Goal: Entertainment & Leisure: Browse casually

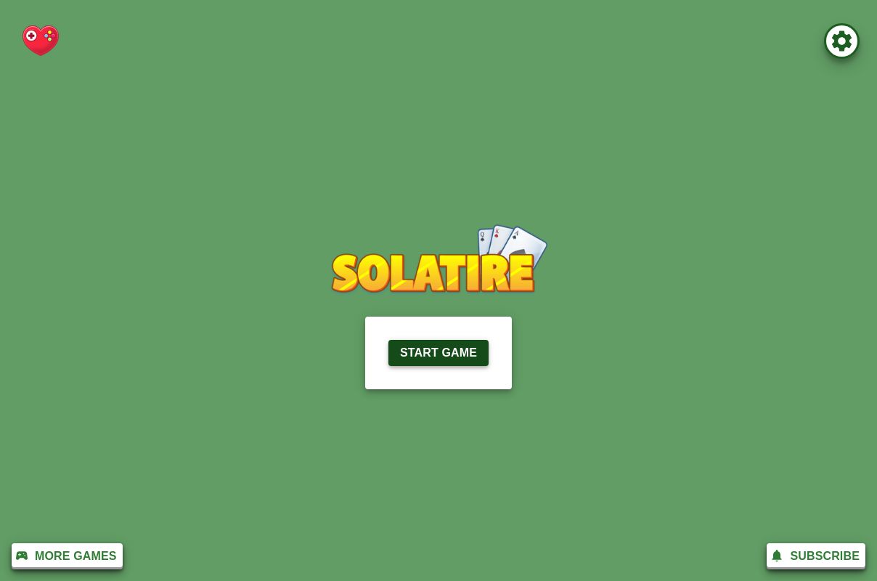
click at [424, 353] on p "Start Game" at bounding box center [438, 352] width 77 height 17
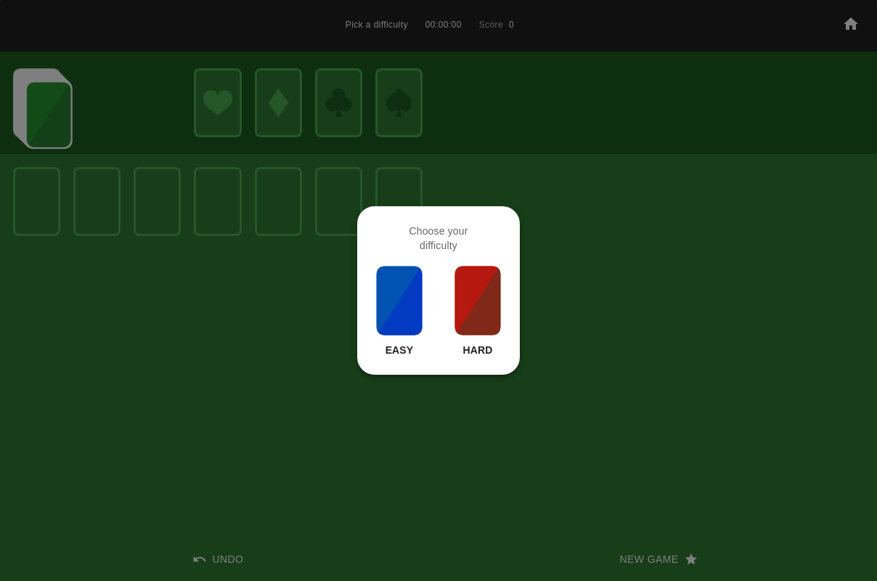
click at [465, 312] on img at bounding box center [477, 300] width 49 height 73
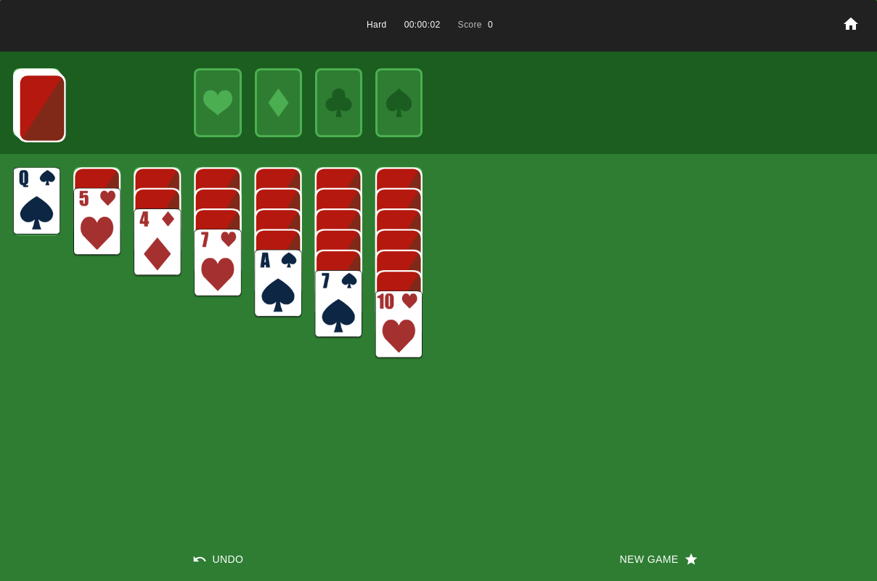
click at [293, 283] on img at bounding box center [278, 284] width 47 height 68
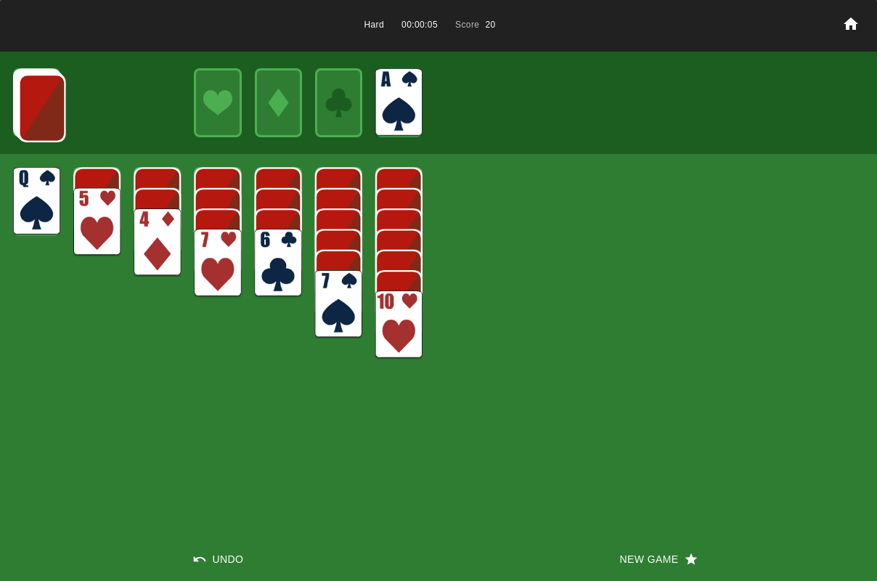
drag, startPoint x: 266, startPoint y: 250, endPoint x: 229, endPoint y: 242, distance: 37.7
click at [266, 250] on img at bounding box center [278, 263] width 47 height 68
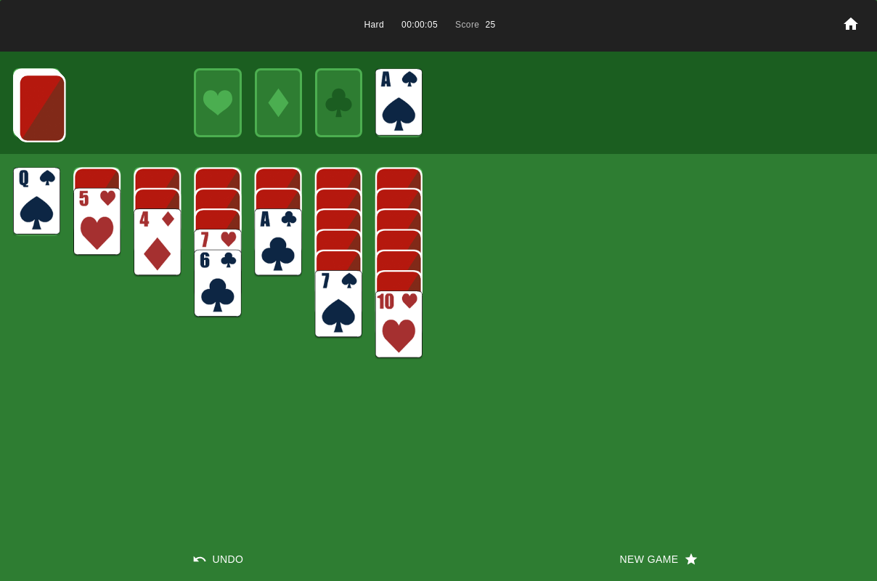
click at [114, 208] on img at bounding box center [96, 222] width 47 height 68
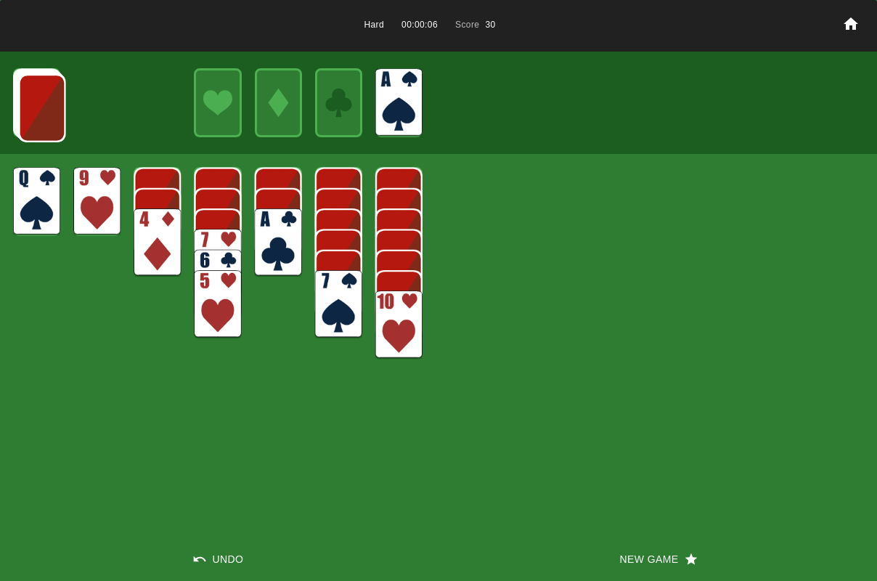
click at [283, 237] on img at bounding box center [278, 242] width 47 height 68
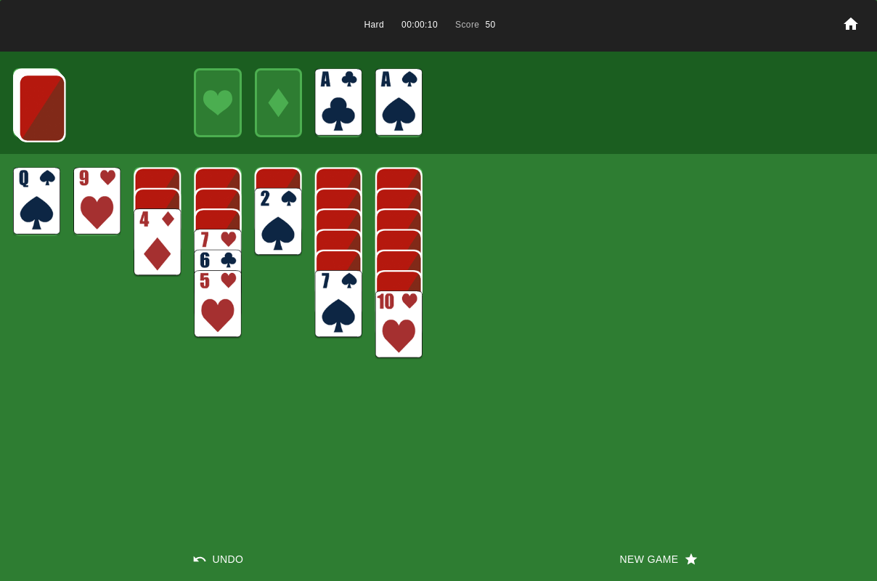
click at [286, 218] on img at bounding box center [278, 222] width 47 height 68
click at [387, 344] on img at bounding box center [398, 324] width 47 height 68
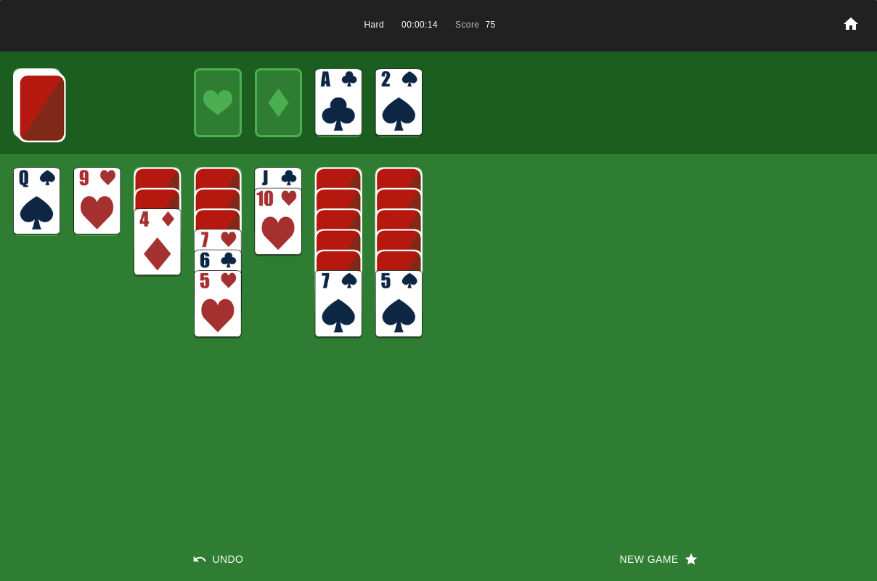
click at [152, 233] on img at bounding box center [157, 242] width 47 height 68
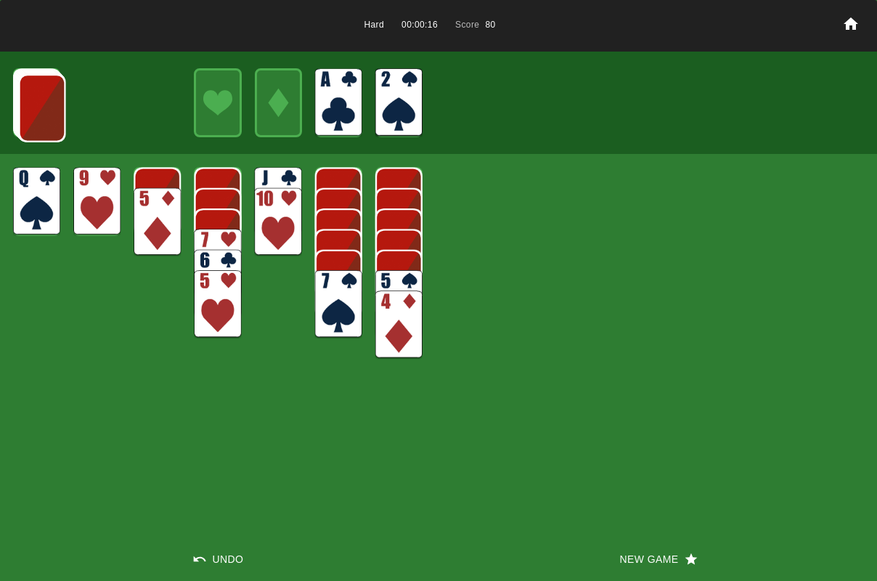
click at [29, 104] on img at bounding box center [41, 108] width 47 height 68
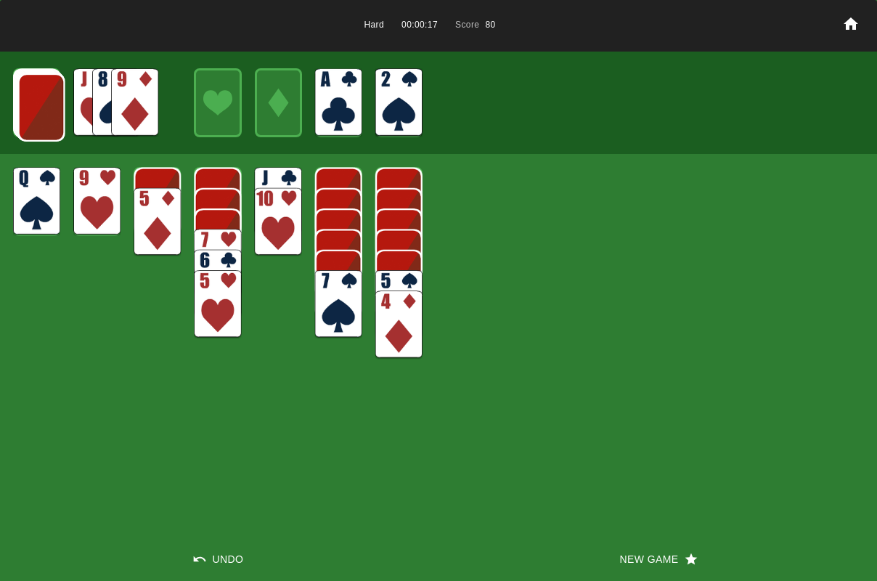
click at [30, 104] on img at bounding box center [41, 107] width 47 height 68
click at [156, 99] on img at bounding box center [134, 102] width 47 height 68
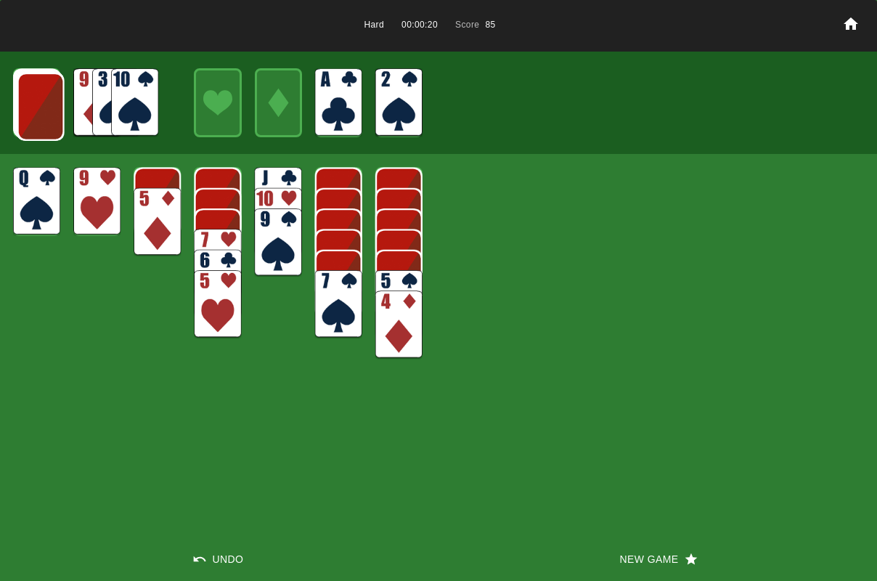
click at [44, 105] on img at bounding box center [40, 107] width 47 height 68
click at [38, 108] on img at bounding box center [40, 106] width 47 height 68
click at [38, 108] on img at bounding box center [39, 105] width 47 height 68
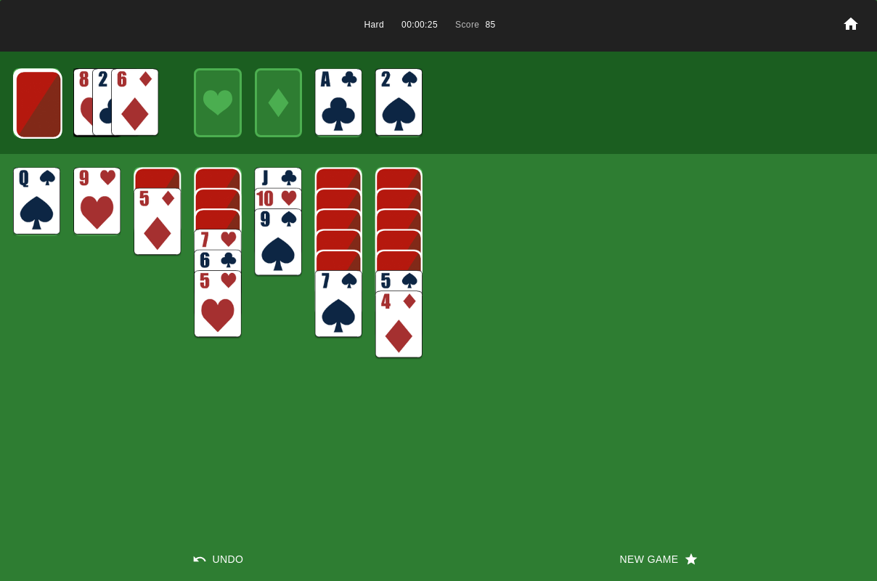
click at [38, 108] on img at bounding box center [38, 104] width 47 height 68
click at [223, 557] on button "Undo" at bounding box center [219, 559] width 438 height 44
click at [131, 103] on img at bounding box center [134, 102] width 47 height 68
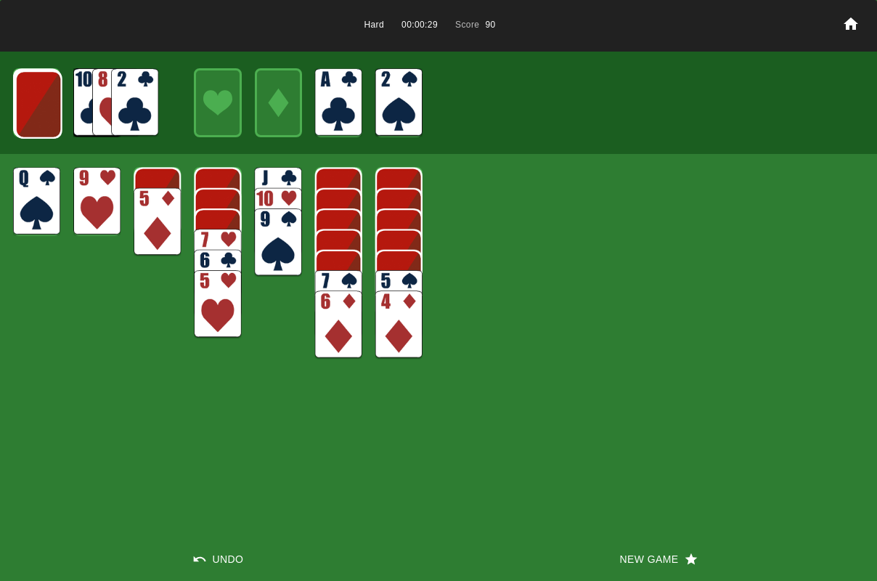
click at [396, 284] on img at bounding box center [398, 304] width 47 height 68
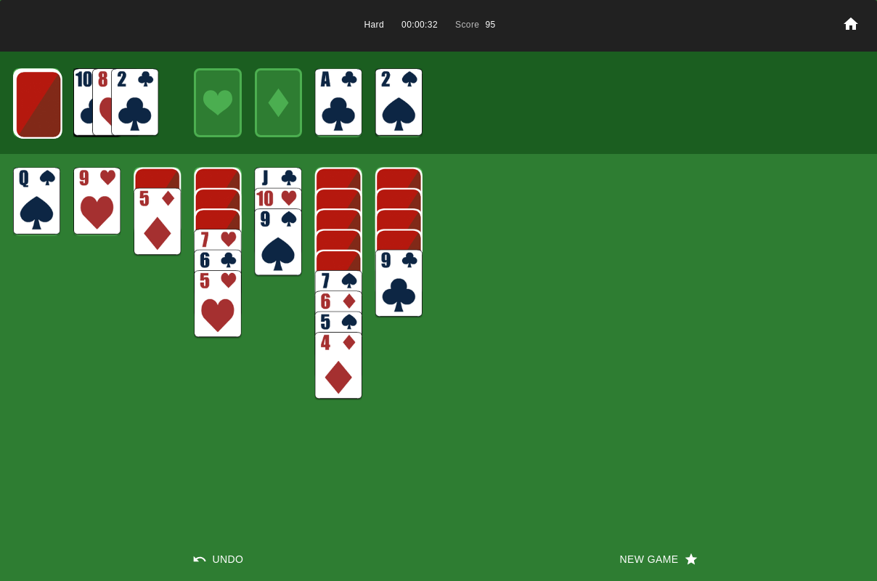
click at [143, 106] on img at bounding box center [134, 102] width 47 height 68
click at [135, 101] on img at bounding box center [134, 102] width 47 height 68
click at [343, 279] on img at bounding box center [338, 304] width 47 height 68
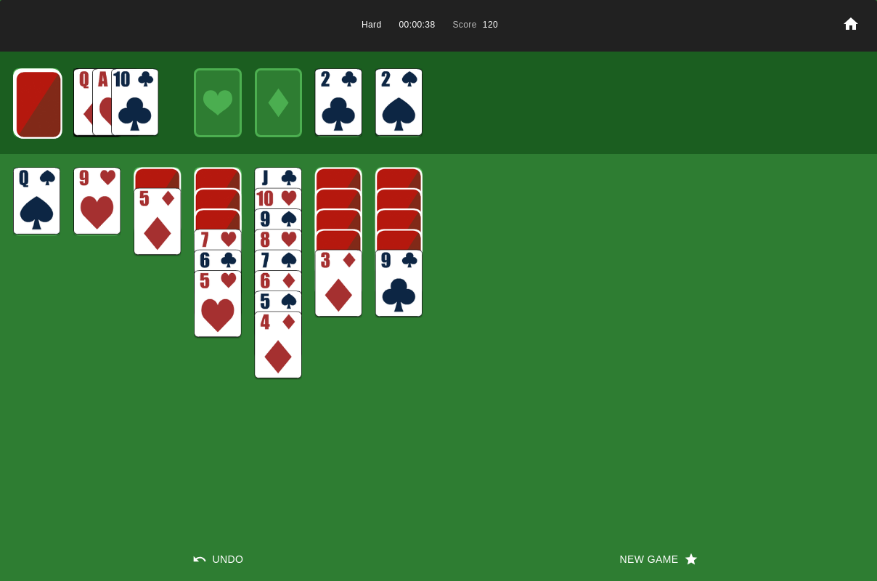
click at [45, 114] on img at bounding box center [38, 104] width 47 height 68
click at [44, 113] on img at bounding box center [38, 104] width 47 height 68
click at [44, 111] on img at bounding box center [37, 103] width 47 height 68
click at [144, 94] on img at bounding box center [134, 102] width 47 height 68
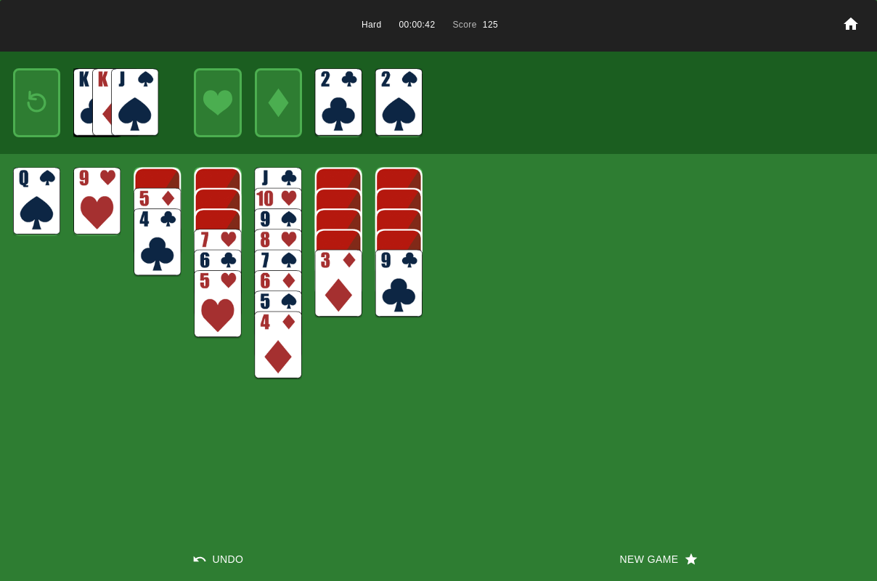
drag, startPoint x: 324, startPoint y: 283, endPoint x: 345, endPoint y: 281, distance: 21.2
click at [326, 284] on img at bounding box center [338, 284] width 47 height 68
click at [346, 279] on img at bounding box center [338, 284] width 47 height 68
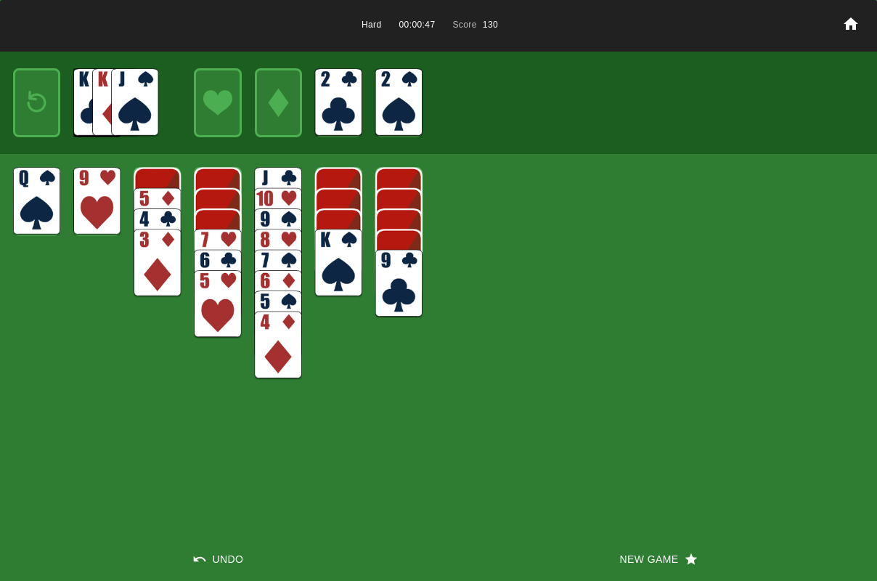
click at [46, 113] on img at bounding box center [37, 102] width 28 height 41
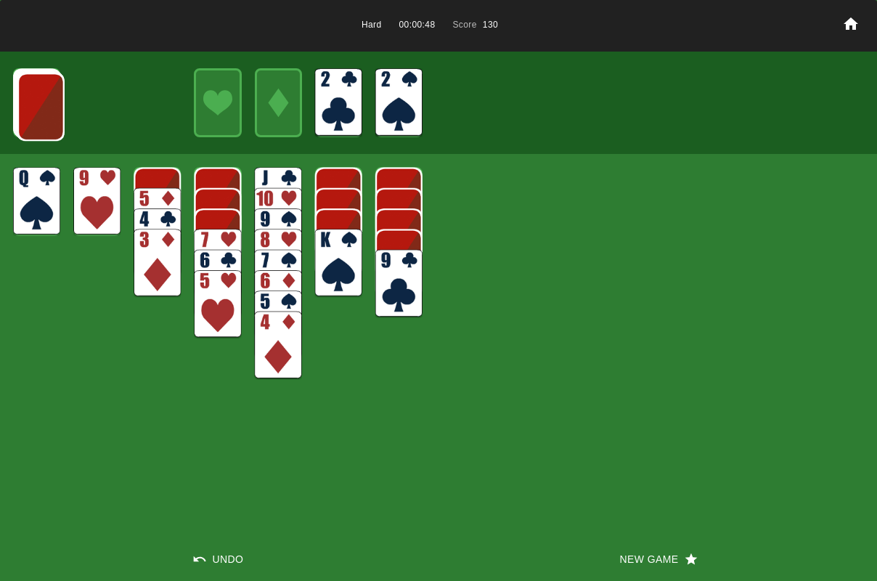
click at [44, 111] on img at bounding box center [40, 107] width 47 height 68
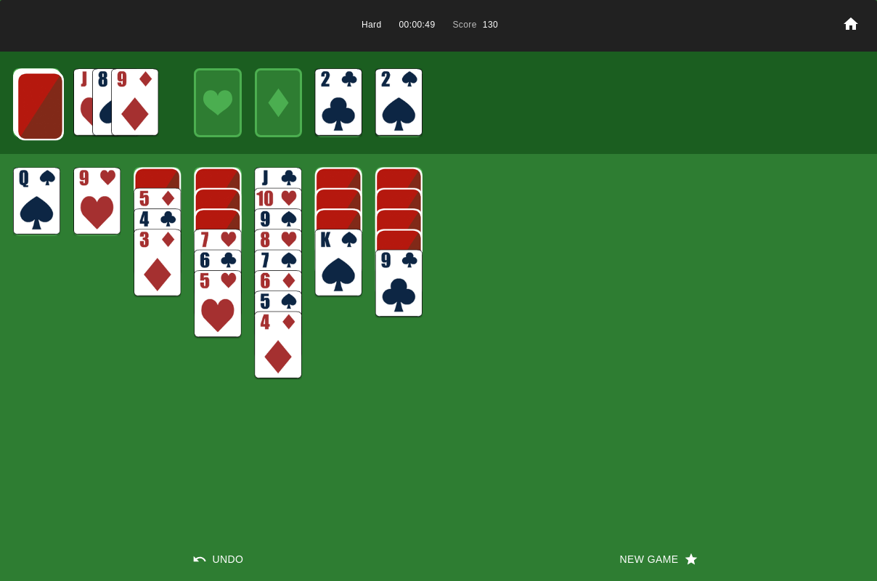
click at [41, 110] on img at bounding box center [40, 106] width 47 height 68
click at [133, 91] on img at bounding box center [134, 102] width 47 height 68
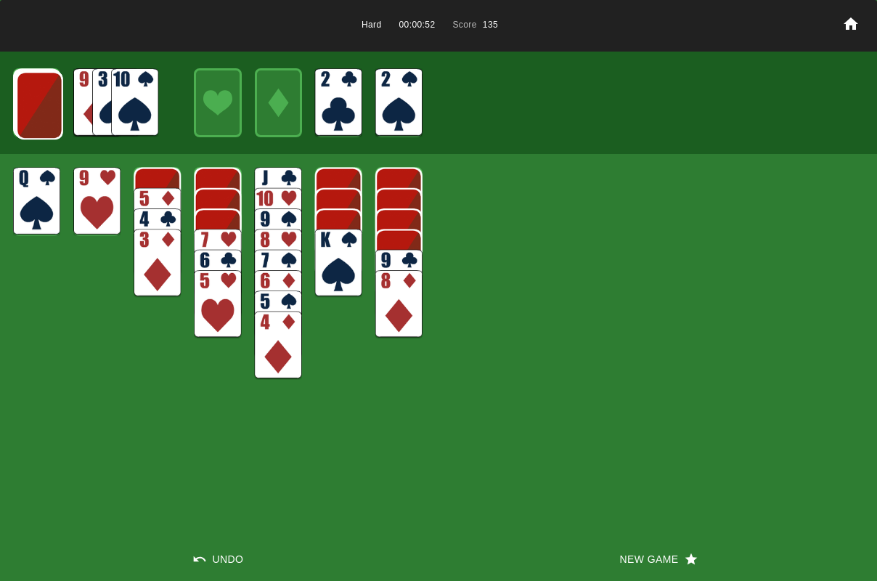
click at [48, 115] on img at bounding box center [39, 105] width 47 height 68
click at [140, 105] on img at bounding box center [134, 102] width 47 height 68
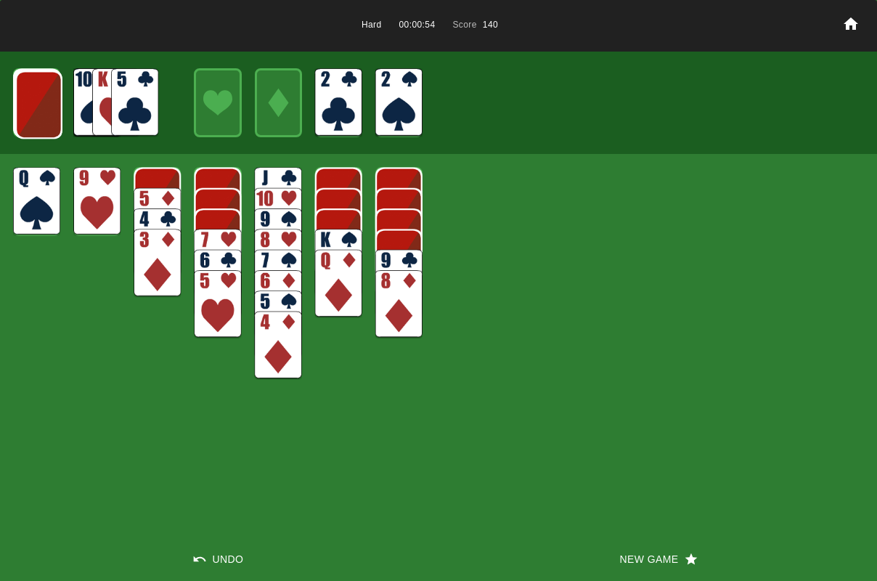
click at [258, 176] on img at bounding box center [278, 201] width 47 height 68
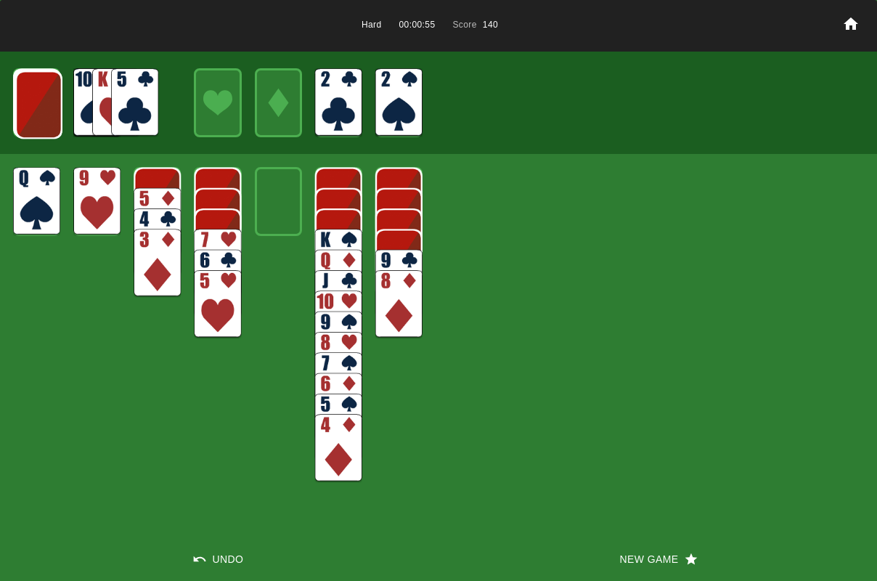
click at [332, 234] on img at bounding box center [338, 263] width 47 height 68
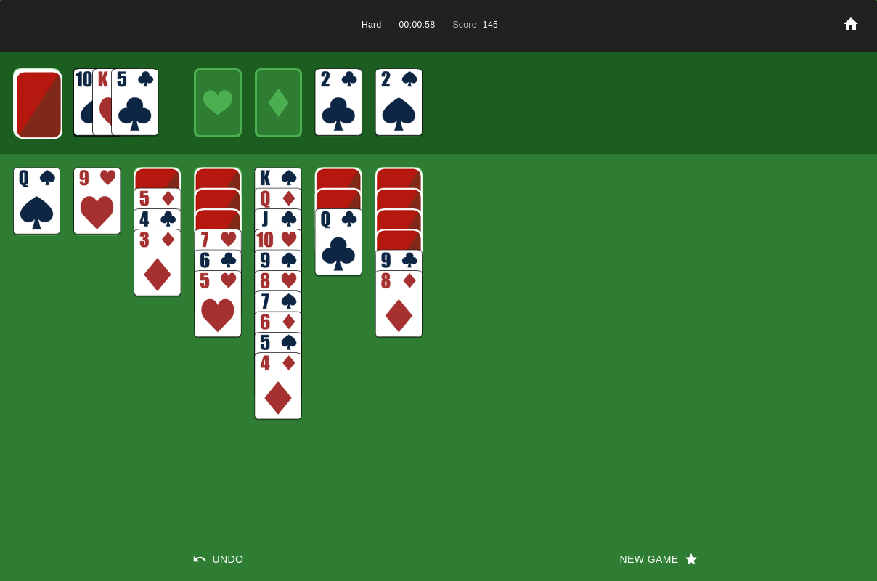
click at [36, 103] on img at bounding box center [38, 104] width 47 height 68
click at [37, 103] on img at bounding box center [38, 104] width 47 height 68
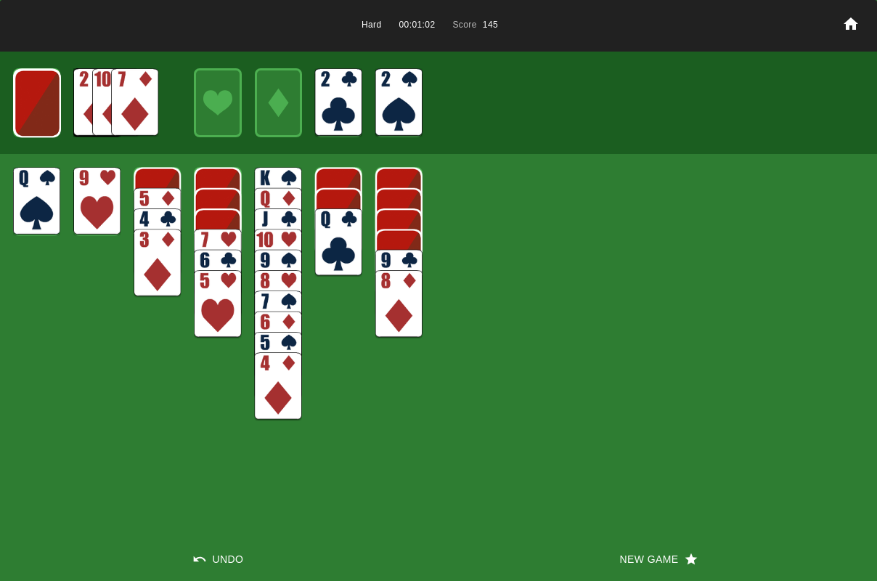
click at [49, 116] on img at bounding box center [37, 103] width 47 height 68
click at [47, 116] on img at bounding box center [36, 102] width 47 height 68
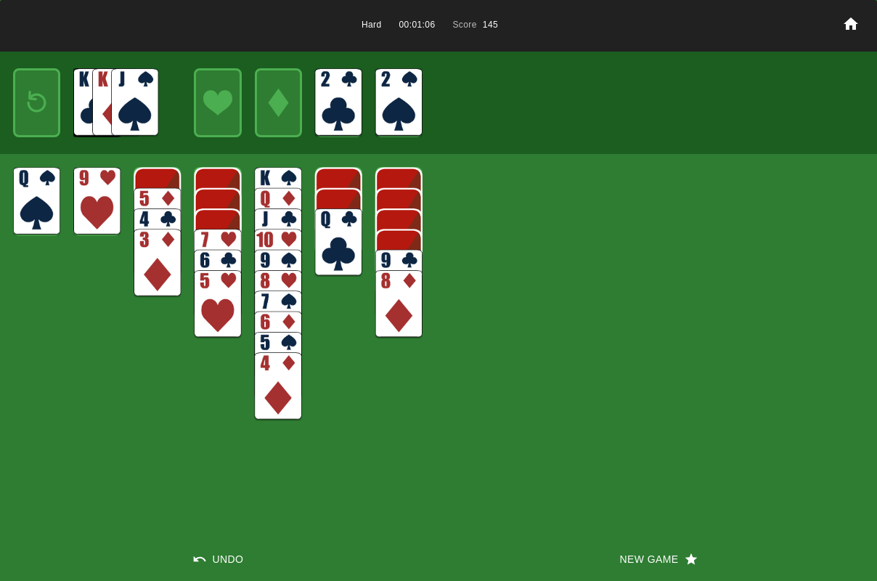
click at [38, 106] on img at bounding box center [37, 102] width 28 height 41
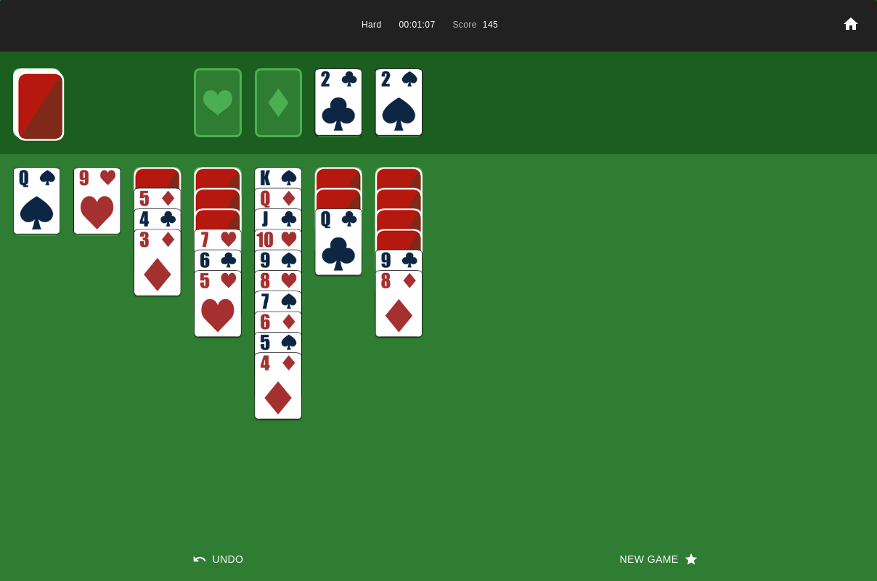
click at [38, 105] on img at bounding box center [40, 107] width 47 height 68
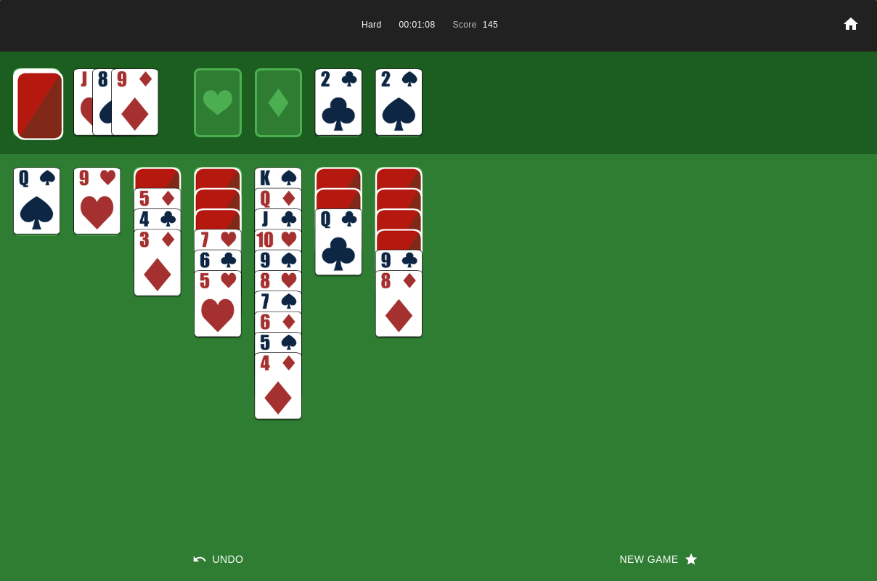
click at [37, 102] on img at bounding box center [39, 106] width 47 height 68
click at [35, 100] on img at bounding box center [38, 105] width 47 height 68
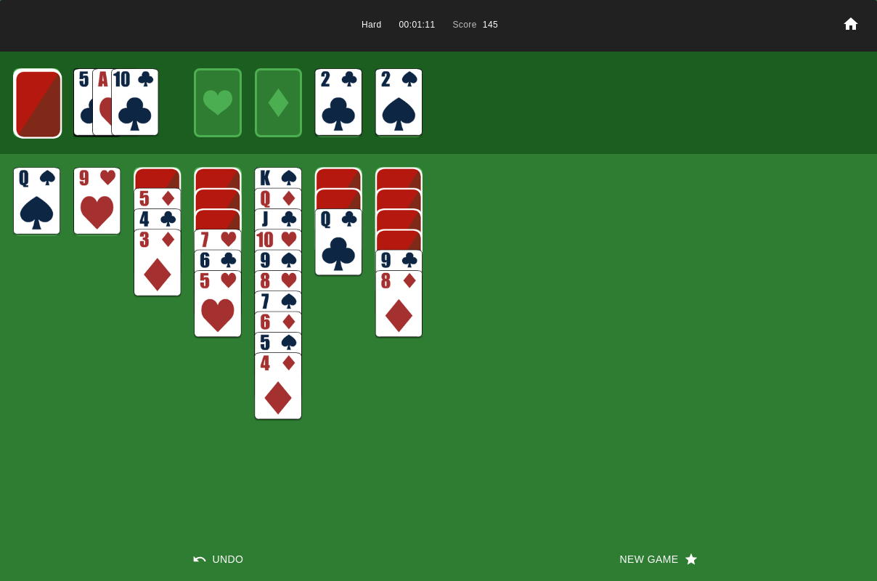
click at [35, 100] on img at bounding box center [38, 104] width 47 height 68
click at [33, 100] on img at bounding box center [37, 104] width 47 height 68
click at [33, 100] on img at bounding box center [36, 103] width 47 height 68
click at [631, 551] on button "New Game" at bounding box center [657, 559] width 438 height 44
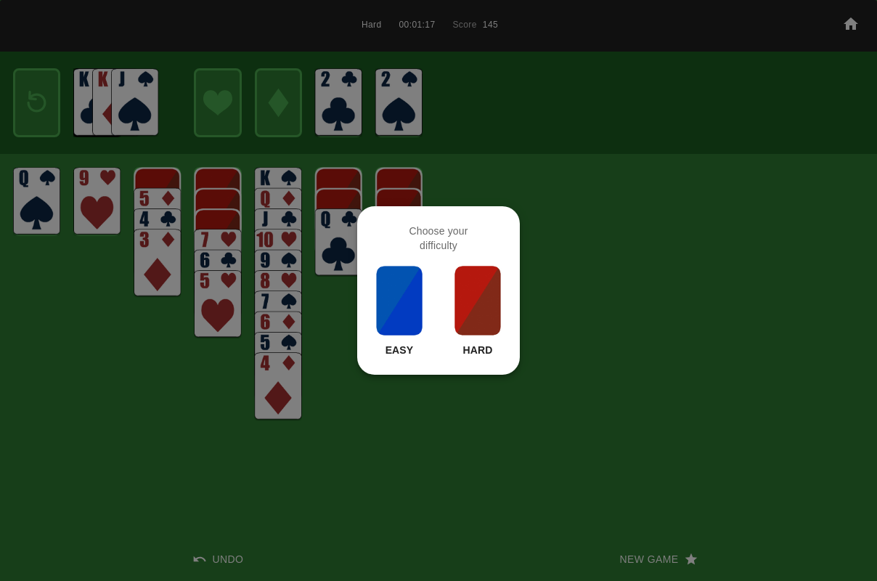
click at [456, 301] on img at bounding box center [477, 300] width 49 height 73
click at [457, 301] on div "Hard 00:01:17 Score 145 Undo New Game" at bounding box center [438, 290] width 877 height 581
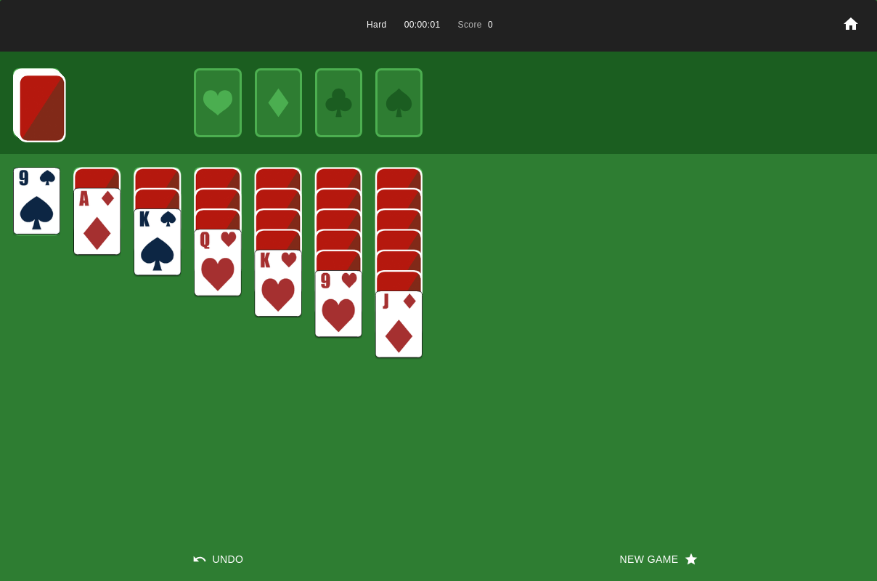
click at [105, 219] on img at bounding box center [96, 222] width 47 height 68
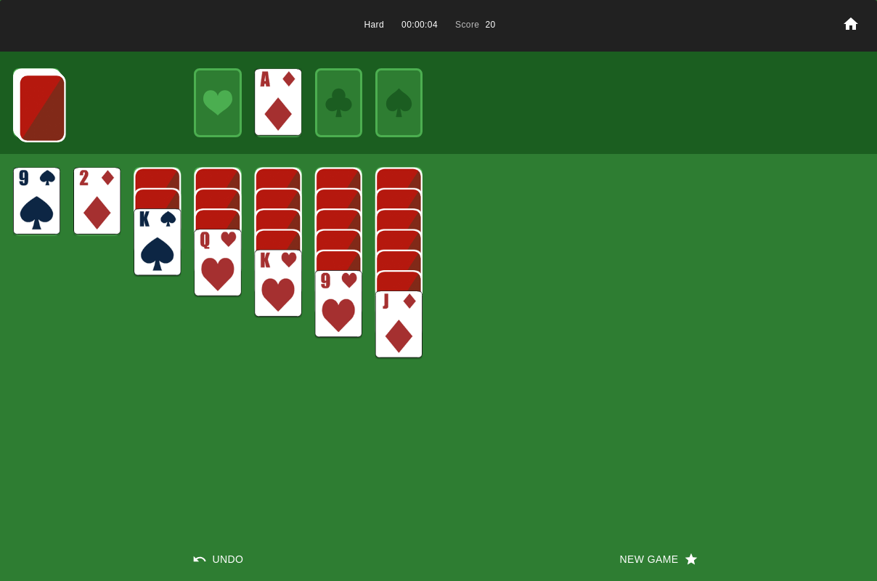
click at [217, 253] on img at bounding box center [217, 263] width 47 height 68
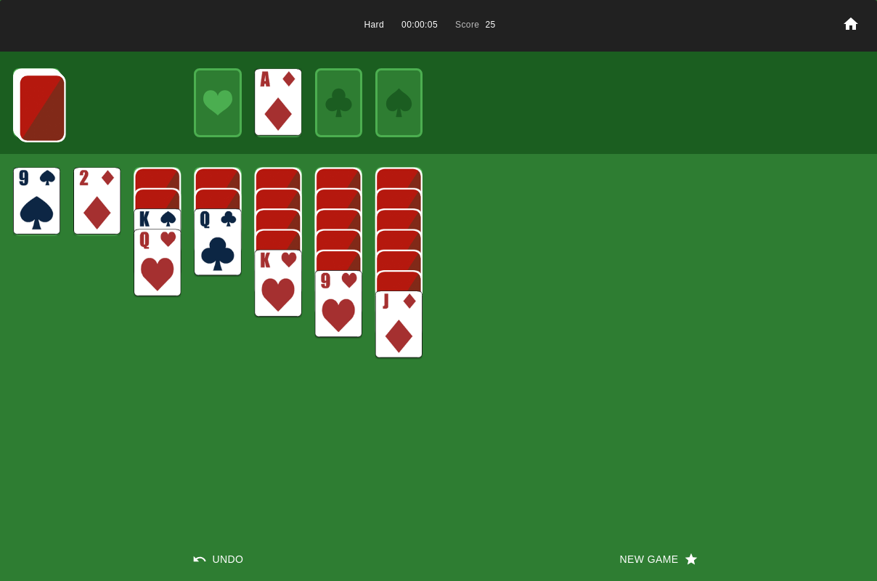
click at [75, 207] on img at bounding box center [96, 201] width 47 height 68
click at [148, 216] on img at bounding box center [157, 242] width 47 height 68
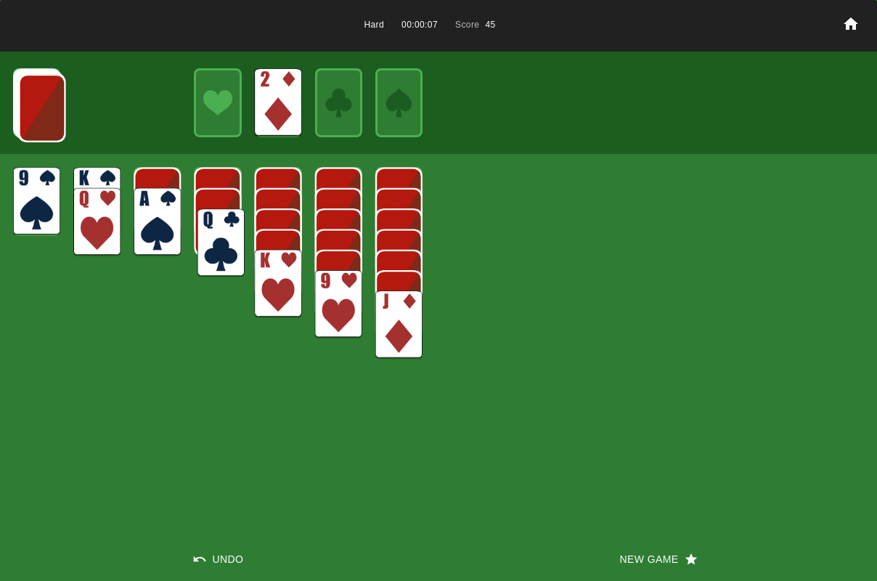
click at [205, 243] on img at bounding box center [220, 243] width 47 height 68
click at [209, 226] on img at bounding box center [217, 242] width 47 height 68
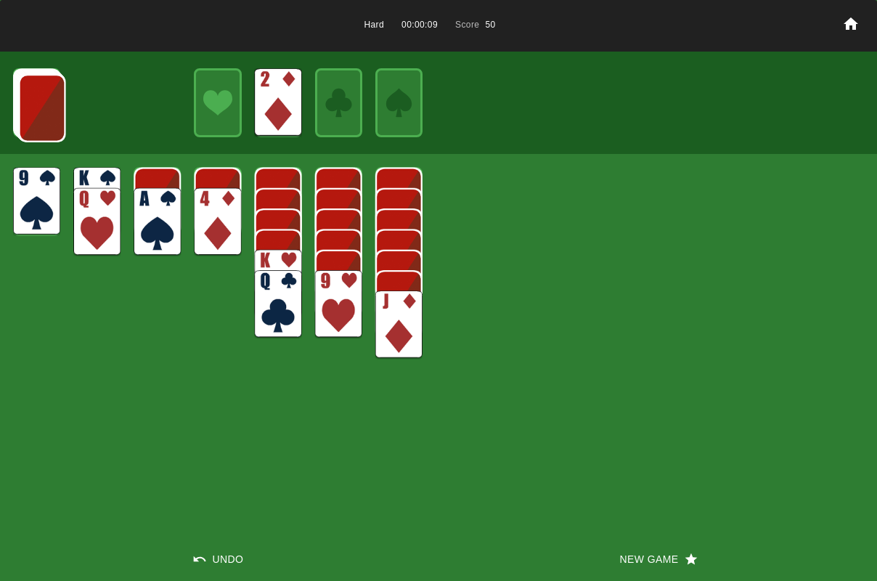
click at [393, 305] on img at bounding box center [398, 324] width 47 height 68
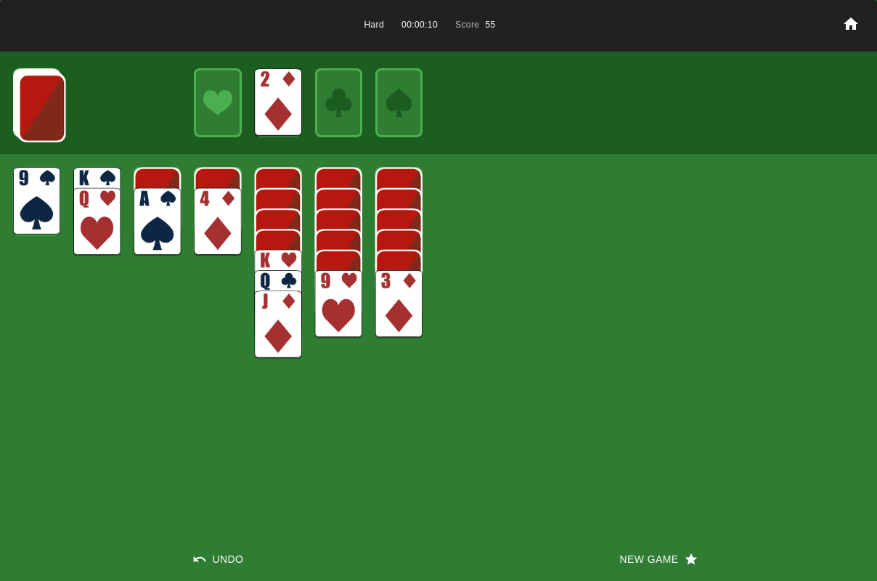
click at [147, 225] on img at bounding box center [157, 222] width 47 height 68
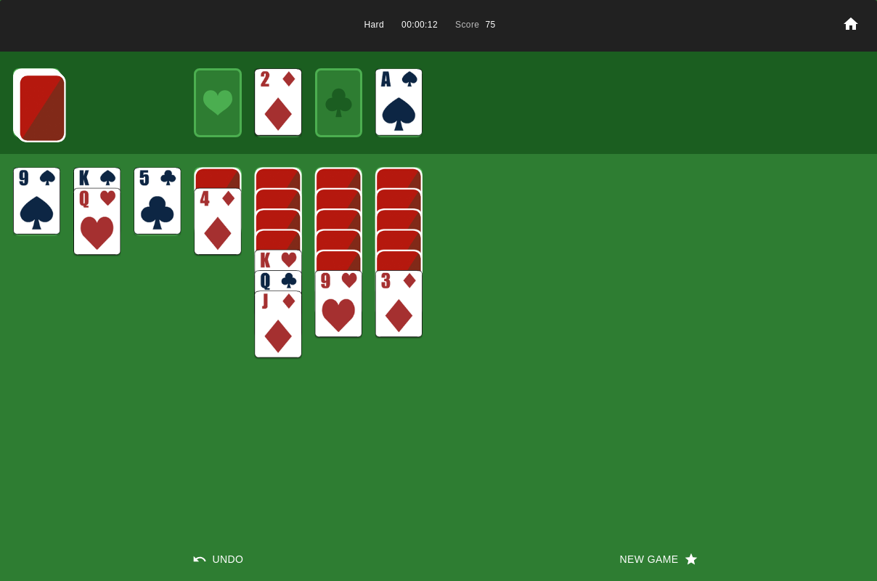
click at [212, 213] on img at bounding box center [217, 222] width 47 height 68
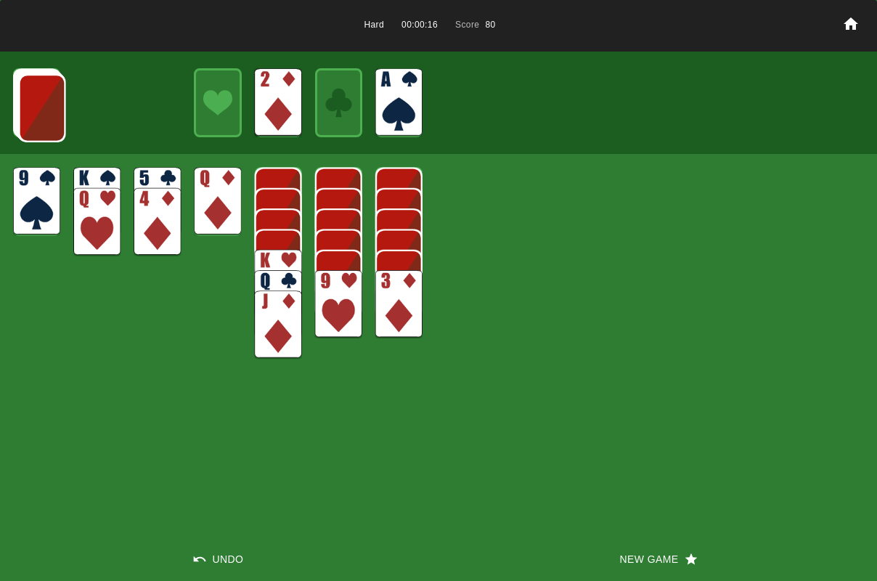
drag, startPoint x: 394, startPoint y: 311, endPoint x: 399, endPoint y: 305, distance: 7.7
click at [395, 310] on img at bounding box center [398, 304] width 47 height 68
click at [398, 293] on img at bounding box center [398, 284] width 47 height 68
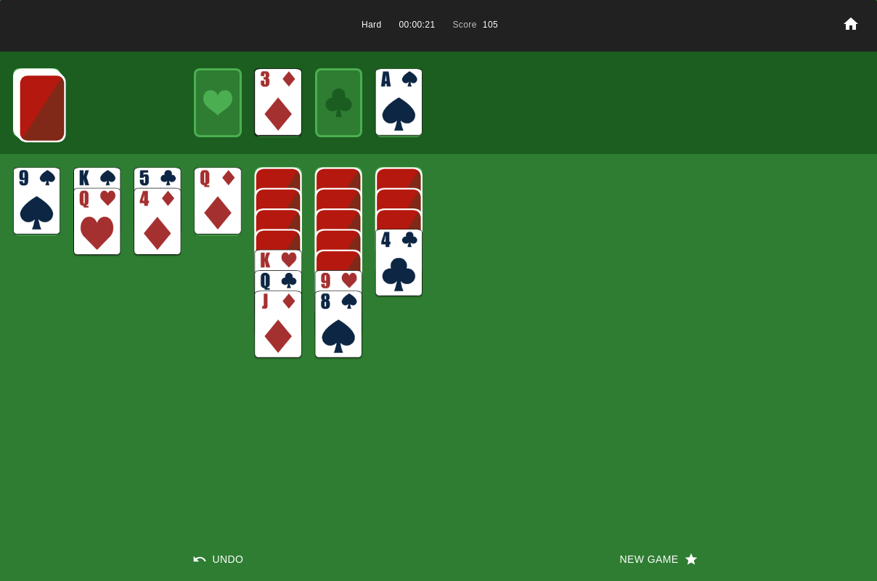
click at [48, 122] on img at bounding box center [41, 108] width 47 height 68
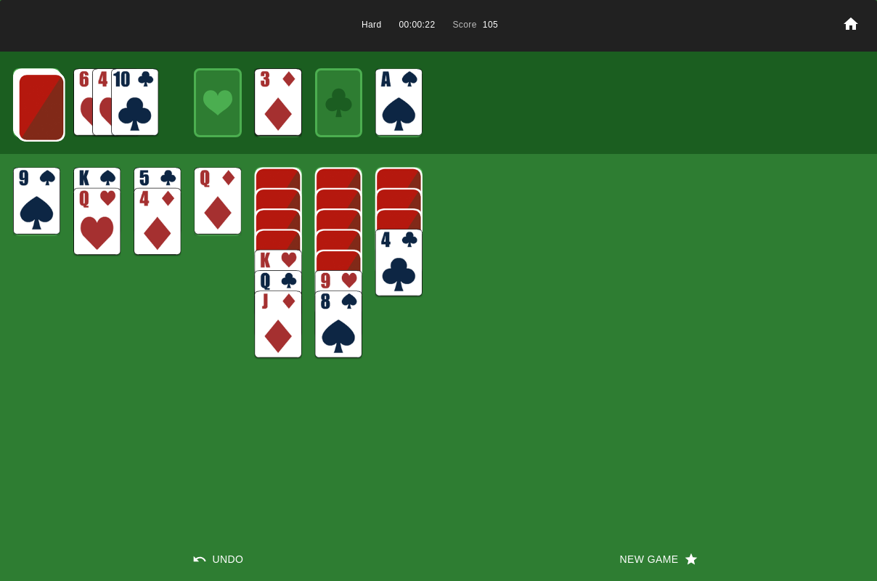
click at [46, 120] on img at bounding box center [41, 107] width 47 height 68
click at [44, 119] on img at bounding box center [40, 107] width 47 height 68
click at [44, 119] on img at bounding box center [40, 106] width 47 height 68
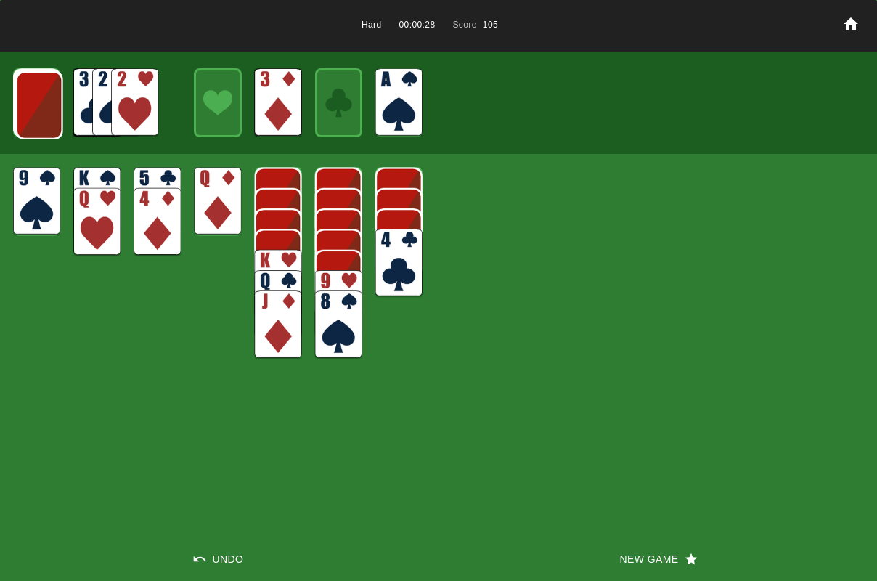
click at [44, 119] on img at bounding box center [39, 105] width 47 height 68
click at [42, 119] on img at bounding box center [38, 104] width 47 height 68
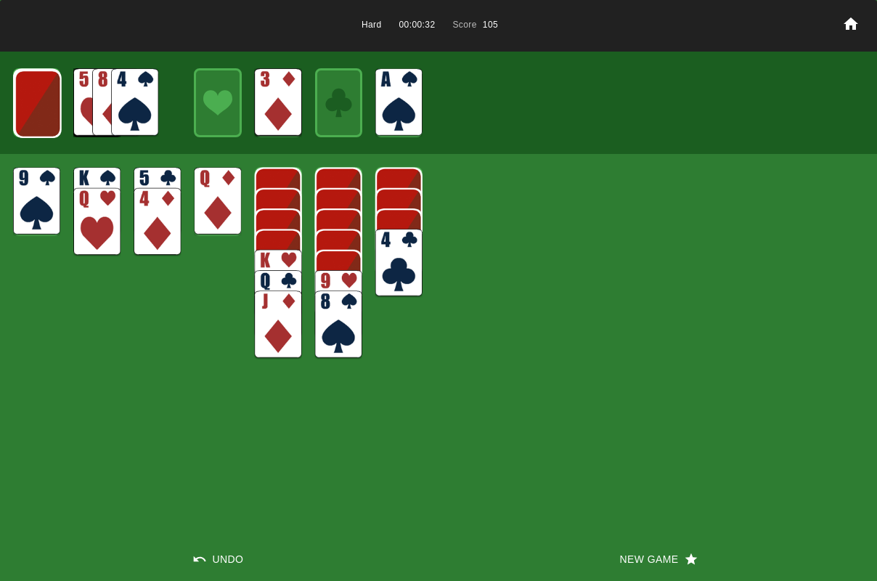
click at [41, 119] on img at bounding box center [38, 104] width 47 height 68
click at [41, 119] on img at bounding box center [37, 103] width 47 height 68
click at [41, 119] on img at bounding box center [37, 102] width 28 height 41
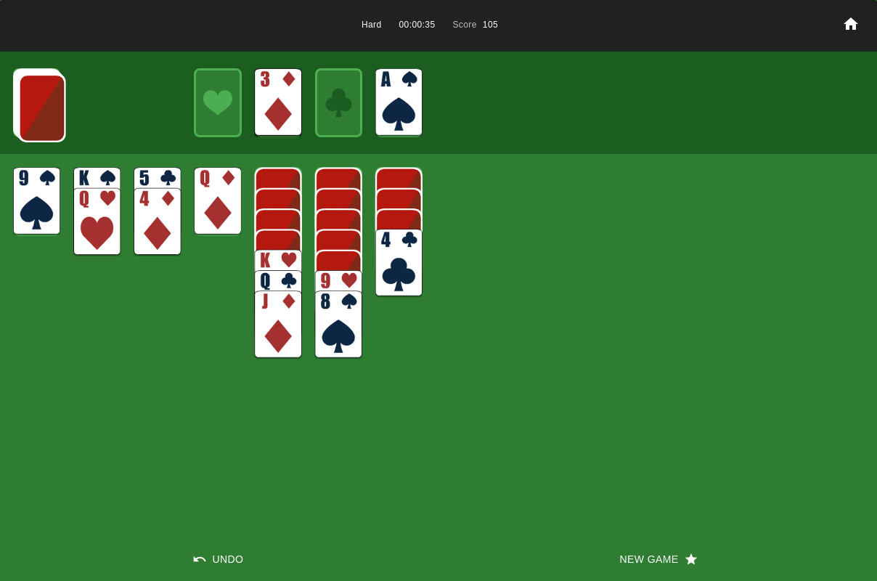
click at [41, 119] on img at bounding box center [41, 108] width 47 height 68
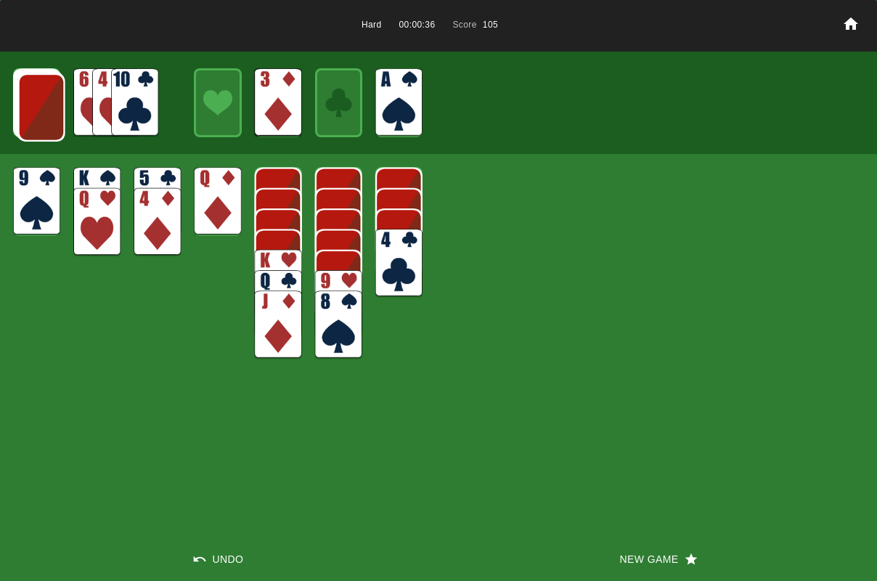
click at [41, 119] on img at bounding box center [41, 107] width 47 height 68
click at [41, 119] on img at bounding box center [40, 107] width 47 height 68
click at [41, 119] on img at bounding box center [40, 106] width 47 height 68
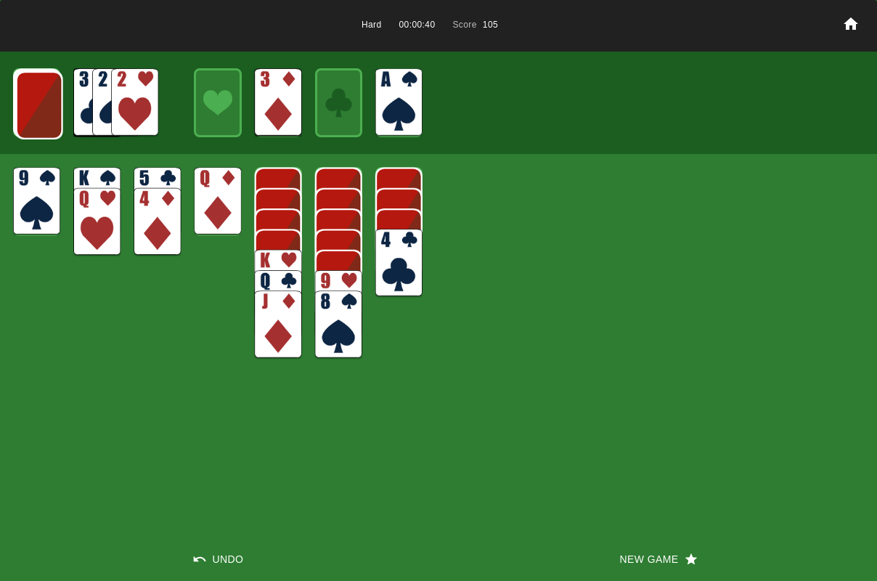
click at [633, 560] on button "New Game" at bounding box center [657, 559] width 438 height 44
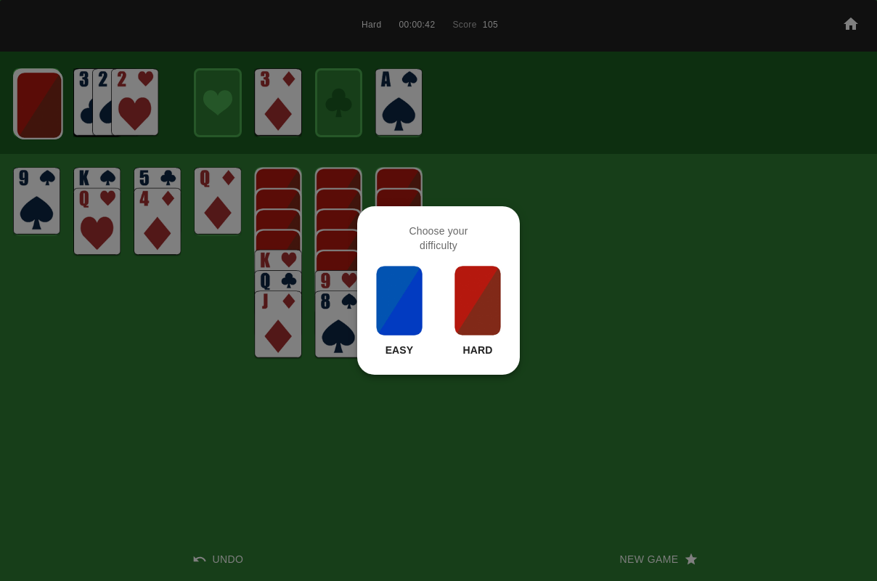
click at [459, 313] on img at bounding box center [477, 300] width 49 height 73
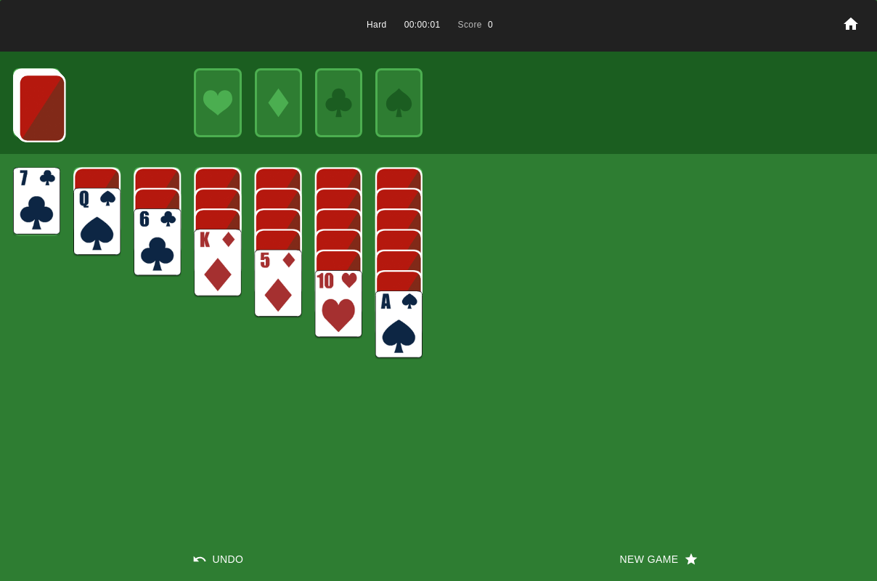
click at [399, 336] on img at bounding box center [398, 324] width 47 height 68
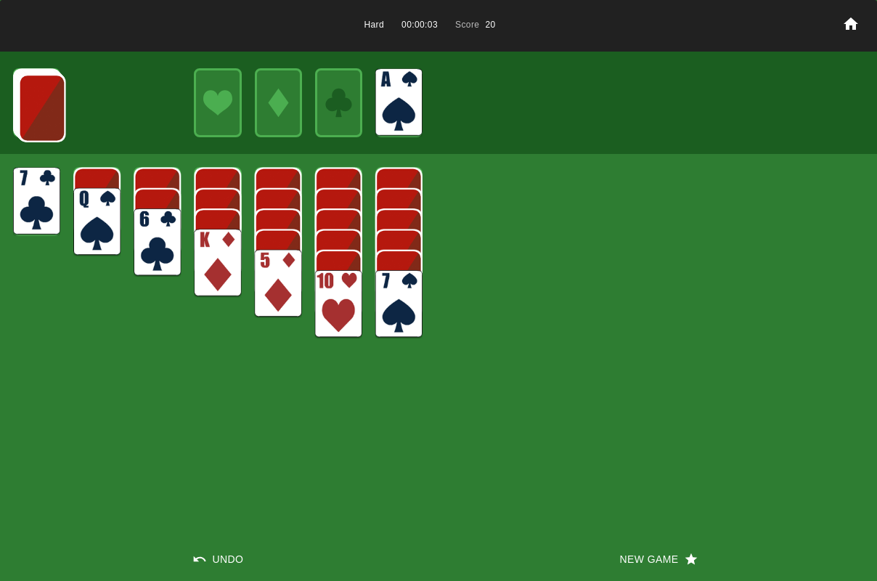
click at [282, 283] on img at bounding box center [278, 284] width 47 height 68
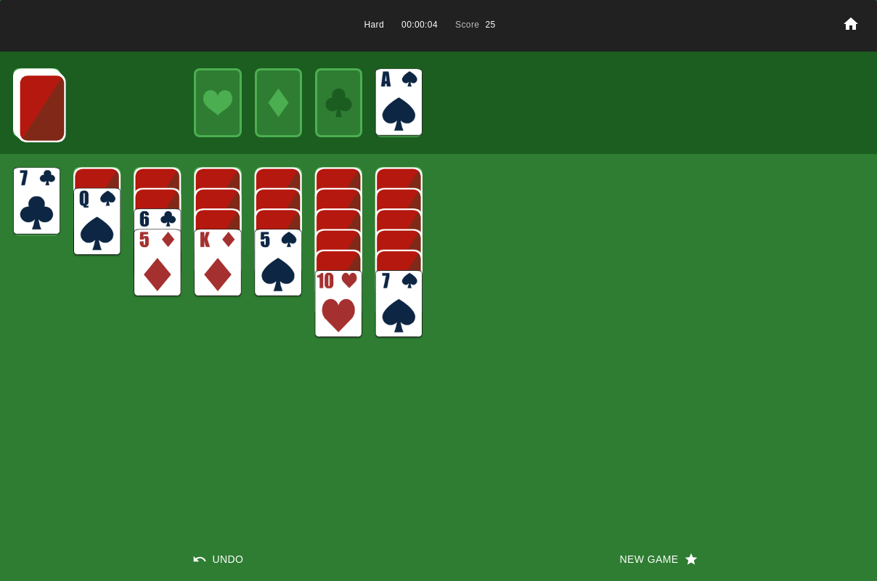
click at [95, 215] on img at bounding box center [96, 222] width 47 height 68
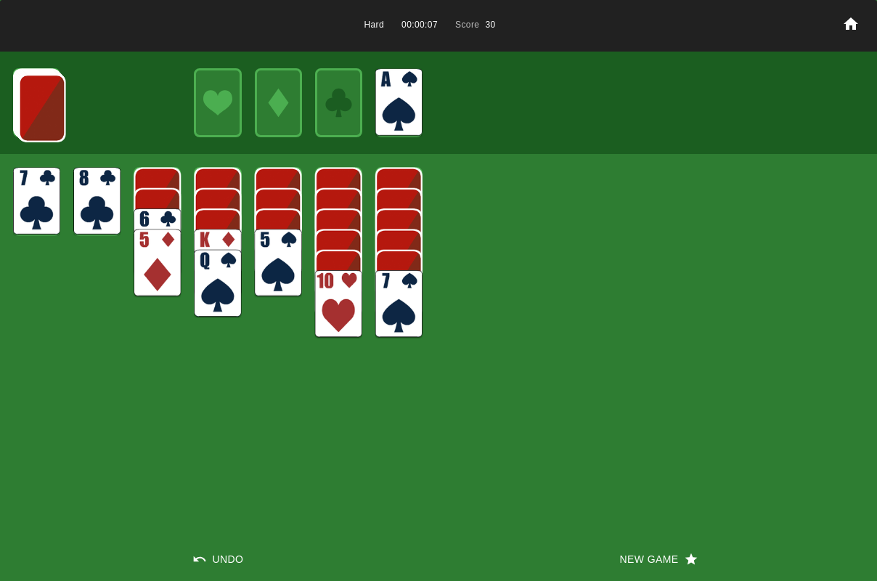
click at [31, 119] on img at bounding box center [41, 108] width 47 height 68
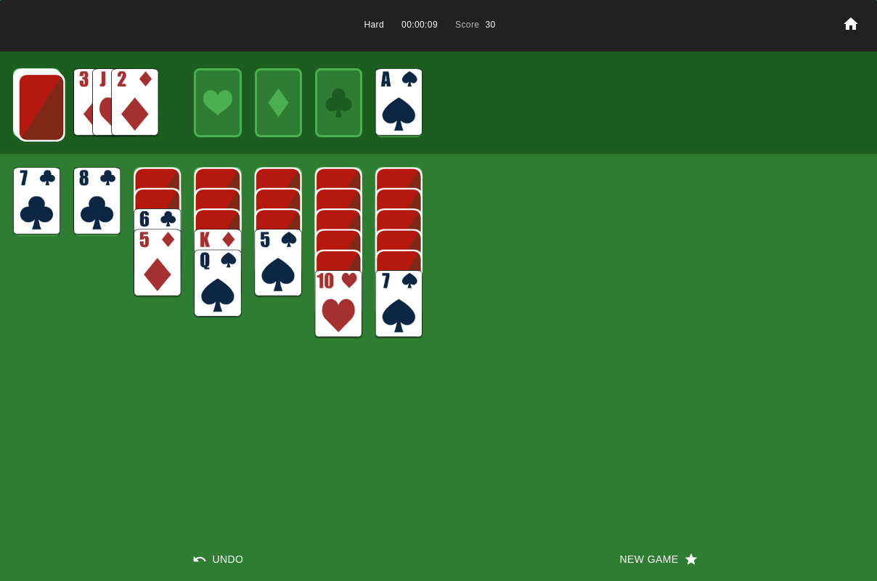
click at [37, 118] on img at bounding box center [41, 107] width 47 height 68
click at [35, 117] on img at bounding box center [40, 107] width 47 height 68
click at [34, 114] on img at bounding box center [40, 106] width 47 height 68
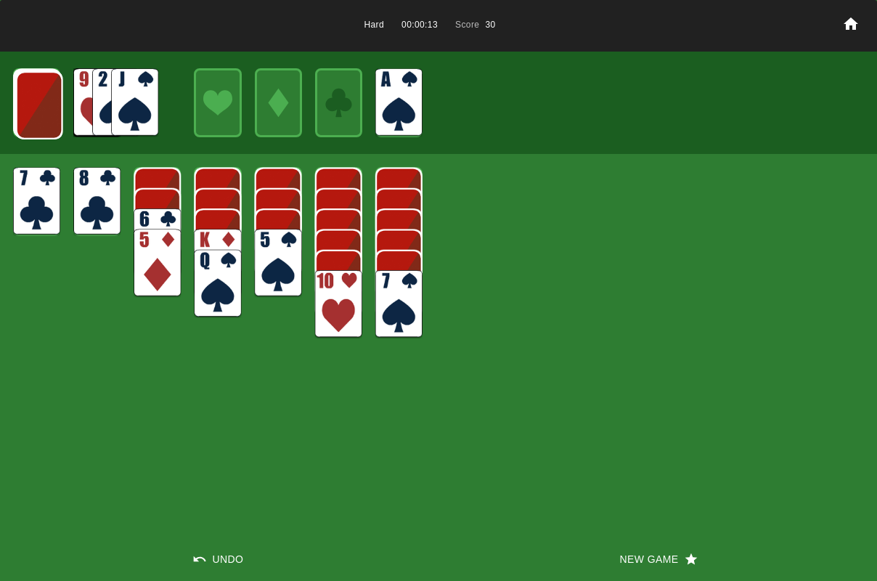
click at [33, 113] on img at bounding box center [39, 105] width 47 height 68
click at [33, 112] on img at bounding box center [38, 104] width 47 height 68
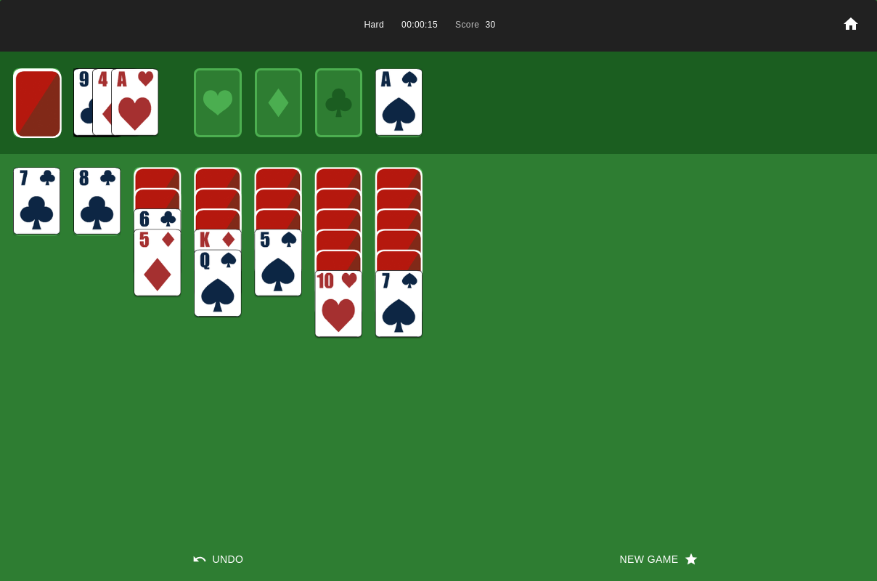
click at [144, 110] on img at bounding box center [134, 102] width 47 height 68
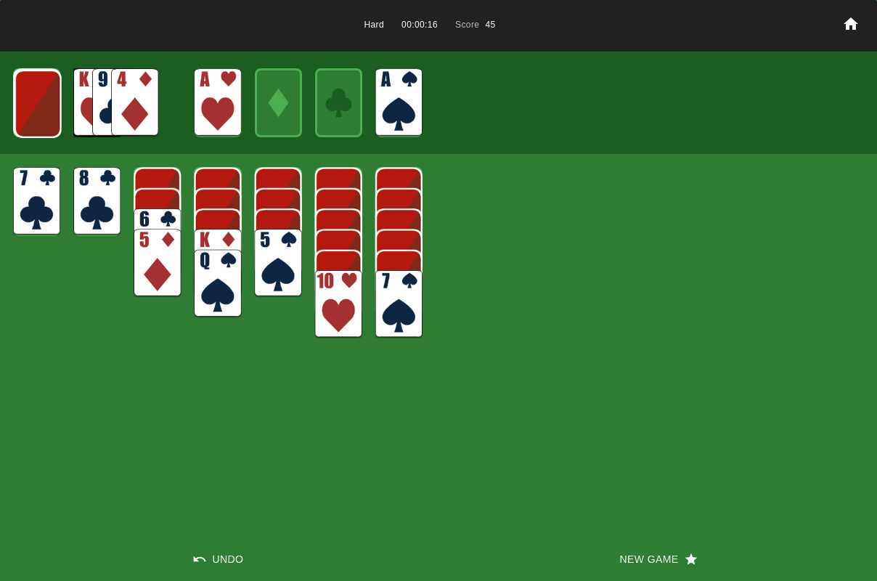
click at [142, 115] on img at bounding box center [134, 102] width 47 height 68
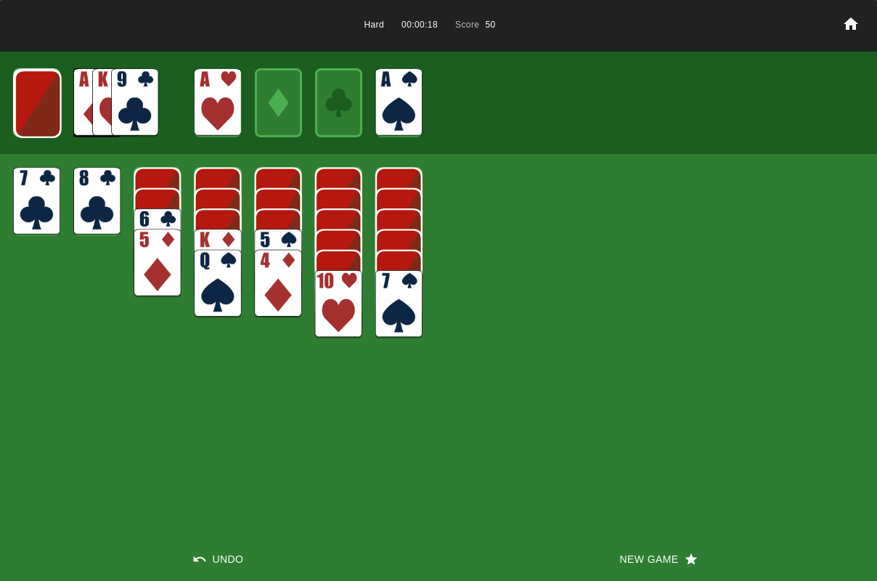
click at [154, 103] on img at bounding box center [134, 102] width 47 height 68
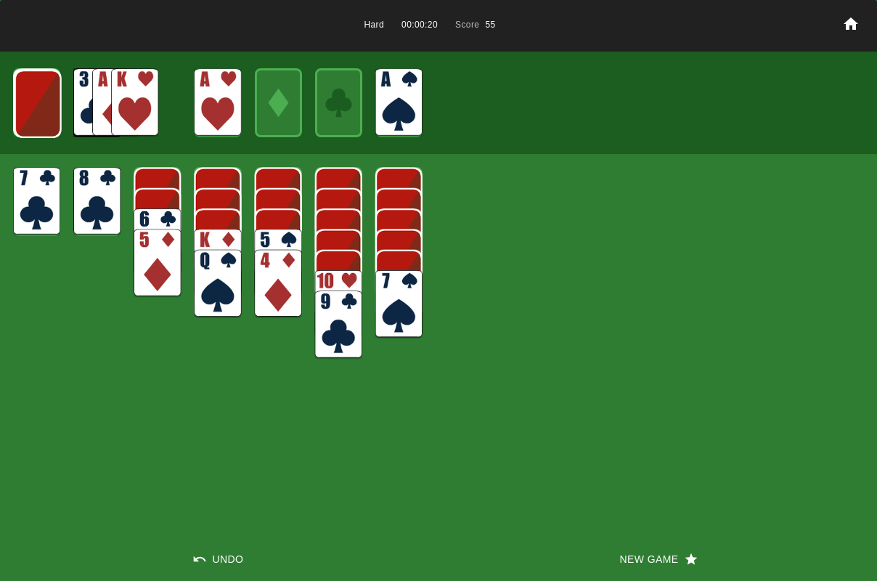
click at [35, 107] on img at bounding box center [38, 104] width 47 height 68
click at [152, 103] on img at bounding box center [134, 102] width 47 height 68
click at [268, 238] on img at bounding box center [278, 263] width 47 height 68
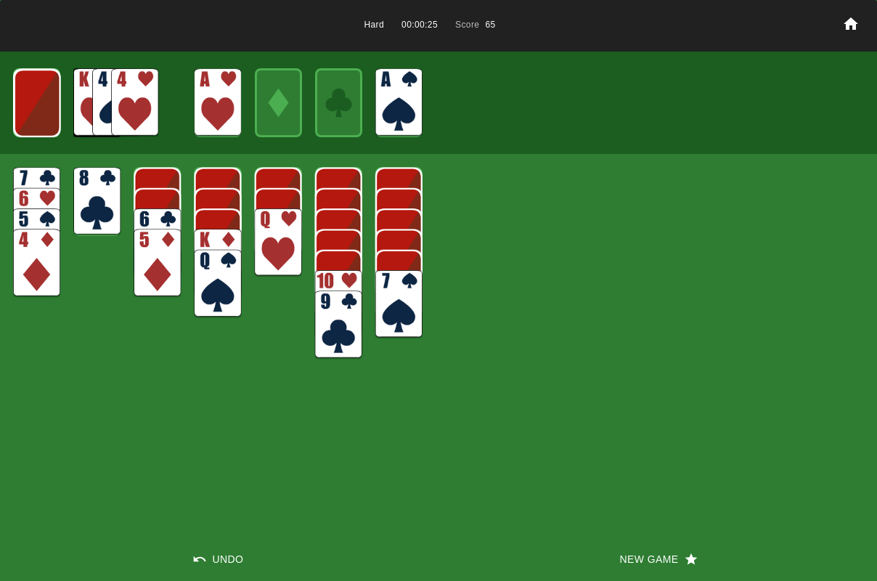
click at [47, 91] on img at bounding box center [37, 103] width 47 height 68
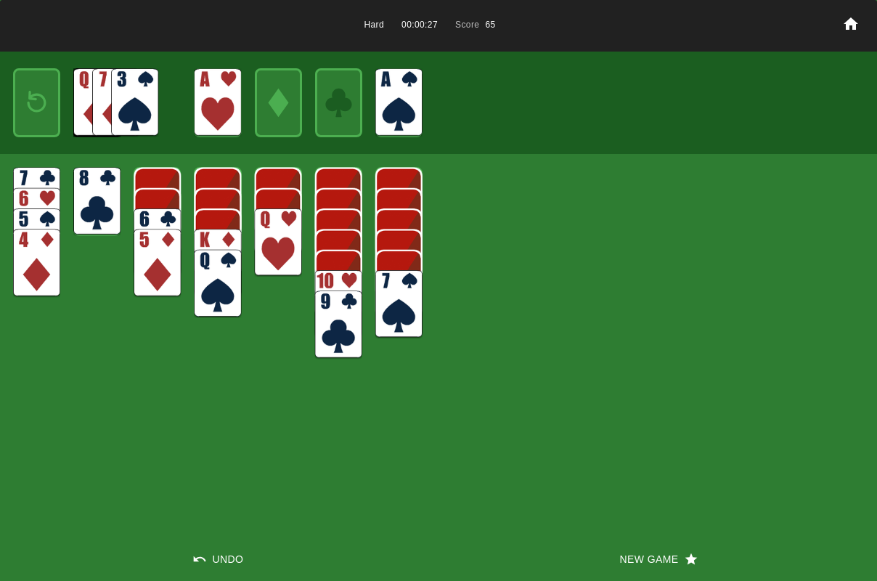
click at [144, 93] on img at bounding box center [134, 102] width 47 height 68
click at [141, 91] on img at bounding box center [134, 102] width 47 height 68
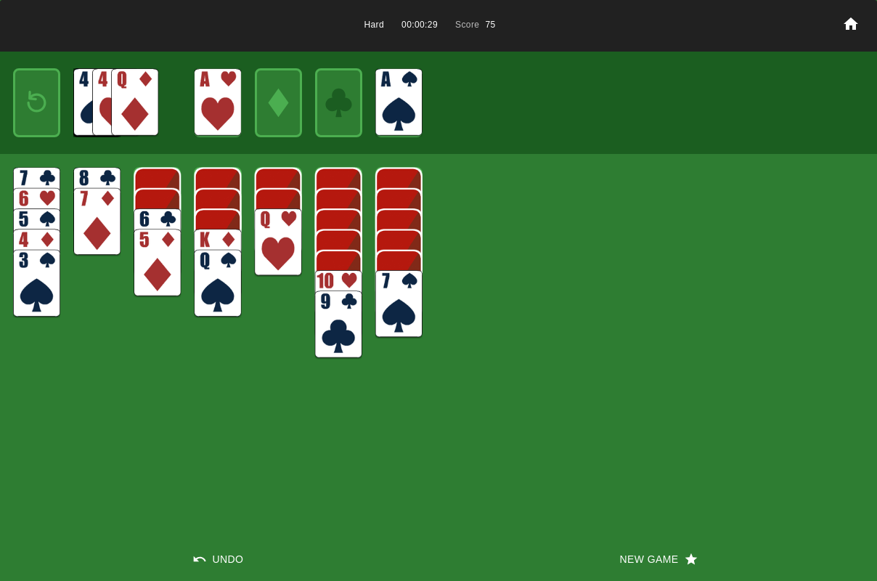
click at [163, 218] on img at bounding box center [157, 242] width 47 height 68
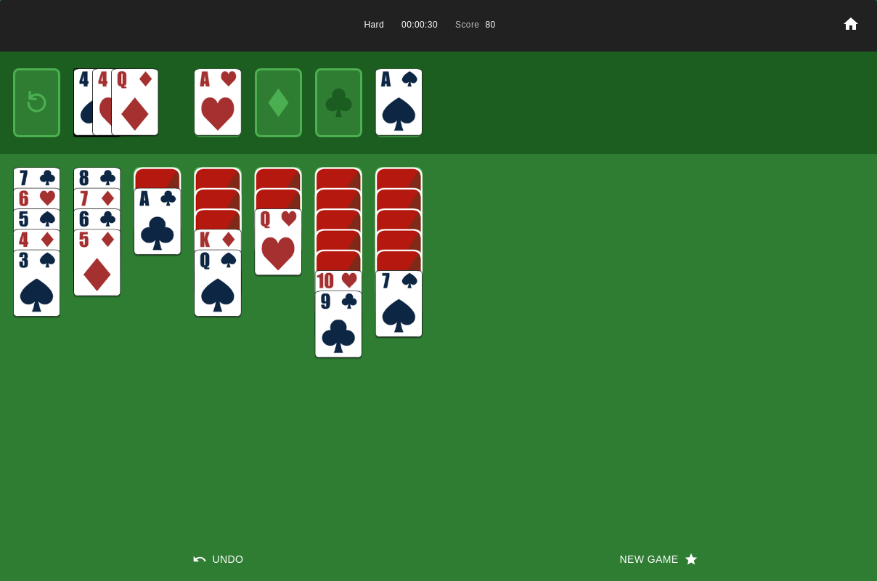
click at [163, 226] on img at bounding box center [157, 222] width 47 height 68
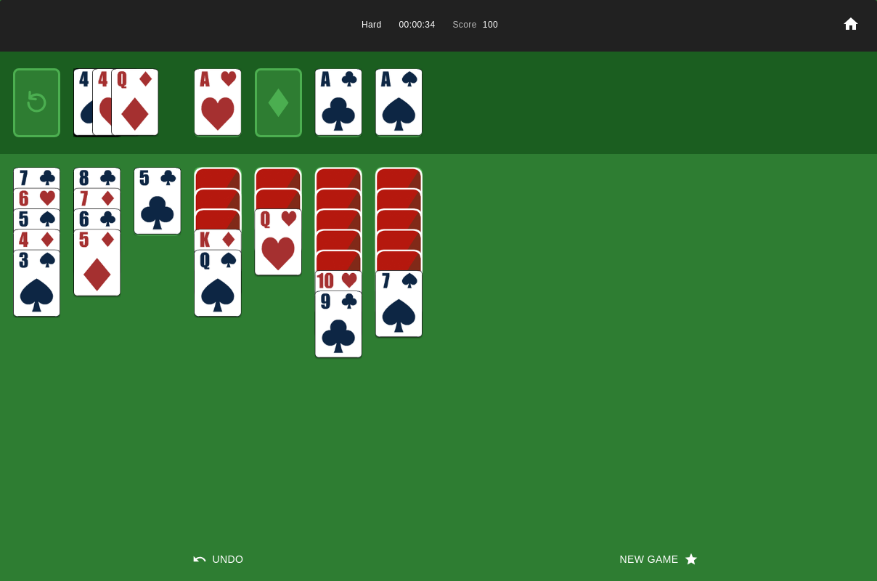
click at [28, 112] on img at bounding box center [37, 102] width 28 height 41
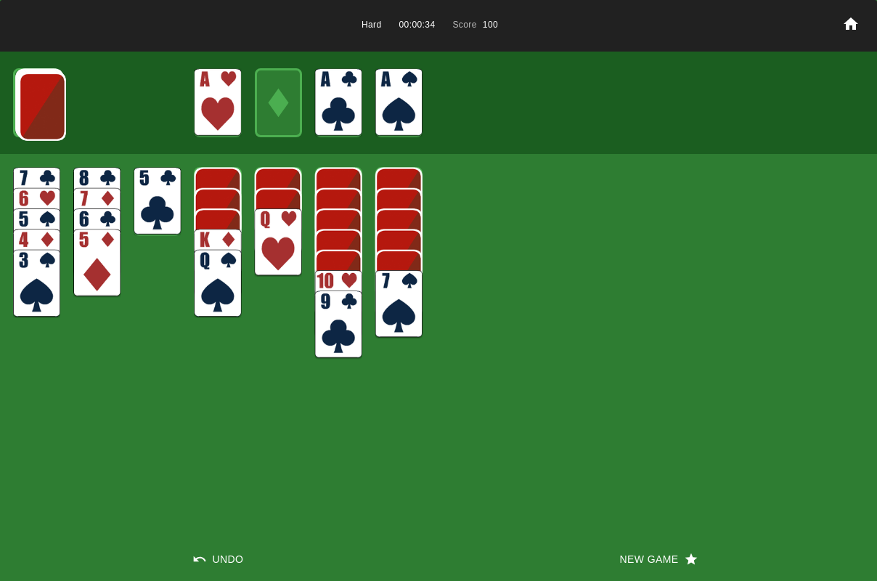
click at [28, 110] on img at bounding box center [42, 107] width 47 height 68
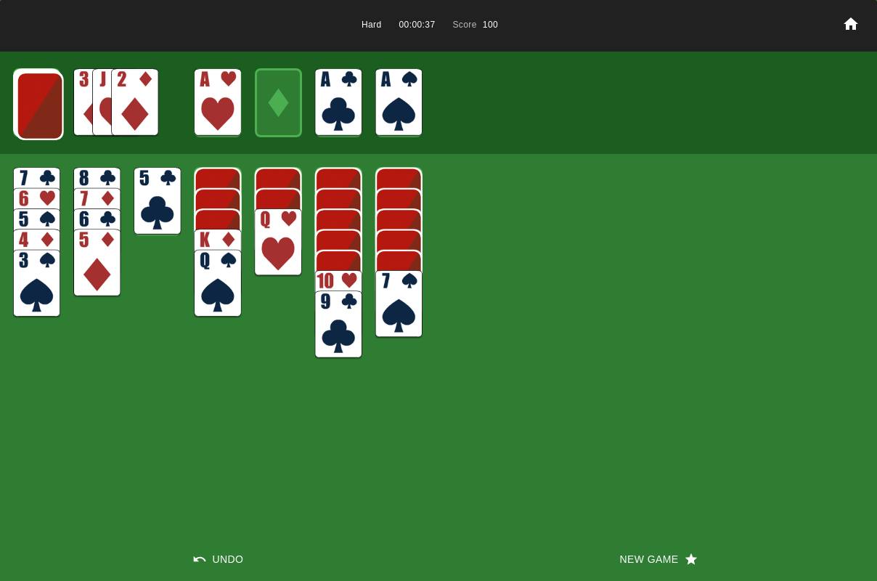
click at [116, 96] on img at bounding box center [134, 102] width 47 height 68
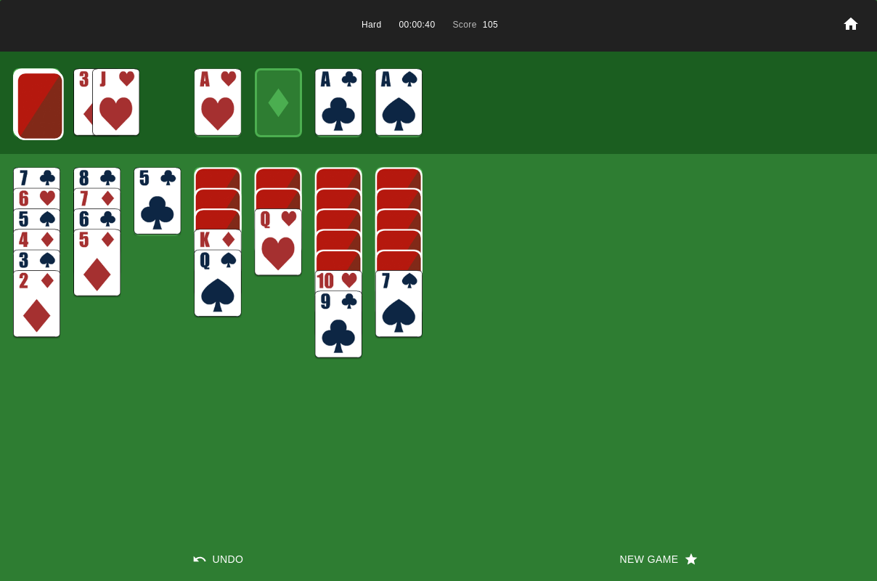
click at [119, 110] on img at bounding box center [115, 102] width 47 height 68
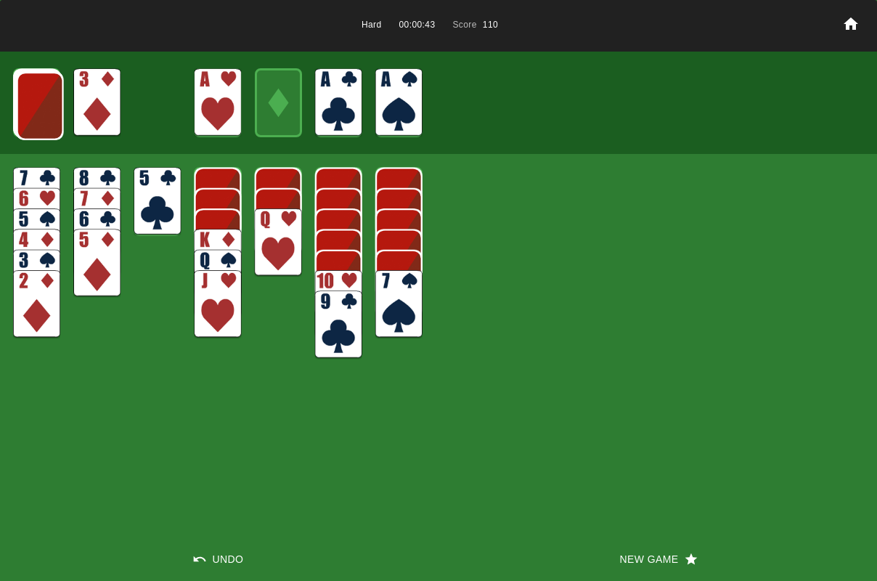
click at [45, 108] on img at bounding box center [40, 106] width 47 height 68
click at [45, 108] on img at bounding box center [39, 105] width 47 height 68
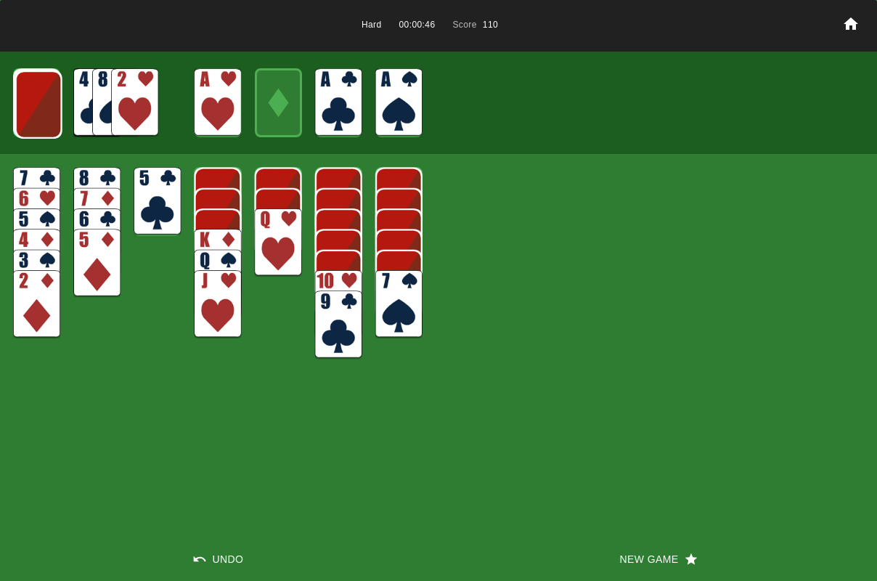
click at [127, 109] on img at bounding box center [134, 102] width 47 height 68
click at [40, 116] on img at bounding box center [38, 104] width 47 height 68
click at [137, 109] on img at bounding box center [134, 102] width 47 height 68
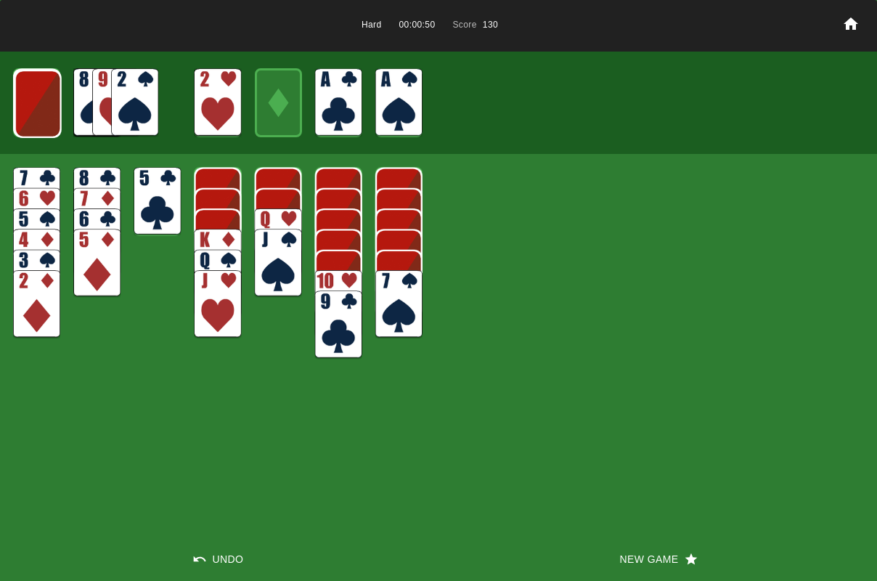
click at [348, 271] on img at bounding box center [338, 304] width 47 height 68
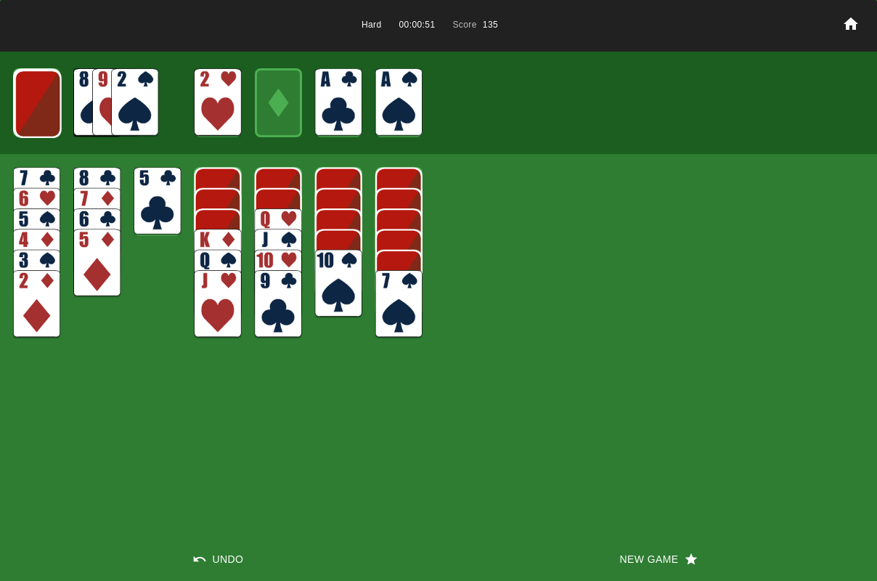
click at [337, 286] on img at bounding box center [338, 284] width 47 height 68
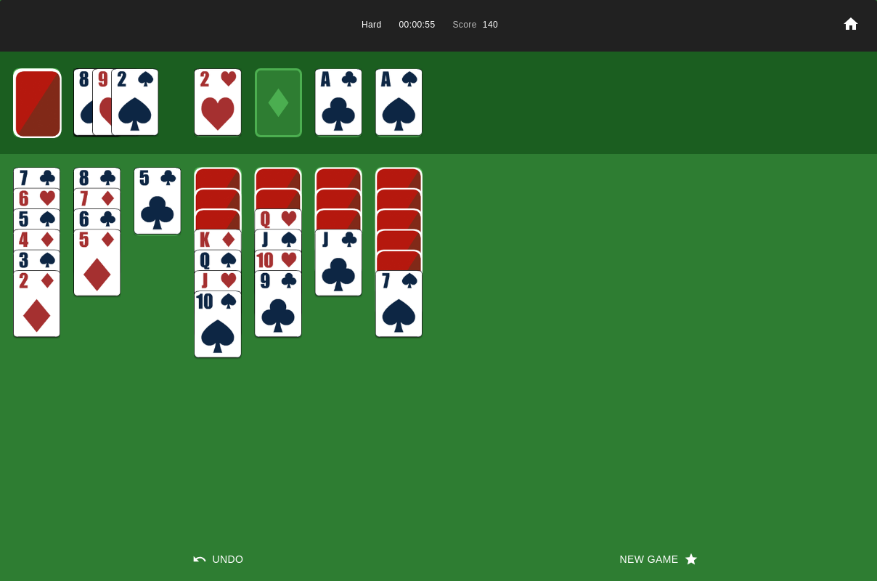
click at [126, 100] on img at bounding box center [134, 102] width 47 height 68
click at [123, 98] on img at bounding box center [134, 102] width 47 height 68
click at [91, 171] on img at bounding box center [96, 201] width 47 height 68
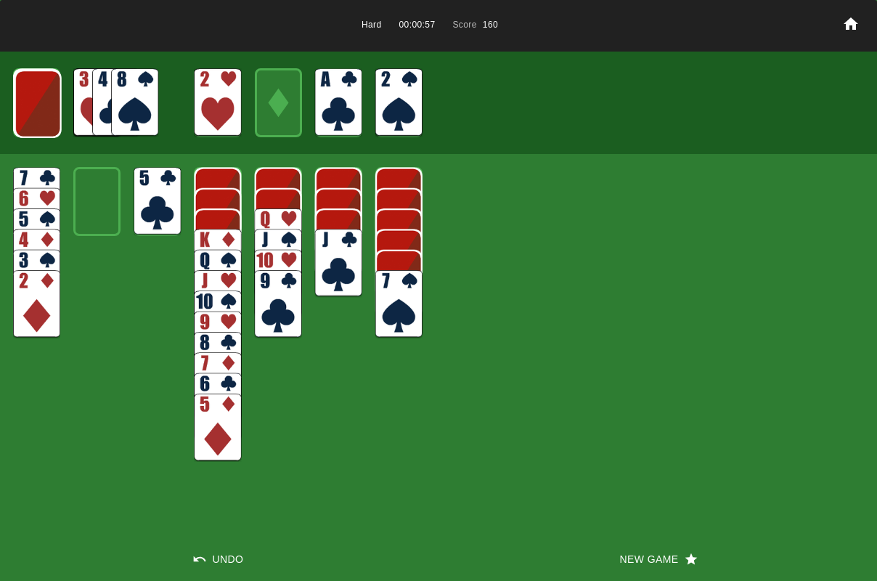
click at [203, 240] on img at bounding box center [217, 263] width 47 height 68
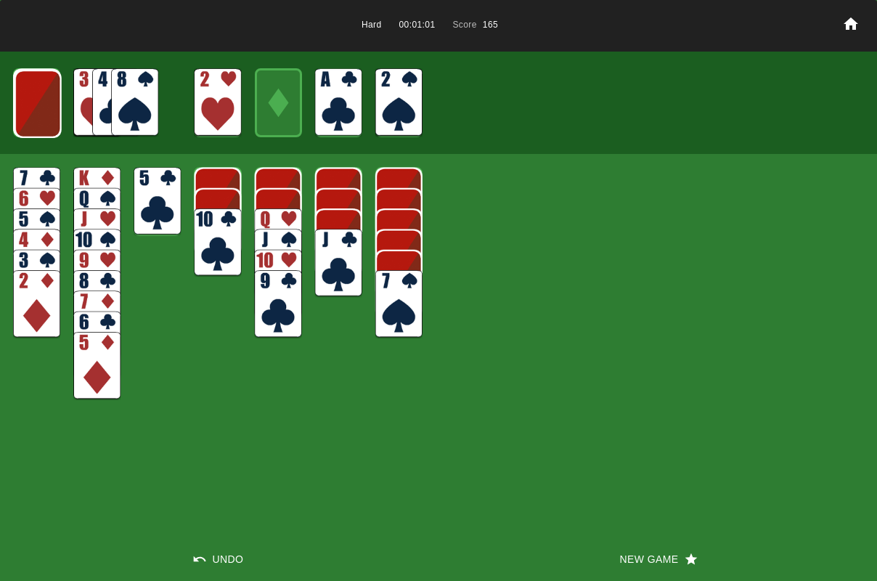
click at [43, 108] on img at bounding box center [38, 104] width 47 height 68
click at [40, 107] on img at bounding box center [37, 103] width 47 height 68
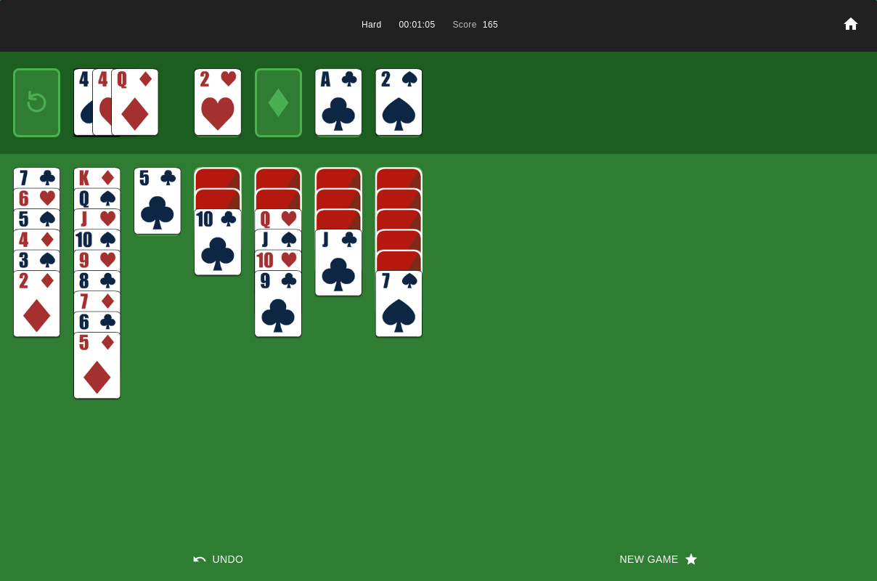
click at [40, 107] on img at bounding box center [37, 102] width 28 height 41
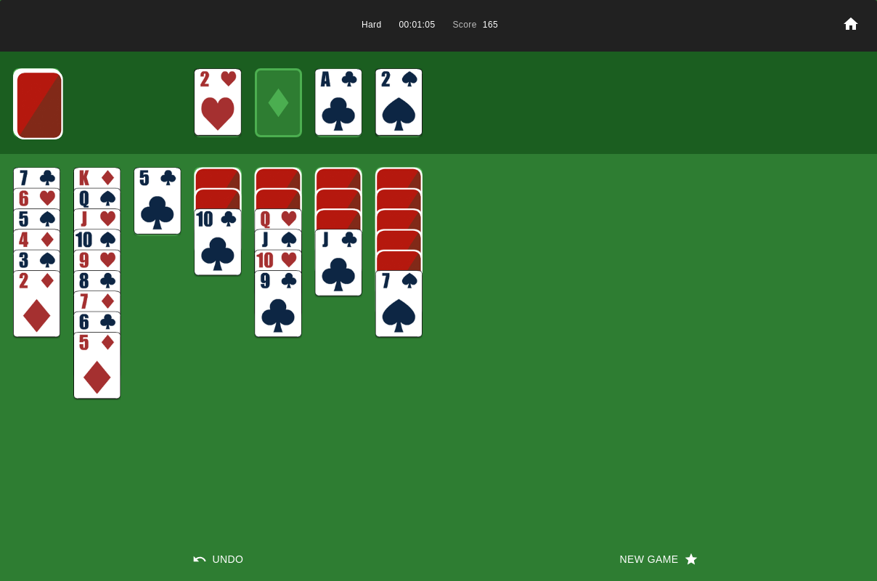
click at [39, 105] on img at bounding box center [39, 105] width 47 height 68
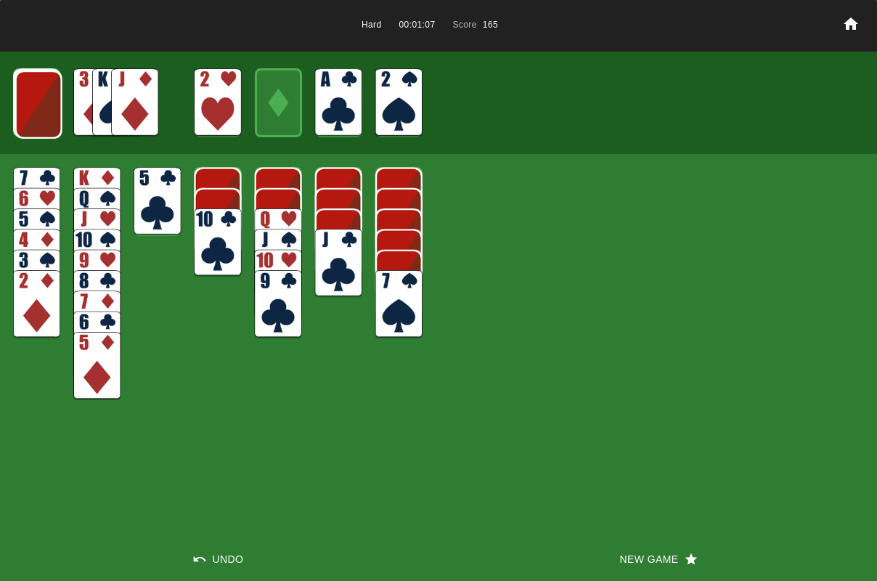
click at [38, 105] on img at bounding box center [38, 104] width 47 height 68
click at [38, 105] on img at bounding box center [37, 103] width 47 height 68
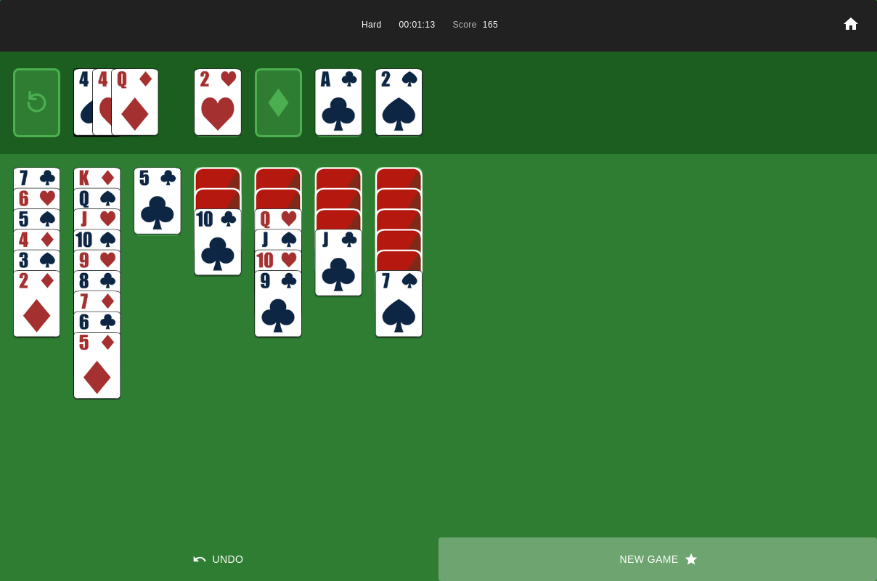
click at [646, 558] on button "New Game" at bounding box center [657, 559] width 438 height 44
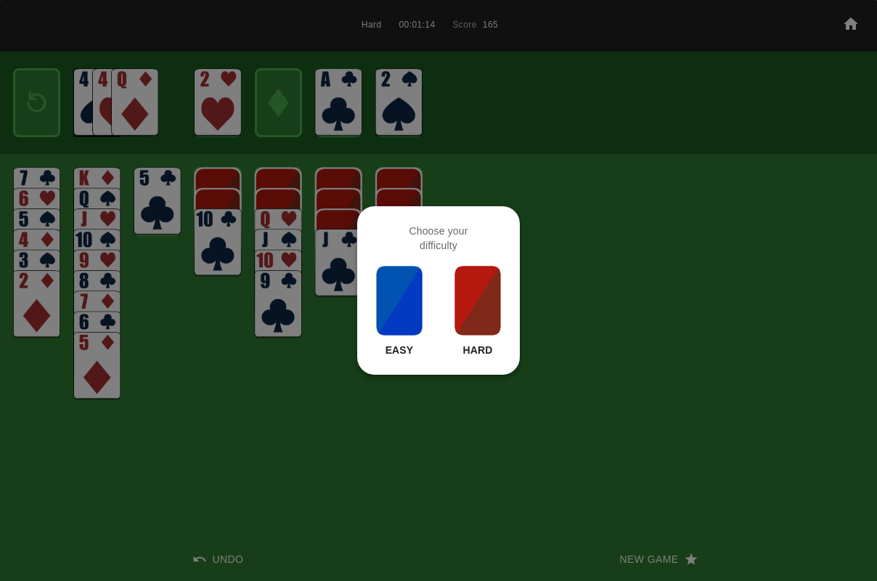
click at [467, 314] on img at bounding box center [477, 300] width 49 height 73
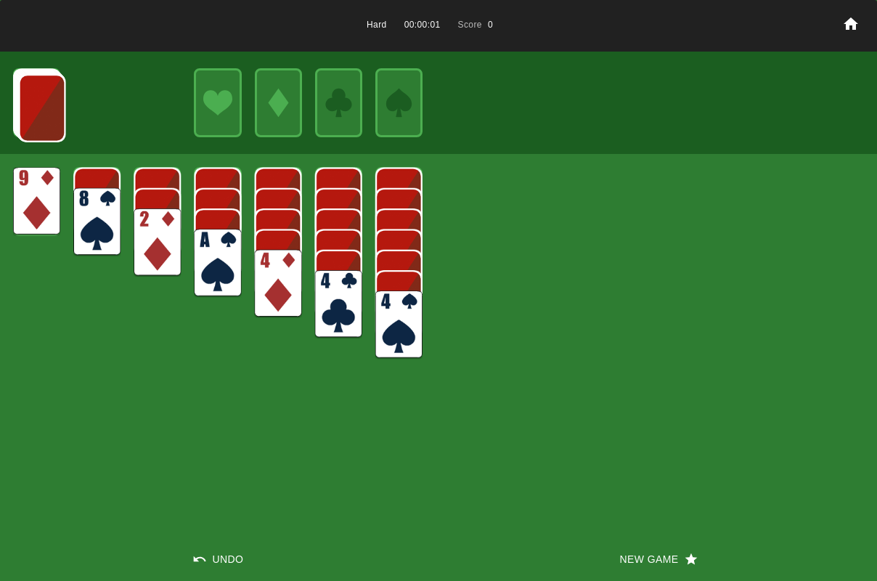
click at [210, 250] on img at bounding box center [217, 263] width 47 height 68
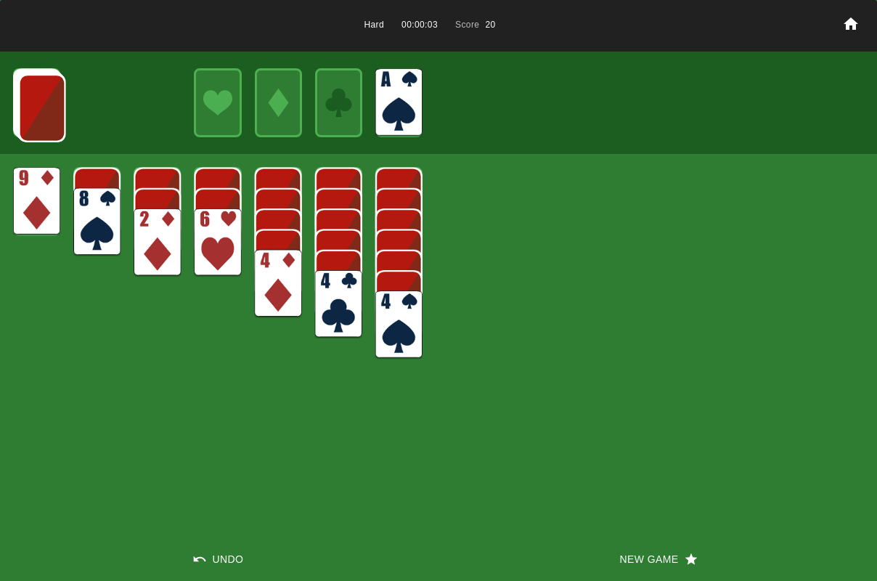
click at [75, 224] on img at bounding box center [96, 222] width 47 height 68
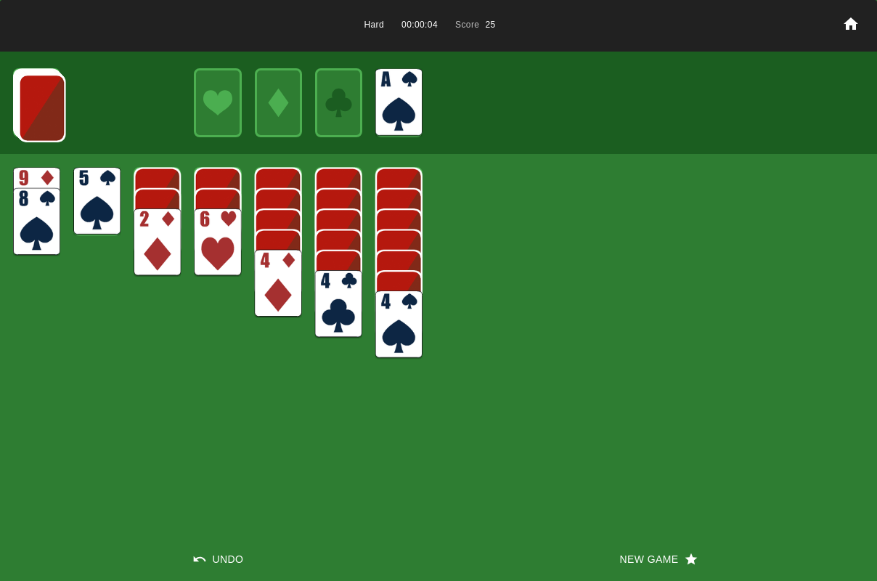
click at [105, 202] on img at bounding box center [96, 201] width 47 height 68
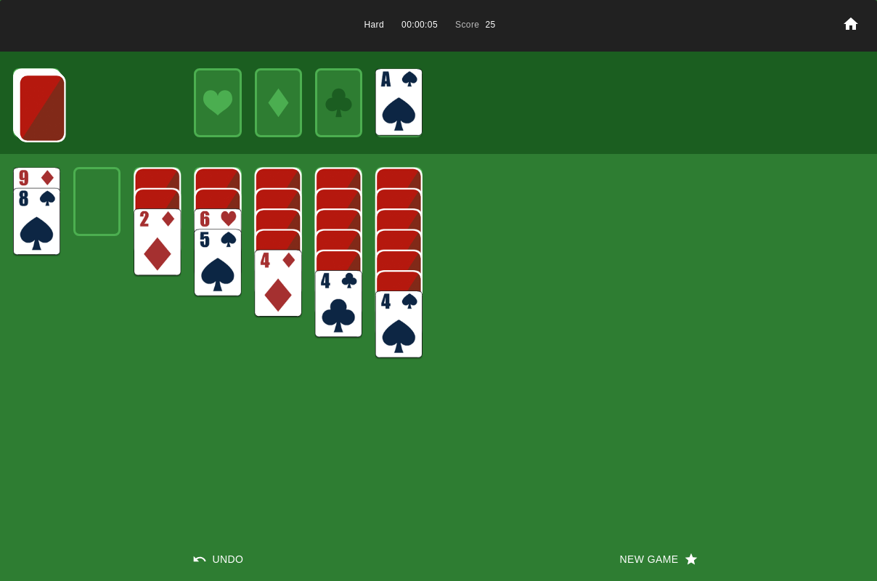
click at [258, 274] on img at bounding box center [278, 284] width 47 height 68
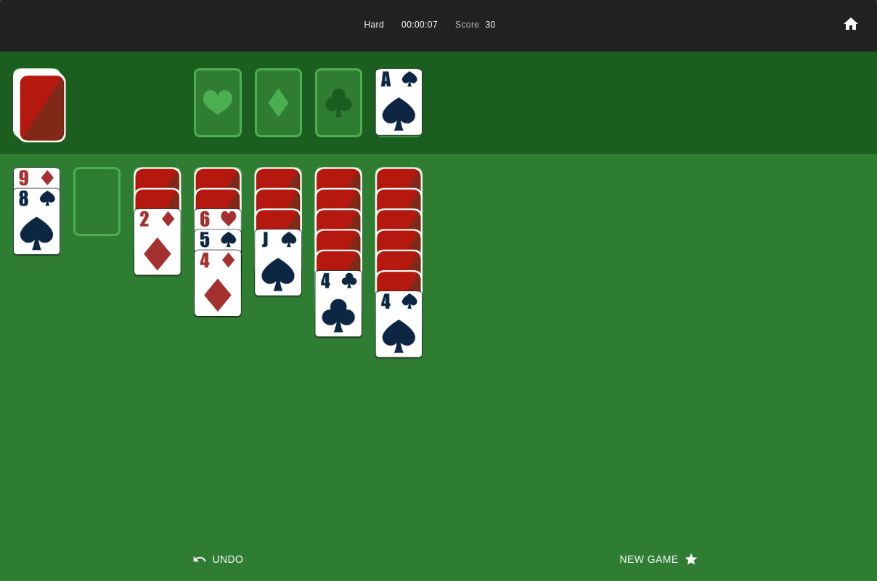
click at [41, 122] on img at bounding box center [41, 108] width 47 height 68
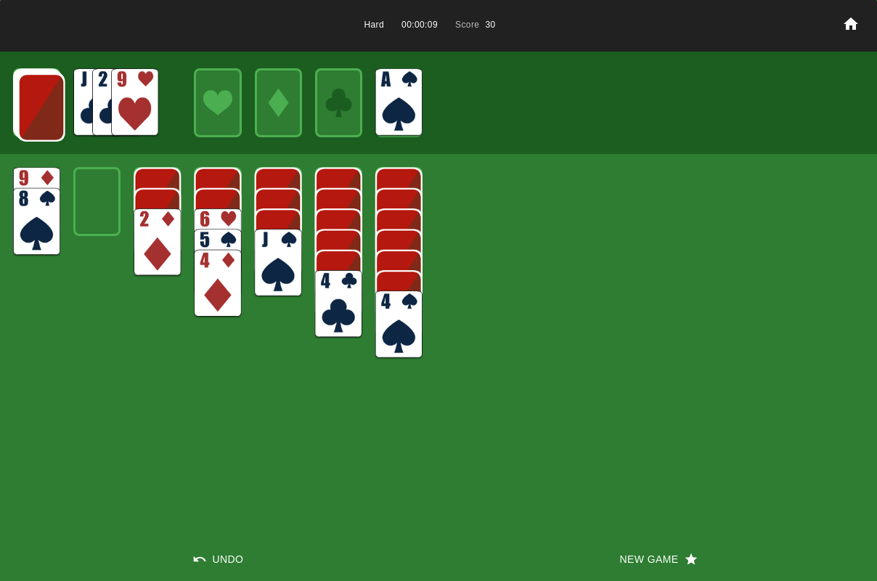
click at [43, 122] on img at bounding box center [41, 107] width 47 height 68
click at [43, 122] on img at bounding box center [40, 107] width 47 height 68
click at [43, 122] on img at bounding box center [40, 106] width 47 height 68
click at [43, 122] on img at bounding box center [39, 105] width 47 height 68
click at [43, 122] on img at bounding box center [38, 104] width 47 height 68
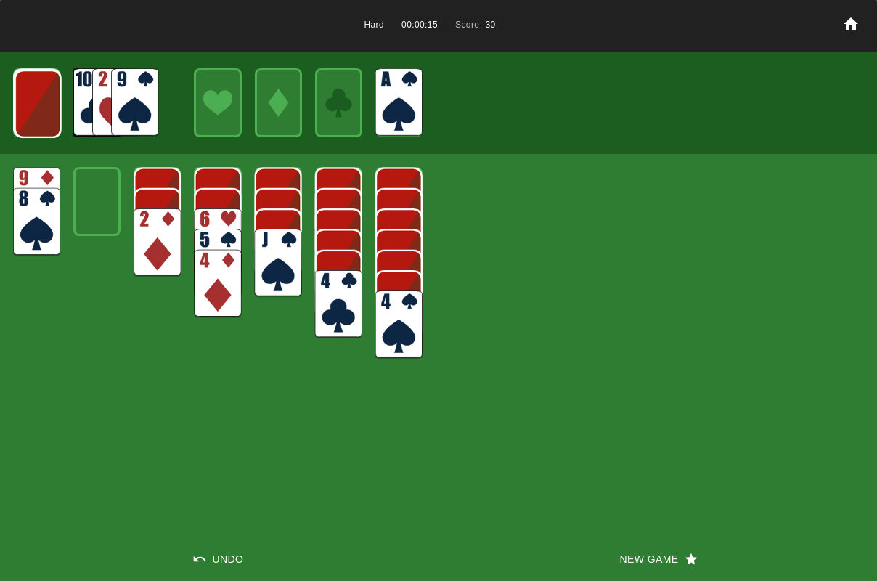
click at [43, 122] on img at bounding box center [38, 104] width 47 height 68
click at [43, 122] on img at bounding box center [37, 103] width 47 height 68
click at [115, 120] on img at bounding box center [134, 102] width 47 height 68
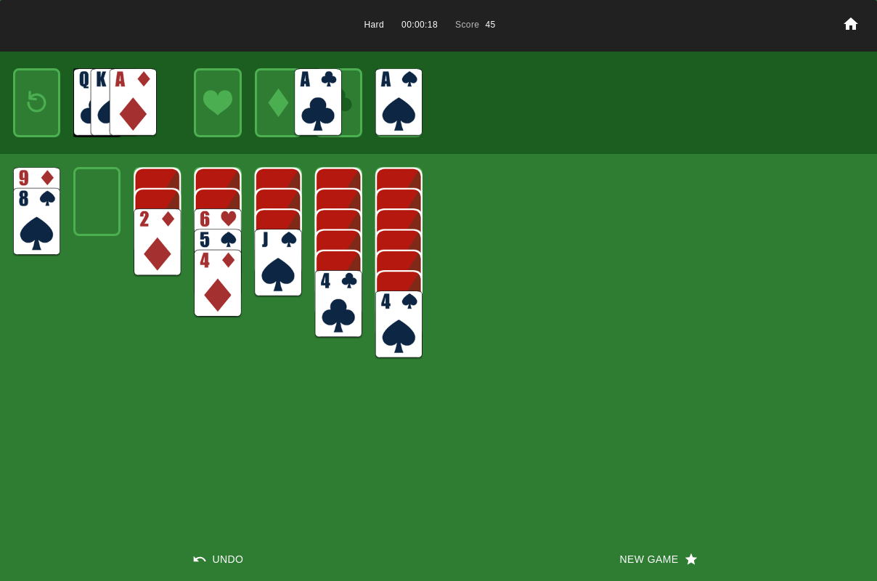
click at [116, 117] on img at bounding box center [133, 102] width 47 height 68
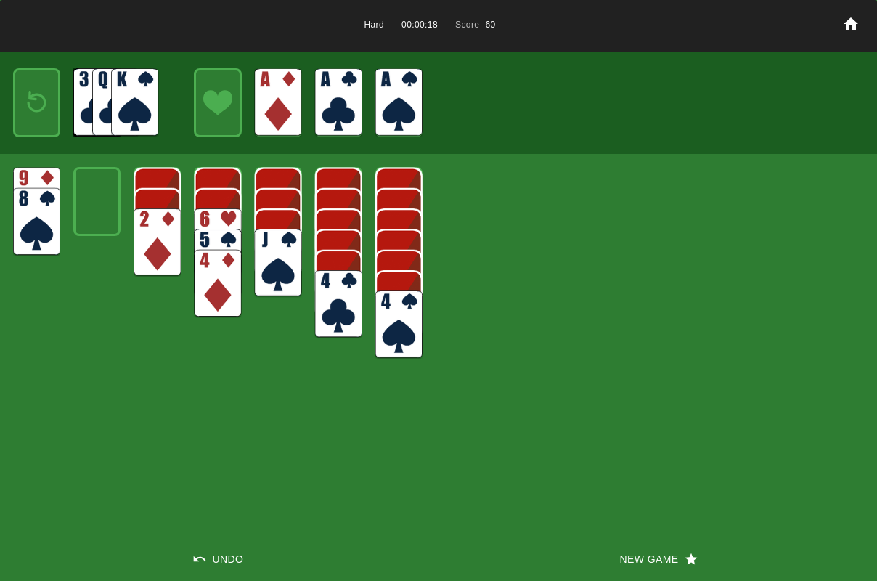
click at [116, 117] on img at bounding box center [134, 102] width 47 height 68
click at [171, 240] on img at bounding box center [157, 242] width 47 height 68
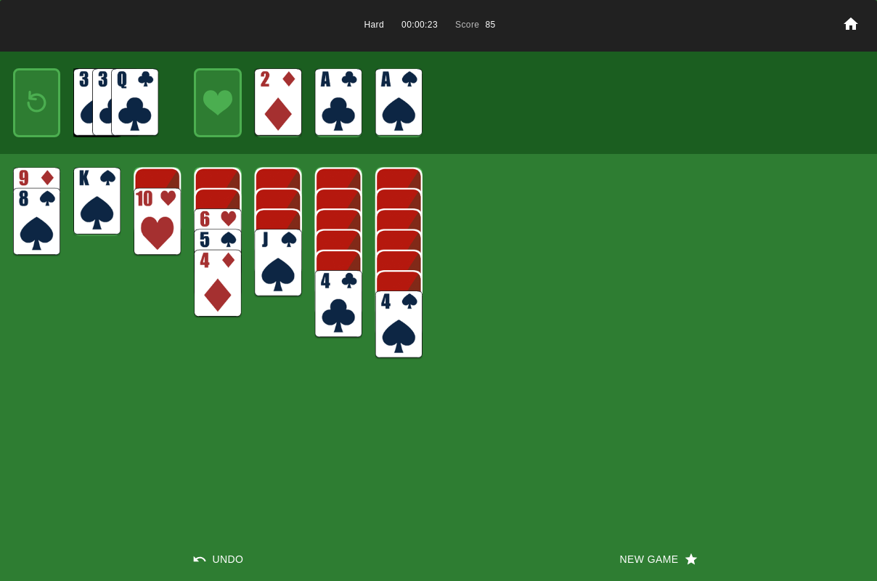
drag, startPoint x: 157, startPoint y: 194, endPoint x: 165, endPoint y: 193, distance: 8.0
click at [157, 194] on img at bounding box center [157, 222] width 47 height 68
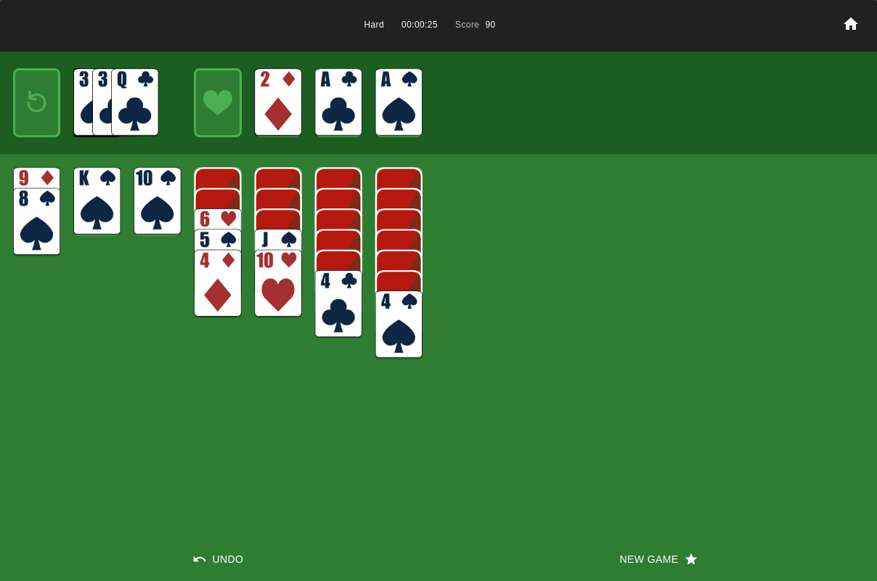
click at [53, 177] on img at bounding box center [36, 201] width 47 height 68
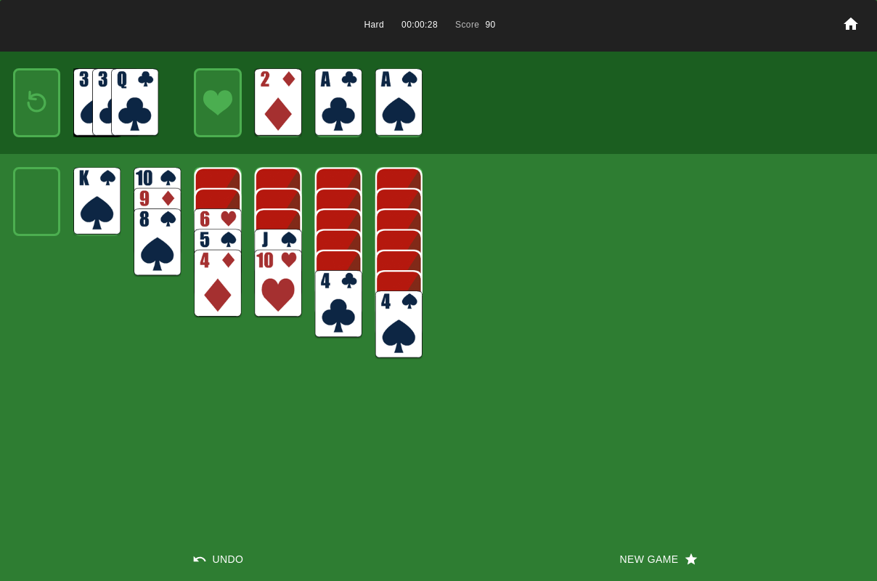
click at [44, 110] on img at bounding box center [37, 102] width 28 height 41
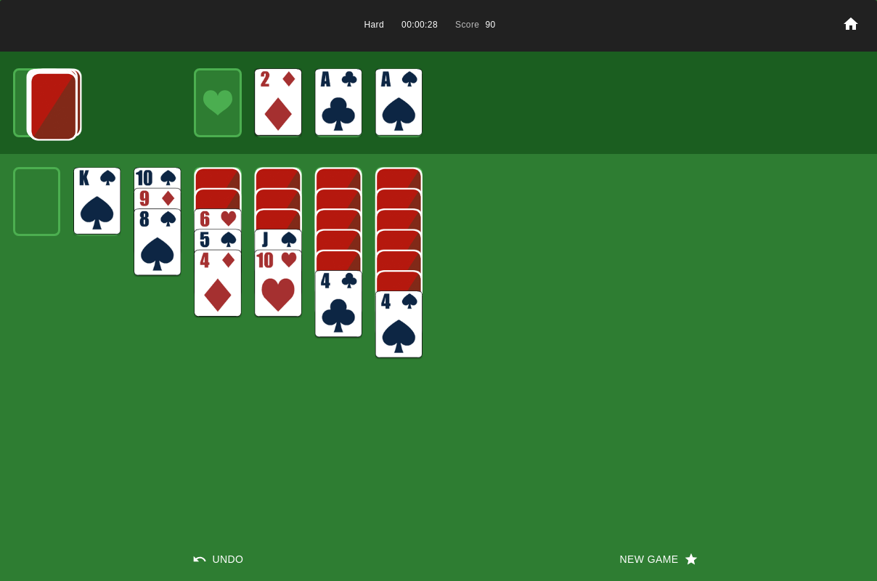
click at [43, 107] on img at bounding box center [53, 107] width 47 height 68
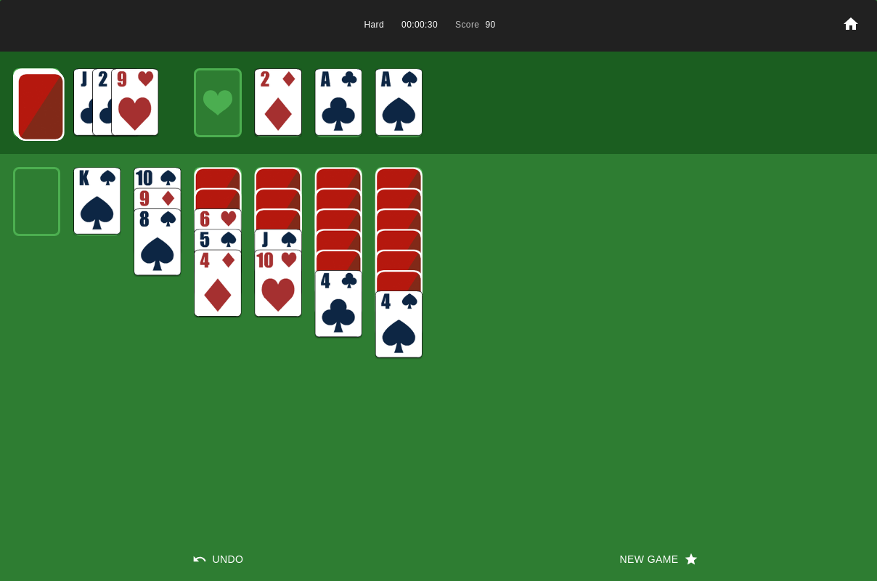
click at [43, 107] on img at bounding box center [40, 107] width 47 height 68
click at [42, 107] on img at bounding box center [40, 106] width 47 height 68
click at [40, 107] on img at bounding box center [39, 105] width 47 height 68
click at [40, 107] on img at bounding box center [38, 104] width 47 height 68
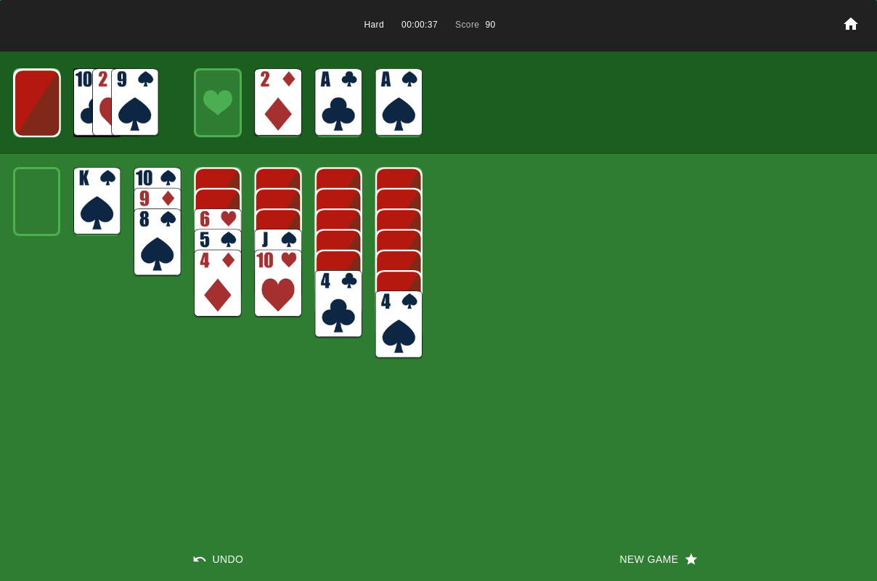
drag, startPoint x: 160, startPoint y: 101, endPoint x: 148, endPoint y: 104, distance: 12.7
click at [160, 101] on div at bounding box center [438, 103] width 877 height 103
click at [144, 102] on img at bounding box center [134, 102] width 47 height 68
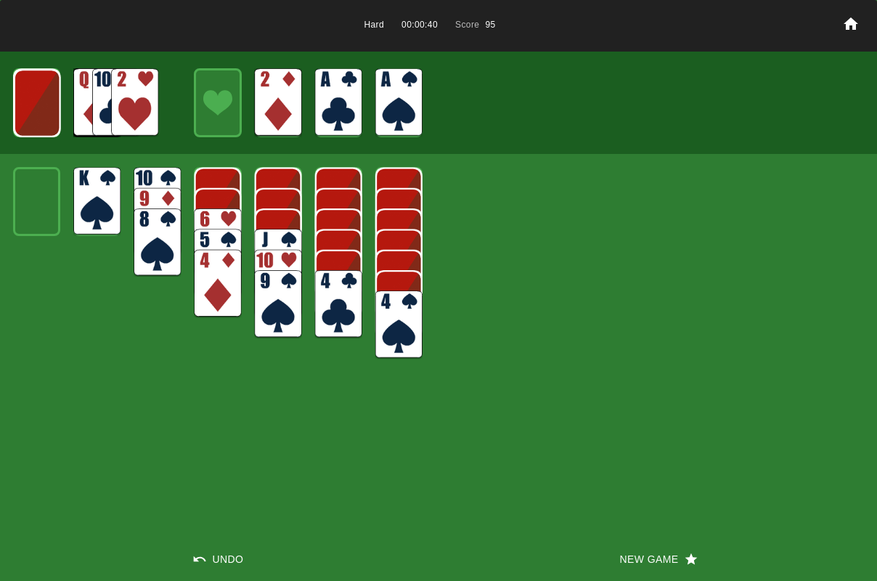
click at [43, 112] on img at bounding box center [37, 103] width 47 height 68
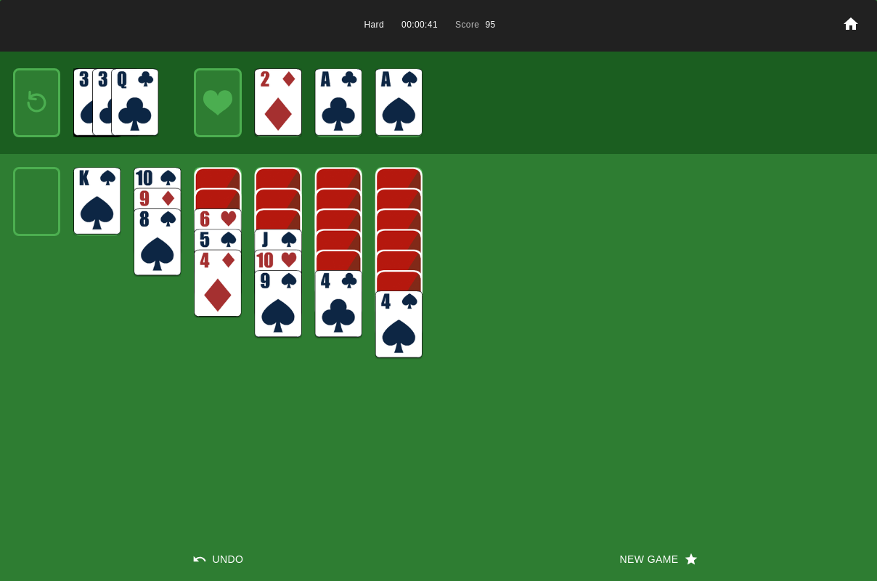
click at [41, 112] on img at bounding box center [37, 102] width 28 height 41
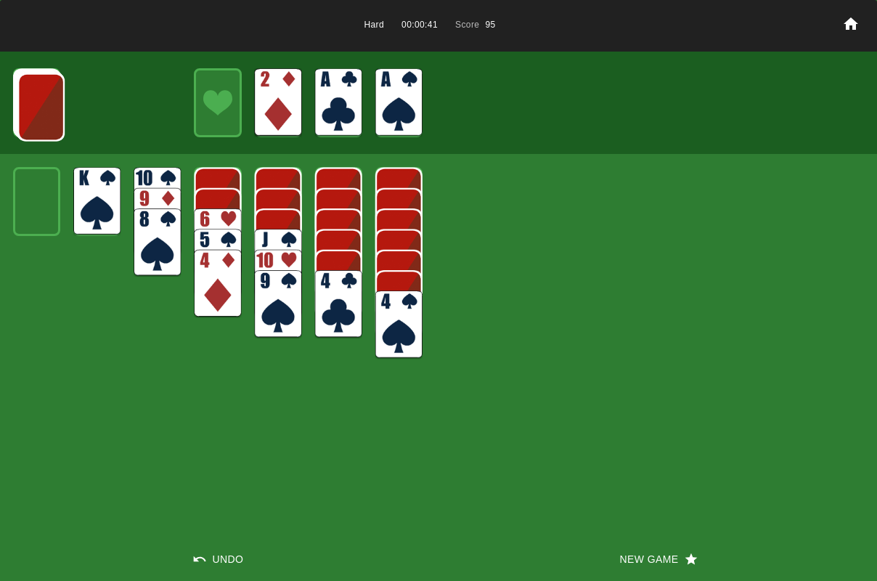
click at [41, 112] on img at bounding box center [40, 107] width 47 height 68
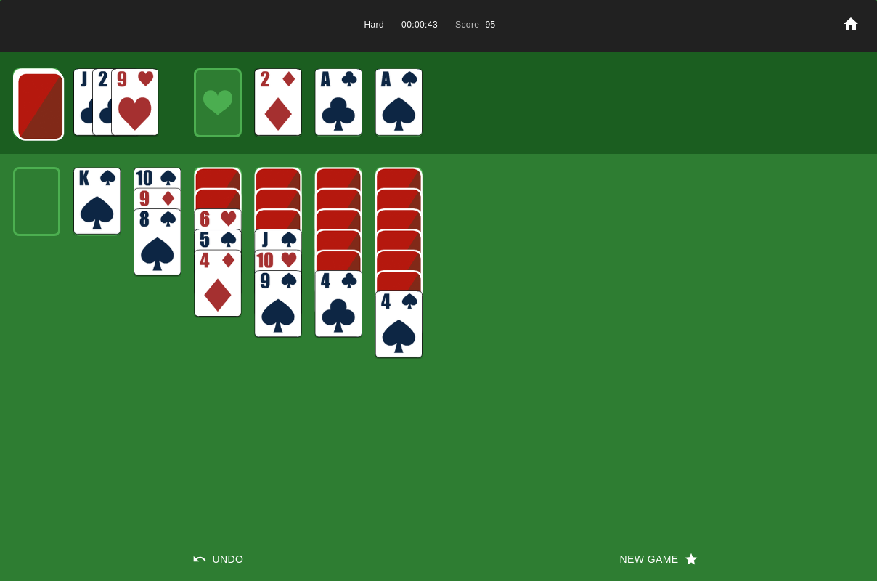
click at [41, 112] on img at bounding box center [40, 107] width 47 height 68
click at [41, 112] on img at bounding box center [39, 106] width 47 height 68
click at [41, 112] on img at bounding box center [38, 105] width 47 height 68
click at [41, 112] on img at bounding box center [38, 104] width 47 height 68
click at [41, 112] on img at bounding box center [37, 104] width 47 height 68
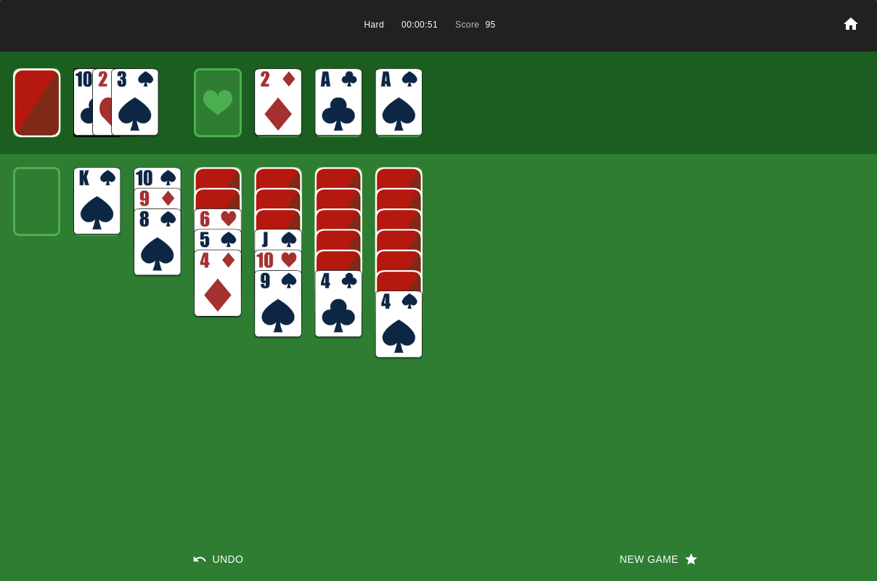
click at [41, 112] on img at bounding box center [36, 103] width 47 height 68
click at [633, 559] on button "New Game" at bounding box center [657, 559] width 438 height 44
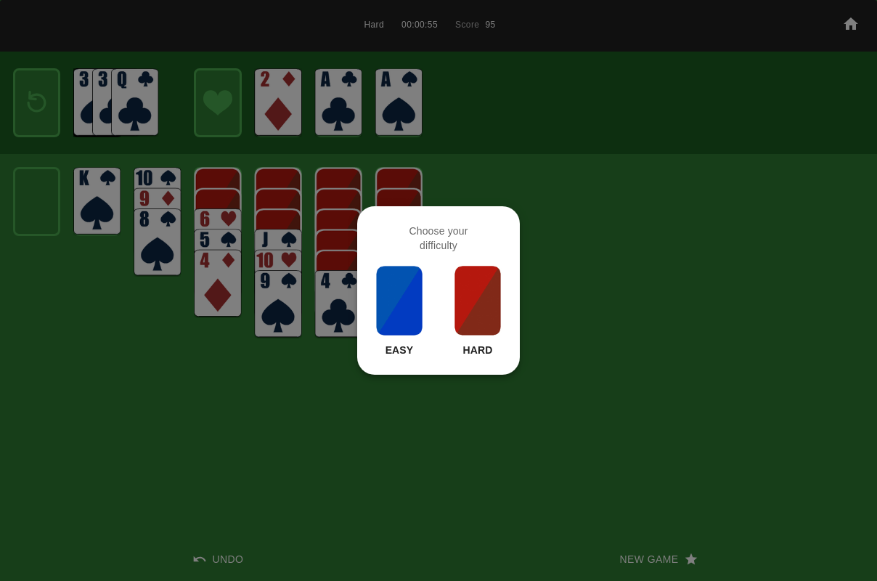
click at [448, 458] on div at bounding box center [438, 290] width 877 height 581
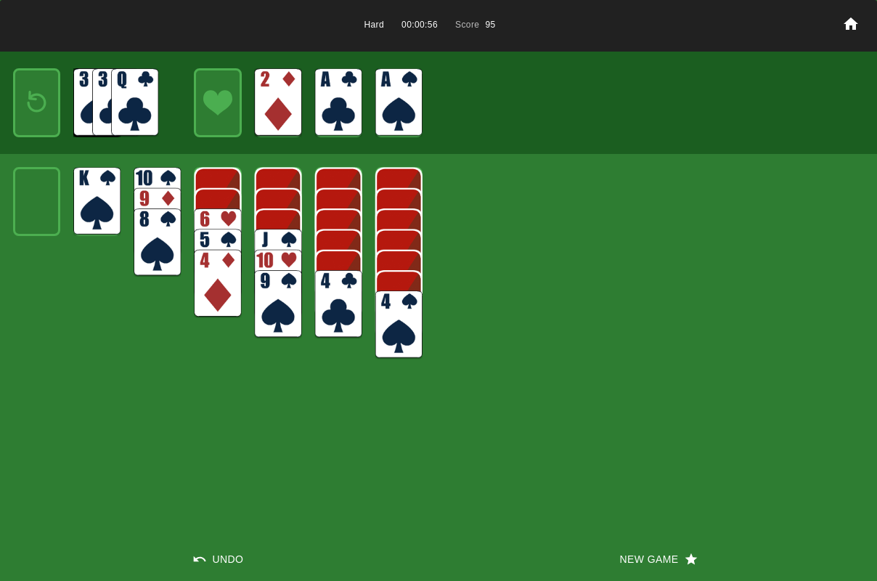
click at [221, 558] on button "Undo" at bounding box center [219, 559] width 438 height 44
click at [132, 100] on img at bounding box center [134, 102] width 47 height 68
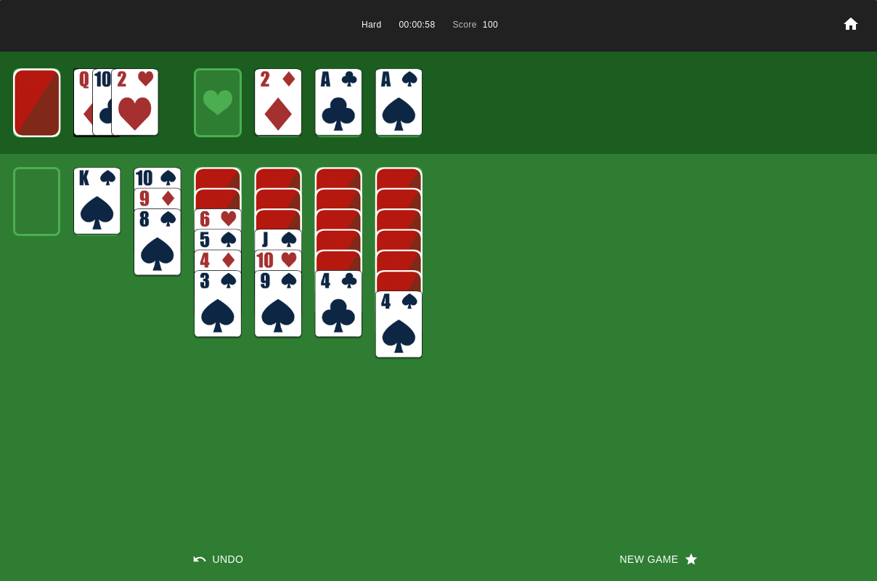
click at [129, 102] on img at bounding box center [134, 102] width 47 height 68
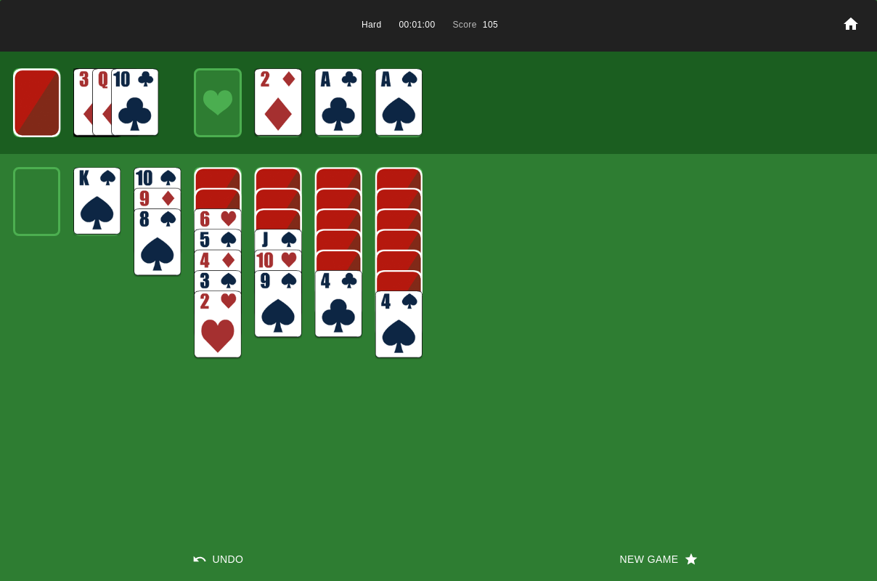
click at [40, 101] on img at bounding box center [36, 103] width 47 height 68
click at [40, 102] on img at bounding box center [37, 102] width 28 height 41
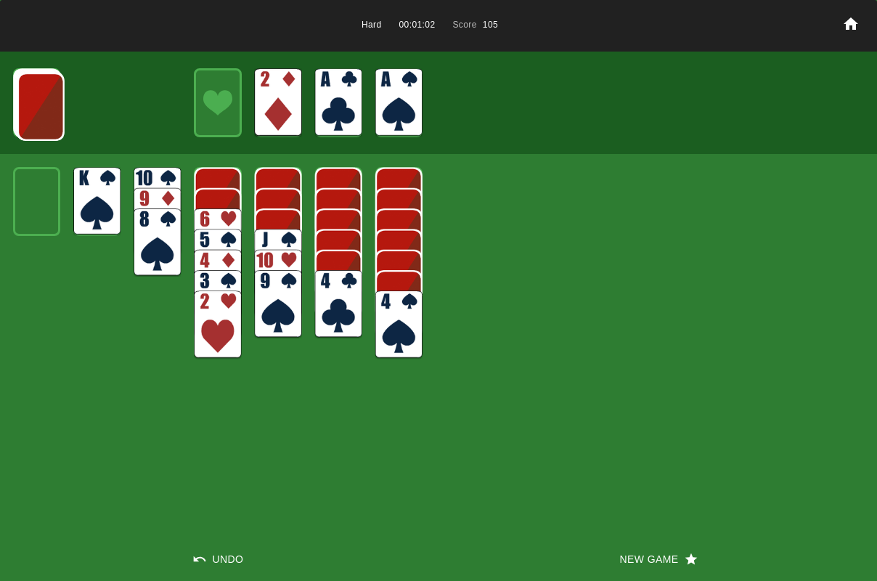
click at [40, 102] on img at bounding box center [40, 107] width 47 height 68
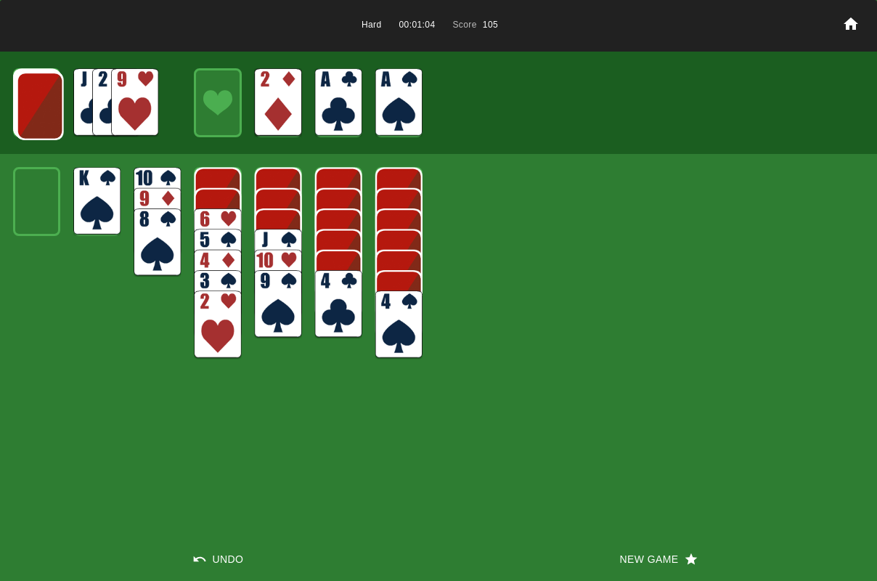
click at [40, 102] on img at bounding box center [40, 106] width 47 height 68
click at [40, 102] on img at bounding box center [39, 105] width 47 height 68
click at [40, 102] on img at bounding box center [38, 104] width 47 height 68
click at [40, 102] on img at bounding box center [37, 103] width 47 height 68
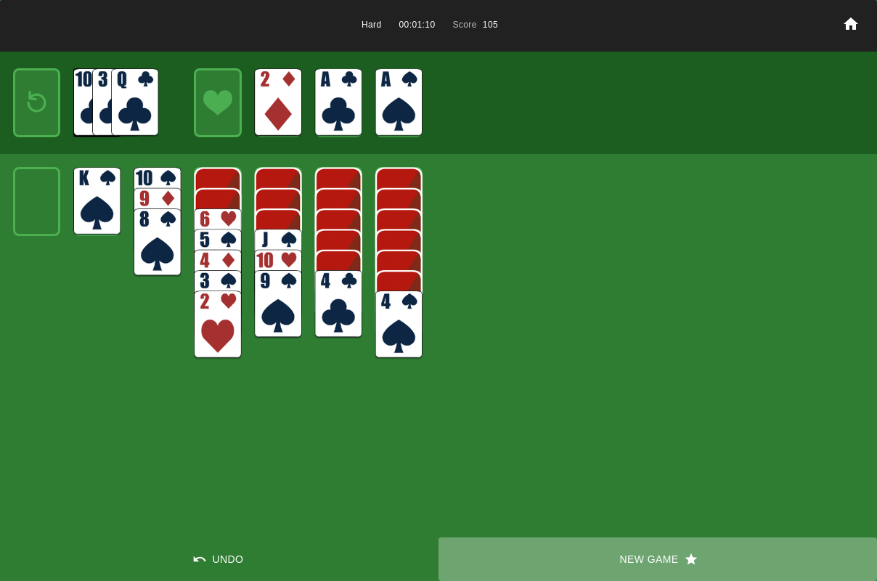
click at [636, 557] on button "New Game" at bounding box center [657, 559] width 438 height 44
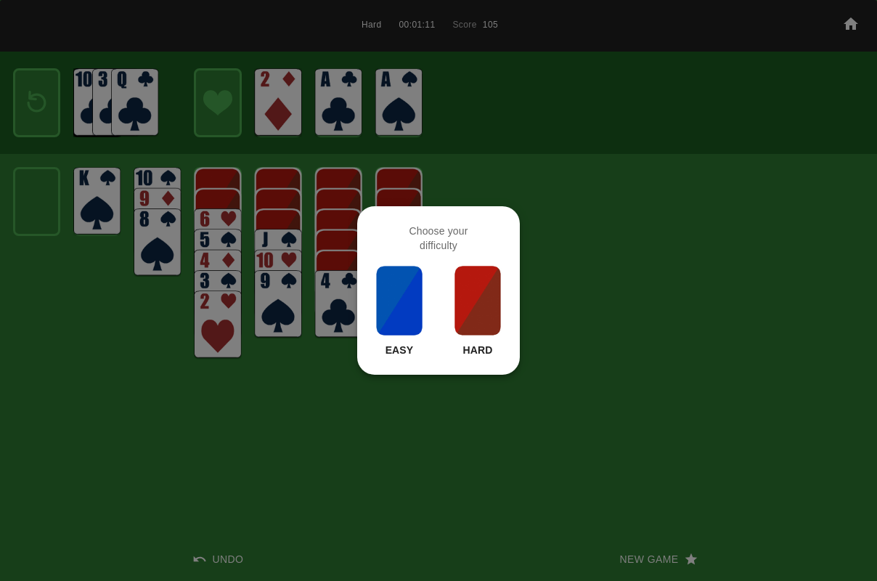
click at [462, 311] on img at bounding box center [477, 300] width 49 height 73
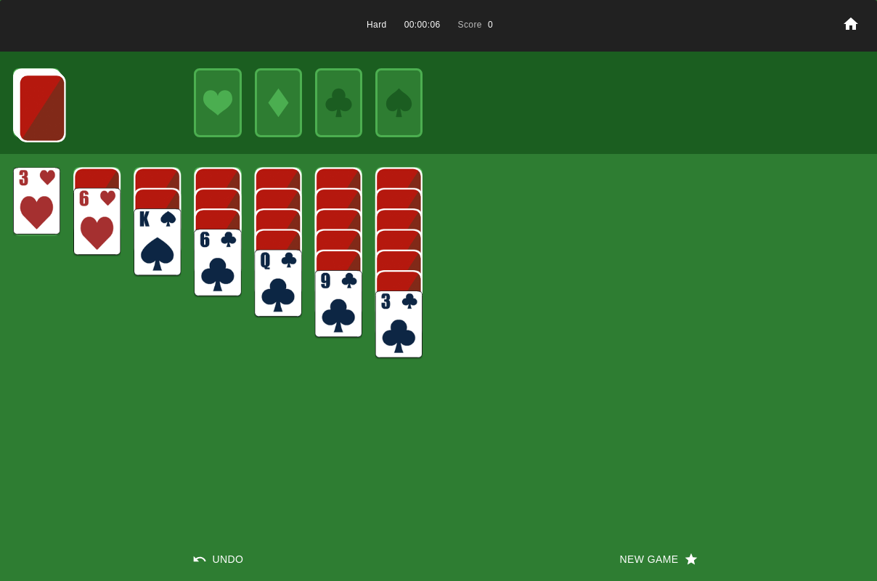
click at [23, 121] on img at bounding box center [41, 108] width 47 height 68
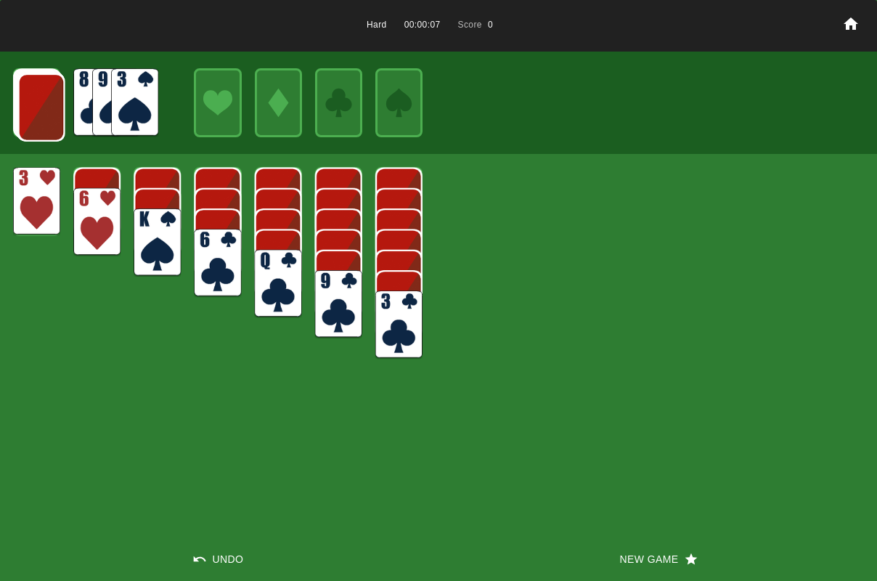
click at [38, 113] on img at bounding box center [41, 107] width 47 height 68
click at [38, 113] on img at bounding box center [40, 107] width 47 height 68
click at [38, 113] on img at bounding box center [40, 106] width 47 height 68
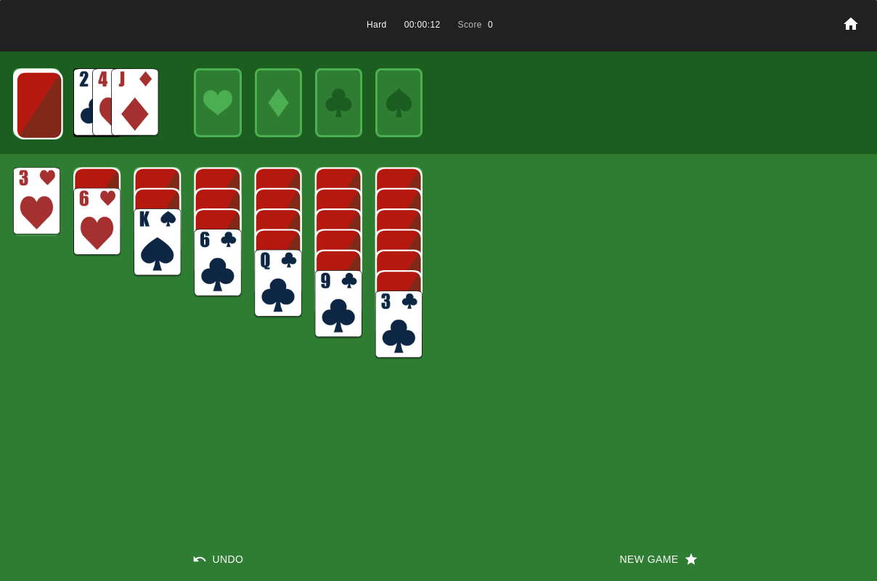
click at [136, 120] on img at bounding box center [134, 102] width 47 height 68
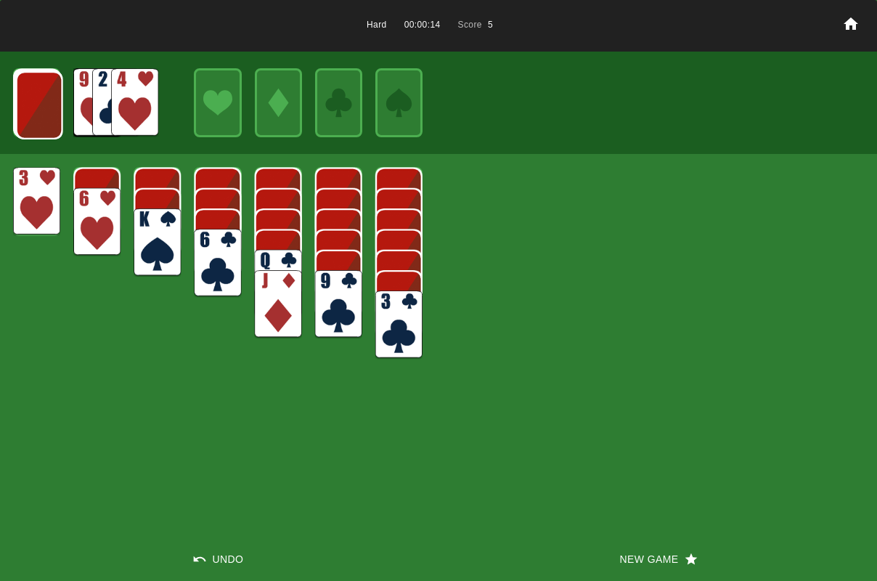
click at [46, 117] on img at bounding box center [39, 105] width 47 height 68
click at [150, 112] on img at bounding box center [134, 102] width 47 height 68
click at [136, 110] on img at bounding box center [134, 102] width 47 height 68
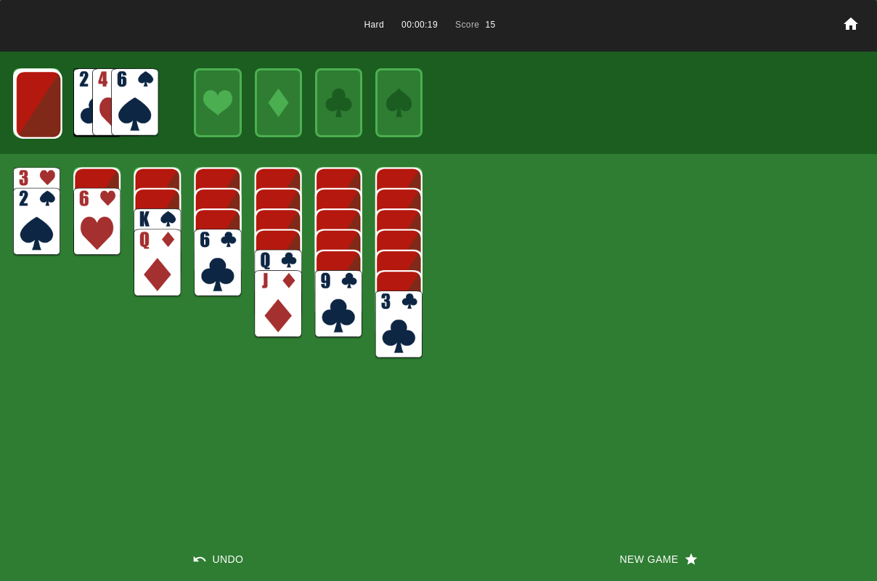
click at [25, 104] on img at bounding box center [38, 104] width 47 height 68
click at [136, 115] on img at bounding box center [134, 102] width 47 height 68
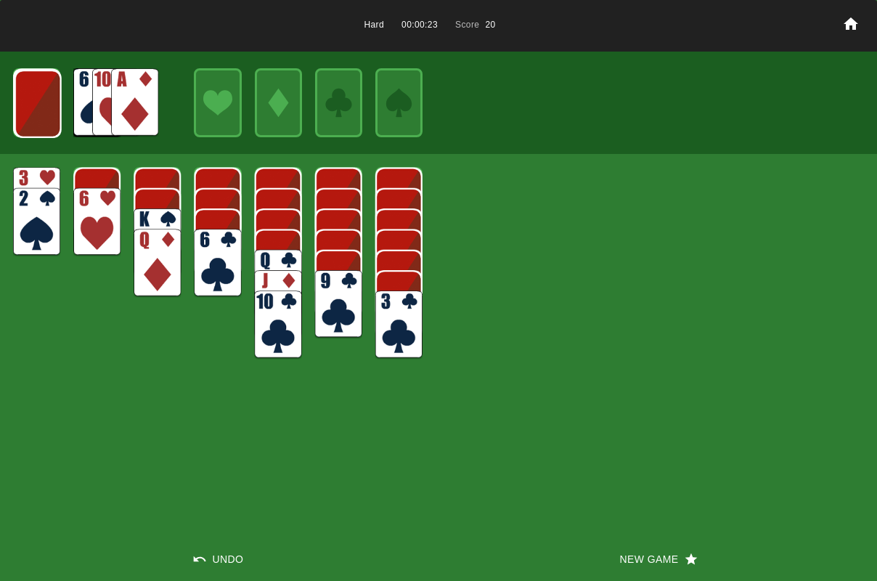
click at [123, 112] on img at bounding box center [134, 102] width 47 height 68
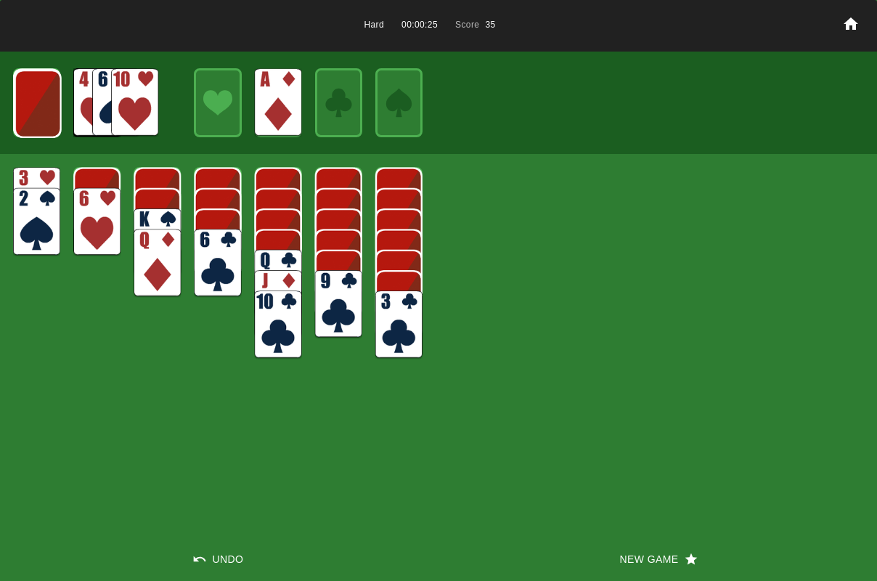
click at [32, 107] on img at bounding box center [38, 104] width 47 height 68
click at [127, 113] on img at bounding box center [134, 102] width 47 height 68
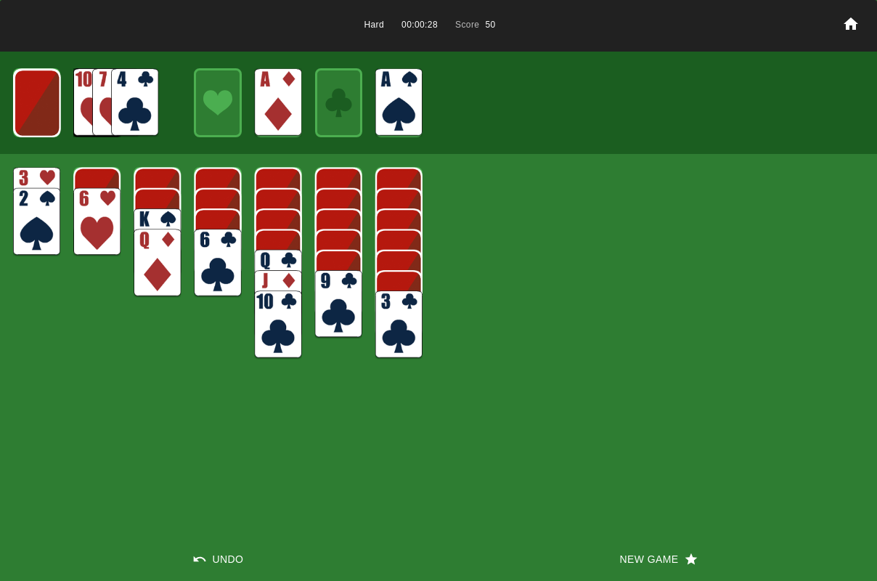
click at [47, 113] on img at bounding box center [37, 103] width 47 height 68
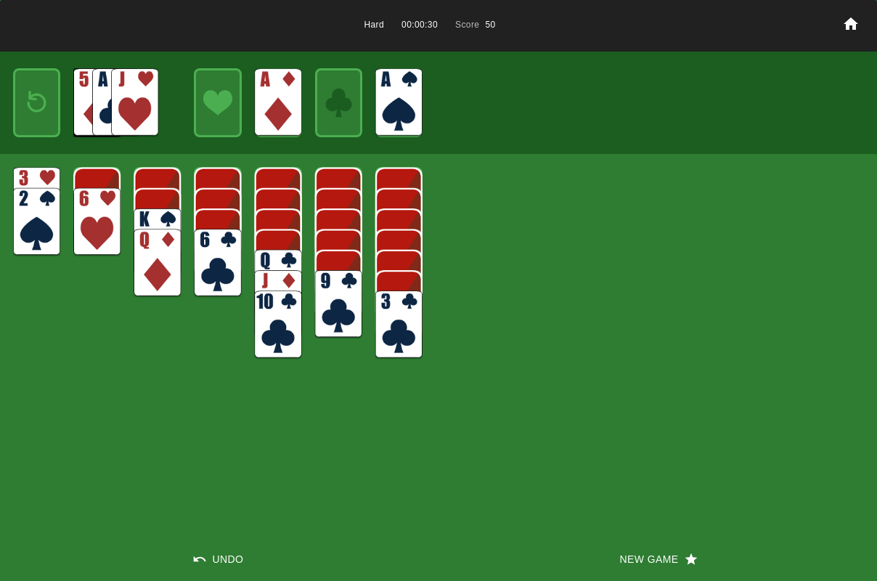
click at [46, 113] on img at bounding box center [37, 102] width 28 height 41
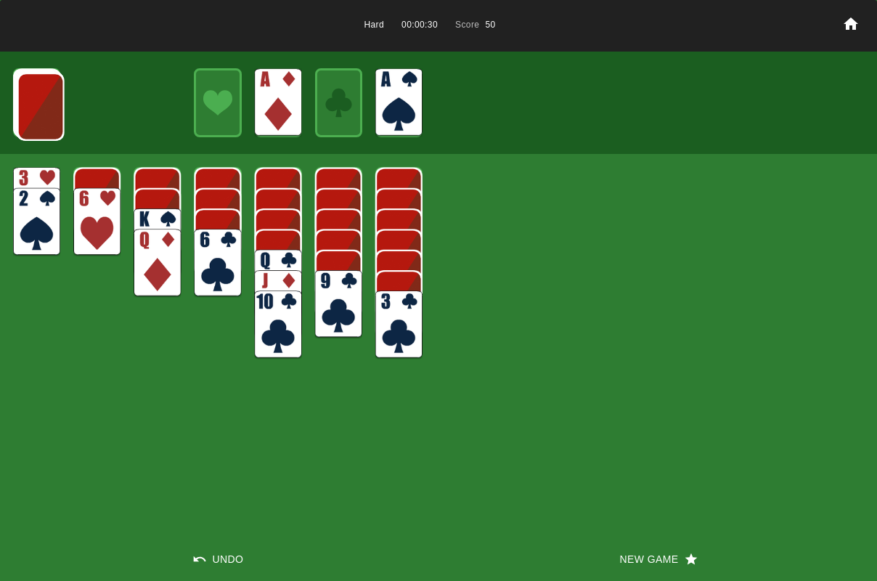
click at [46, 113] on img at bounding box center [40, 107] width 47 height 68
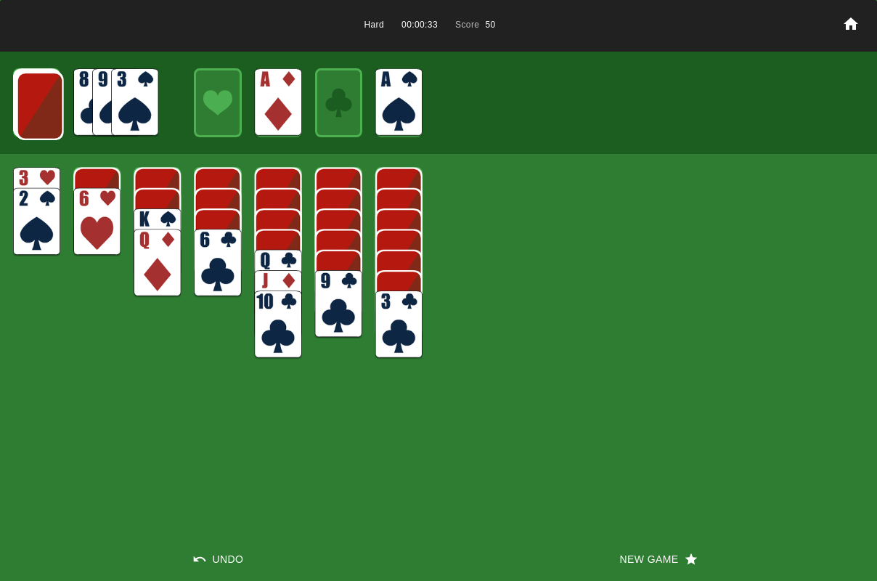
click at [46, 113] on img at bounding box center [40, 106] width 47 height 68
click at [139, 112] on img at bounding box center [134, 102] width 47 height 68
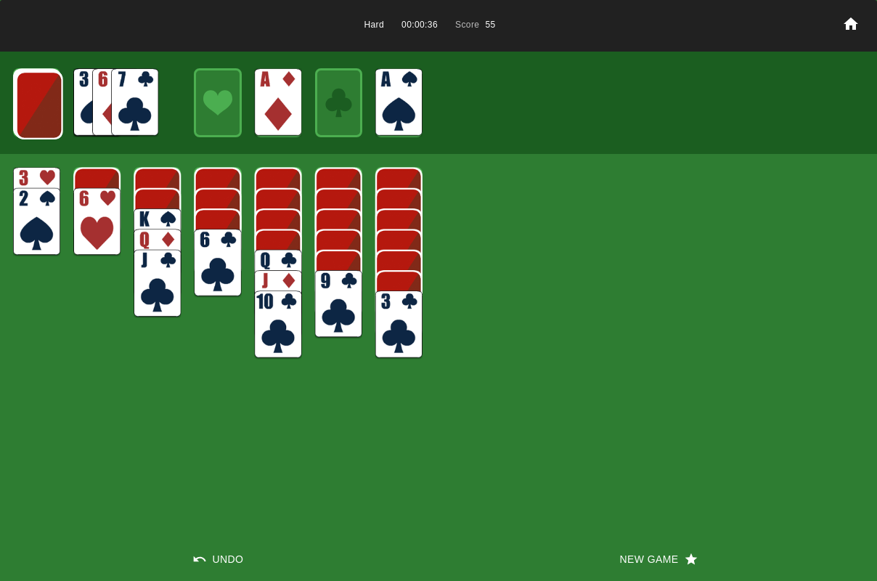
click at [33, 134] on img at bounding box center [39, 105] width 47 height 68
click at [128, 119] on img at bounding box center [134, 102] width 47 height 68
click at [42, 126] on img at bounding box center [38, 104] width 47 height 68
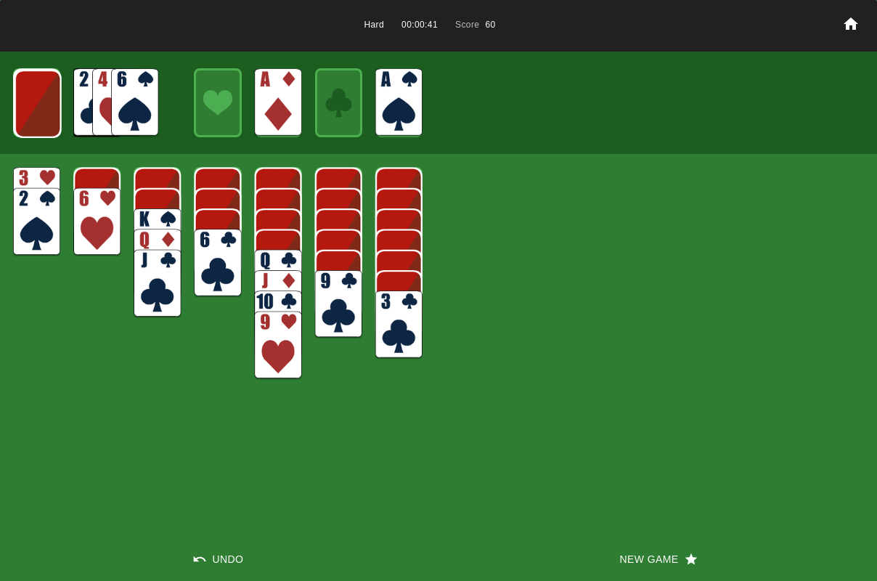
click at [42, 126] on img at bounding box center [38, 104] width 47 height 68
click at [44, 126] on img at bounding box center [37, 103] width 47 height 68
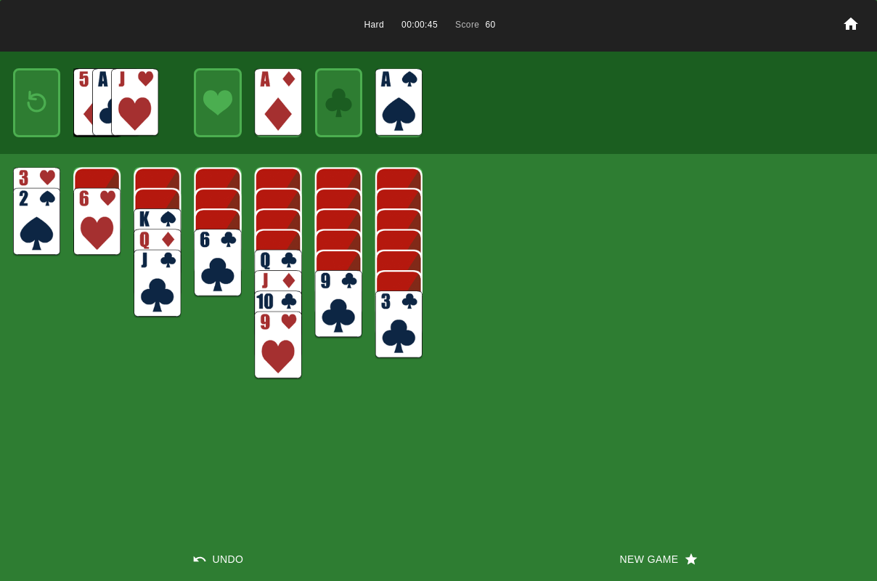
click at [44, 126] on div at bounding box center [36, 102] width 47 height 68
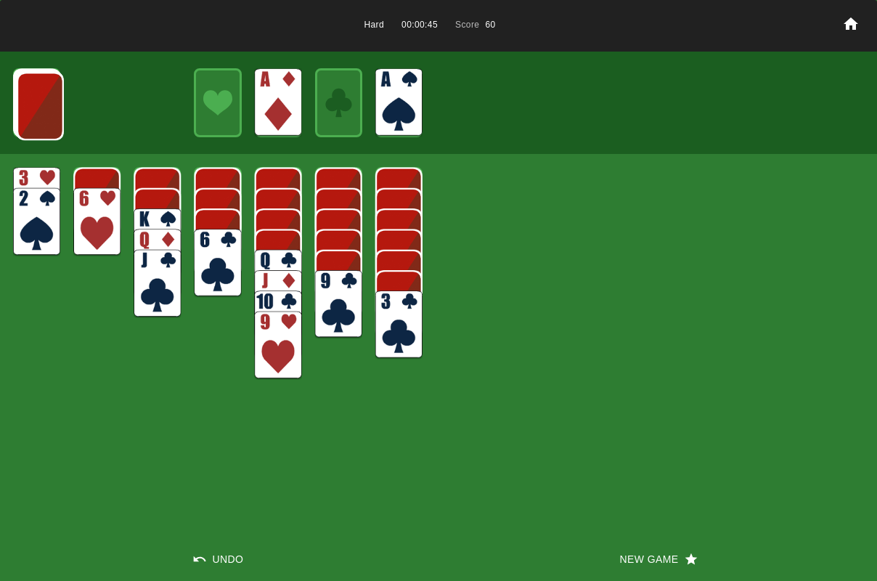
click at [45, 126] on img at bounding box center [40, 106] width 47 height 68
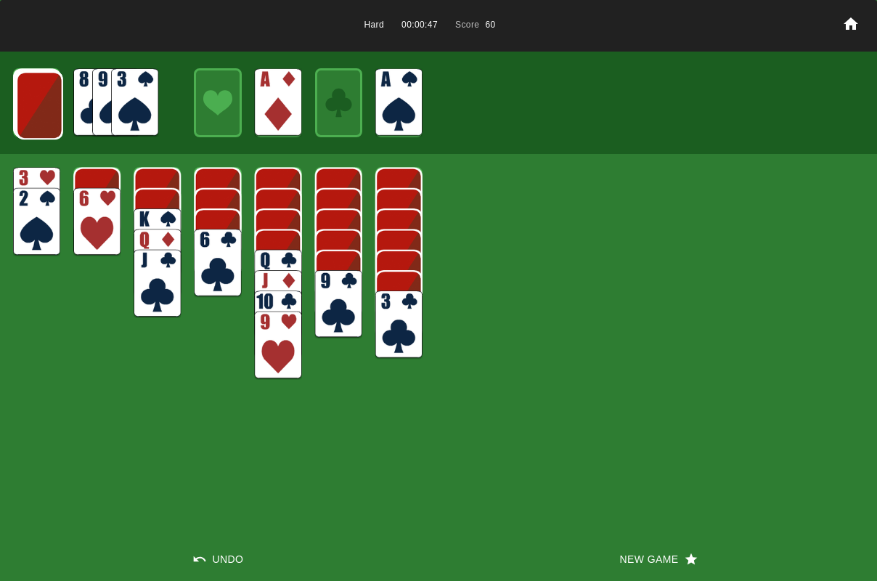
click at [44, 125] on img at bounding box center [39, 105] width 47 height 68
click at [44, 125] on img at bounding box center [38, 104] width 47 height 68
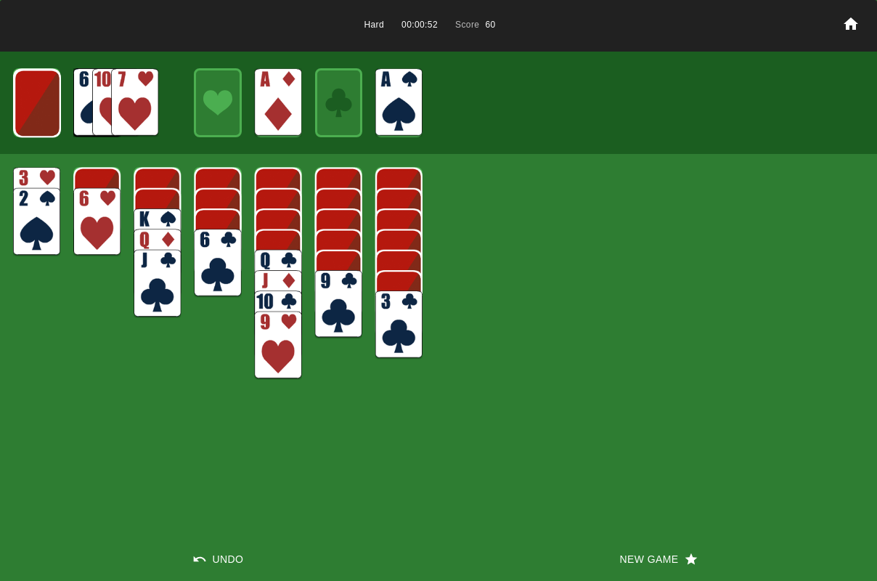
click at [44, 125] on img at bounding box center [37, 103] width 47 height 68
click at [122, 123] on img at bounding box center [134, 102] width 47 height 68
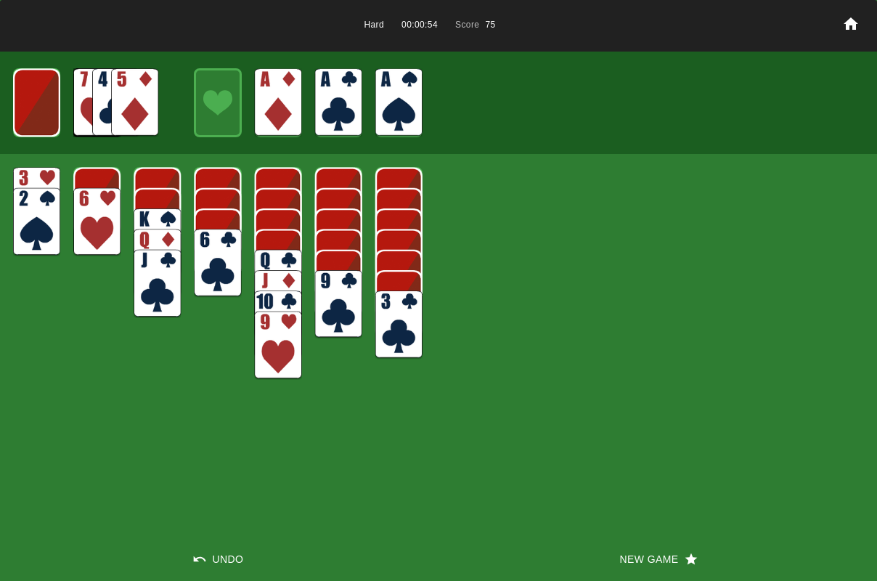
click at [120, 123] on img at bounding box center [134, 102] width 47 height 68
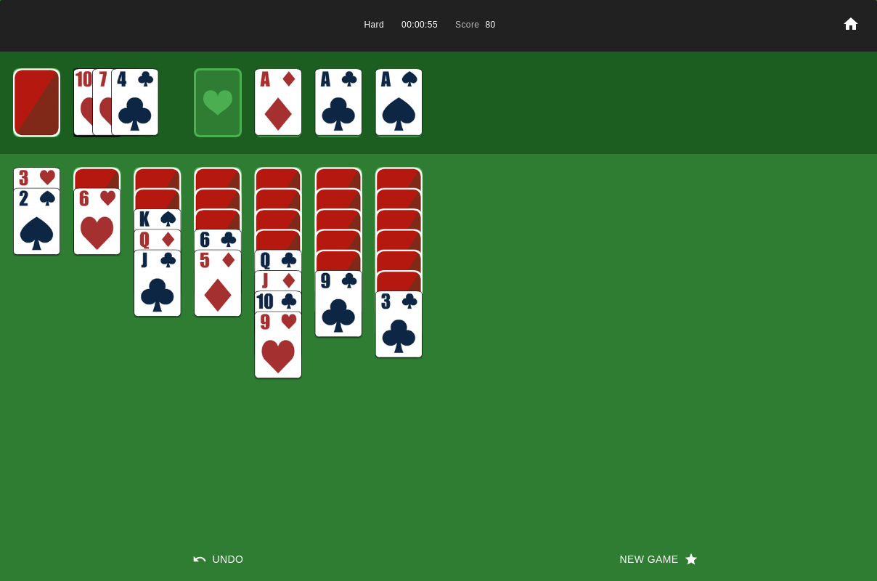
click at [128, 121] on img at bounding box center [134, 102] width 47 height 68
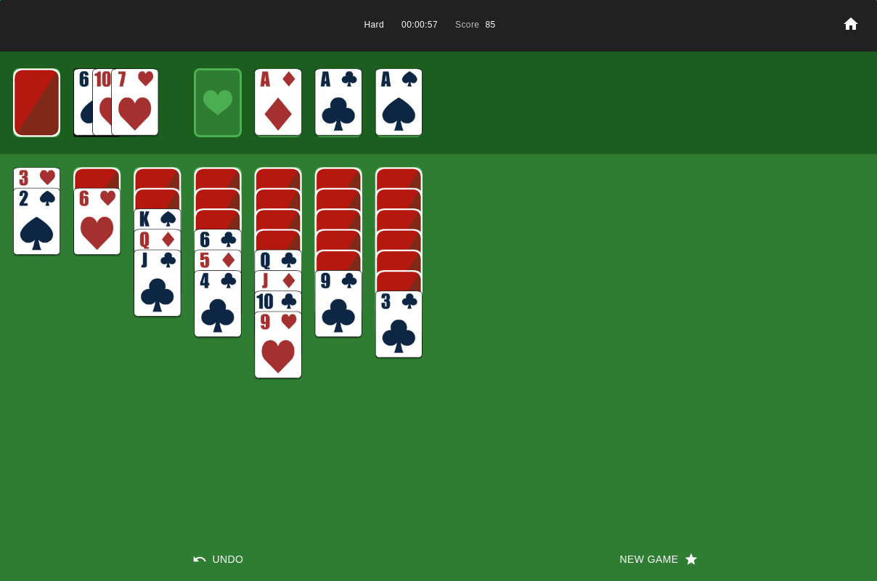
click at [44, 181] on img at bounding box center [36, 201] width 47 height 68
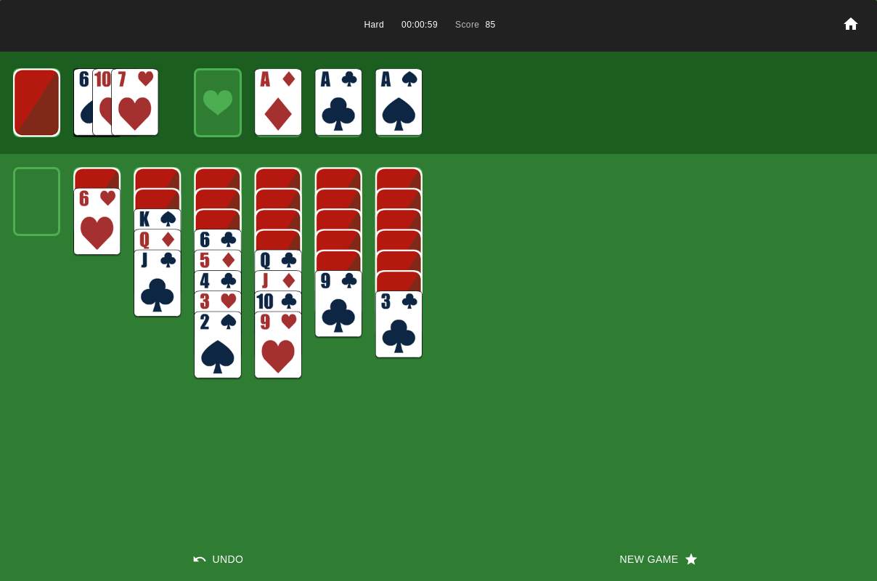
click at [28, 119] on img at bounding box center [36, 102] width 47 height 68
click at [28, 119] on img at bounding box center [37, 102] width 28 height 41
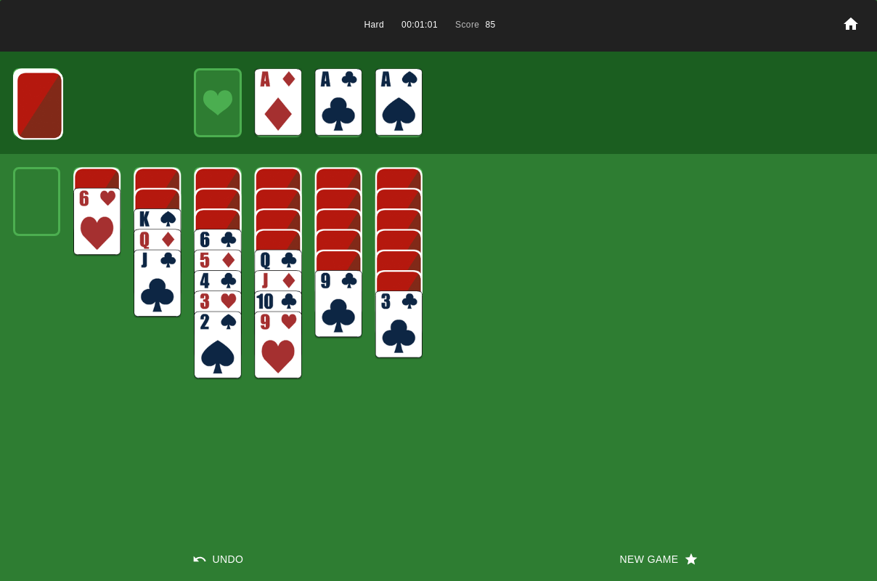
click at [28, 119] on img at bounding box center [39, 105] width 47 height 68
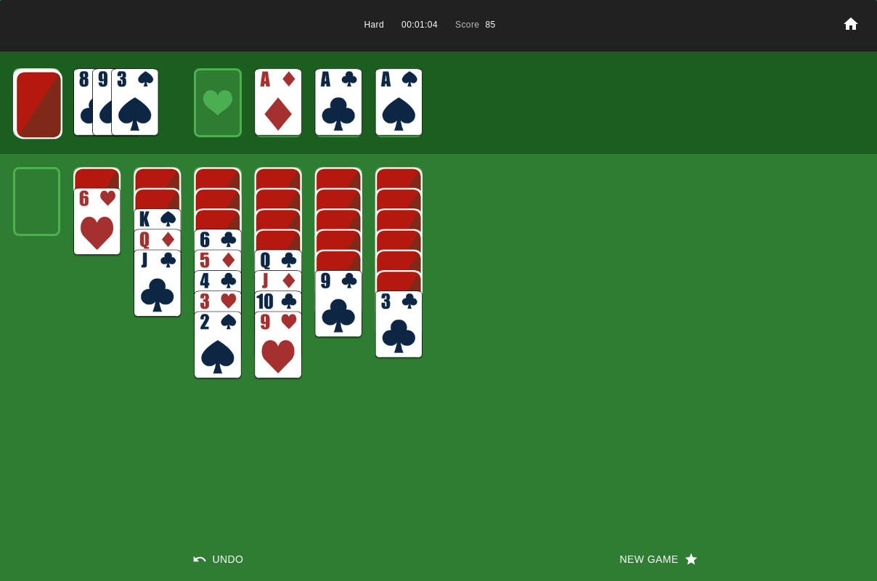
click at [221, 353] on img at bounding box center [217, 345] width 47 height 68
click at [142, 118] on img at bounding box center [134, 102] width 47 height 68
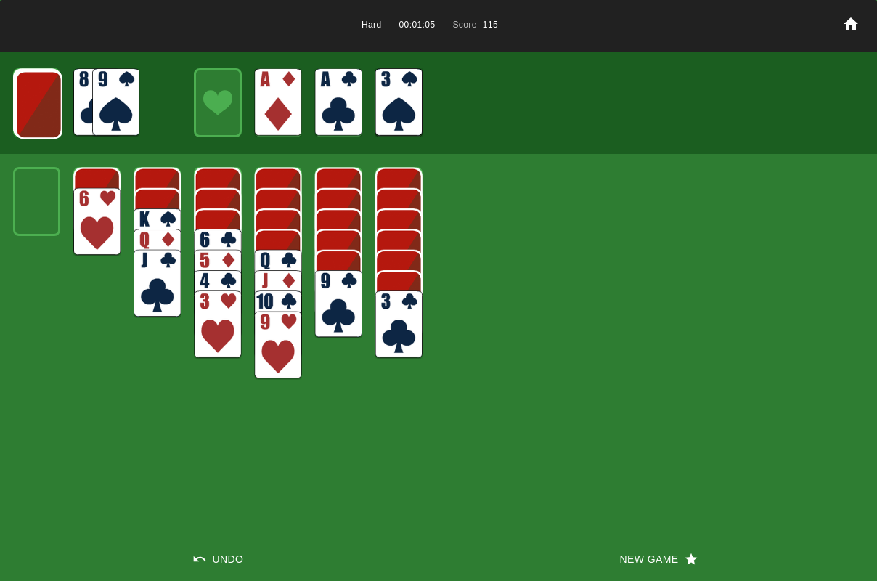
click at [54, 111] on img at bounding box center [38, 104] width 47 height 68
drag, startPoint x: 144, startPoint y: 104, endPoint x: 151, endPoint y: 120, distance: 18.2
click at [144, 104] on img at bounding box center [134, 102] width 47 height 68
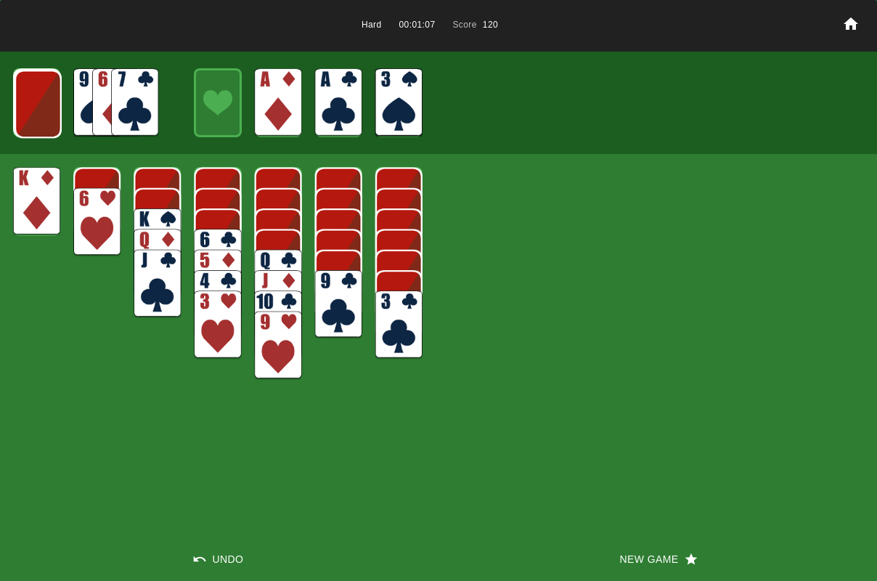
click at [277, 266] on img at bounding box center [278, 284] width 47 height 68
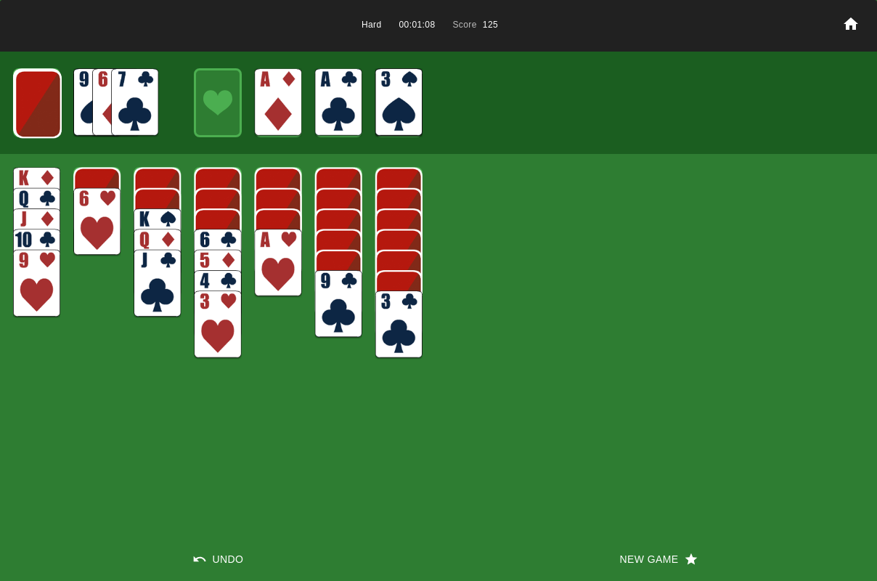
click at [276, 266] on img at bounding box center [278, 263] width 47 height 68
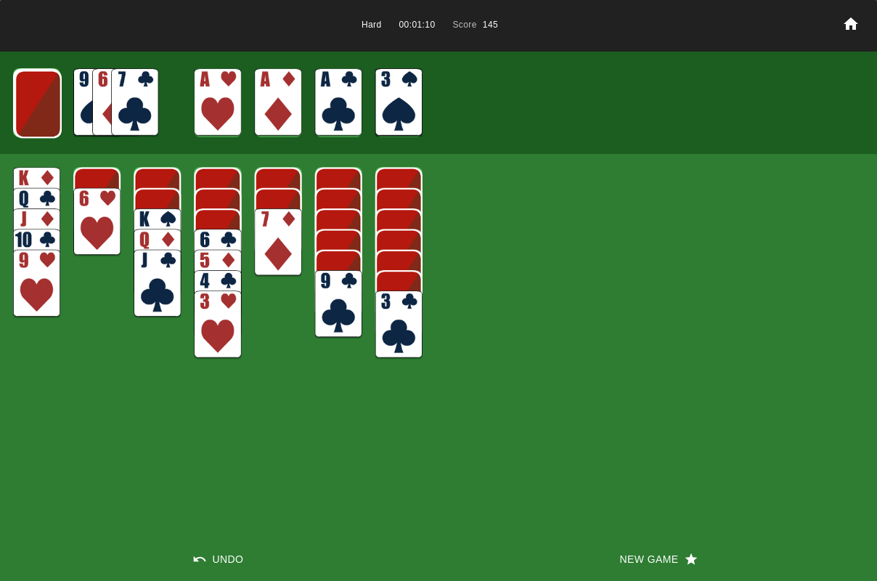
click at [204, 239] on img at bounding box center [217, 263] width 47 height 68
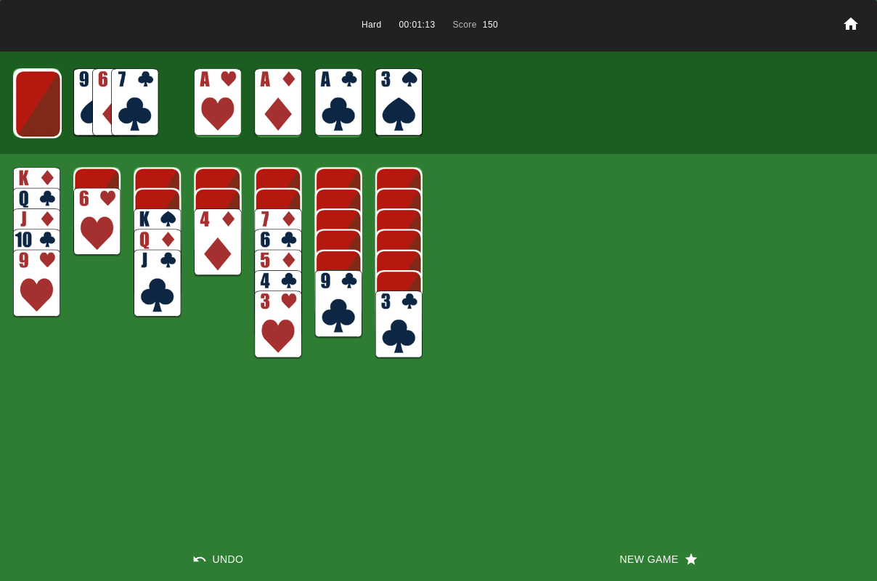
click at [396, 313] on img at bounding box center [398, 324] width 47 height 68
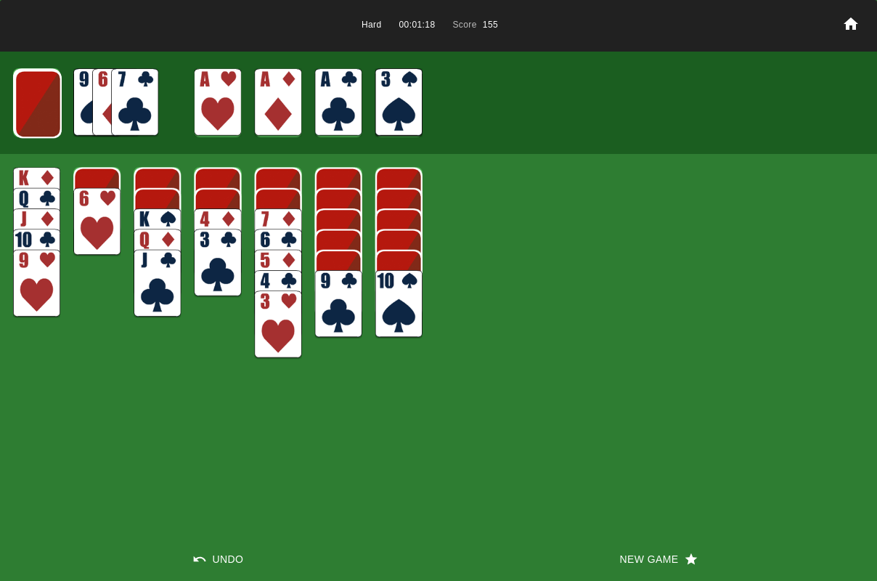
click at [52, 109] on img at bounding box center [38, 104] width 47 height 68
click at [53, 109] on img at bounding box center [37, 103] width 47 height 68
click at [53, 109] on img at bounding box center [36, 102] width 47 height 68
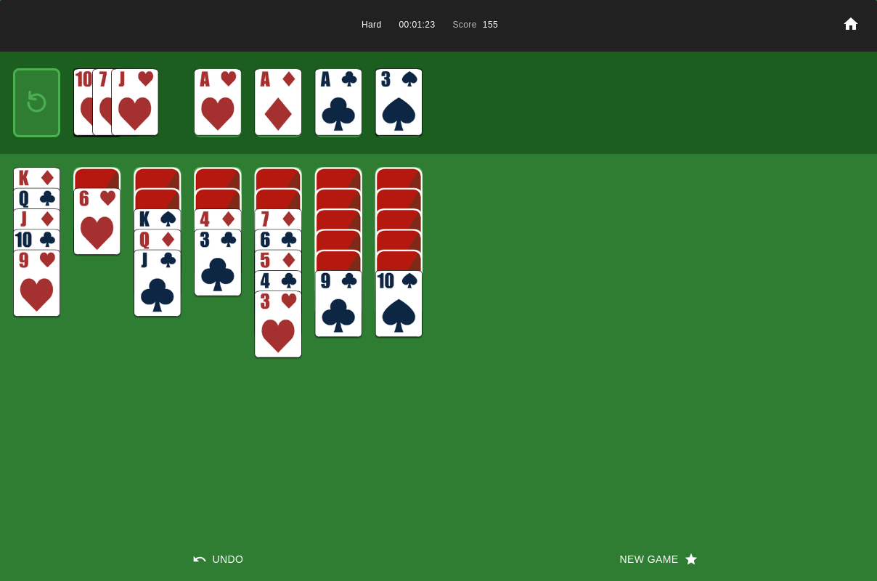
click at [53, 109] on div at bounding box center [36, 102] width 47 height 68
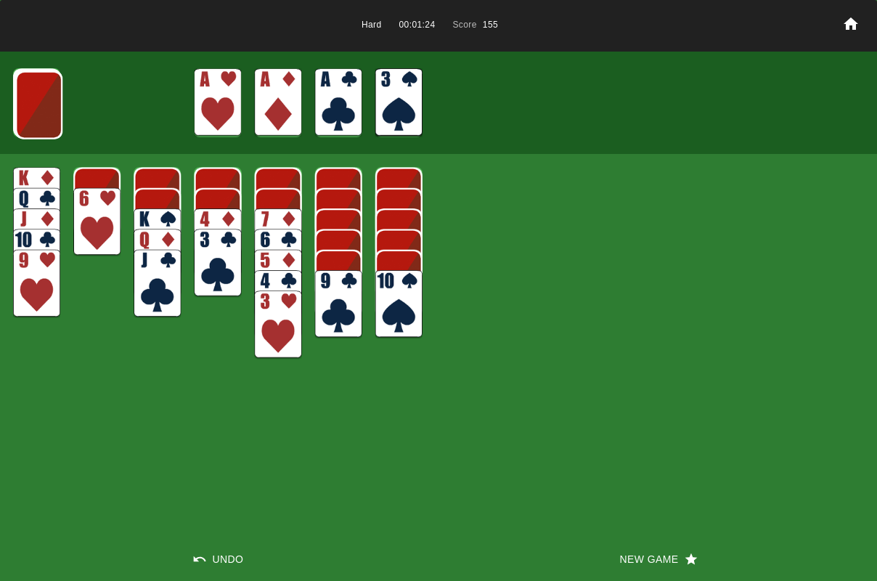
click at [53, 109] on img at bounding box center [38, 105] width 47 height 68
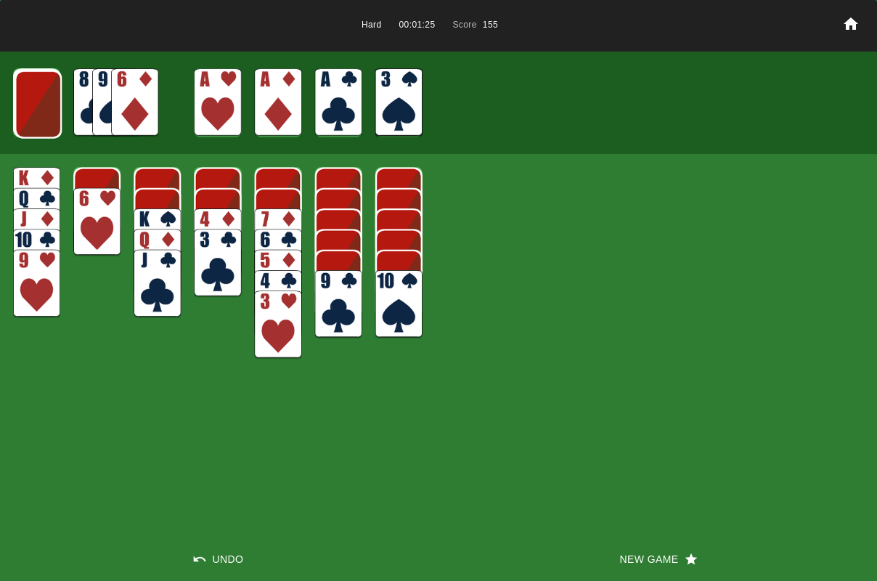
click at [53, 109] on img at bounding box center [38, 104] width 47 height 68
click at [128, 105] on img at bounding box center [134, 102] width 47 height 68
click at [208, 268] on img at bounding box center [217, 263] width 47 height 68
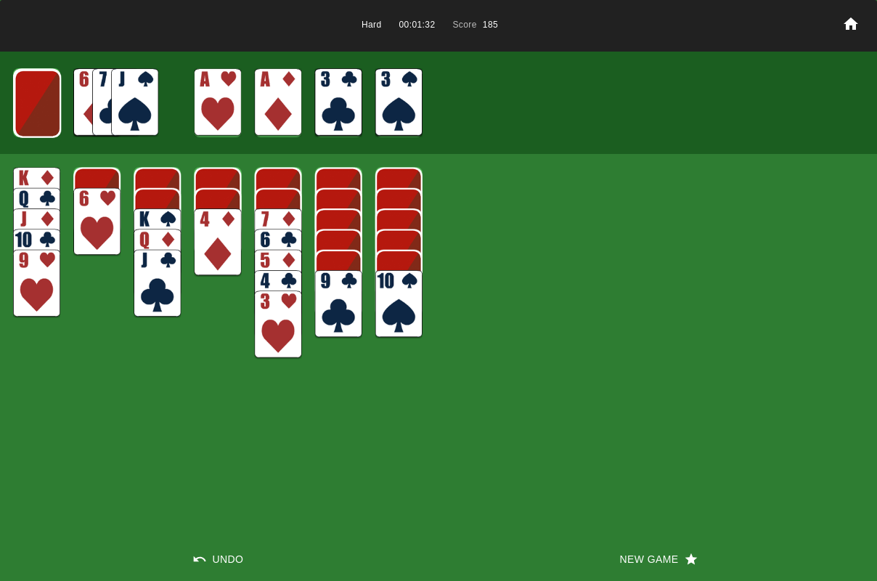
click at [45, 124] on img at bounding box center [37, 104] width 47 height 68
click at [133, 111] on img at bounding box center [134, 102] width 47 height 68
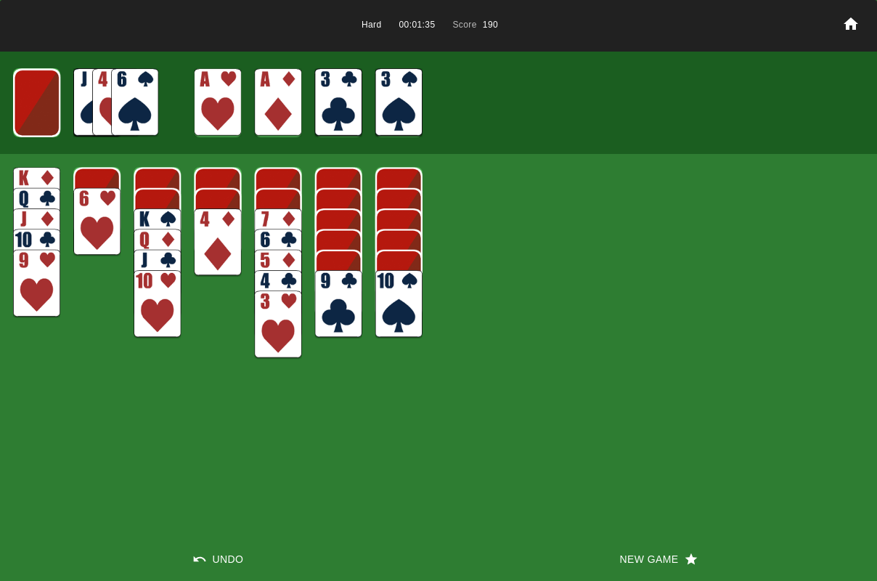
click at [342, 287] on img at bounding box center [338, 304] width 47 height 68
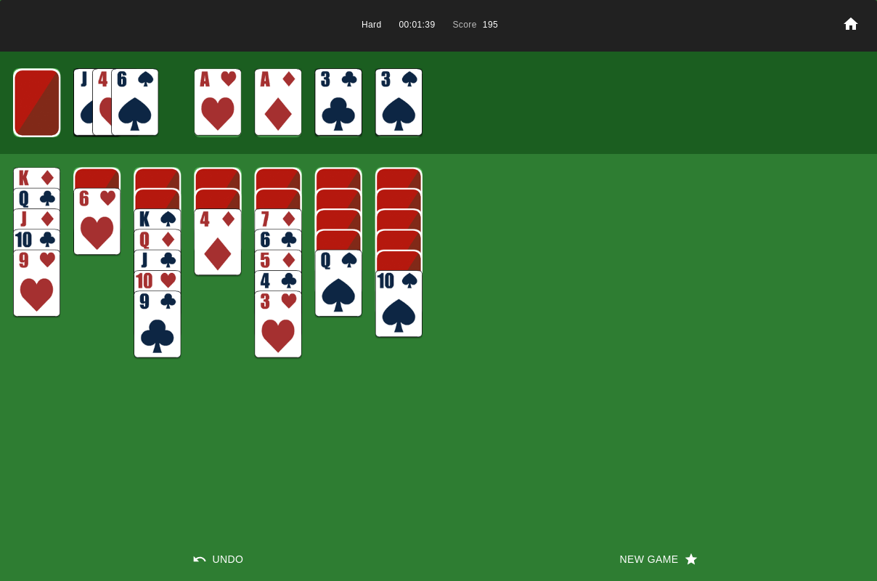
click at [41, 121] on img at bounding box center [36, 103] width 47 height 68
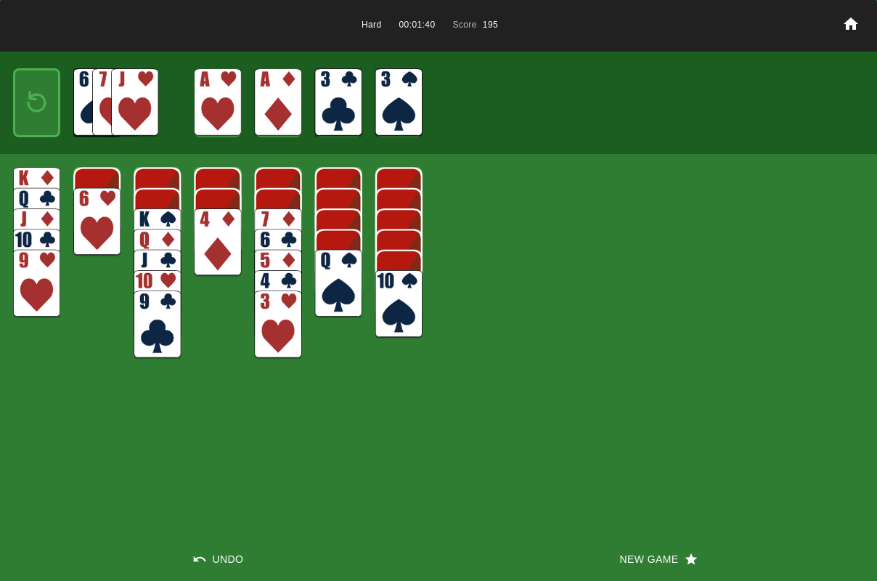
click at [126, 110] on img at bounding box center [134, 102] width 47 height 68
click at [397, 309] on img at bounding box center [398, 304] width 47 height 68
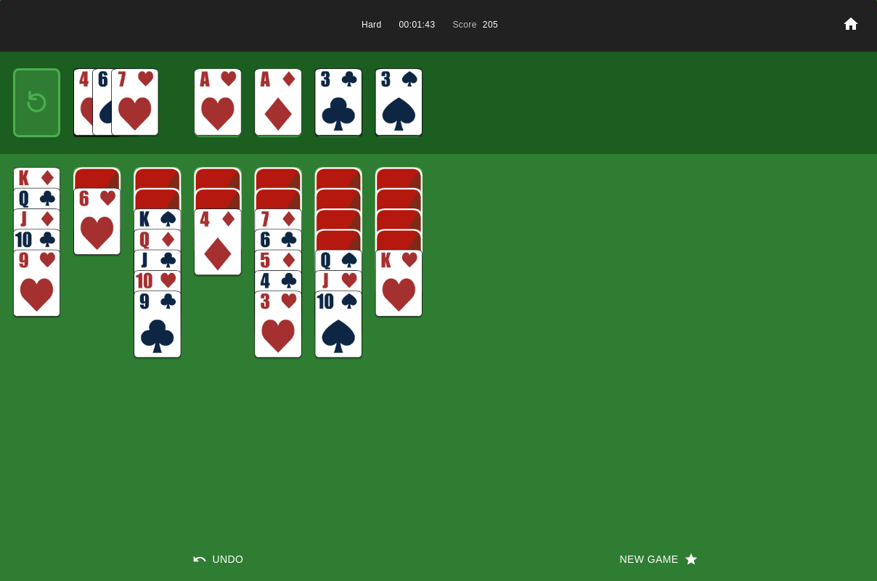
click at [319, 258] on img at bounding box center [338, 284] width 47 height 68
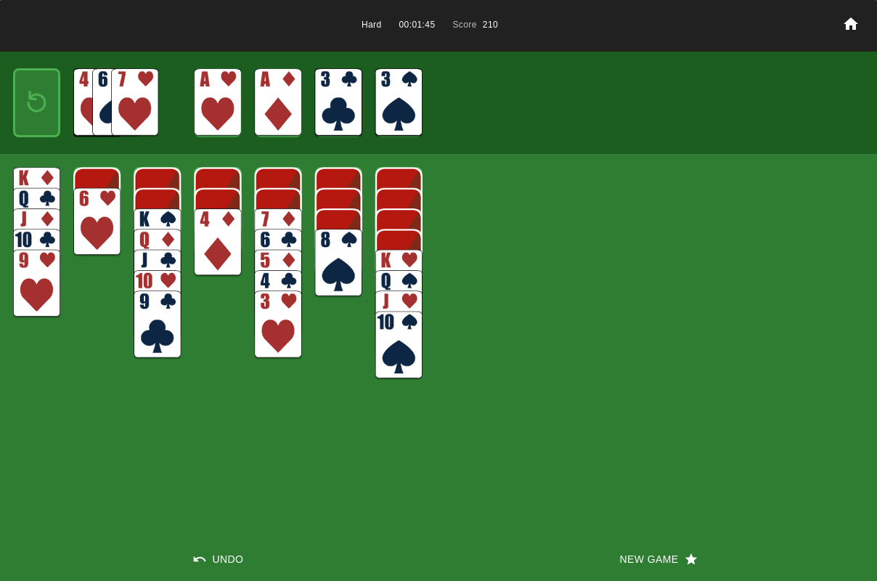
click at [281, 218] on img at bounding box center [278, 242] width 47 height 68
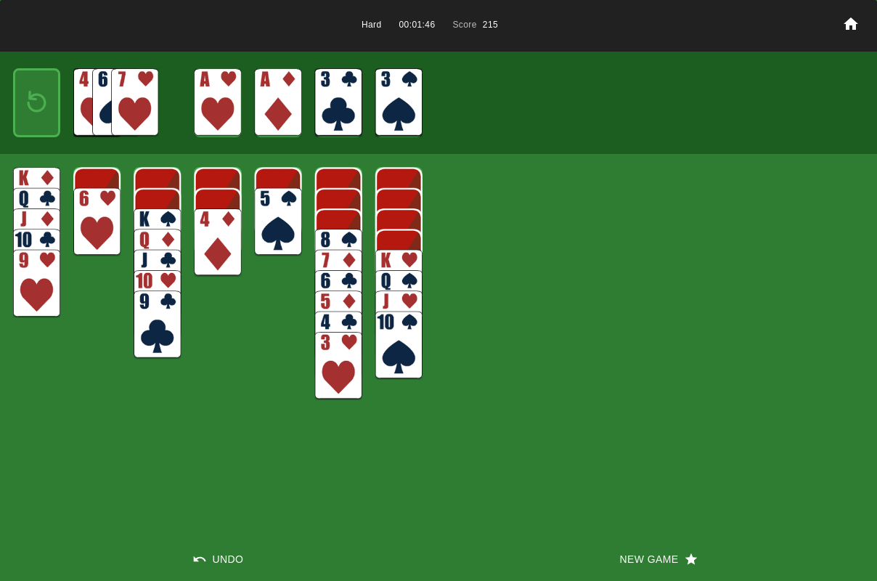
click at [337, 235] on img at bounding box center [338, 263] width 47 height 68
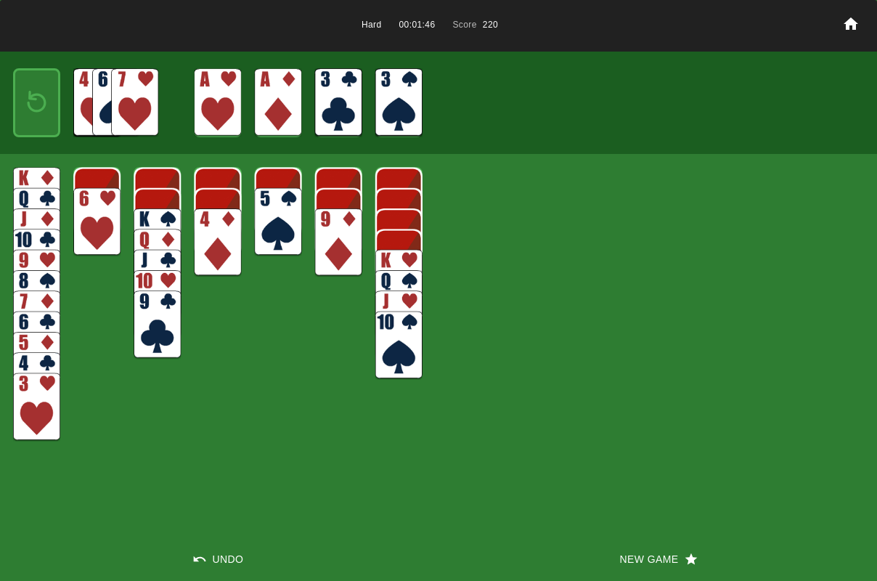
click at [225, 228] on img at bounding box center [217, 242] width 47 height 68
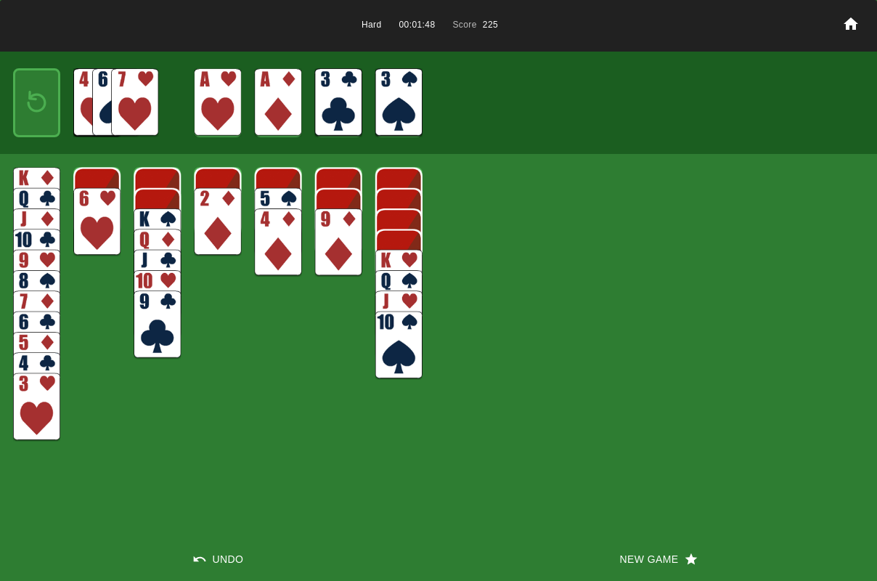
click at [330, 228] on img at bounding box center [338, 242] width 47 height 68
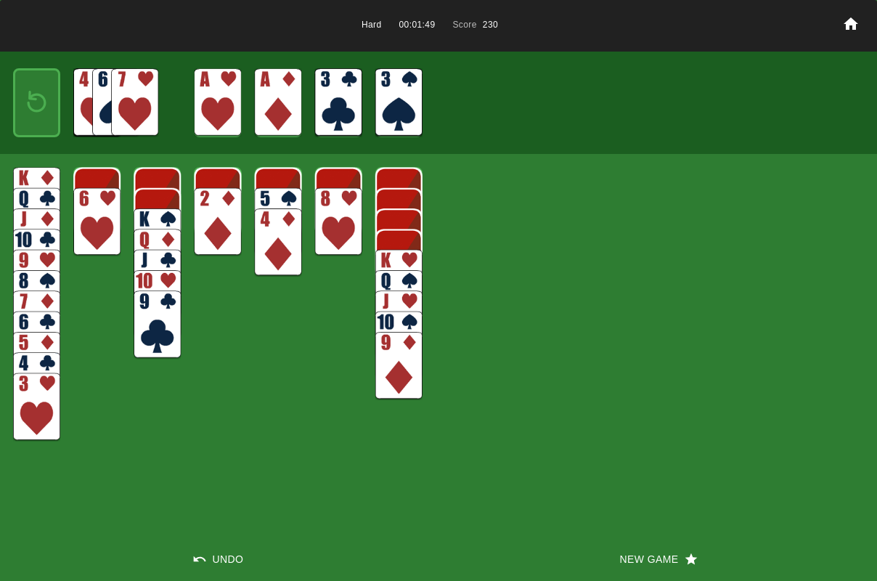
click at [232, 223] on img at bounding box center [217, 222] width 47 height 68
click at [322, 207] on img at bounding box center [338, 222] width 47 height 68
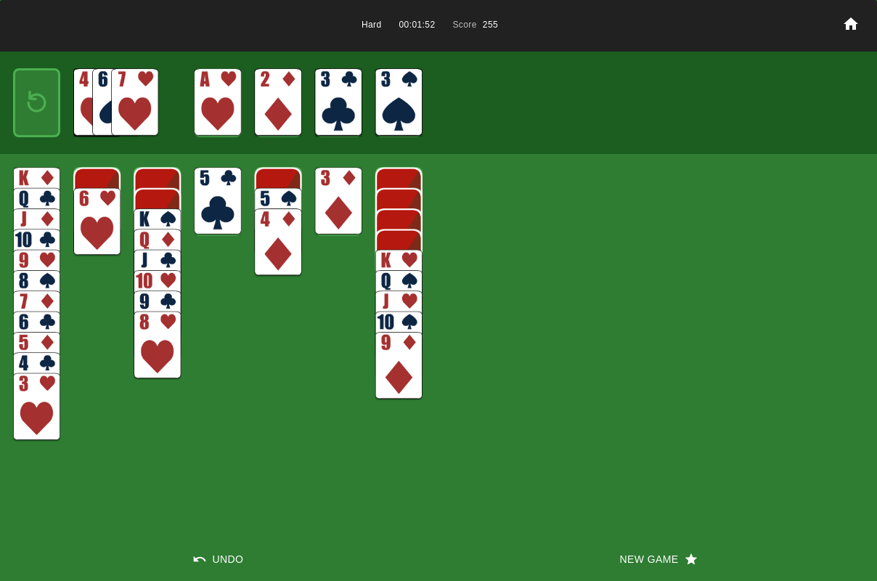
click at [322, 207] on img at bounding box center [338, 201] width 47 height 68
click at [147, 221] on img at bounding box center [157, 242] width 47 height 68
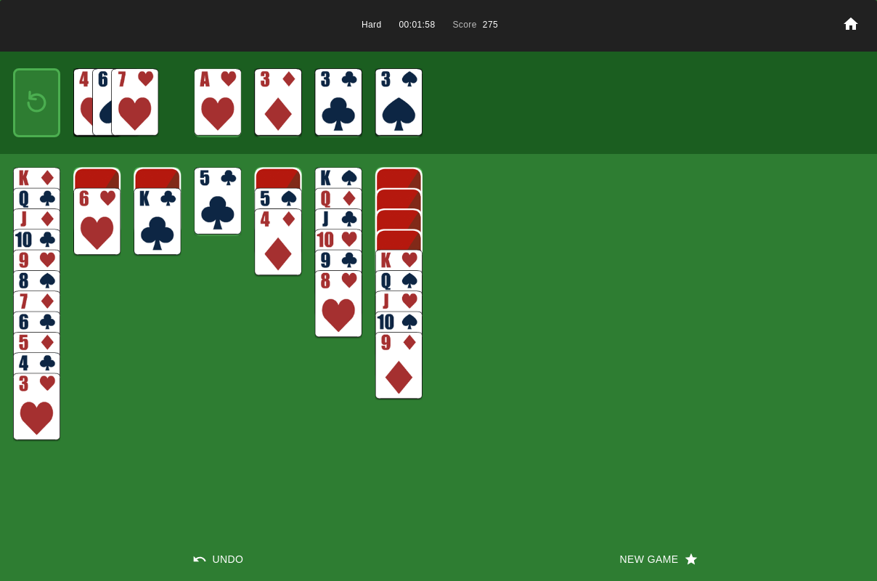
click at [201, 199] on img at bounding box center [217, 201] width 47 height 68
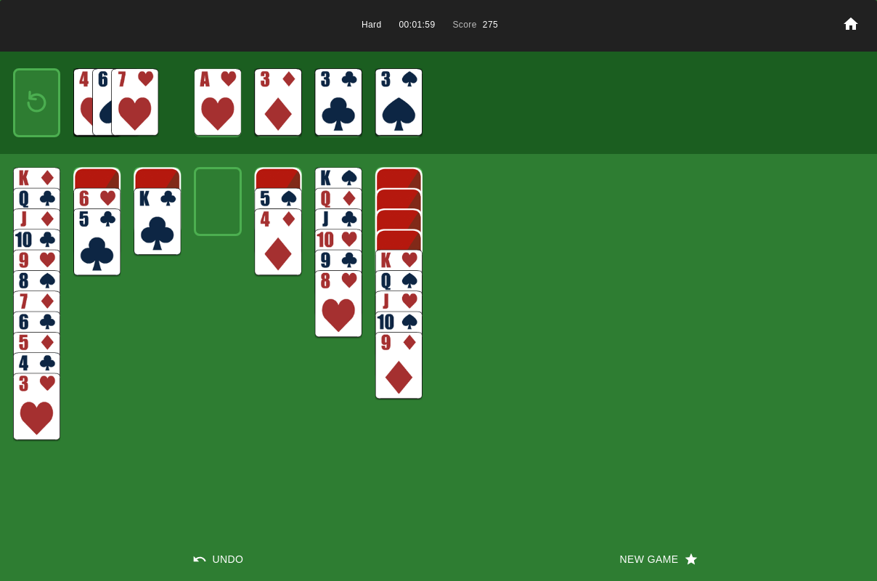
click at [150, 214] on img at bounding box center [157, 222] width 47 height 68
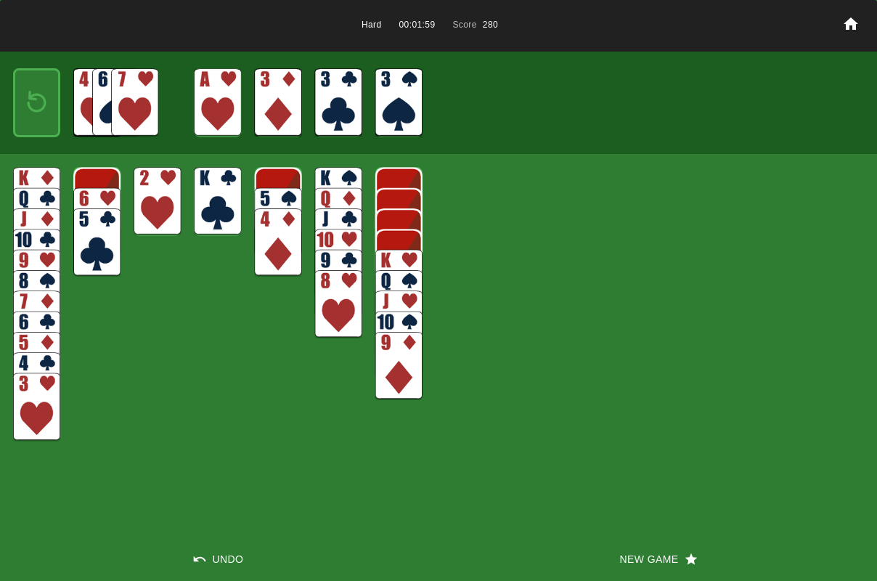
click at [153, 214] on img at bounding box center [157, 201] width 47 height 68
click at [383, 252] on img at bounding box center [398, 284] width 47 height 68
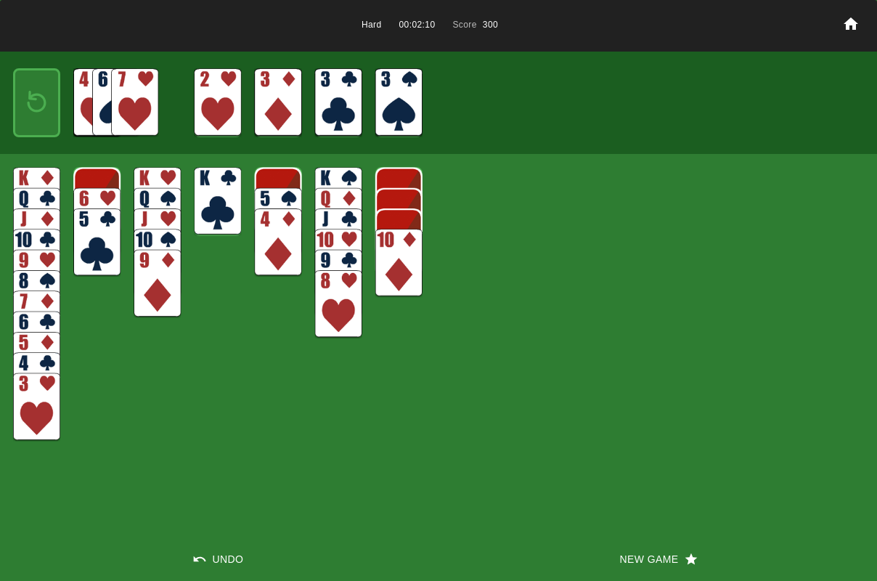
click at [266, 228] on img at bounding box center [278, 242] width 47 height 68
click at [36, 406] on img at bounding box center [36, 407] width 47 height 68
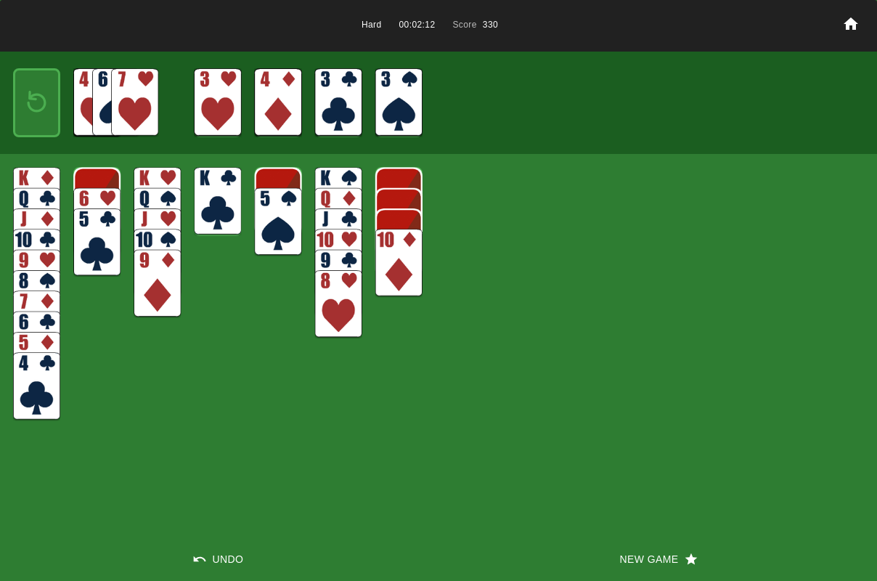
drag, startPoint x: 38, startPoint y: 404, endPoint x: 41, endPoint y: 397, distance: 7.5
click at [38, 404] on img at bounding box center [36, 386] width 47 height 68
click at [86, 244] on img at bounding box center [96, 242] width 47 height 68
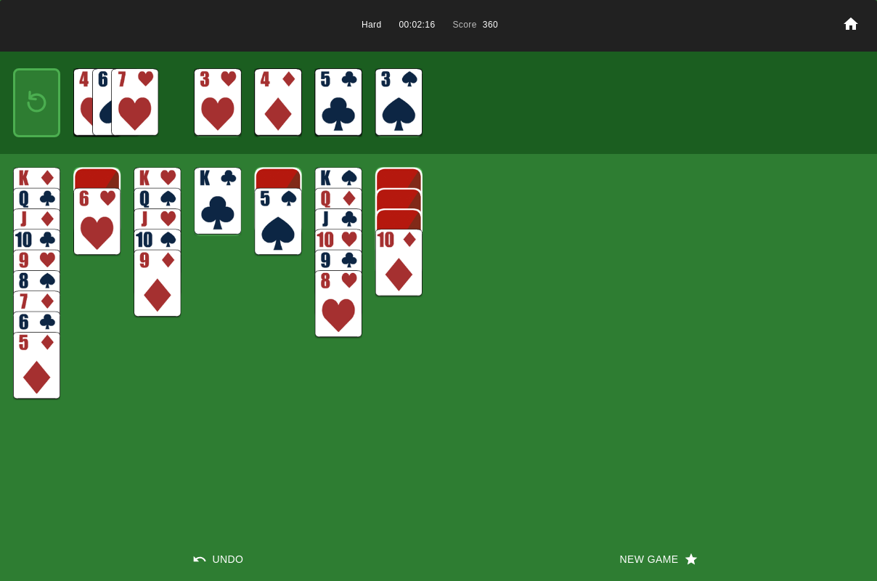
click at [272, 206] on img at bounding box center [278, 222] width 47 height 68
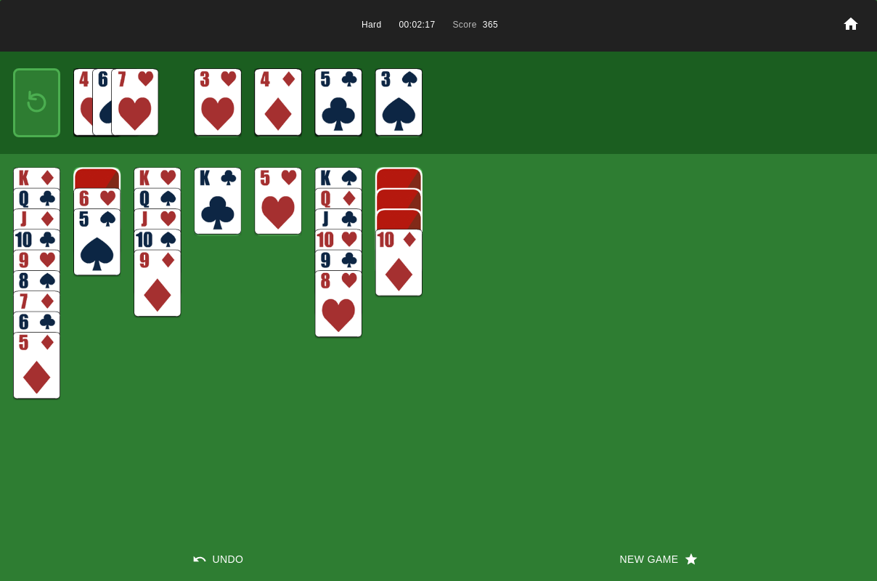
click at [287, 206] on img at bounding box center [278, 201] width 47 height 68
click at [35, 374] on img at bounding box center [36, 366] width 47 height 68
click at [38, 112] on img at bounding box center [37, 102] width 28 height 41
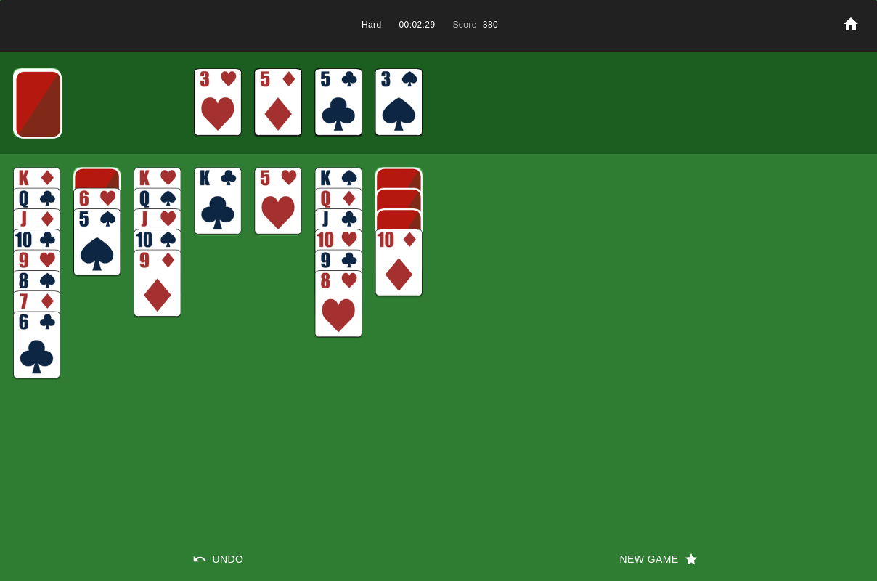
click at [38, 110] on img at bounding box center [38, 104] width 47 height 68
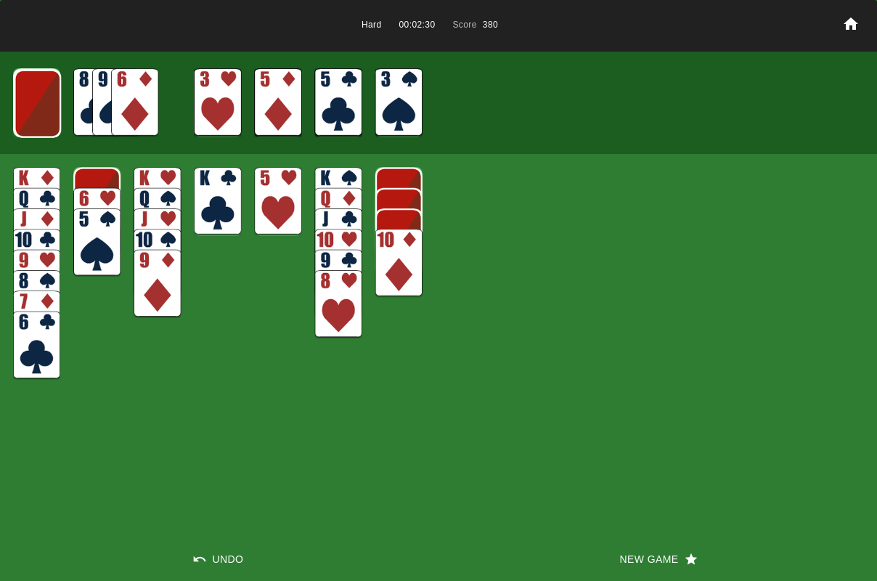
click at [114, 105] on img at bounding box center [134, 102] width 47 height 68
click at [107, 119] on img at bounding box center [115, 102] width 47 height 68
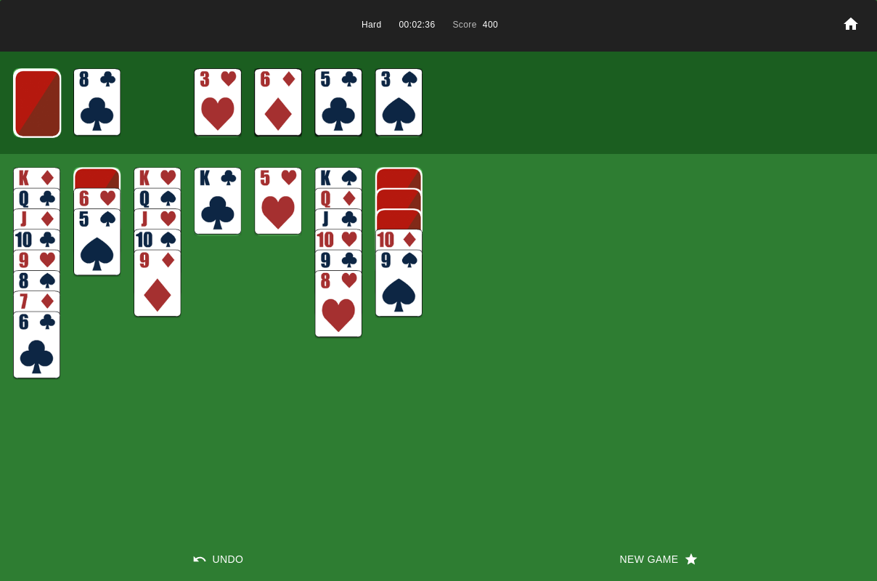
click at [82, 109] on img at bounding box center [96, 102] width 47 height 68
click at [76, 110] on img at bounding box center [96, 102] width 47 height 68
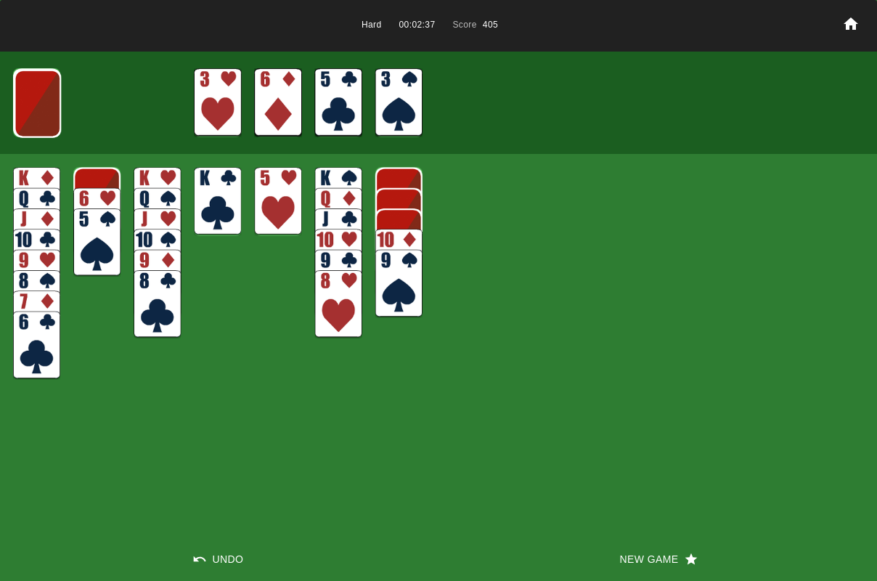
click at [44, 113] on img at bounding box center [37, 104] width 47 height 68
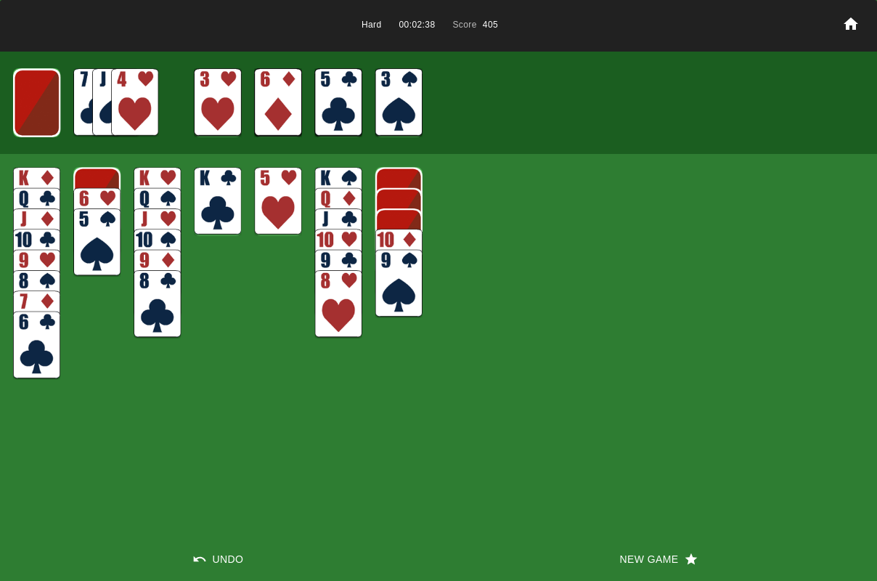
click at [126, 100] on img at bounding box center [134, 102] width 47 height 68
click at [271, 214] on img at bounding box center [278, 201] width 47 height 68
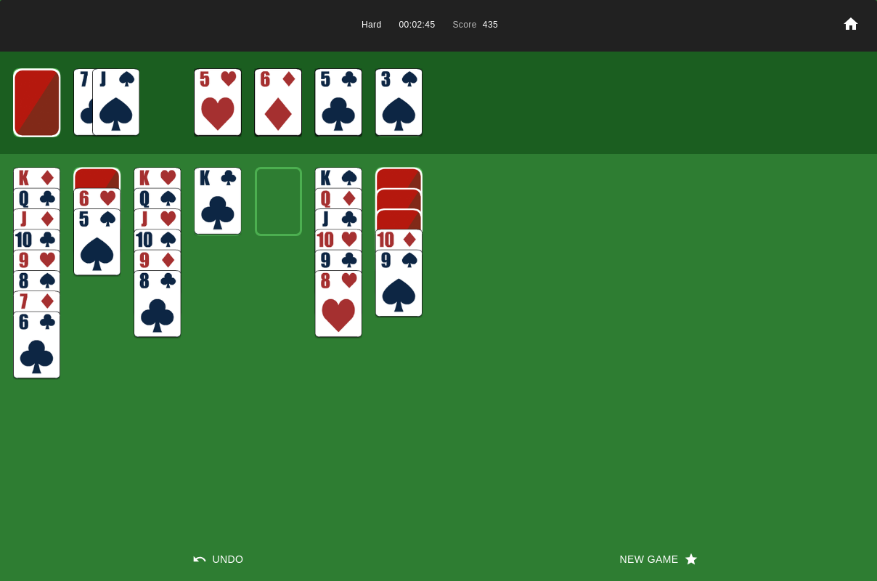
click at [42, 118] on img at bounding box center [36, 103] width 47 height 68
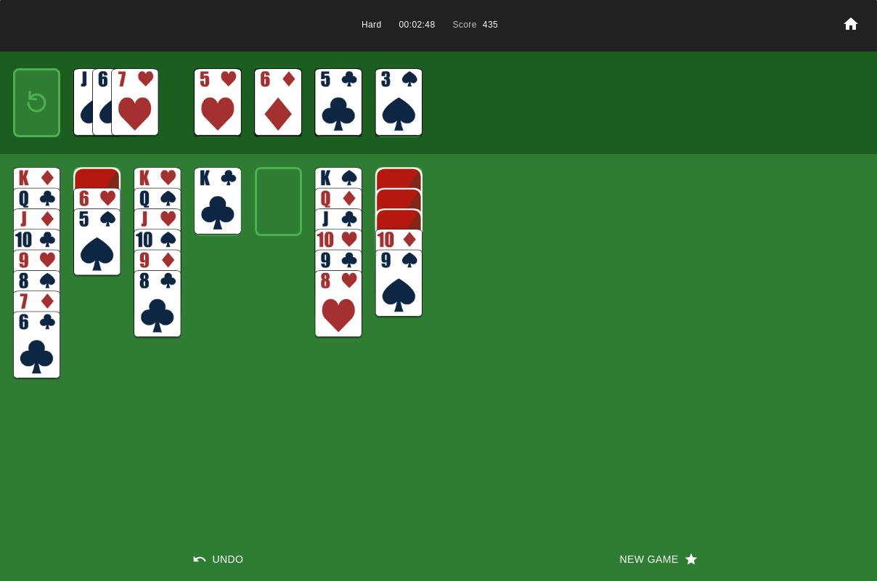
click at [146, 94] on img at bounding box center [134, 102] width 47 height 68
click at [126, 106] on img at bounding box center [134, 102] width 47 height 68
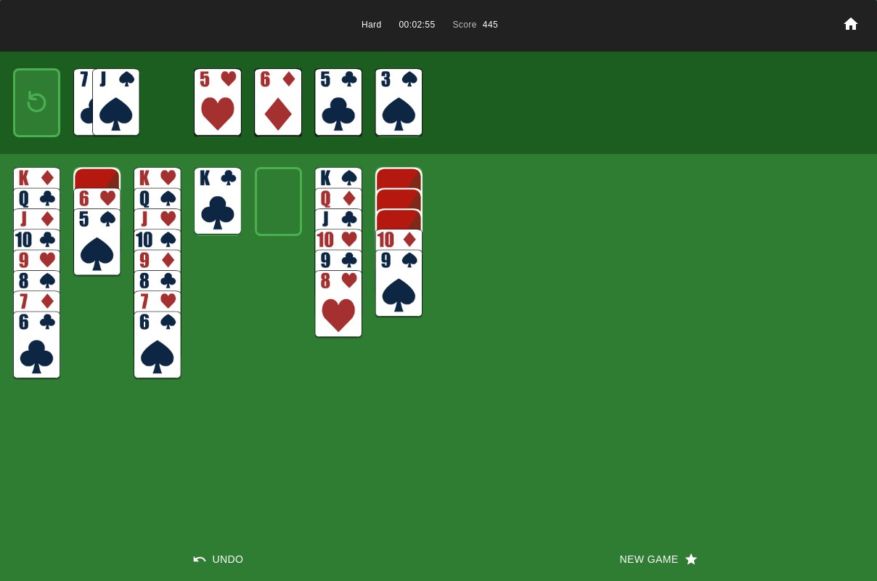
click at [33, 119] on img at bounding box center [37, 102] width 28 height 41
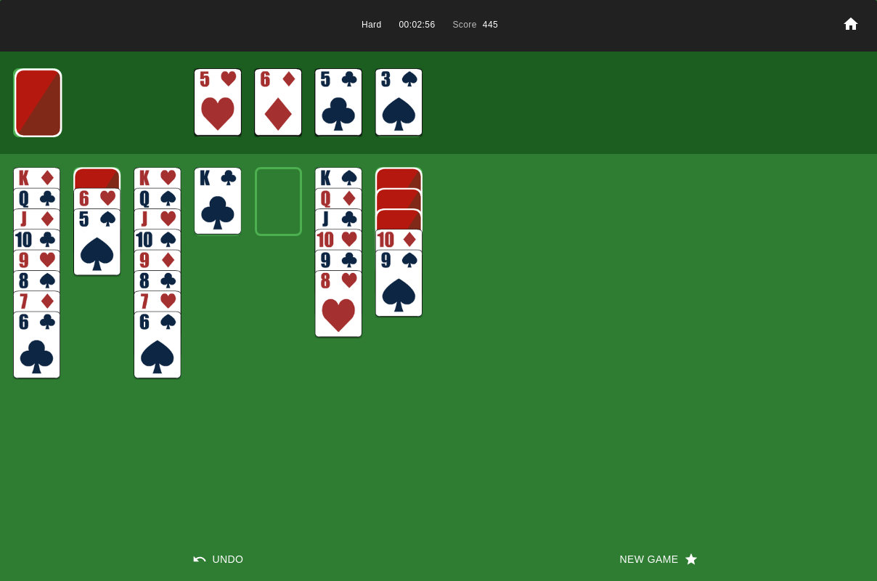
click at [33, 119] on img at bounding box center [38, 103] width 47 height 68
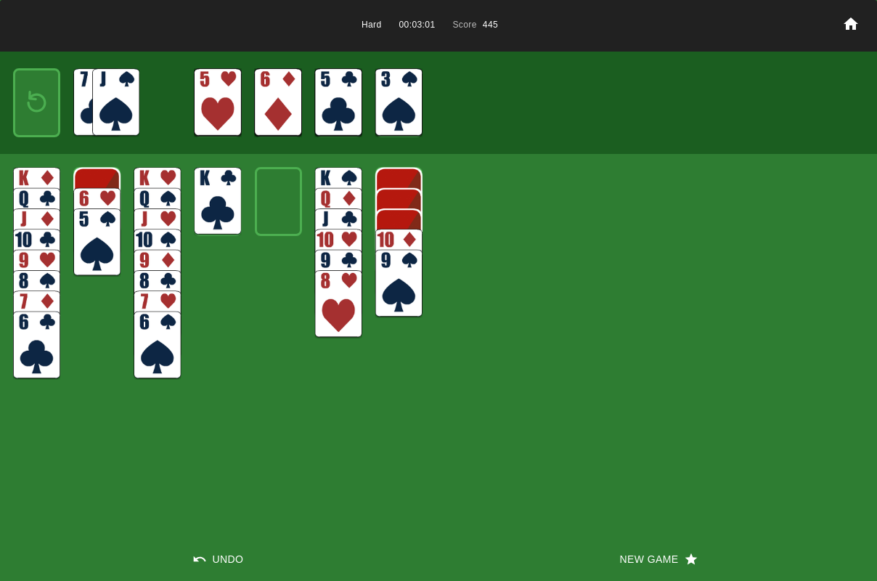
click at [21, 351] on img at bounding box center [36, 345] width 47 height 68
drag, startPoint x: 28, startPoint y: 337, endPoint x: 38, endPoint y: 329, distance: 12.4
click at [29, 337] on img at bounding box center [36, 324] width 47 height 68
click at [39, 107] on img at bounding box center [37, 102] width 28 height 41
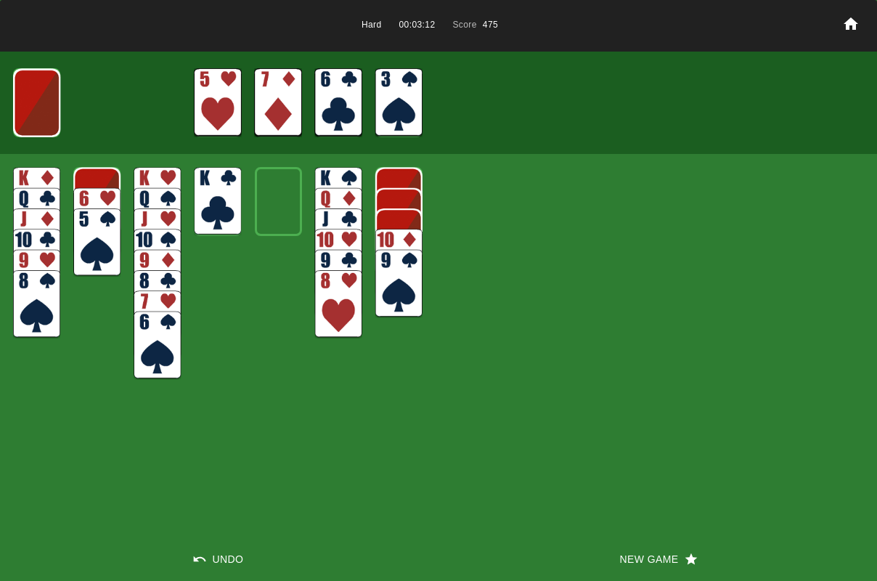
click at [31, 300] on img at bounding box center [36, 304] width 47 height 68
click at [75, 241] on img at bounding box center [96, 242] width 47 height 68
drag, startPoint x: 150, startPoint y: 347, endPoint x: 210, endPoint y: 221, distance: 139.6
click at [150, 347] on img at bounding box center [157, 345] width 47 height 68
drag, startPoint x: 215, startPoint y: 208, endPoint x: 242, endPoint y: 221, distance: 29.6
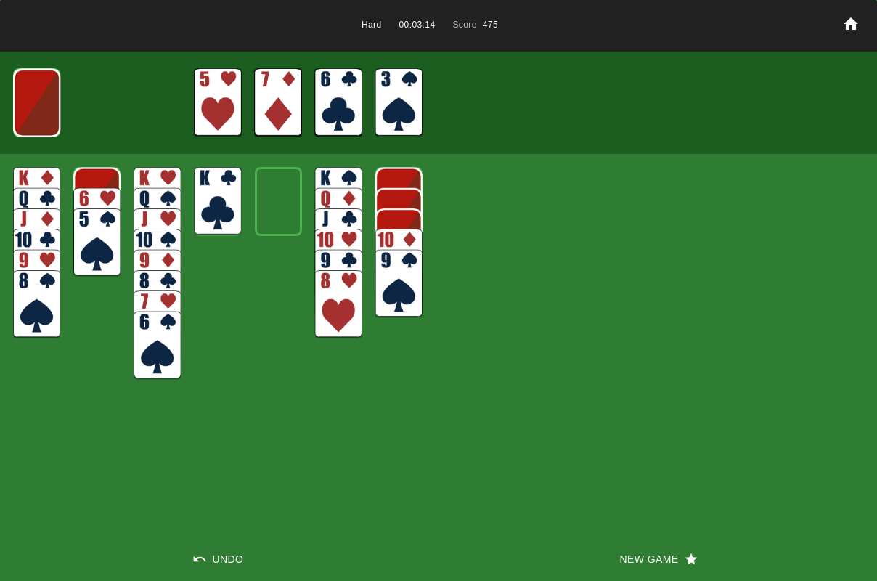
click at [215, 208] on img at bounding box center [217, 201] width 47 height 68
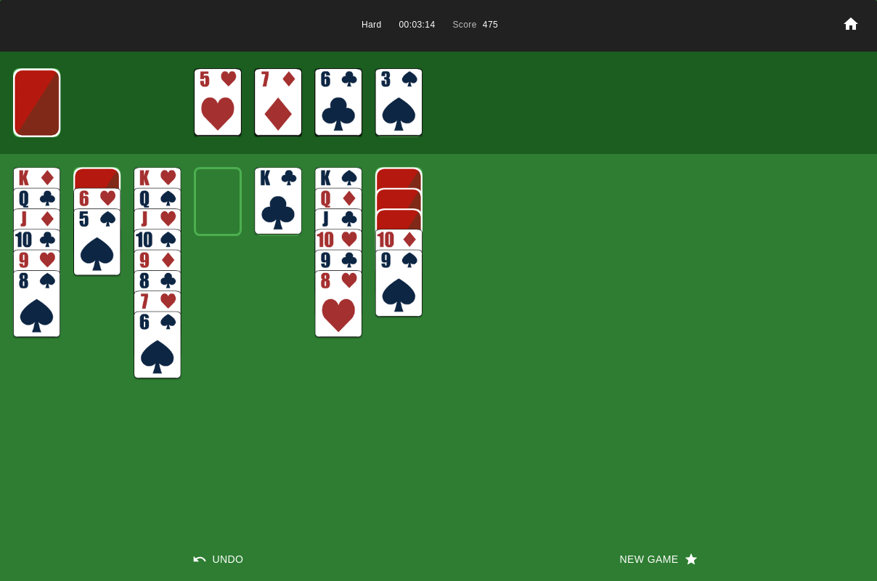
drag, startPoint x: 319, startPoint y: 308, endPoint x: 336, endPoint y: 303, distance: 17.5
click at [332, 304] on img at bounding box center [338, 304] width 47 height 68
drag, startPoint x: 394, startPoint y: 280, endPoint x: 400, endPoint y: 273, distance: 9.3
click at [396, 280] on img at bounding box center [398, 284] width 47 height 68
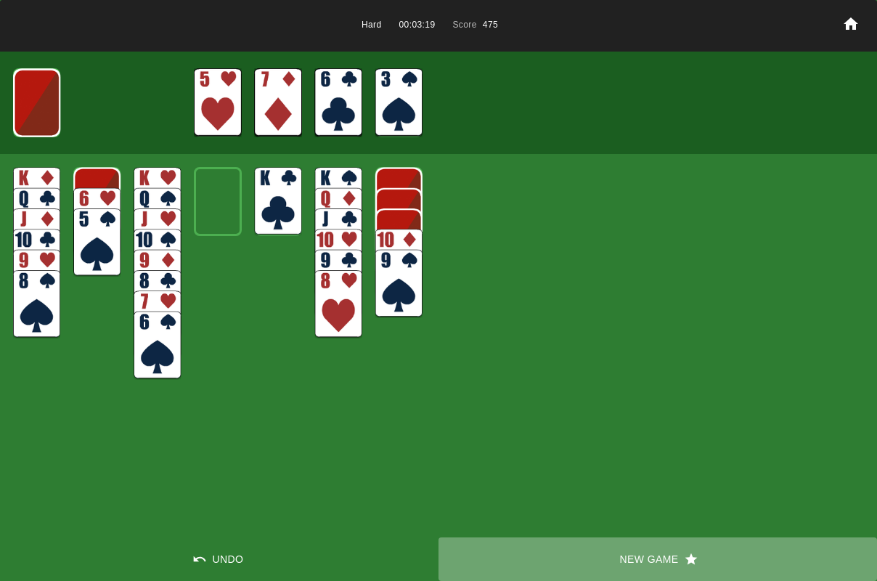
click at [621, 560] on button "New Game" at bounding box center [657, 559] width 438 height 44
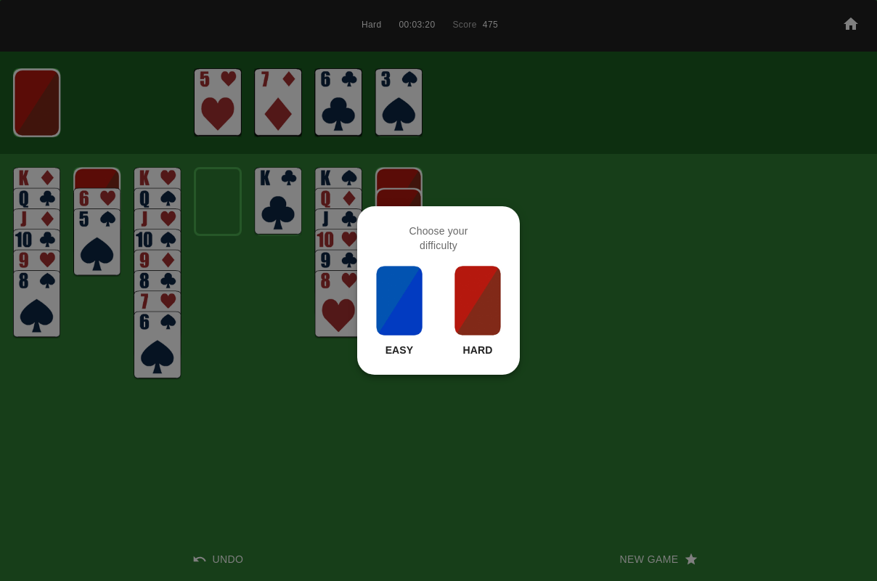
click at [453, 295] on img at bounding box center [477, 300] width 49 height 73
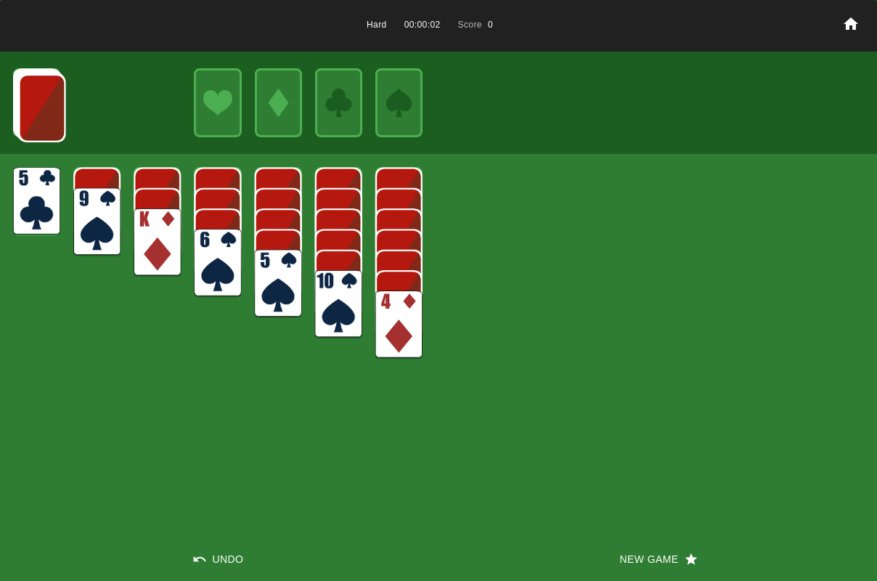
click at [381, 319] on img at bounding box center [398, 324] width 47 height 68
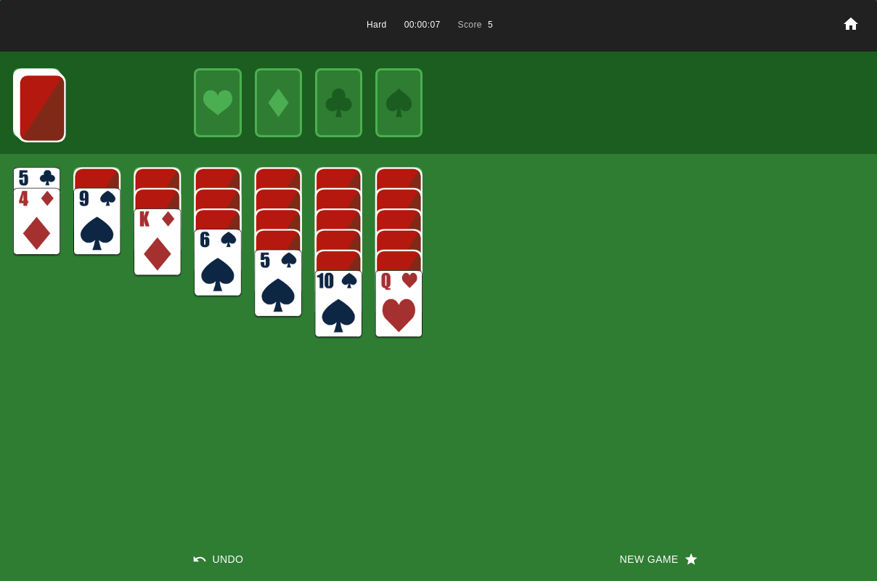
click at [25, 126] on img at bounding box center [41, 108] width 47 height 68
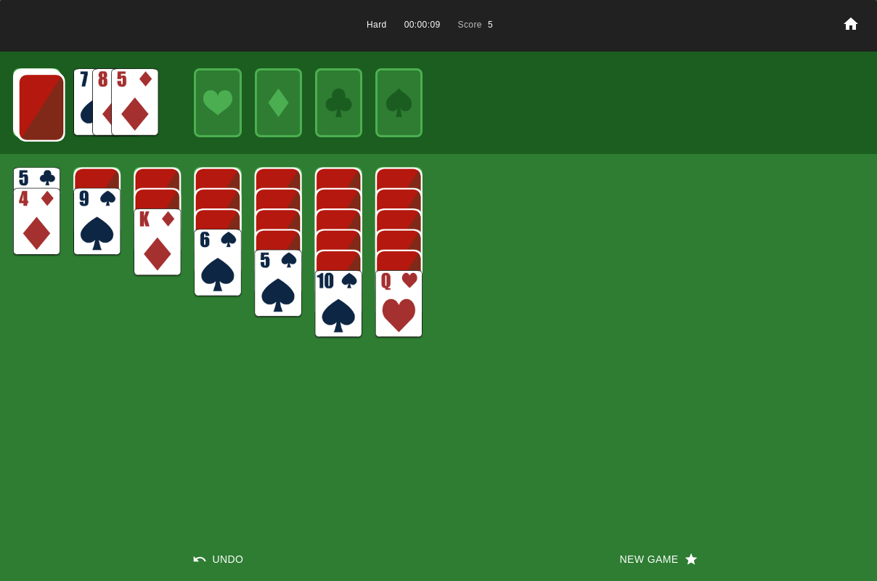
click at [128, 115] on img at bounding box center [134, 102] width 47 height 68
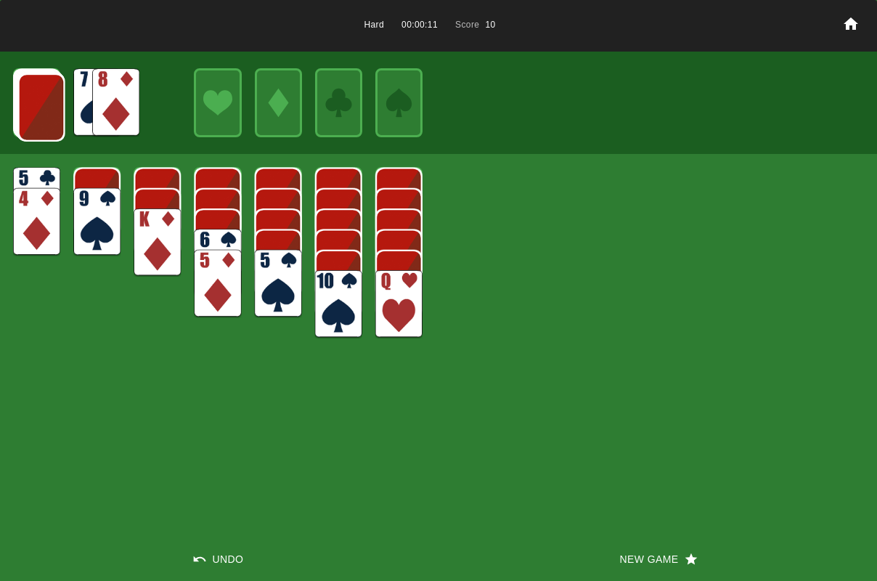
click at [110, 107] on img at bounding box center [115, 102] width 47 height 68
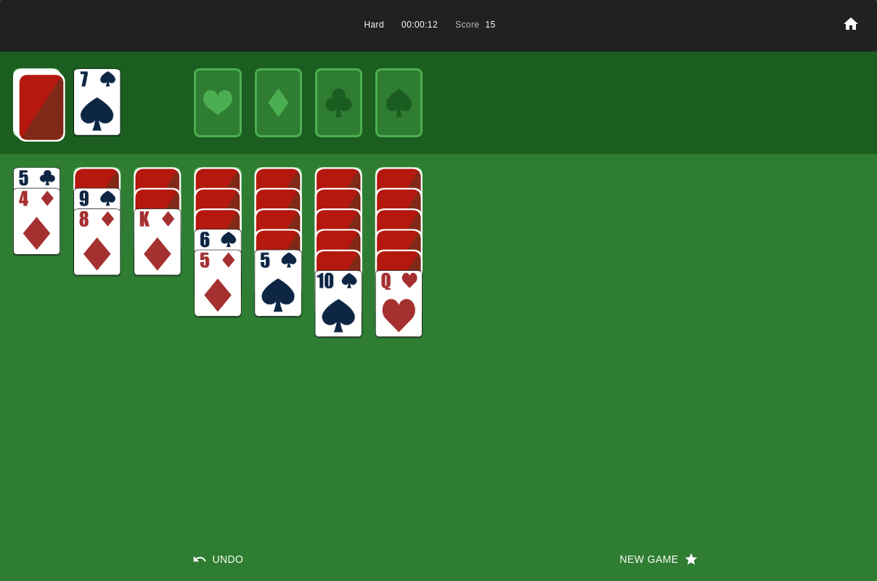
click at [80, 105] on img at bounding box center [96, 102] width 47 height 68
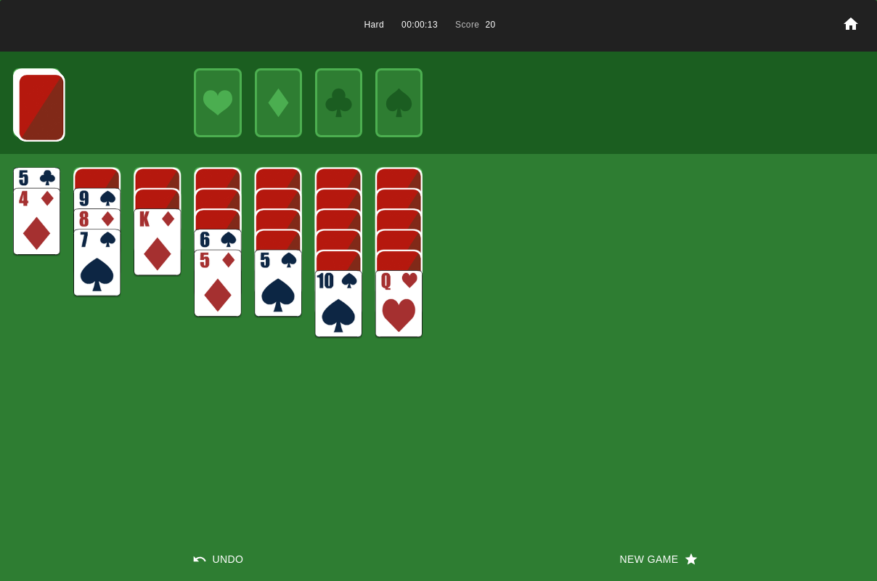
click at [44, 126] on img at bounding box center [41, 107] width 47 height 68
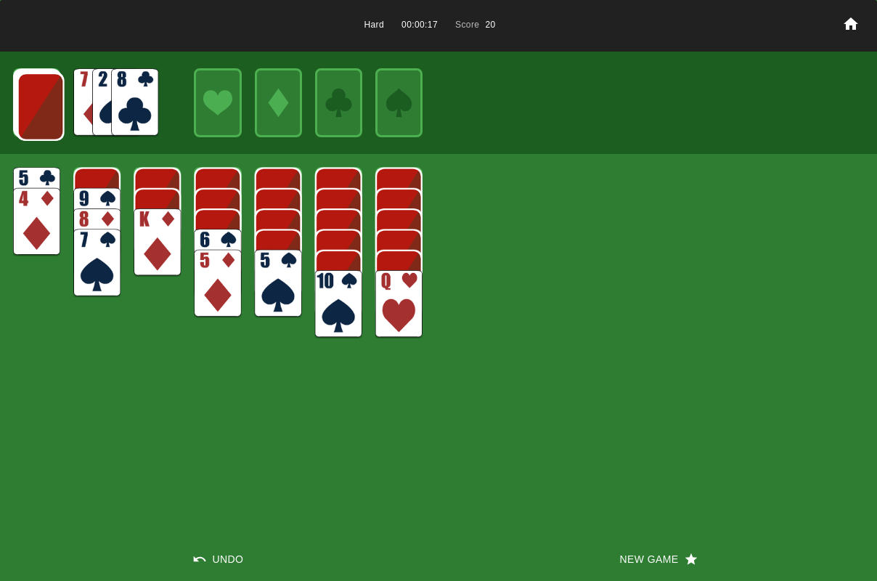
click at [62, 113] on img at bounding box center [40, 107] width 47 height 68
click at [60, 113] on img at bounding box center [40, 106] width 47 height 68
click at [139, 104] on img at bounding box center [134, 102] width 47 height 68
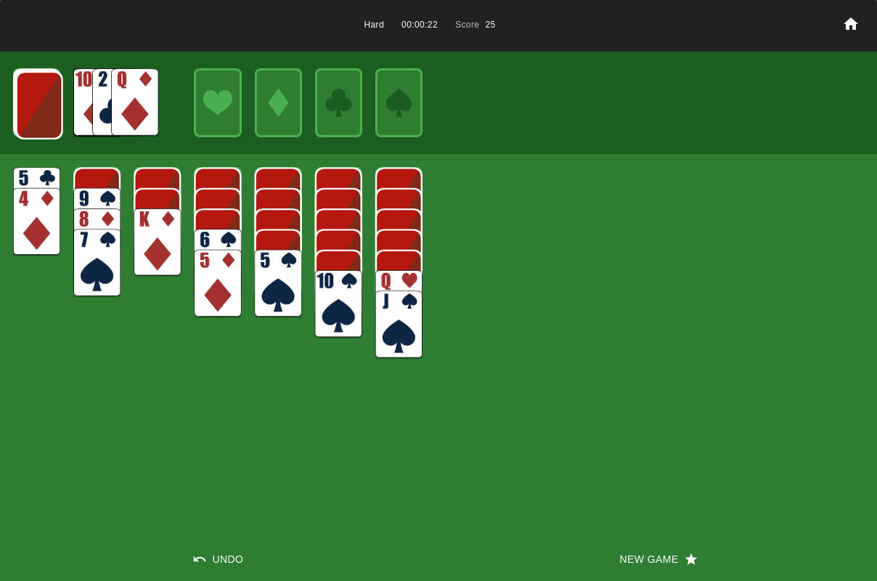
click at [55, 110] on img at bounding box center [39, 105] width 47 height 68
click at [140, 102] on img at bounding box center [134, 102] width 47 height 68
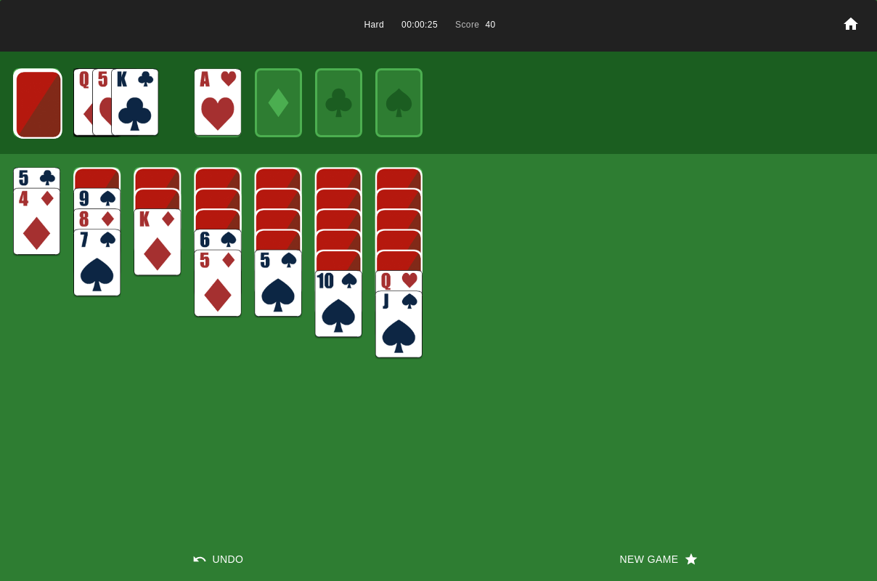
click at [34, 113] on img at bounding box center [38, 104] width 47 height 68
click at [33, 113] on img at bounding box center [38, 104] width 47 height 68
click at [124, 114] on img at bounding box center [134, 102] width 47 height 68
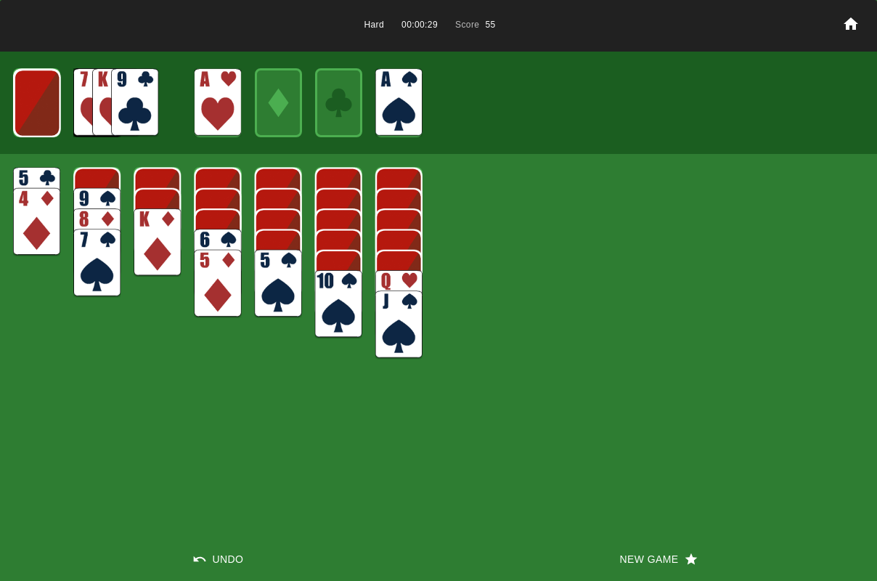
click at [16, 115] on img at bounding box center [37, 103] width 47 height 68
click at [132, 105] on img at bounding box center [134, 102] width 47 height 68
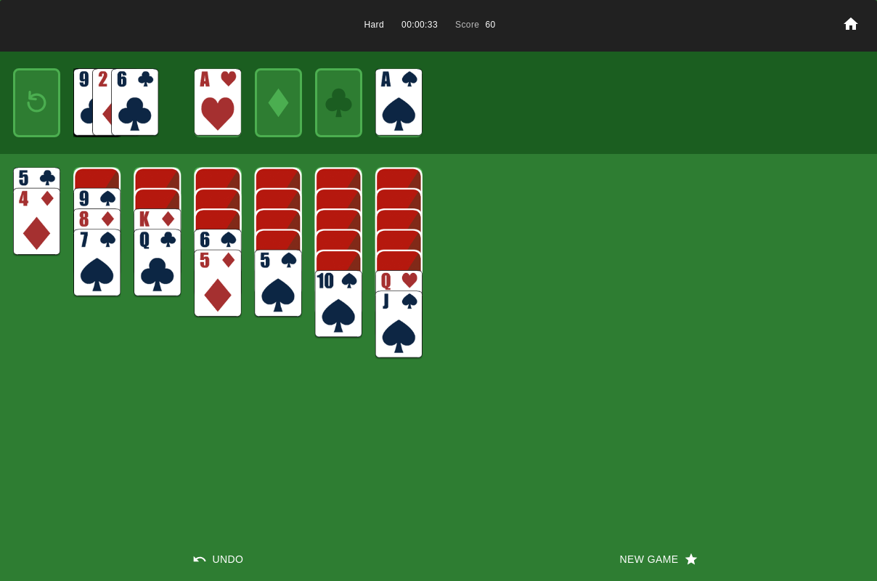
click at [51, 103] on div at bounding box center [36, 102] width 47 height 68
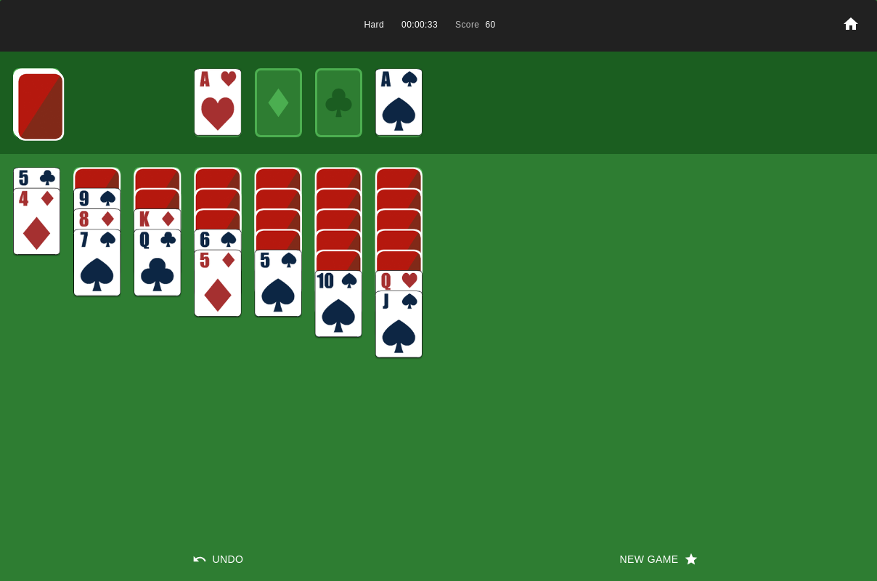
click at [51, 103] on img at bounding box center [40, 107] width 47 height 68
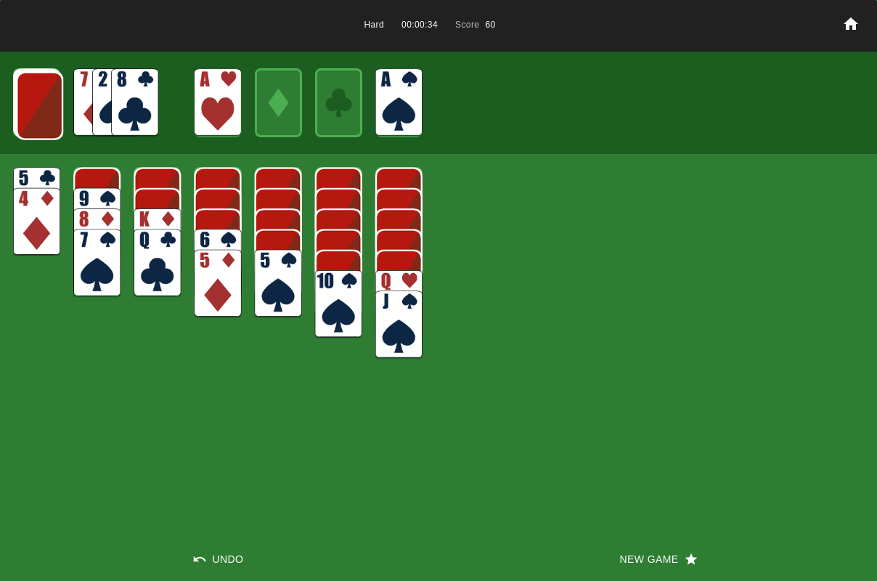
click at [51, 103] on img at bounding box center [39, 106] width 47 height 68
click at [50, 104] on img at bounding box center [38, 105] width 47 height 68
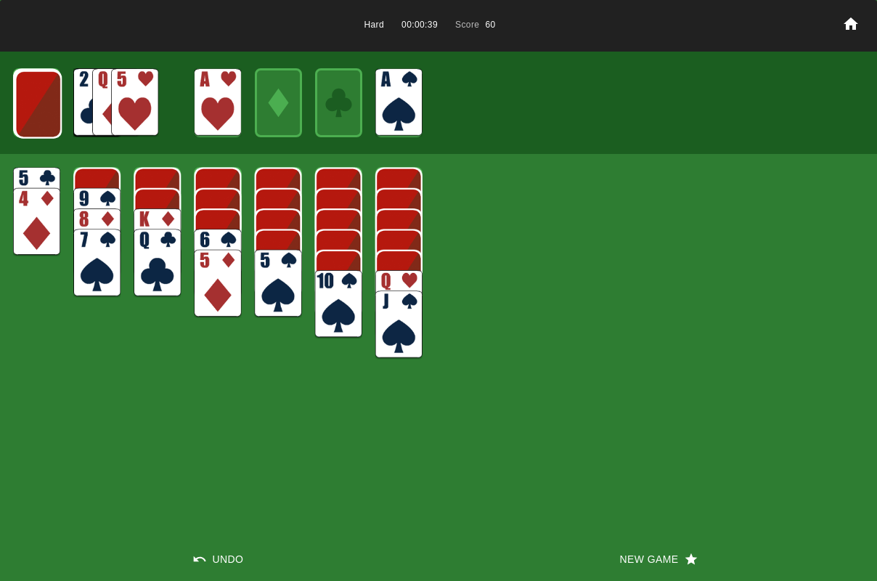
click at [57, 107] on img at bounding box center [38, 104] width 47 height 68
click at [130, 103] on img at bounding box center [134, 102] width 47 height 68
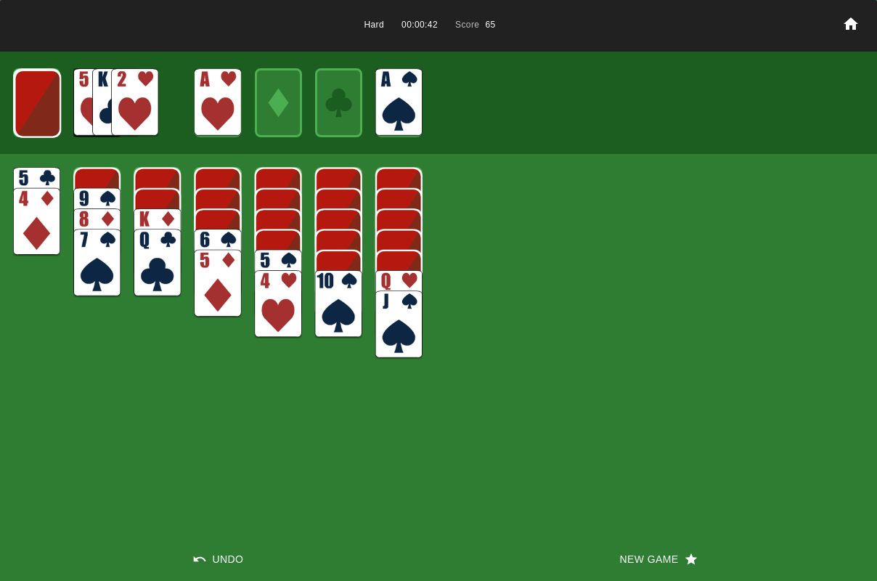
click at [130, 105] on img at bounding box center [134, 102] width 47 height 68
click at [45, 113] on img at bounding box center [37, 104] width 47 height 68
click at [45, 113] on img at bounding box center [36, 103] width 47 height 68
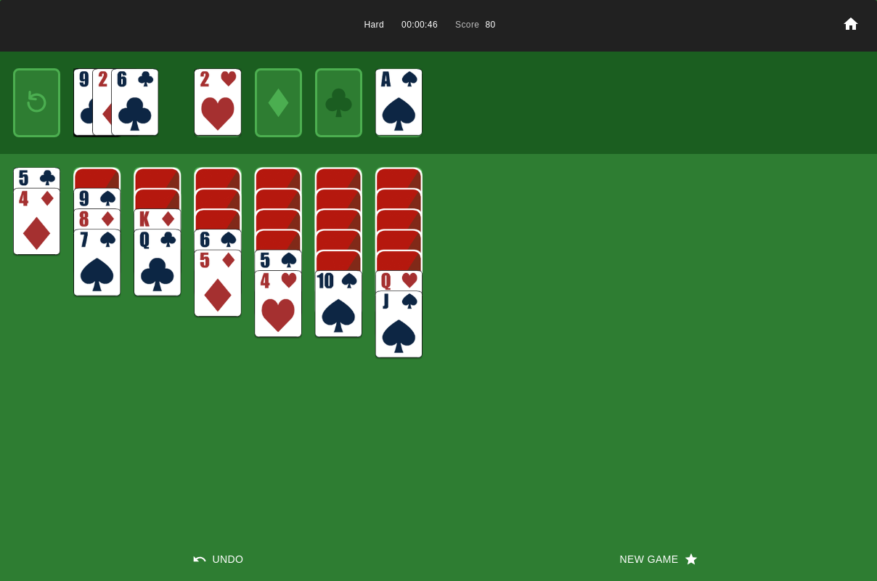
click at [45, 113] on img at bounding box center [37, 102] width 28 height 41
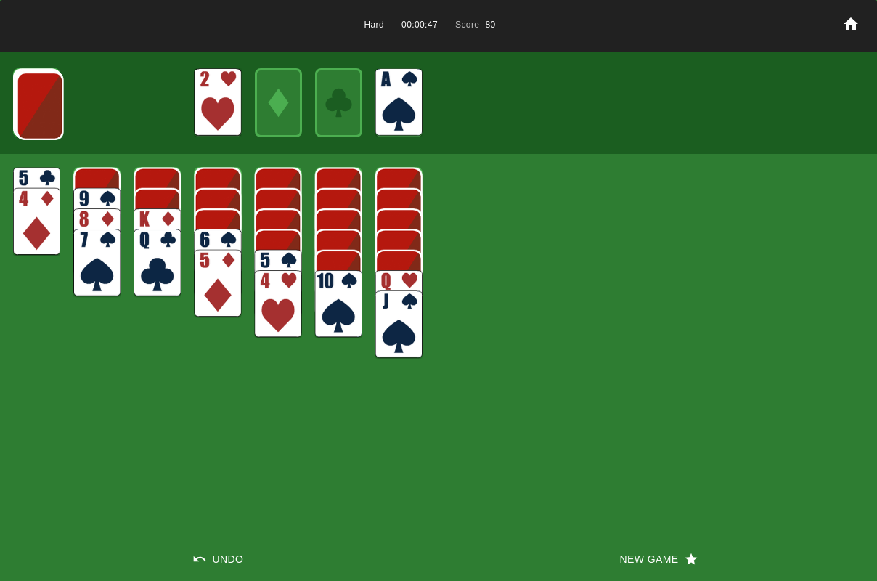
click at [45, 113] on img at bounding box center [40, 106] width 47 height 68
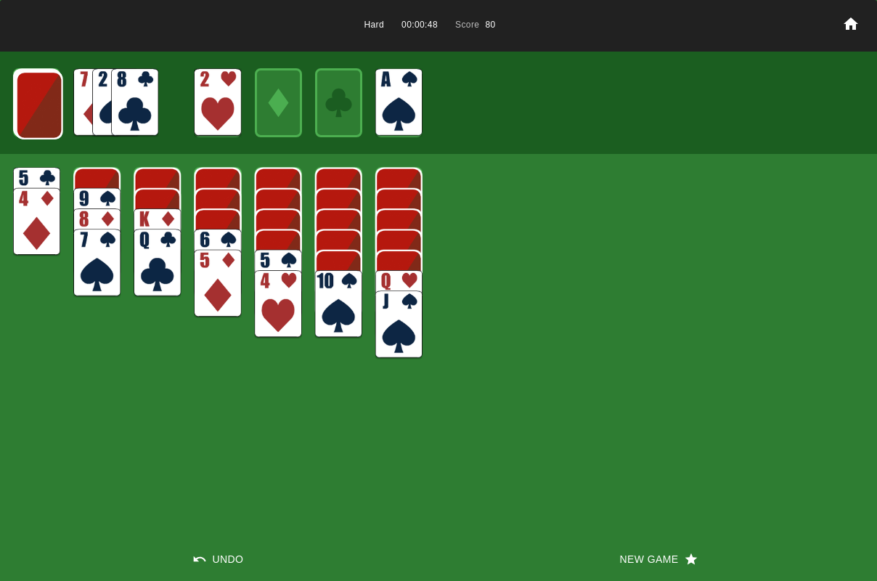
click at [45, 113] on img at bounding box center [39, 105] width 47 height 68
click at [125, 115] on img at bounding box center [134, 102] width 47 height 68
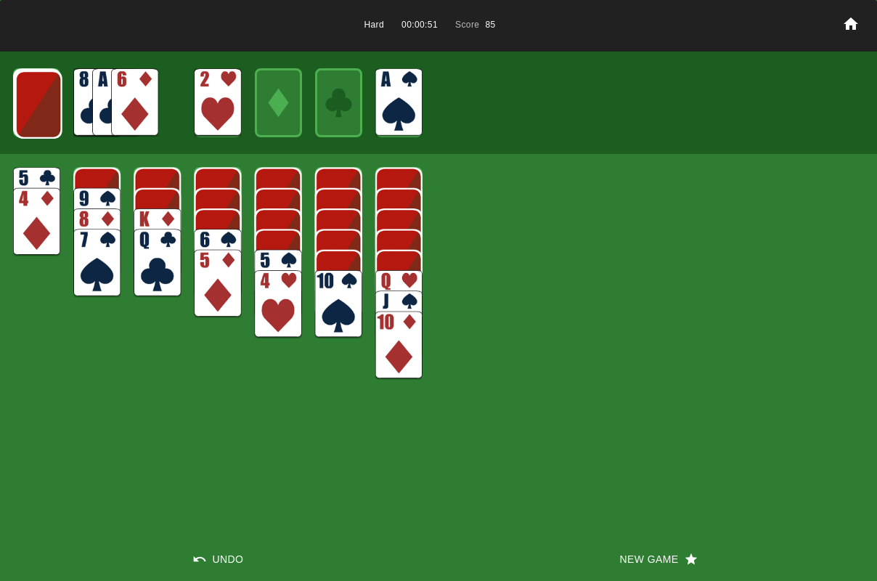
click at [91, 200] on img at bounding box center [96, 222] width 47 height 68
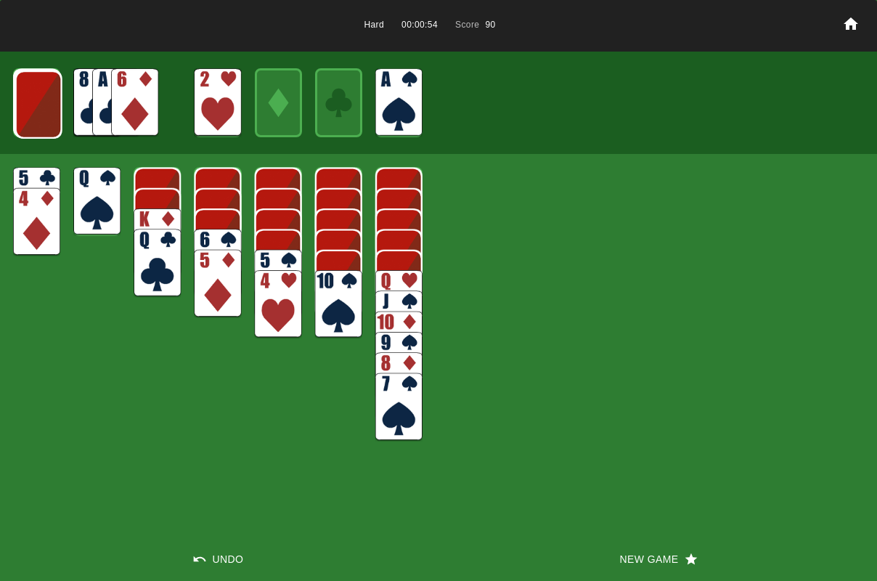
click at [124, 122] on img at bounding box center [134, 102] width 47 height 68
click at [45, 173] on img at bounding box center [36, 201] width 47 height 68
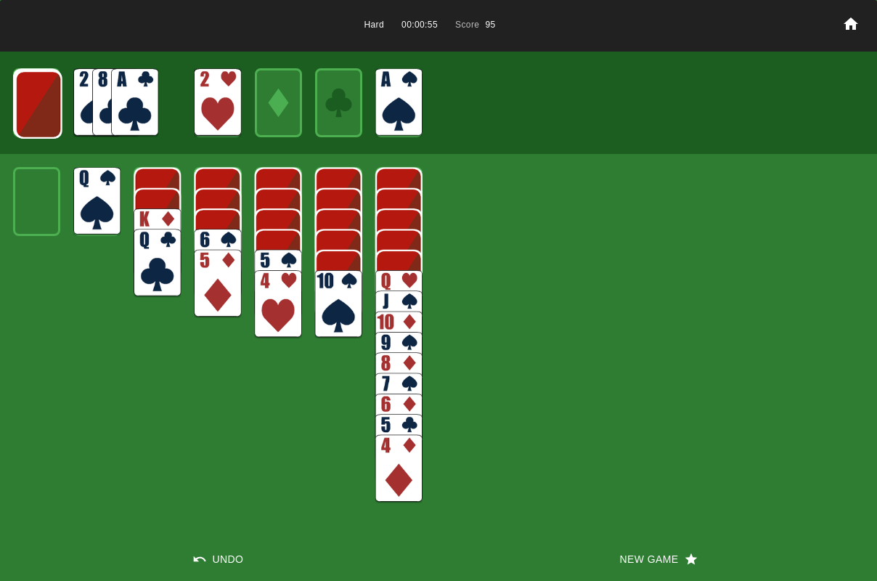
click at [150, 212] on img at bounding box center [157, 242] width 47 height 68
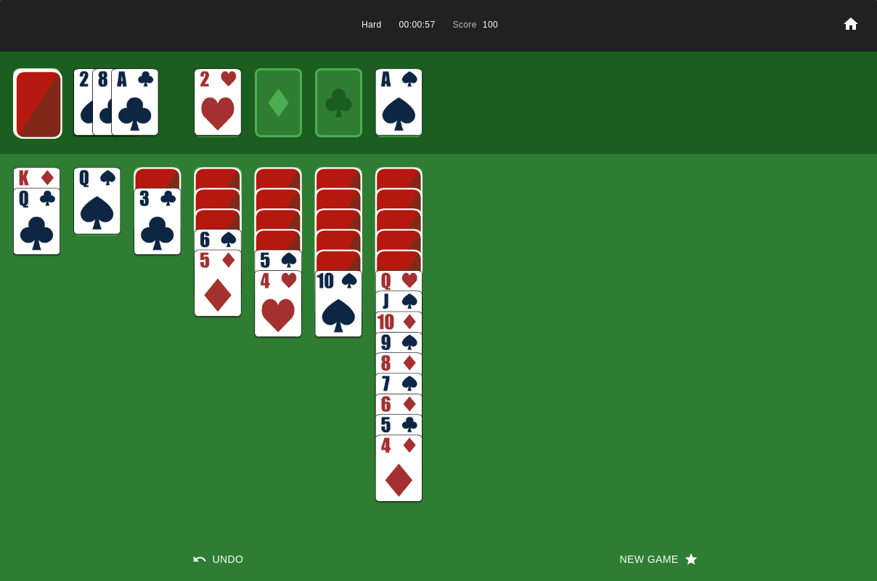
click at [150, 213] on img at bounding box center [157, 222] width 47 height 68
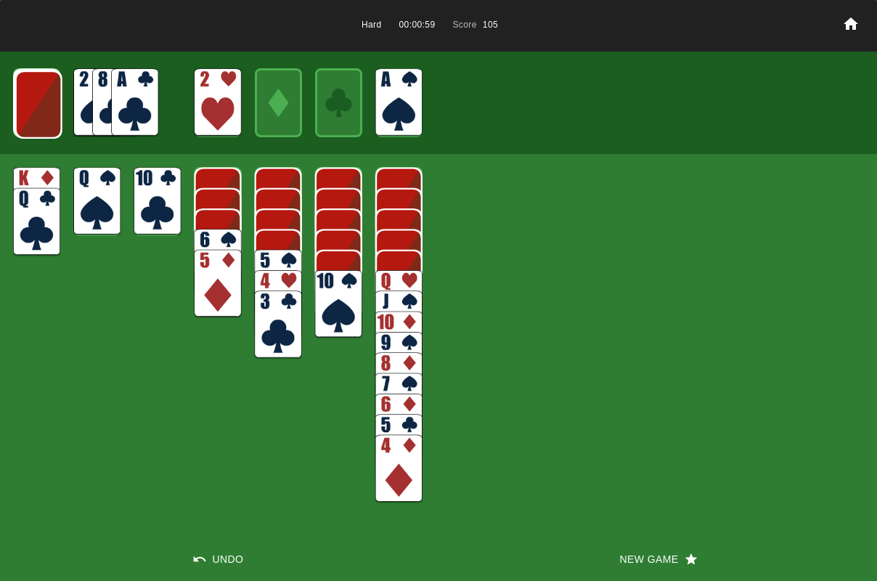
click at [135, 102] on img at bounding box center [134, 102] width 47 height 68
click at [28, 110] on img at bounding box center [38, 104] width 47 height 68
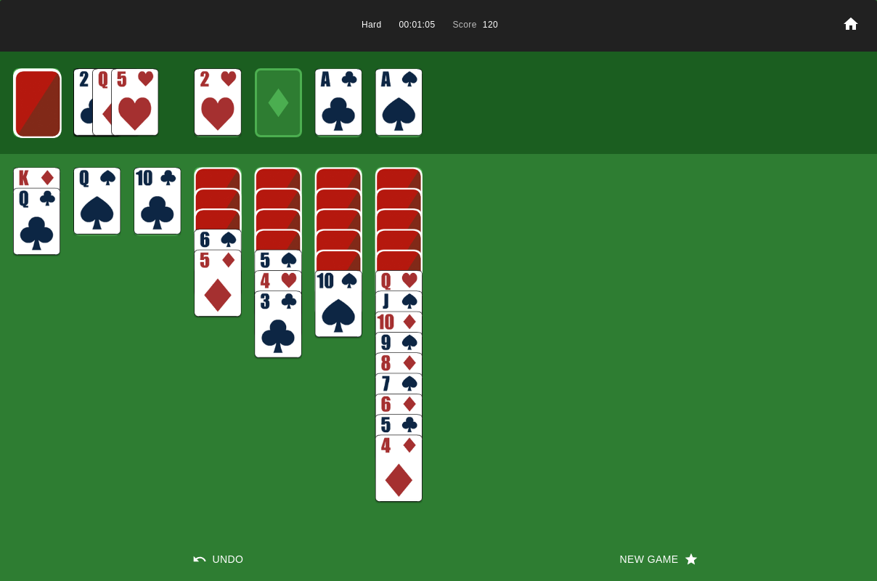
click at [28, 110] on img at bounding box center [38, 104] width 47 height 68
click at [28, 110] on img at bounding box center [37, 103] width 47 height 68
click at [28, 110] on img at bounding box center [37, 102] width 28 height 41
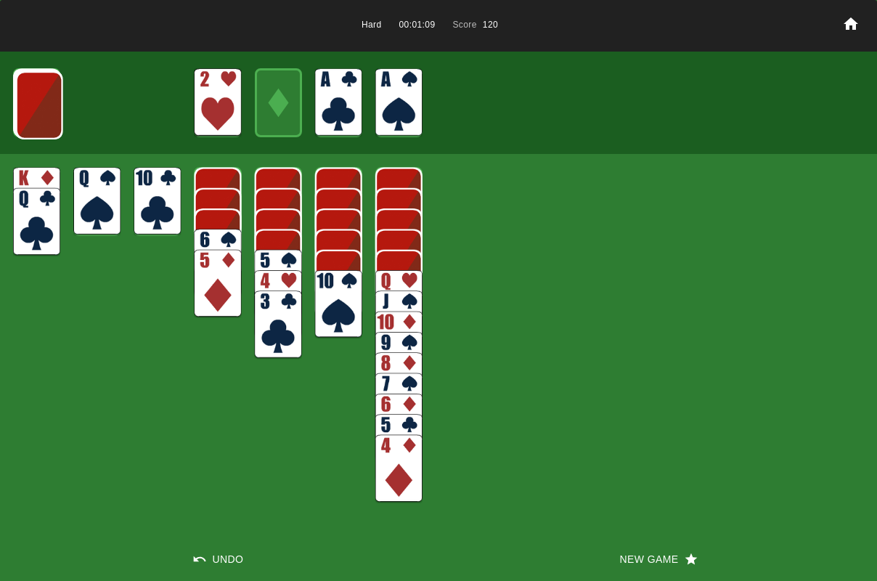
click at [28, 110] on img at bounding box center [39, 105] width 47 height 68
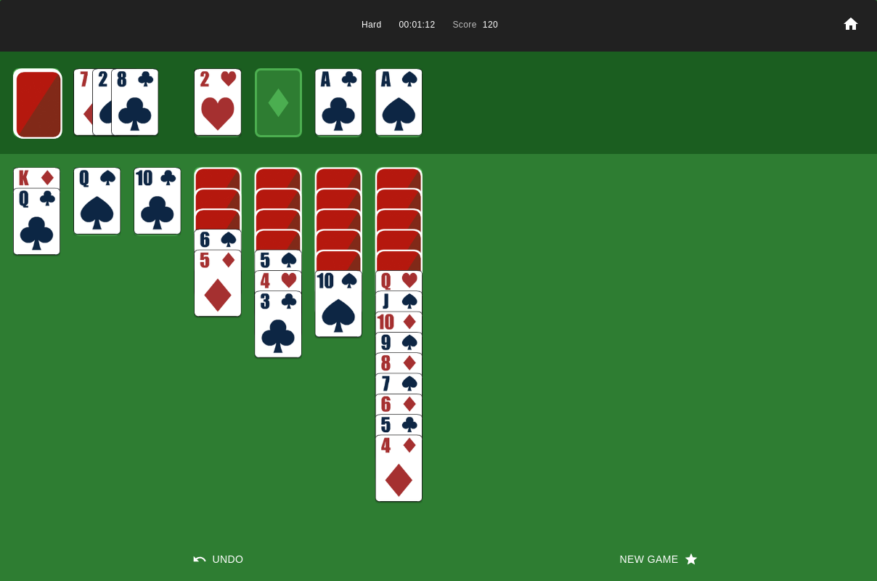
click at [31, 110] on img at bounding box center [38, 104] width 47 height 68
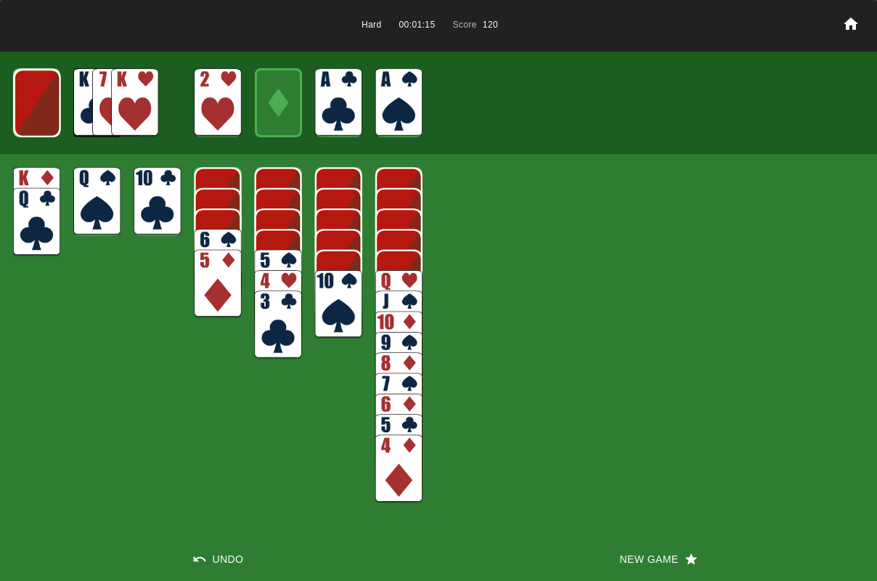
click at [32, 110] on img at bounding box center [37, 103] width 47 height 68
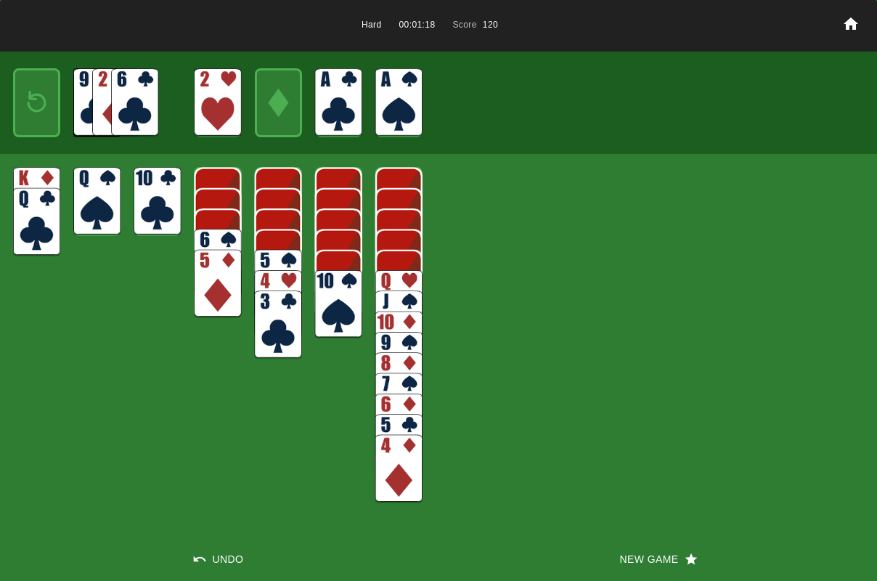
click at [636, 560] on button "New Game" at bounding box center [657, 559] width 438 height 44
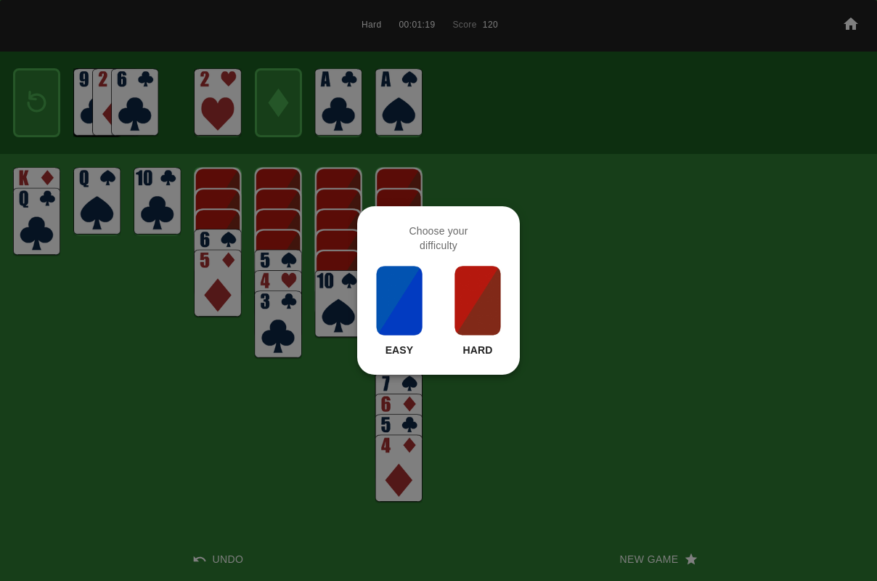
click at [474, 311] on img at bounding box center [477, 300] width 49 height 73
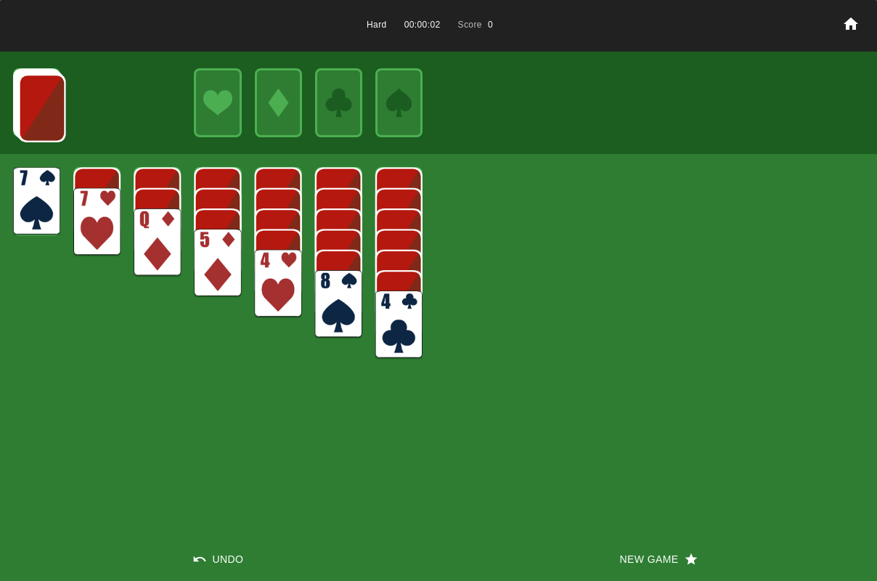
click at [398, 323] on img at bounding box center [398, 324] width 47 height 68
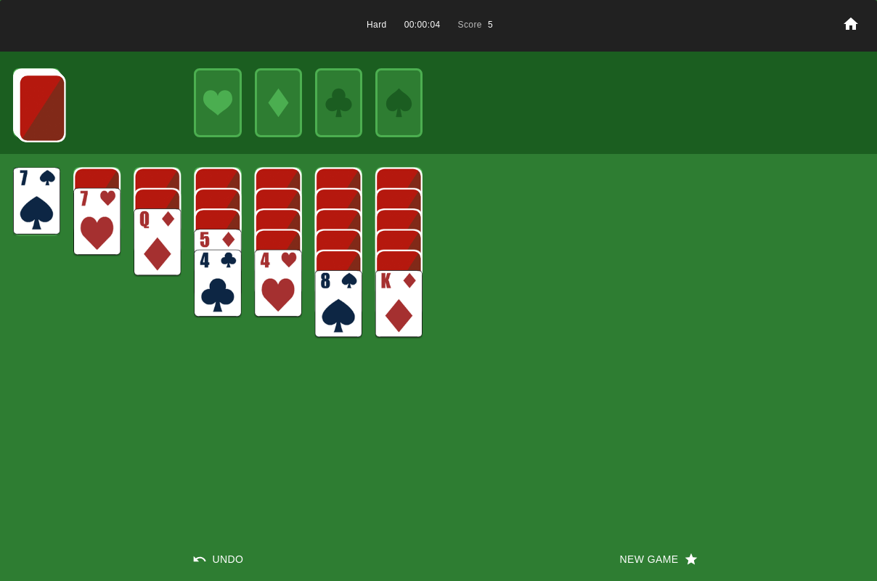
click at [90, 195] on img at bounding box center [96, 222] width 47 height 68
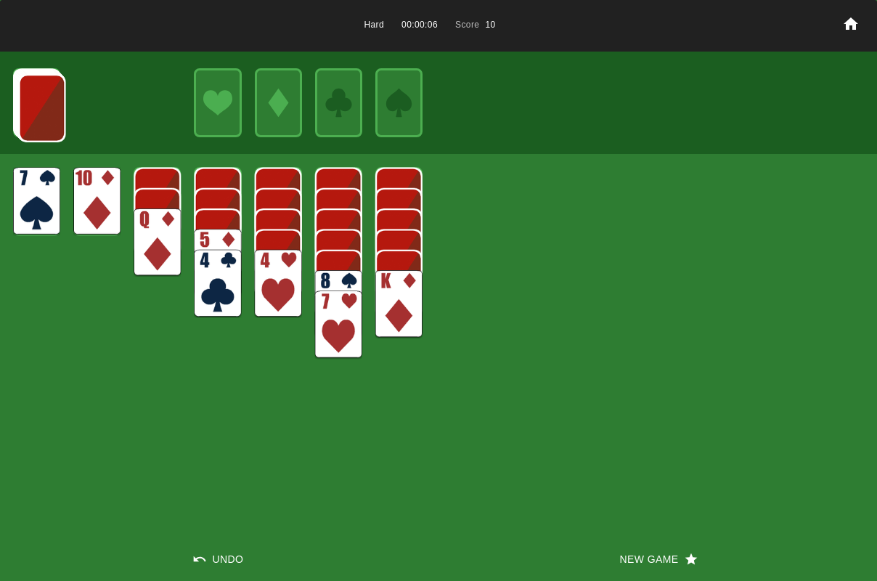
click at [46, 133] on img at bounding box center [41, 108] width 47 height 68
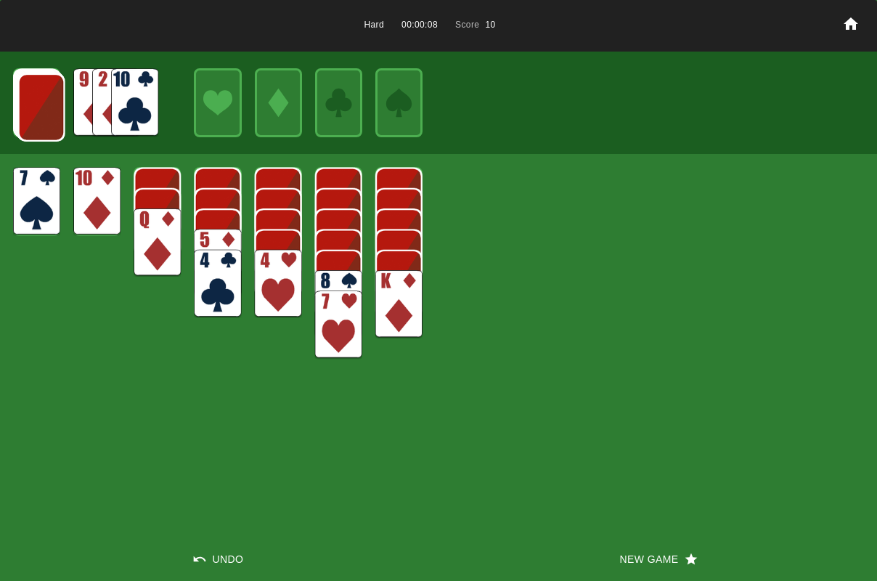
click at [45, 118] on img at bounding box center [41, 107] width 47 height 68
click at [45, 118] on img at bounding box center [40, 107] width 47 height 68
click at [45, 118] on img at bounding box center [40, 106] width 47 height 68
click at [144, 110] on img at bounding box center [134, 102] width 47 height 68
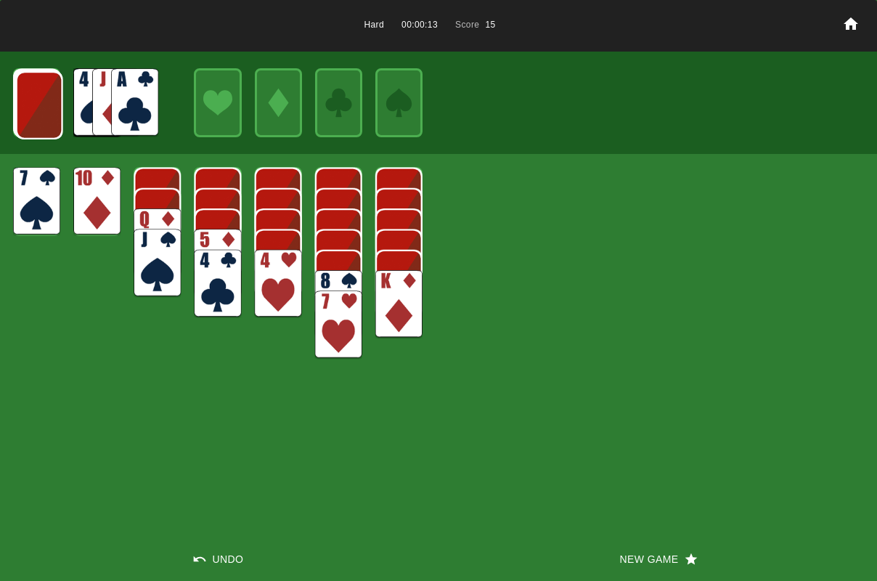
click at [99, 185] on img at bounding box center [96, 201] width 47 height 68
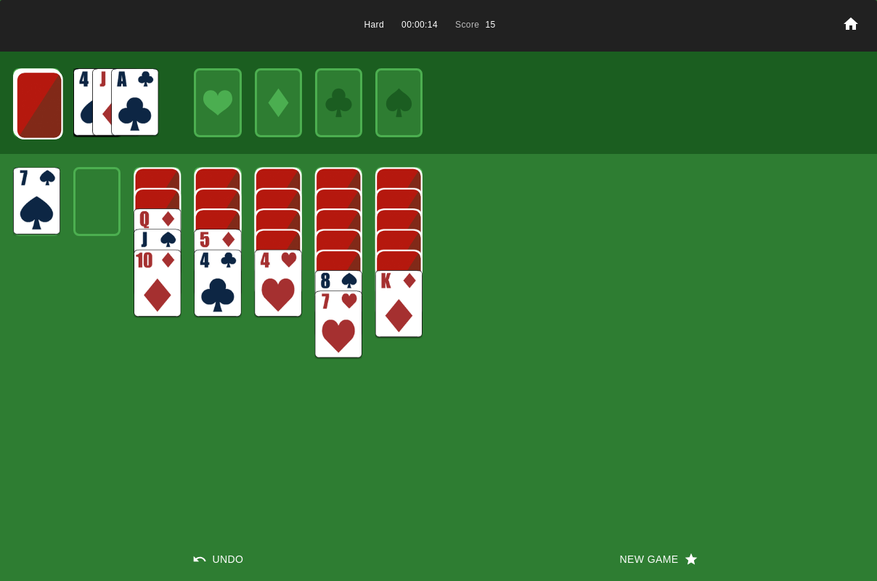
click at [119, 124] on img at bounding box center [134, 102] width 47 height 68
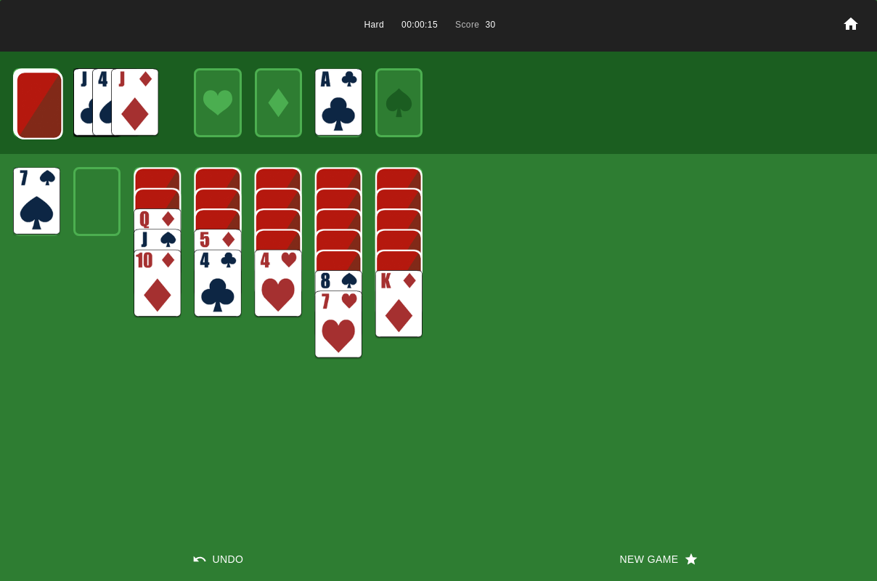
click at [35, 125] on img at bounding box center [39, 105] width 47 height 68
click at [131, 110] on img at bounding box center [134, 102] width 47 height 68
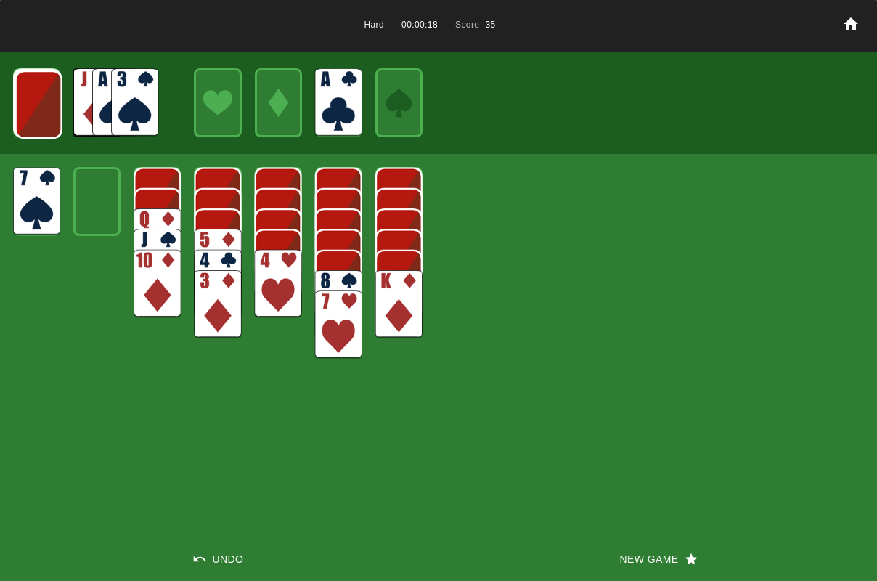
click at [131, 110] on img at bounding box center [134, 102] width 47 height 68
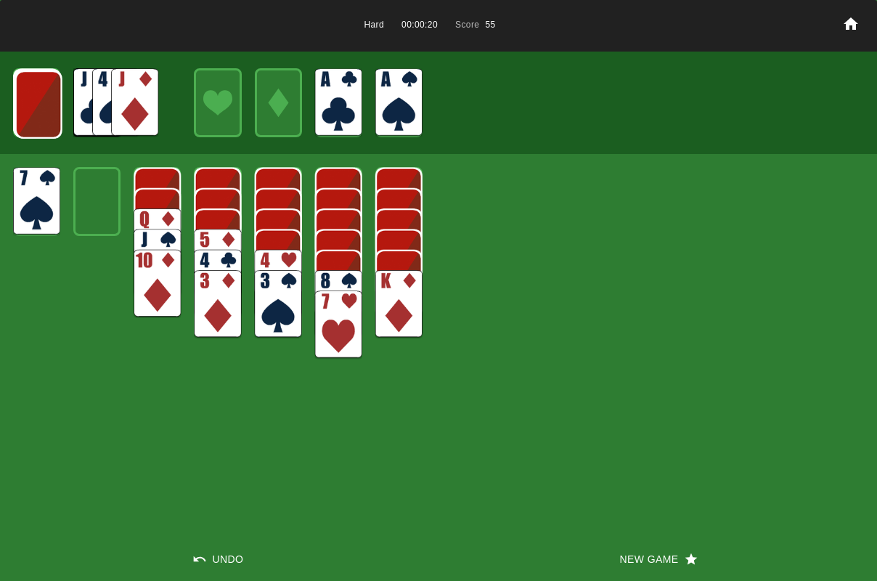
click at [44, 113] on img at bounding box center [38, 104] width 47 height 68
click at [148, 110] on img at bounding box center [134, 102] width 47 height 68
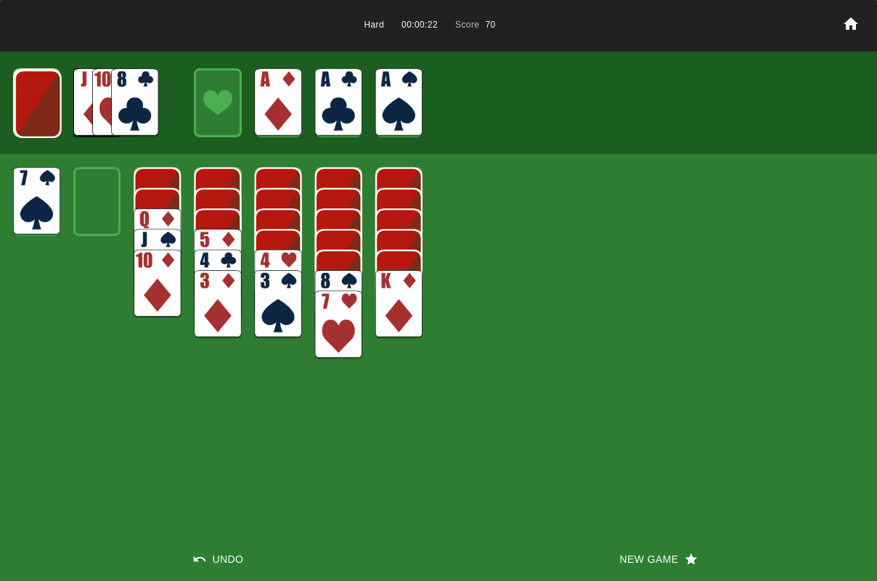
click at [41, 115] on img at bounding box center [38, 104] width 47 height 68
click at [41, 115] on img at bounding box center [37, 103] width 47 height 68
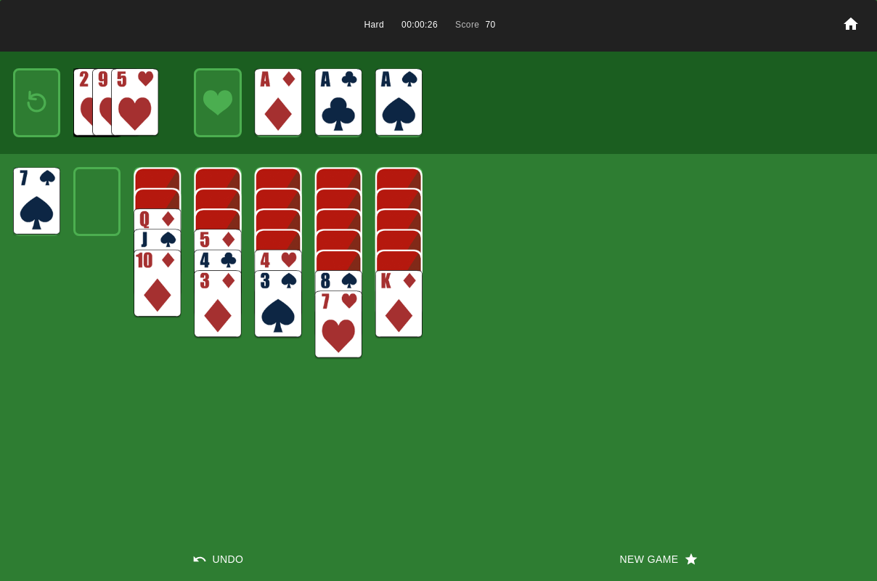
click at [41, 115] on img at bounding box center [37, 102] width 28 height 41
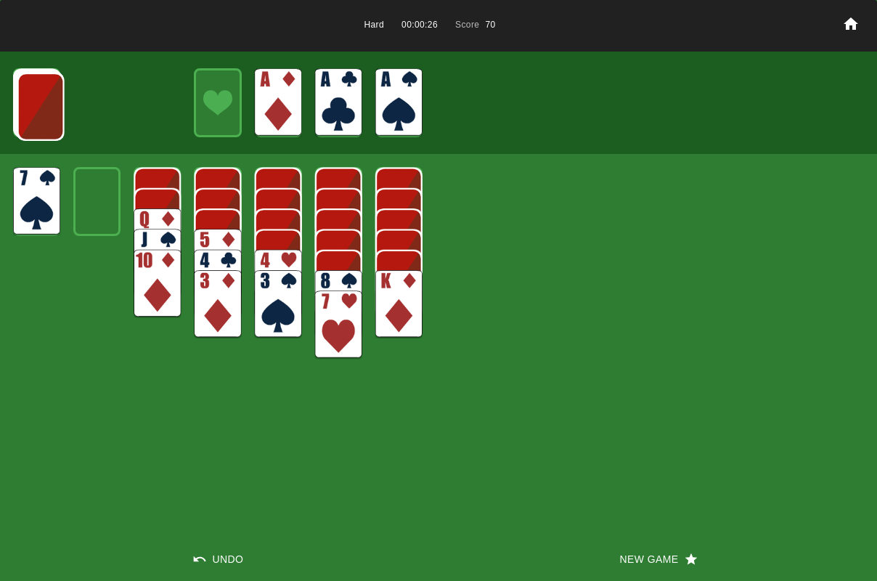
click at [41, 115] on img at bounding box center [40, 107] width 47 height 68
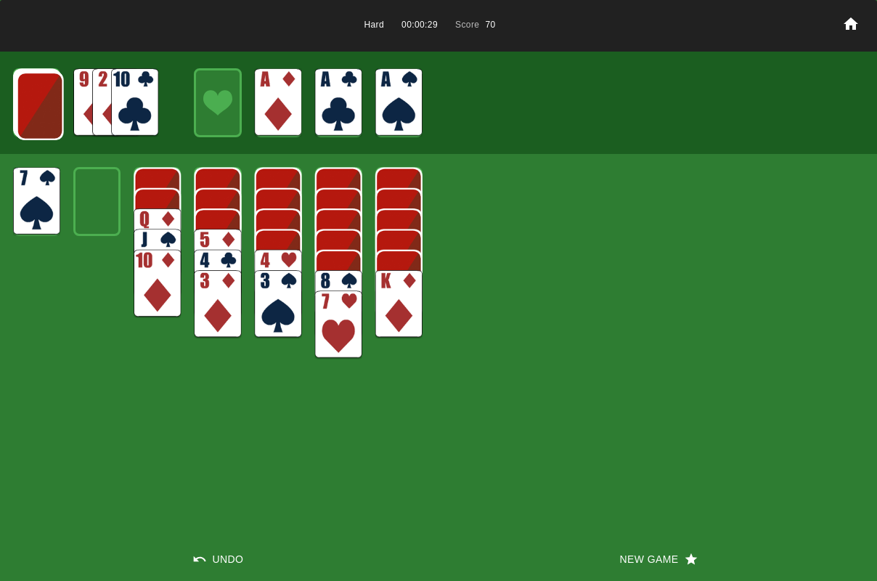
click at [41, 115] on img at bounding box center [40, 106] width 47 height 68
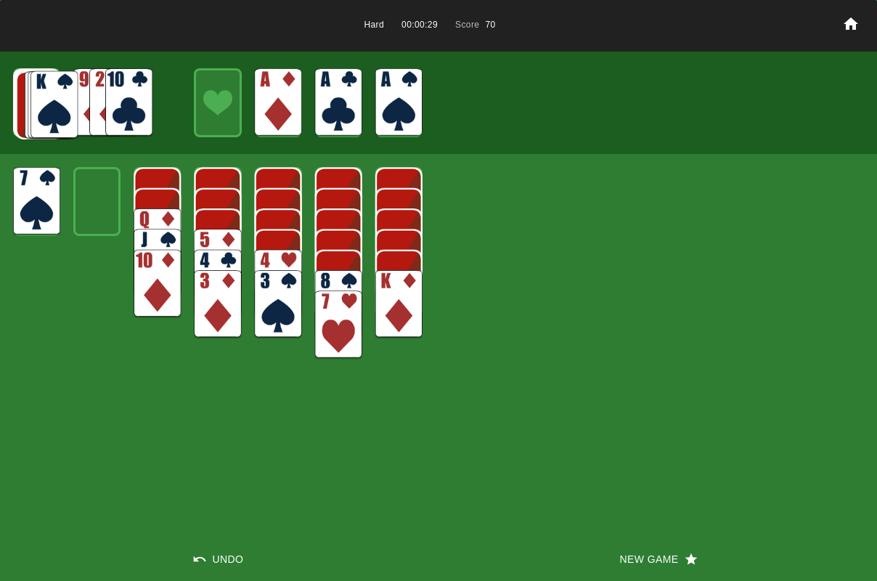
click at [41, 115] on img at bounding box center [53, 105] width 47 height 68
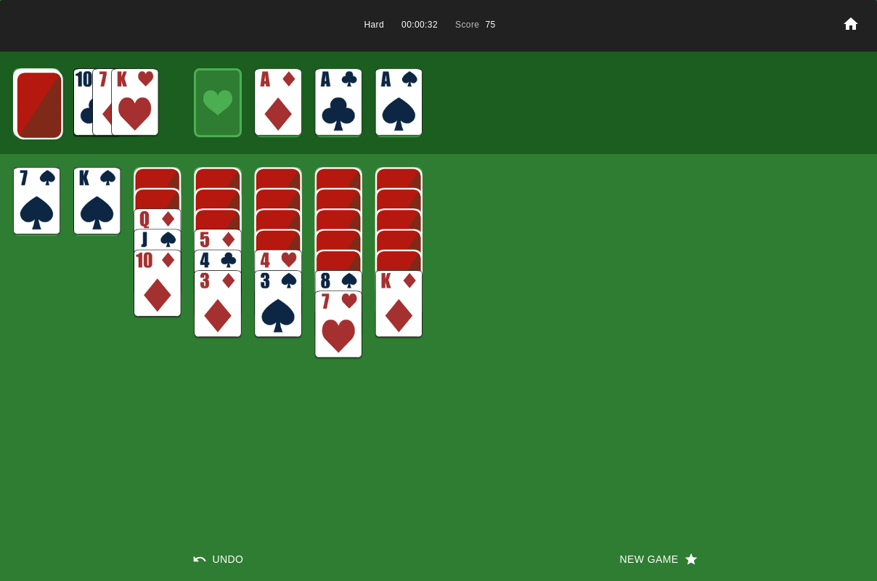
click at [163, 223] on img at bounding box center [157, 242] width 47 height 68
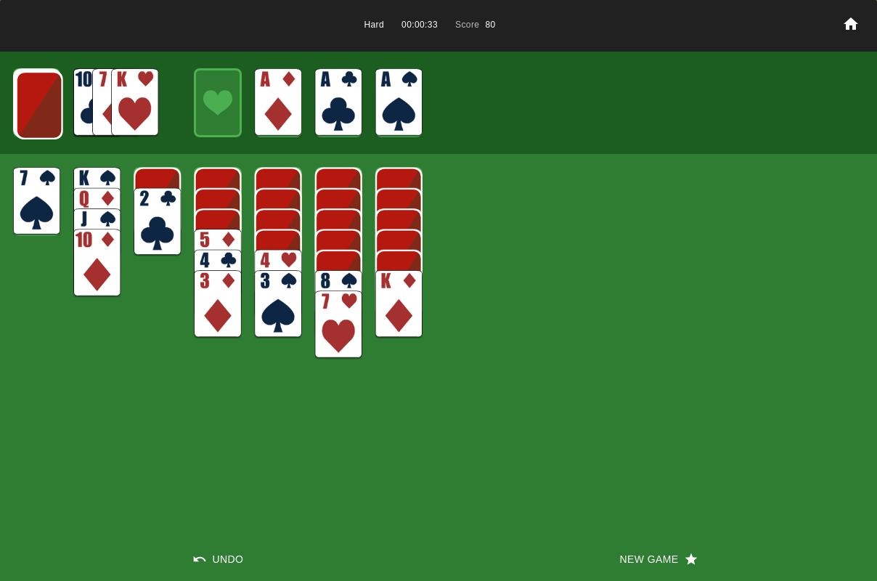
click at [165, 224] on img at bounding box center [157, 222] width 47 height 68
click at [160, 211] on img at bounding box center [157, 201] width 47 height 68
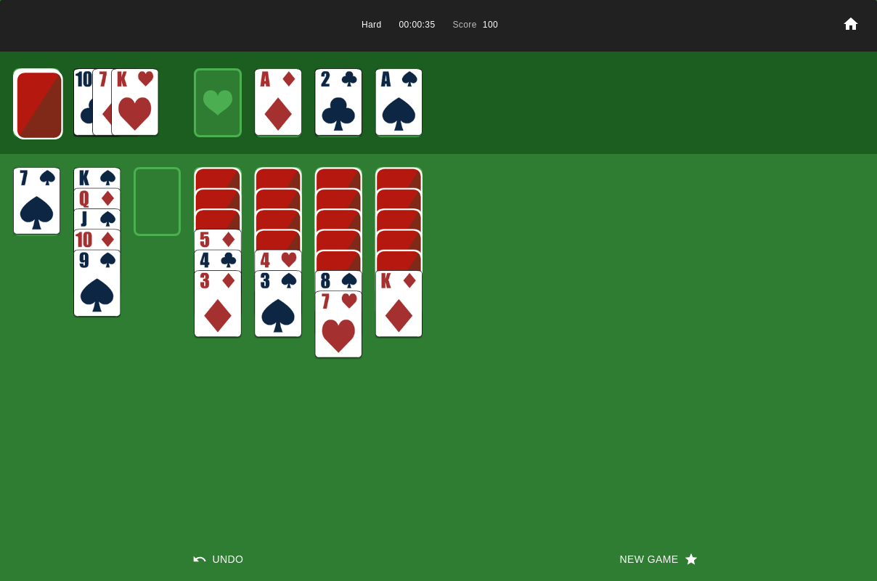
click at [403, 287] on img at bounding box center [398, 304] width 47 height 68
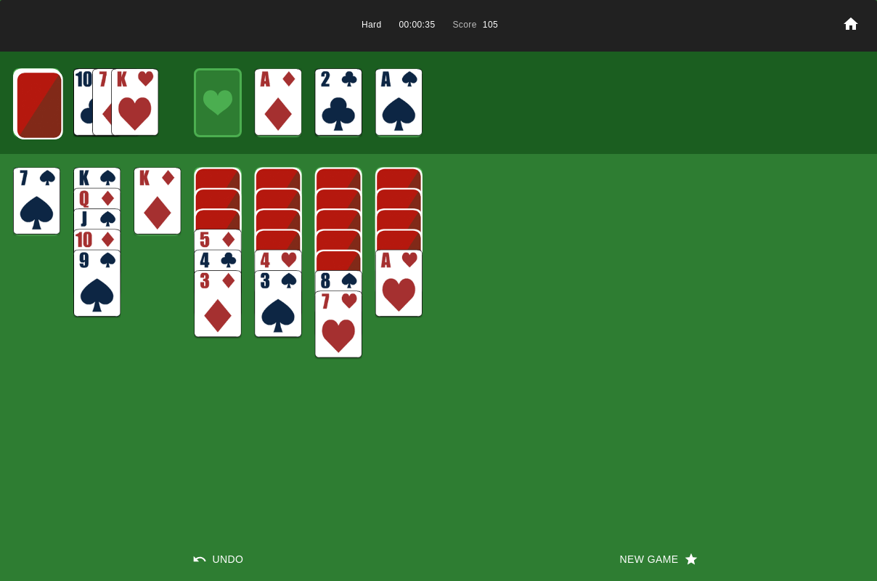
click at [403, 288] on img at bounding box center [398, 284] width 47 height 68
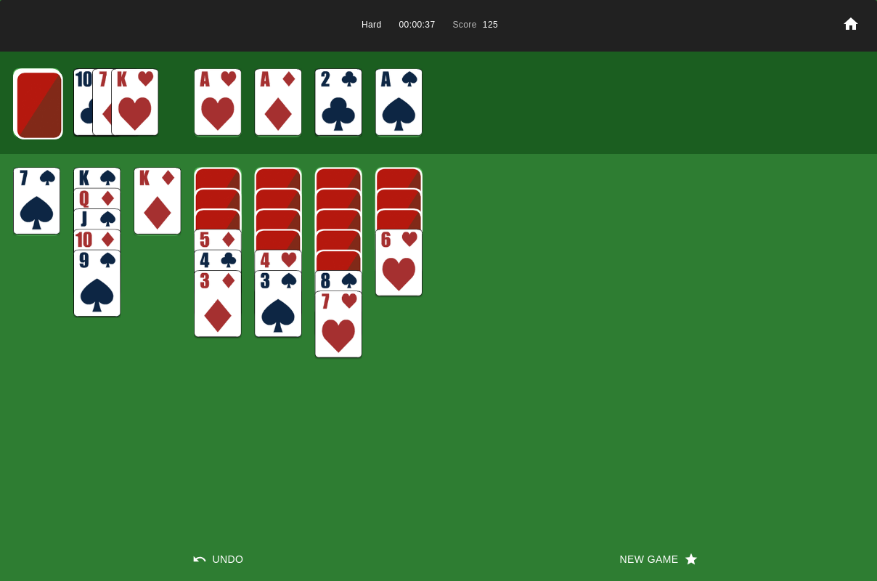
click at [396, 272] on img at bounding box center [398, 263] width 47 height 68
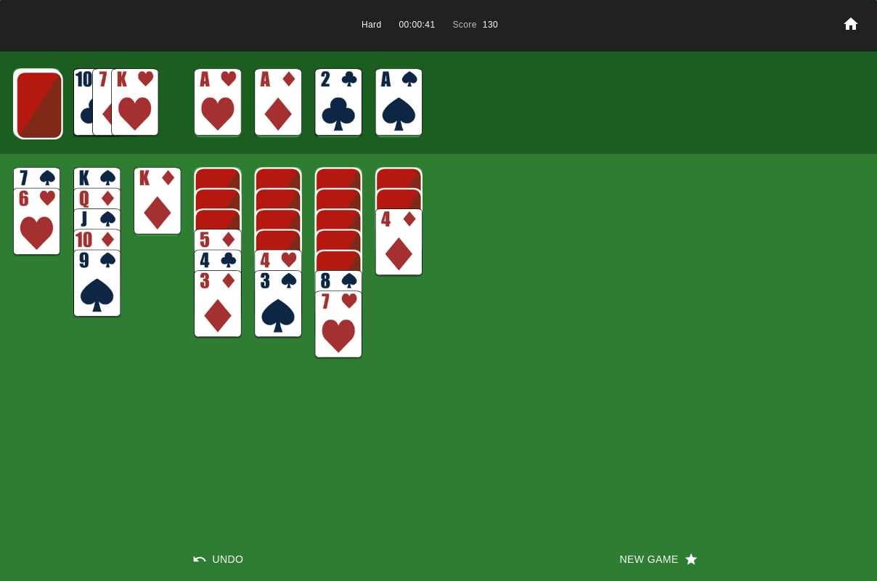
click at [45, 123] on img at bounding box center [39, 105] width 47 height 68
click at [45, 123] on img at bounding box center [38, 104] width 47 height 68
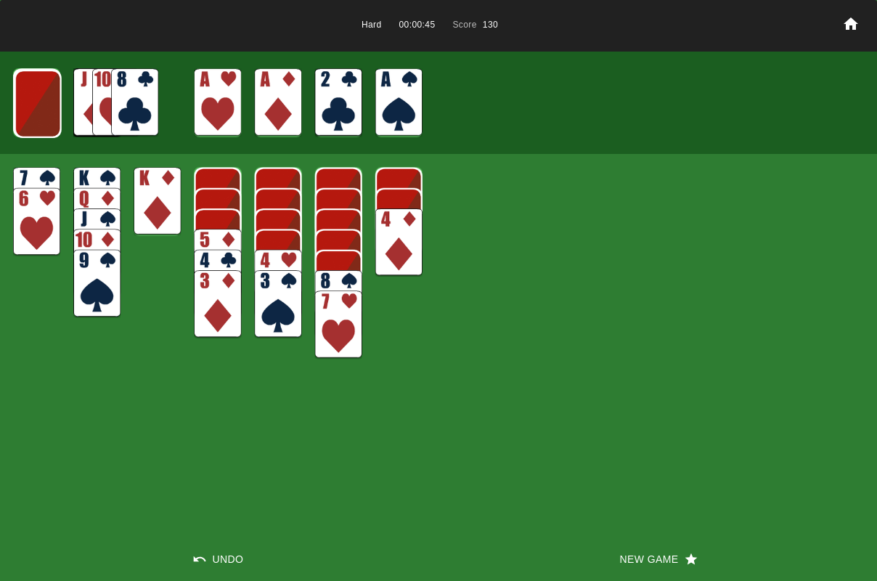
click at [45, 123] on img at bounding box center [38, 104] width 47 height 68
click at [44, 123] on img at bounding box center [37, 103] width 47 height 68
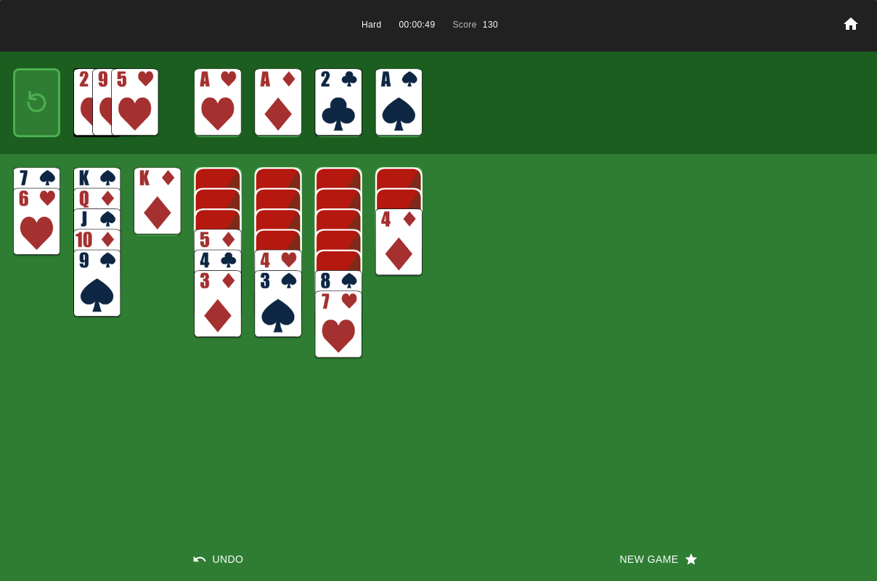
click at [43, 125] on div at bounding box center [36, 102] width 47 height 68
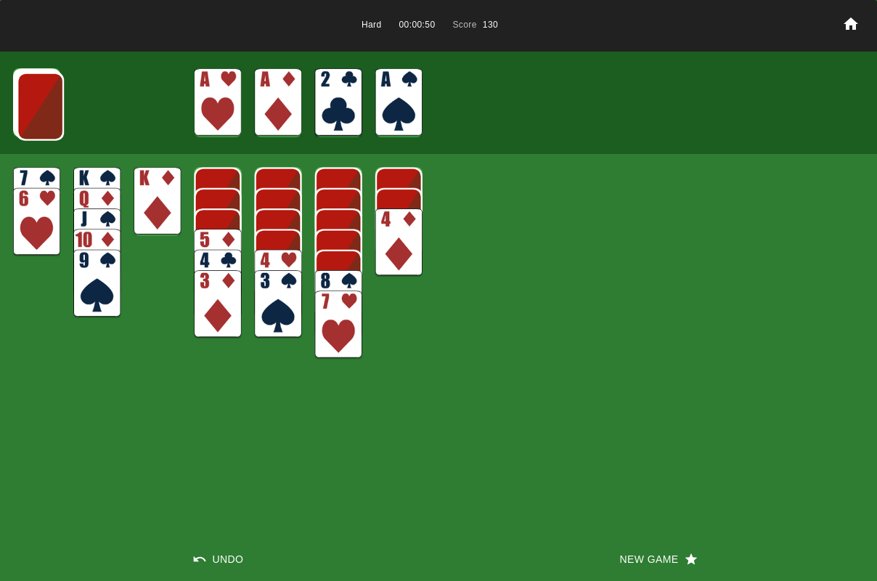
click at [43, 125] on img at bounding box center [40, 107] width 47 height 68
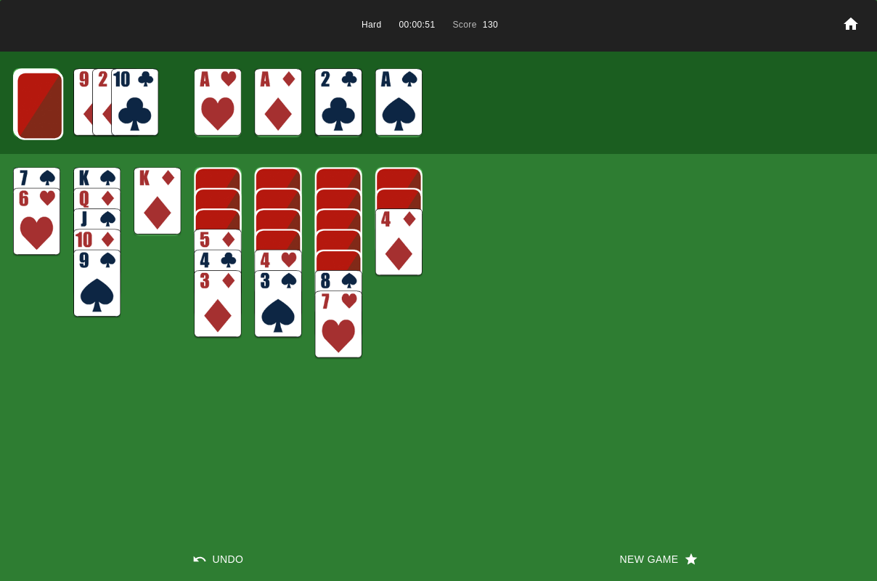
click at [43, 125] on img at bounding box center [39, 106] width 47 height 68
click at [43, 125] on img at bounding box center [38, 105] width 47 height 68
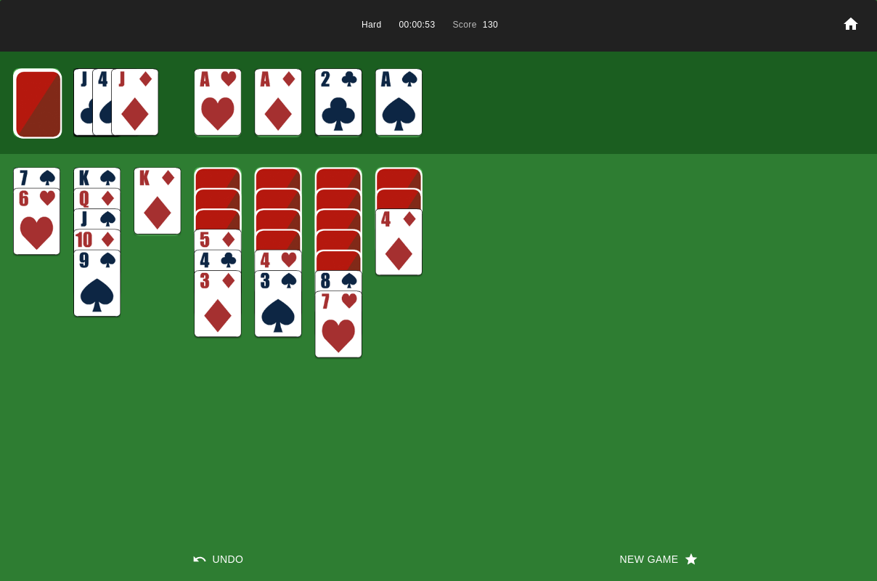
click at [43, 125] on img at bounding box center [38, 104] width 47 height 68
click at [126, 116] on img at bounding box center [134, 102] width 47 height 68
click at [44, 112] on img at bounding box center [37, 104] width 47 height 68
click at [145, 115] on img at bounding box center [134, 102] width 47 height 68
click at [46, 106] on img at bounding box center [36, 103] width 47 height 68
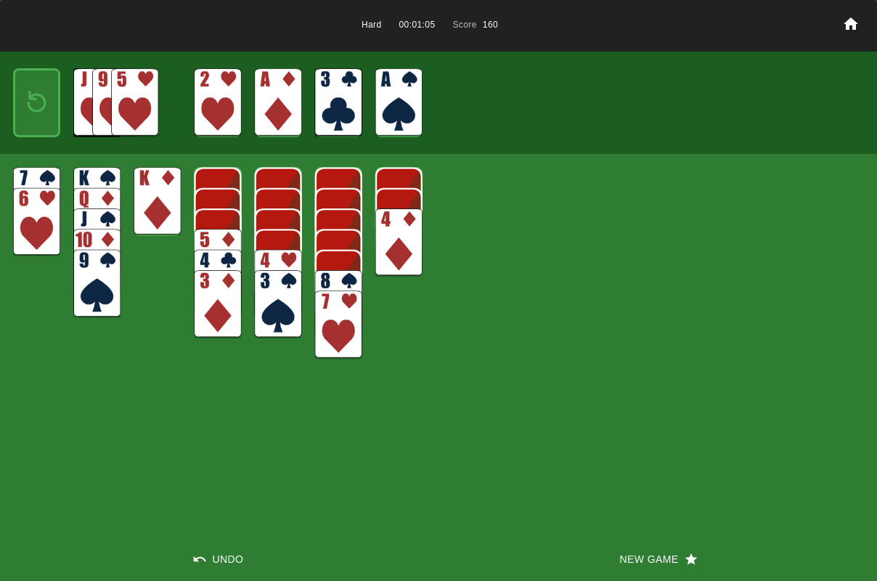
click at [46, 106] on img at bounding box center [37, 102] width 28 height 41
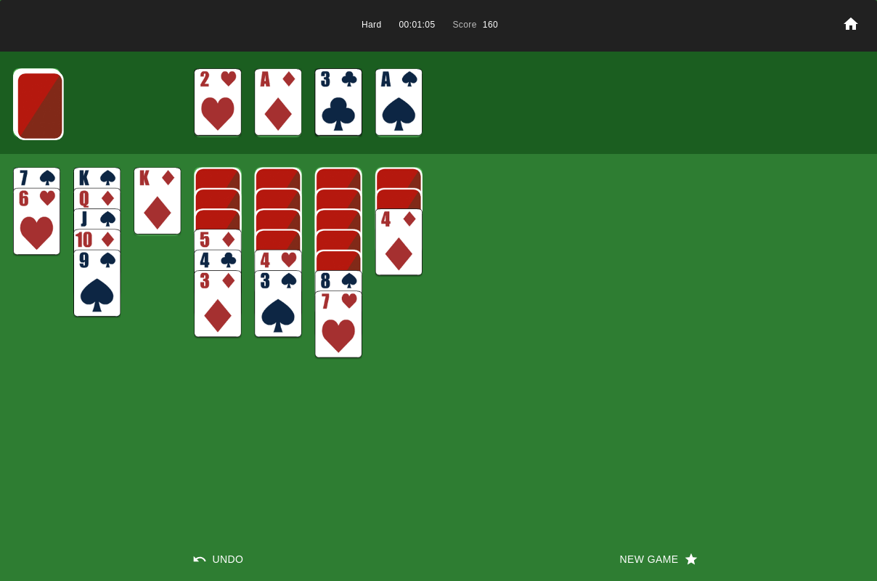
click at [46, 106] on img at bounding box center [40, 106] width 47 height 68
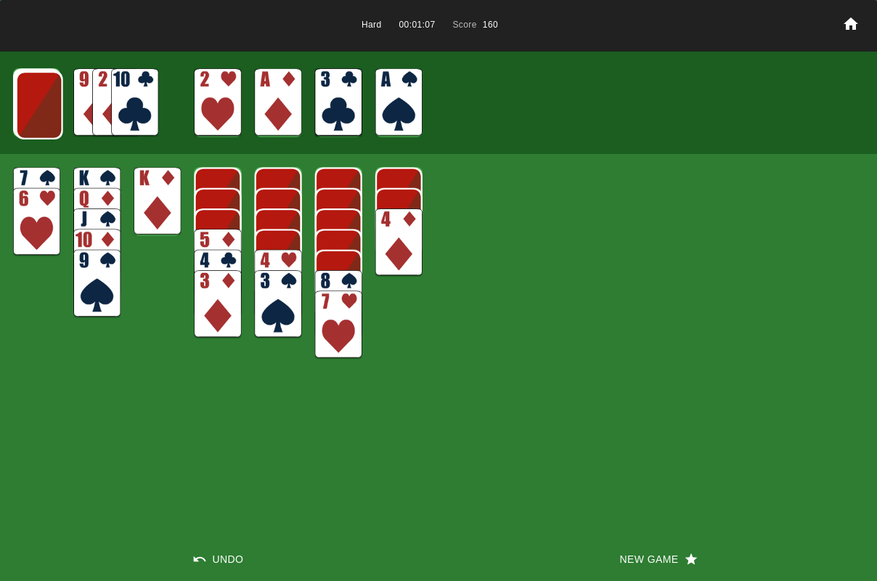
click at [46, 106] on img at bounding box center [39, 105] width 47 height 68
click at [46, 106] on img at bounding box center [38, 104] width 47 height 68
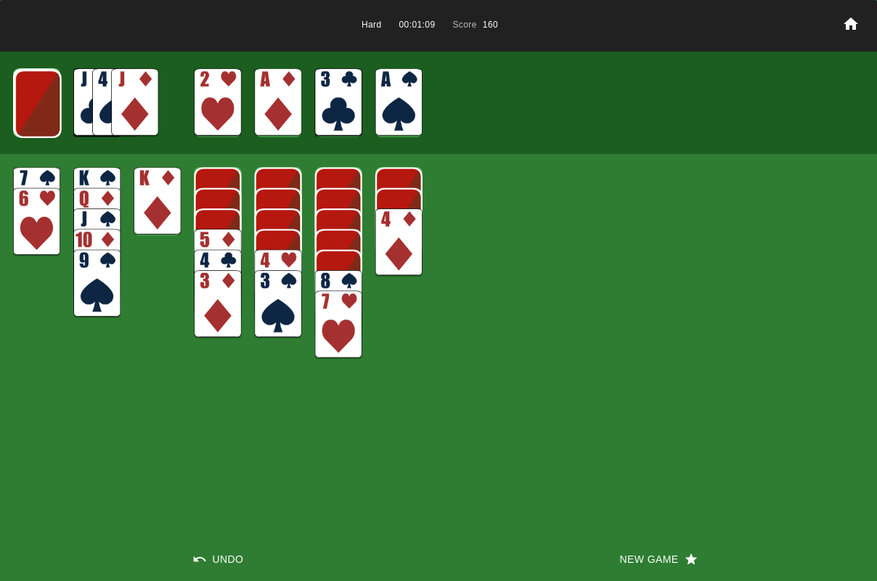
click at [46, 106] on img at bounding box center [38, 104] width 47 height 68
click at [120, 103] on img at bounding box center [134, 102] width 47 height 68
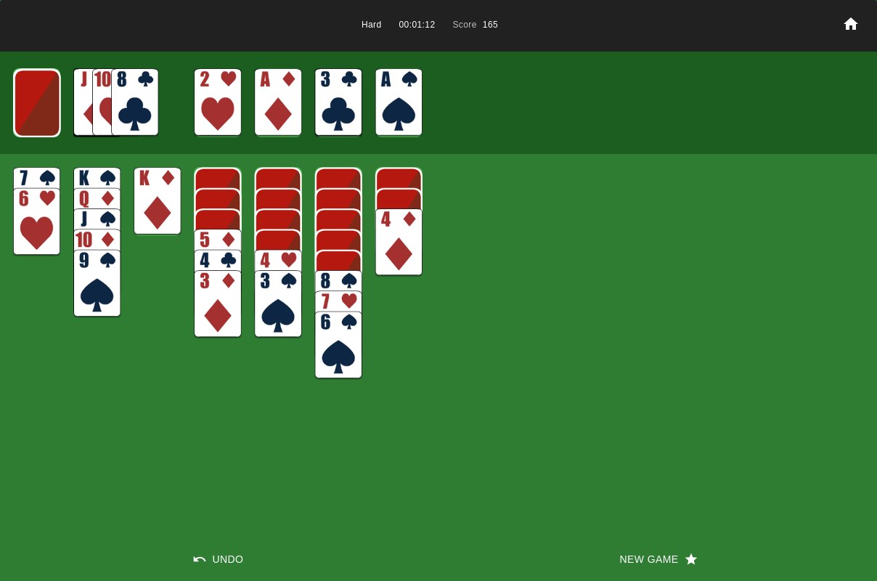
click at [205, 237] on img at bounding box center [217, 263] width 47 height 68
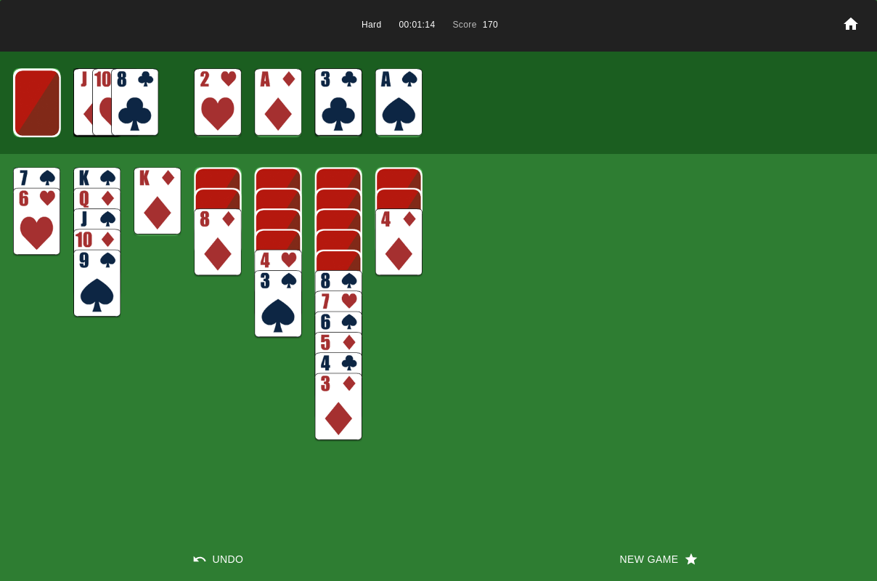
click at [21, 180] on img at bounding box center [36, 201] width 47 height 68
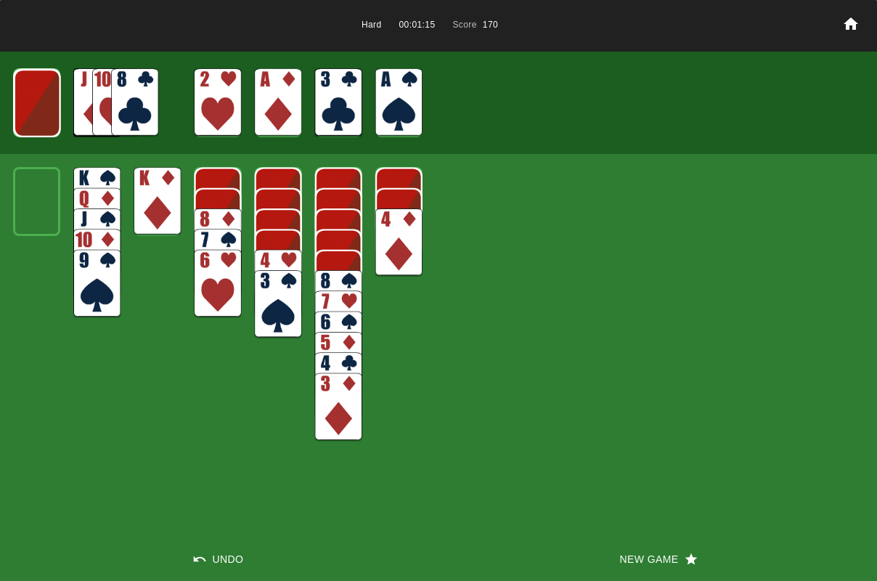
click at [220, 215] on img at bounding box center [217, 242] width 47 height 68
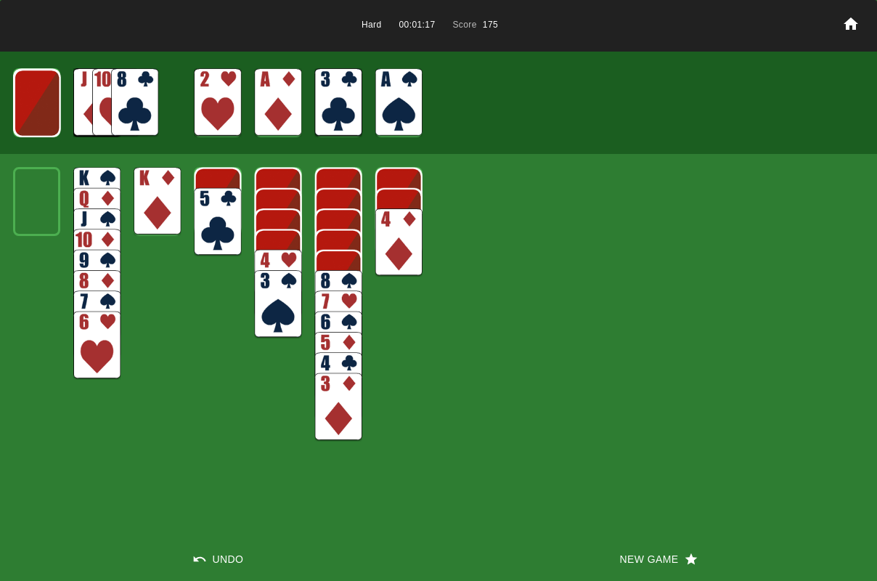
click at [224, 217] on img at bounding box center [217, 222] width 47 height 68
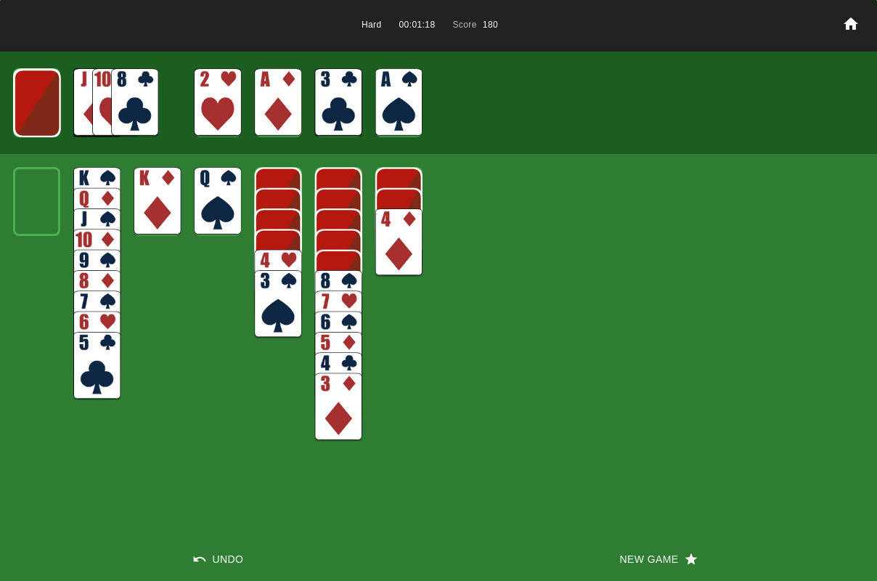
click at [383, 227] on img at bounding box center [398, 242] width 47 height 68
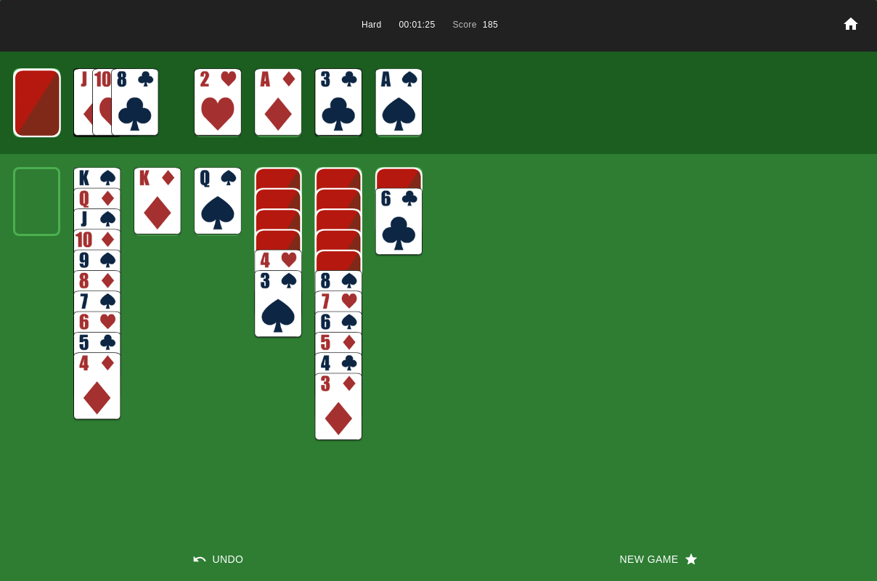
click at [30, 106] on img at bounding box center [37, 103] width 47 height 68
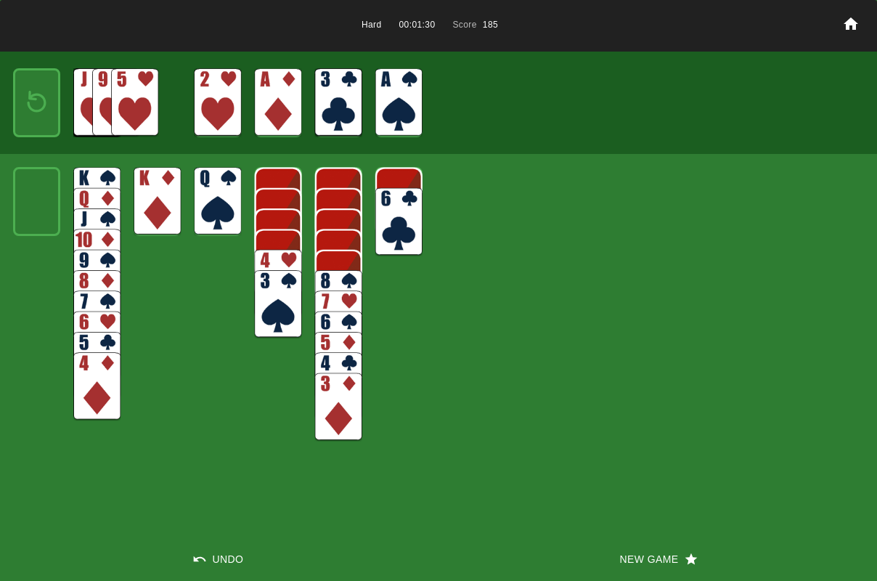
click at [118, 110] on img at bounding box center [134, 102] width 47 height 68
click at [26, 109] on img at bounding box center [37, 102] width 28 height 41
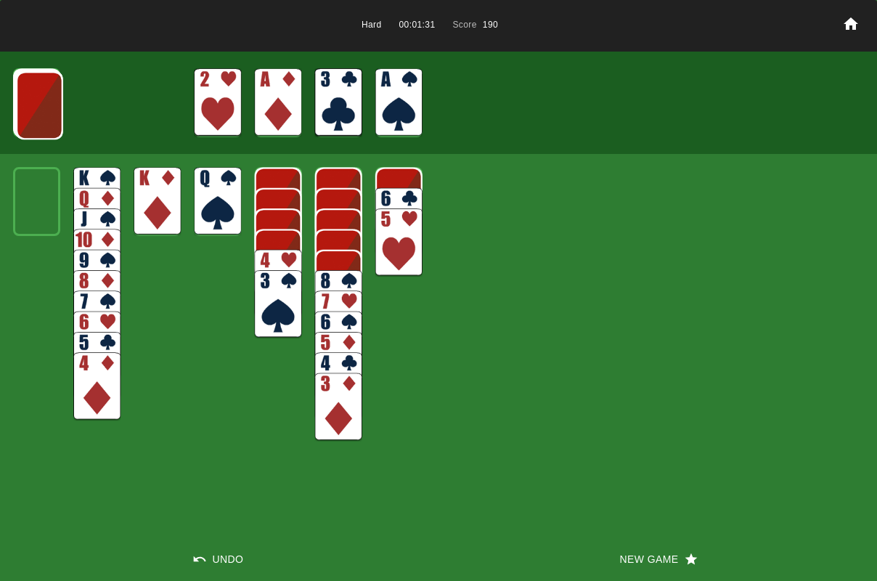
click at [26, 109] on img at bounding box center [39, 105] width 47 height 68
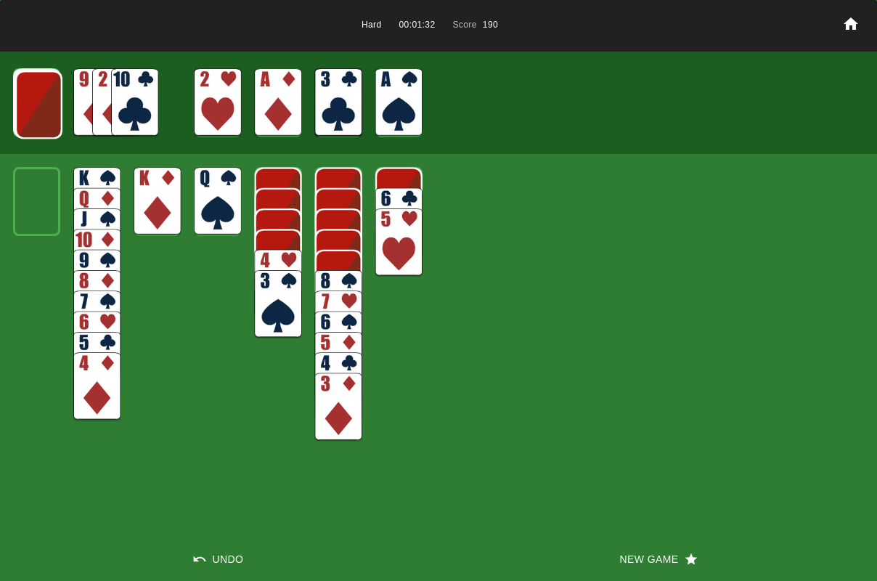
click at [49, 115] on img at bounding box center [38, 104] width 47 height 68
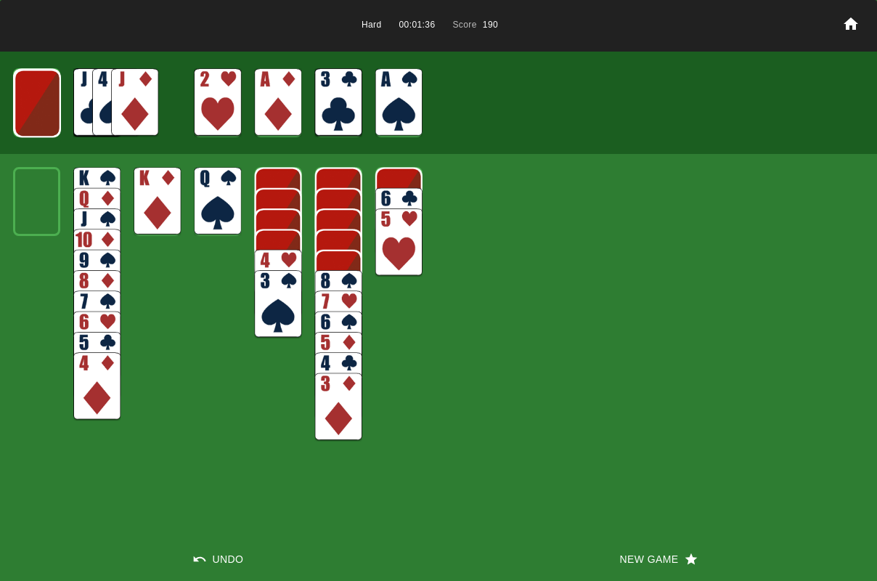
click at [146, 99] on img at bounding box center [134, 102] width 47 height 68
click at [137, 89] on img at bounding box center [134, 102] width 47 height 68
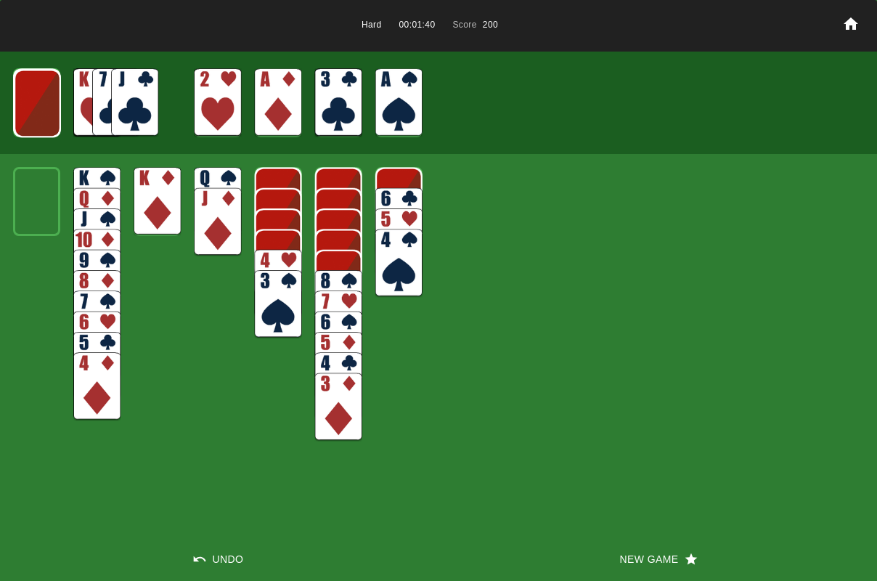
click at [133, 92] on img at bounding box center [134, 102] width 47 height 68
click at [324, 401] on img at bounding box center [338, 407] width 47 height 68
click at [330, 406] on img at bounding box center [338, 386] width 47 height 68
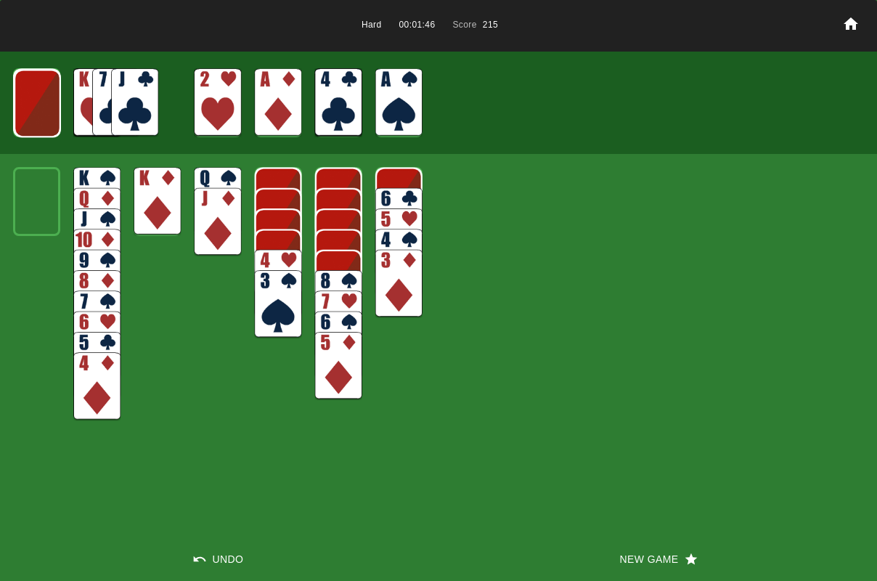
click at [53, 127] on img at bounding box center [37, 103] width 47 height 68
click at [53, 127] on img at bounding box center [36, 102] width 47 height 68
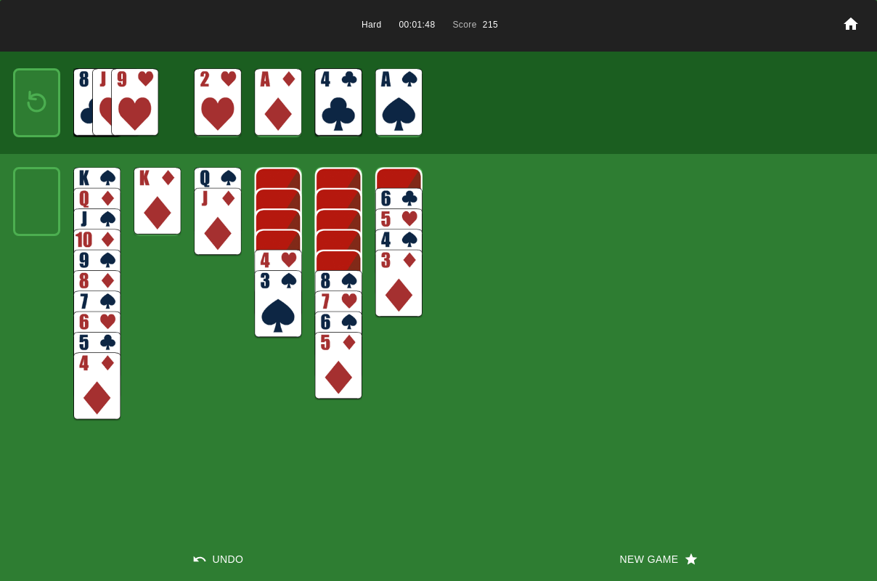
click at [44, 123] on img at bounding box center [37, 102] width 28 height 41
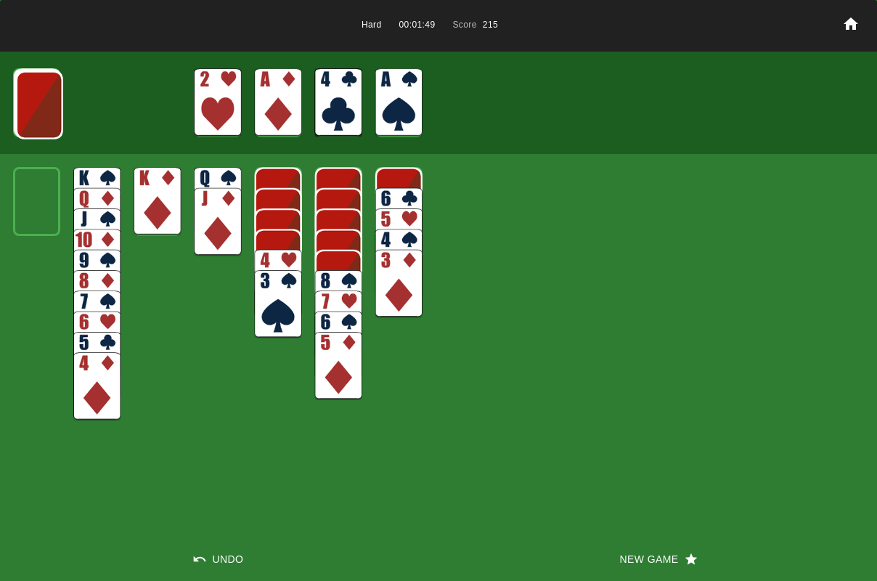
click at [44, 123] on img at bounding box center [39, 105] width 47 height 68
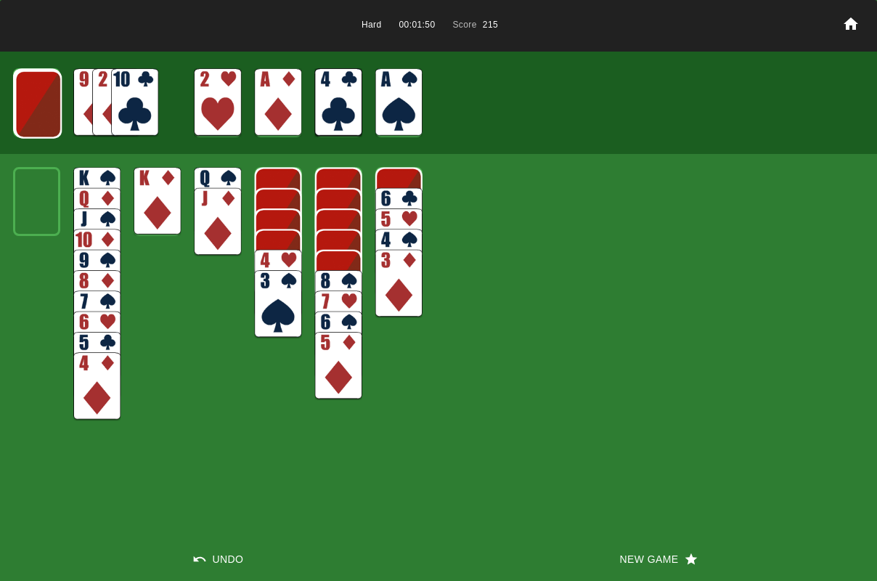
click at [44, 123] on img at bounding box center [38, 104] width 47 height 68
click at [213, 557] on button "Undo" at bounding box center [219, 559] width 438 height 44
click at [121, 103] on img at bounding box center [134, 102] width 47 height 68
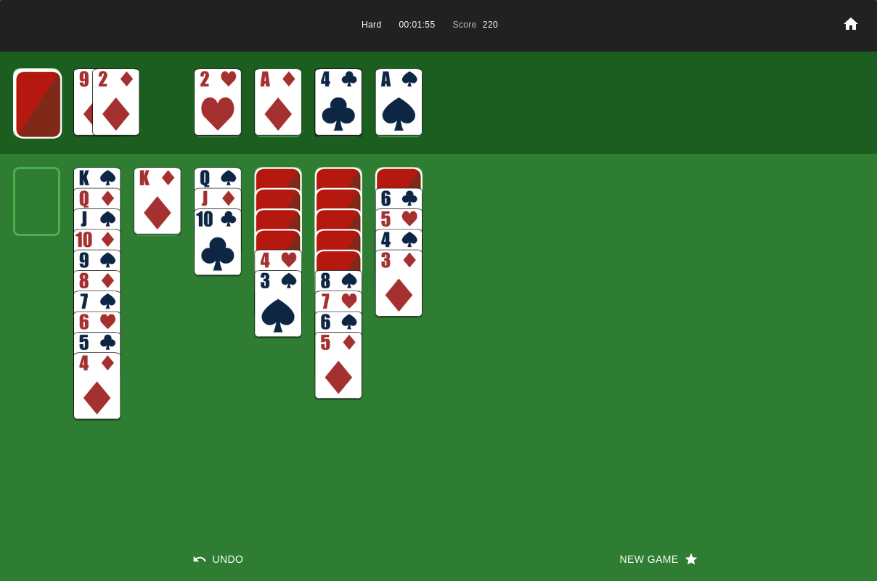
click at [105, 105] on img at bounding box center [115, 102] width 47 height 68
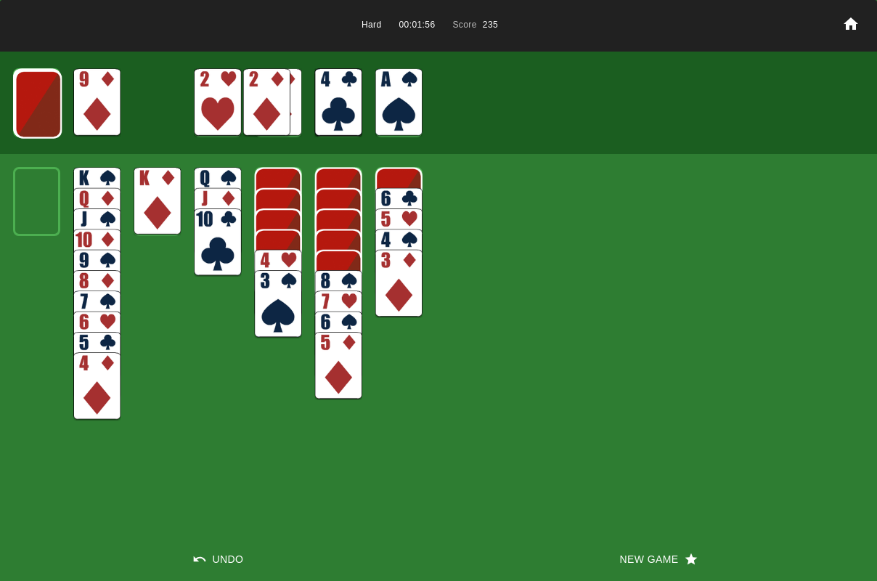
click at [105, 107] on img at bounding box center [96, 102] width 47 height 68
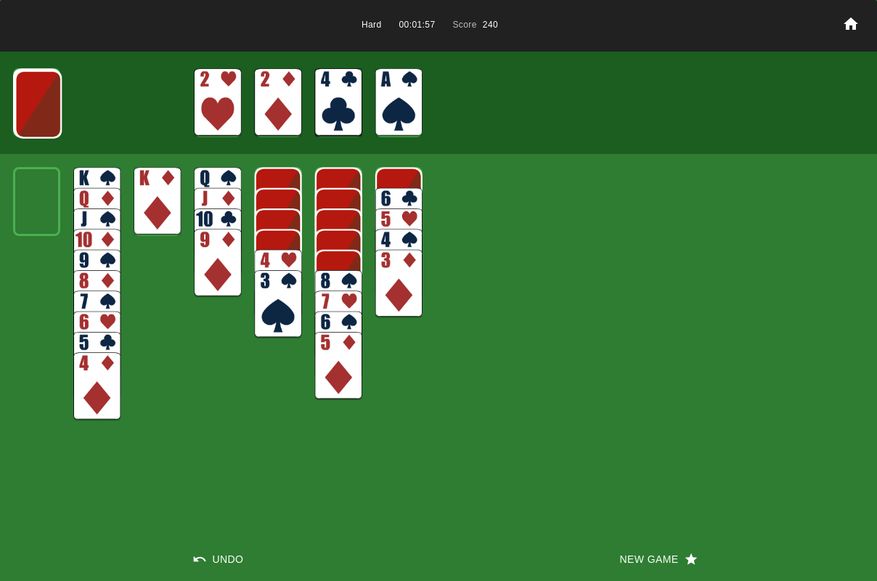
click at [339, 274] on img at bounding box center [338, 304] width 47 height 68
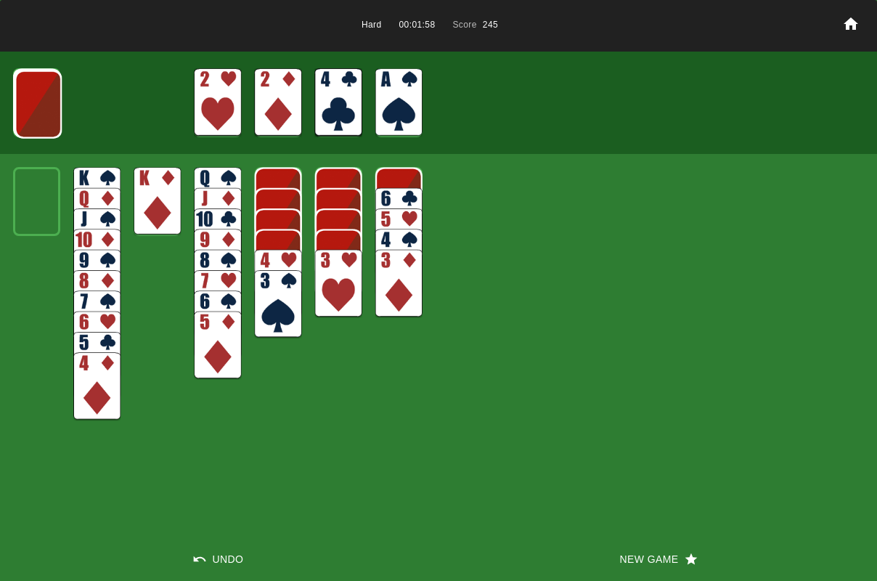
click at [332, 276] on img at bounding box center [338, 284] width 47 height 68
click at [330, 276] on img at bounding box center [338, 263] width 47 height 68
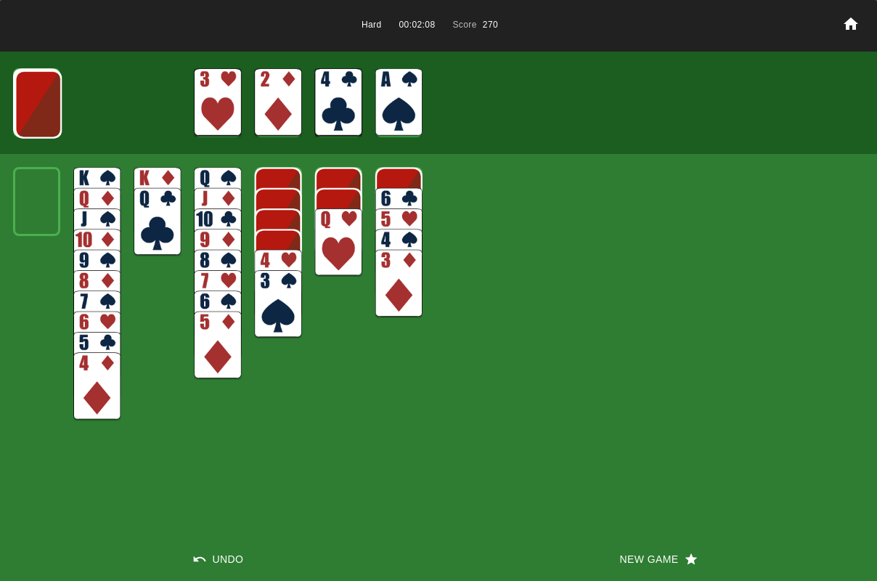
click at [41, 115] on img at bounding box center [38, 104] width 47 height 68
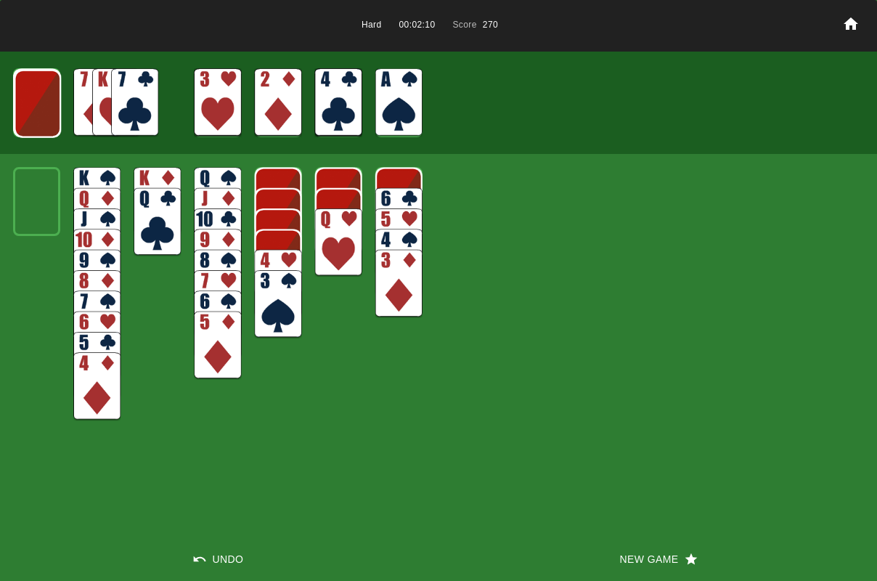
click at [41, 115] on img at bounding box center [37, 104] width 47 height 68
click at [41, 115] on img at bounding box center [36, 103] width 47 height 68
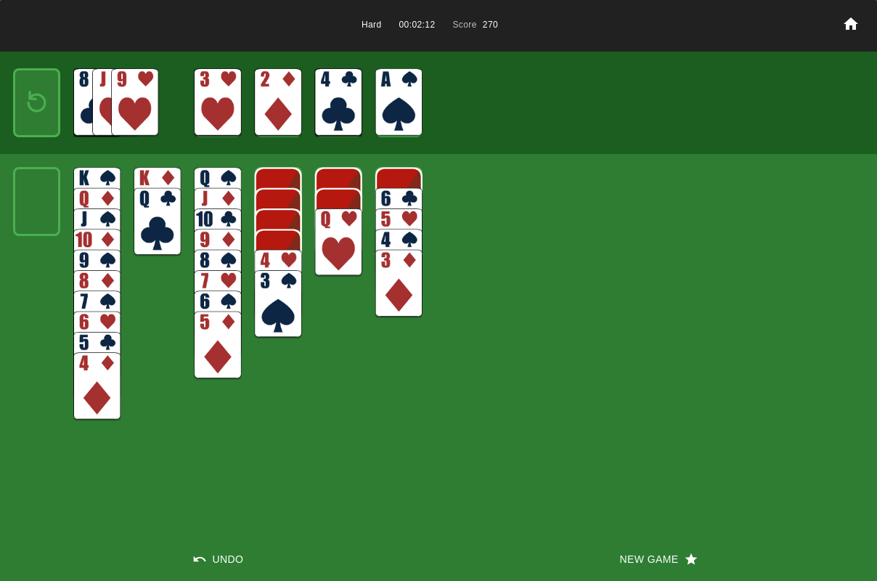
click at [41, 115] on img at bounding box center [37, 102] width 28 height 41
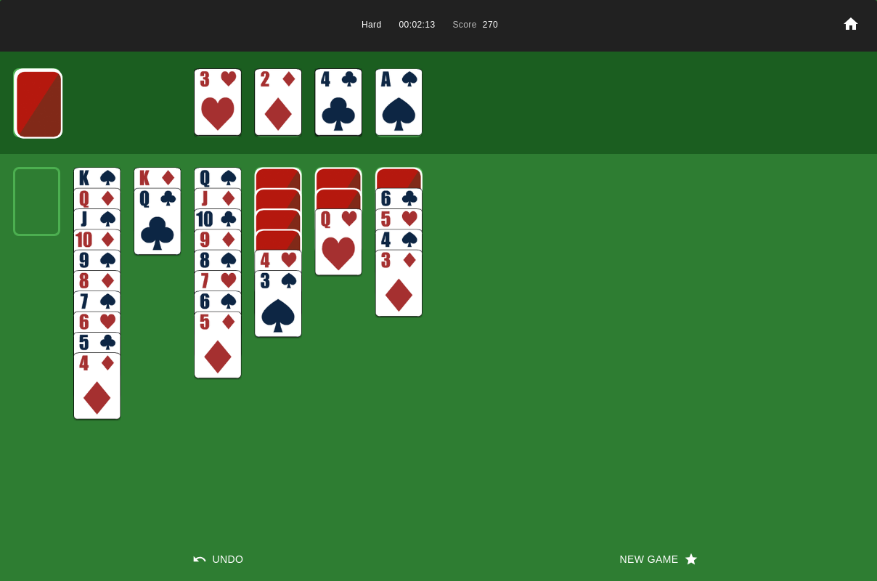
click at [41, 115] on img at bounding box center [38, 104] width 47 height 68
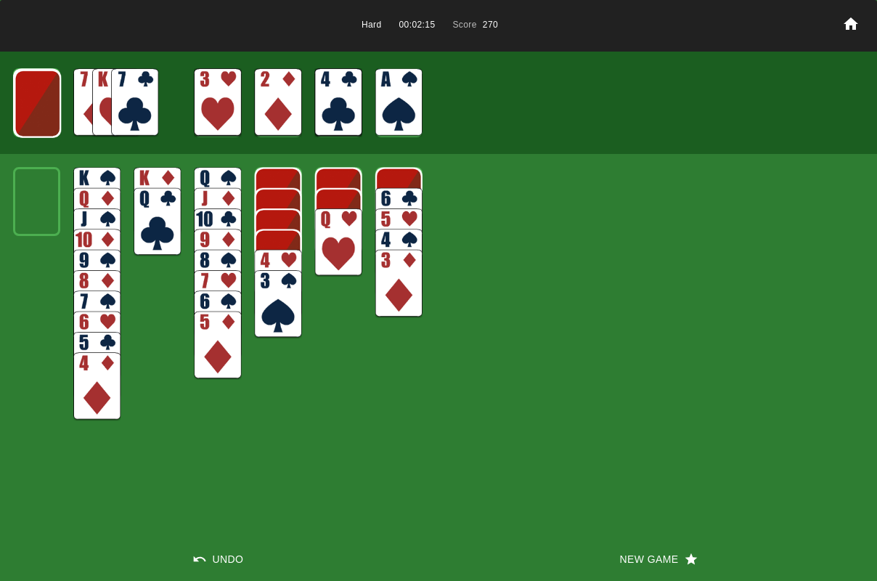
click at [393, 271] on img at bounding box center [398, 284] width 47 height 68
drag, startPoint x: 85, startPoint y: 393, endPoint x: 96, endPoint y: 387, distance: 12.7
click at [86, 393] on img at bounding box center [96, 386] width 47 height 68
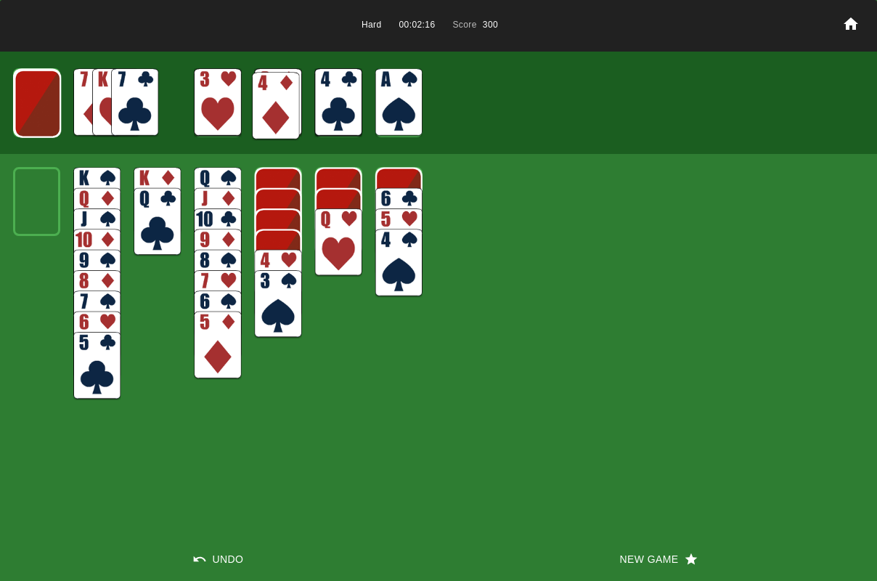
click at [226, 330] on img at bounding box center [217, 345] width 47 height 68
click at [266, 263] on img at bounding box center [278, 284] width 47 height 68
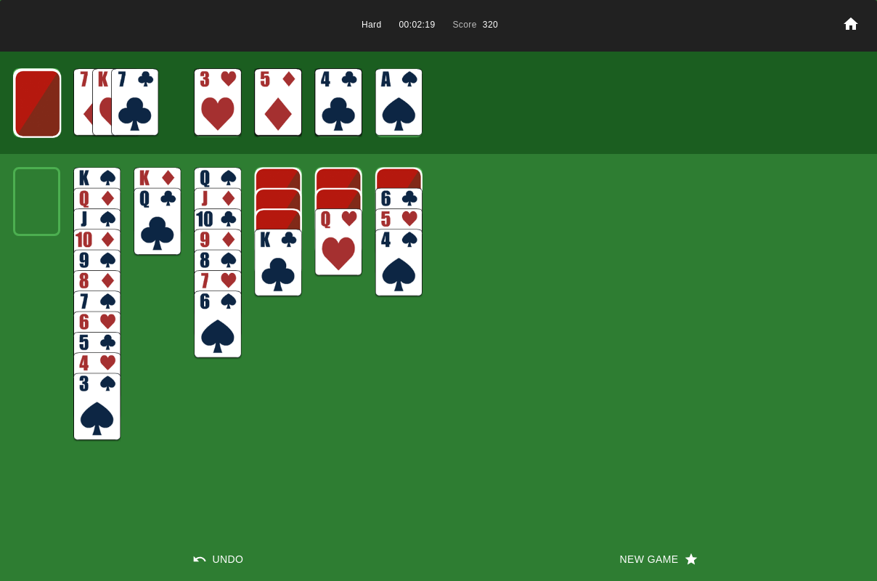
click at [268, 263] on img at bounding box center [278, 263] width 47 height 68
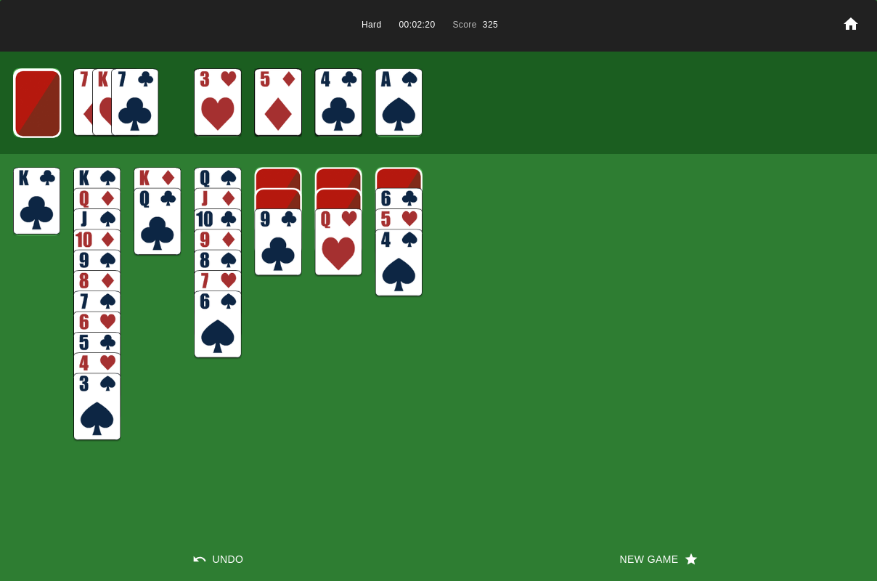
click at [337, 242] on img at bounding box center [338, 242] width 47 height 68
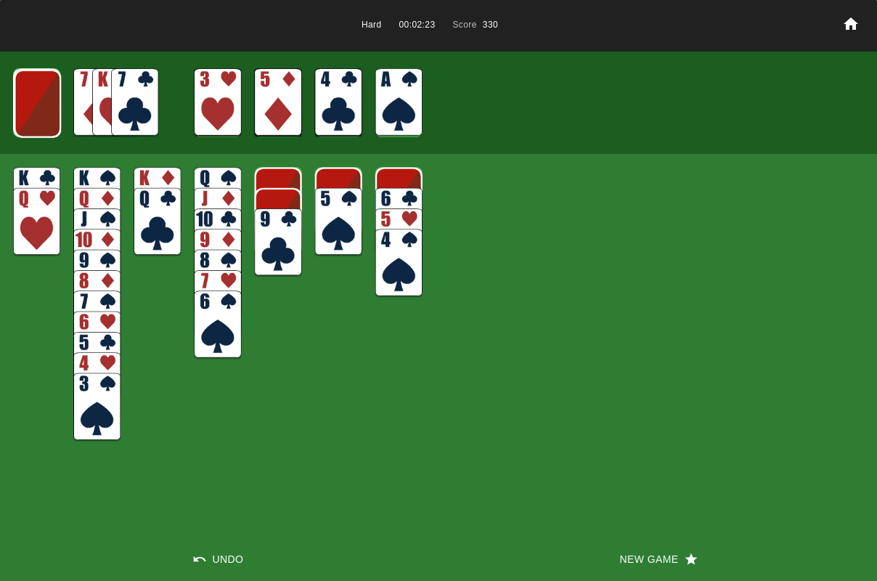
click at [101, 363] on img at bounding box center [96, 386] width 47 height 68
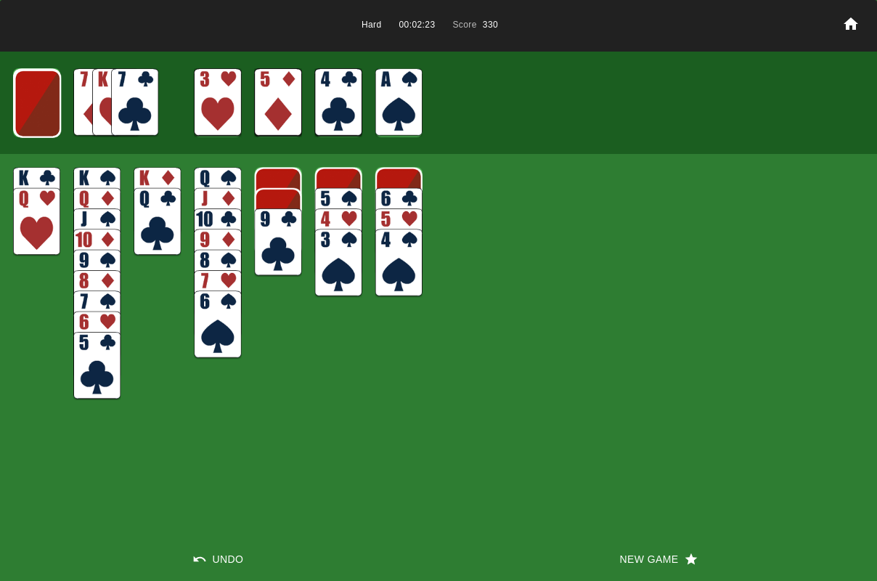
click at [94, 368] on img at bounding box center [96, 366] width 47 height 68
click at [342, 199] on img at bounding box center [338, 222] width 47 height 68
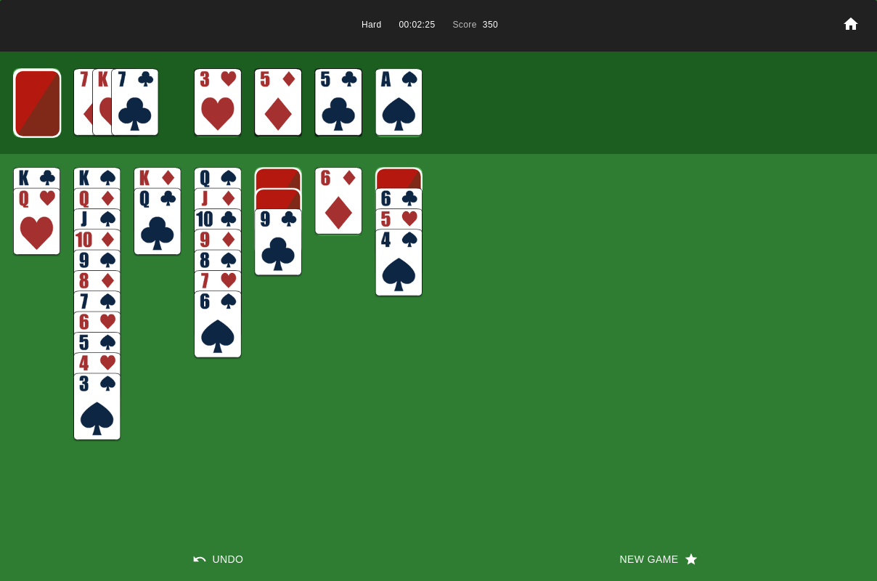
click at [391, 218] on img at bounding box center [398, 242] width 47 height 68
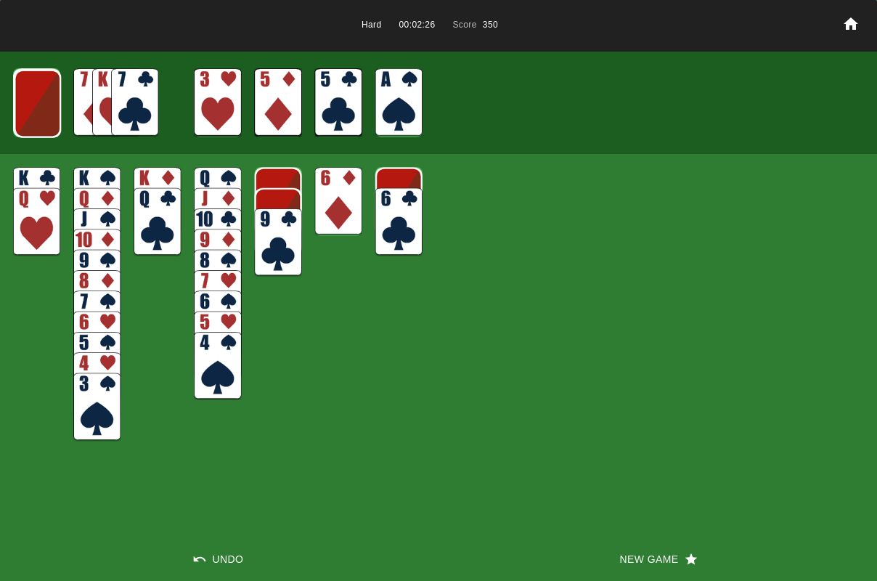
click at [397, 219] on img at bounding box center [398, 222] width 47 height 68
click at [324, 199] on img at bounding box center [338, 201] width 47 height 68
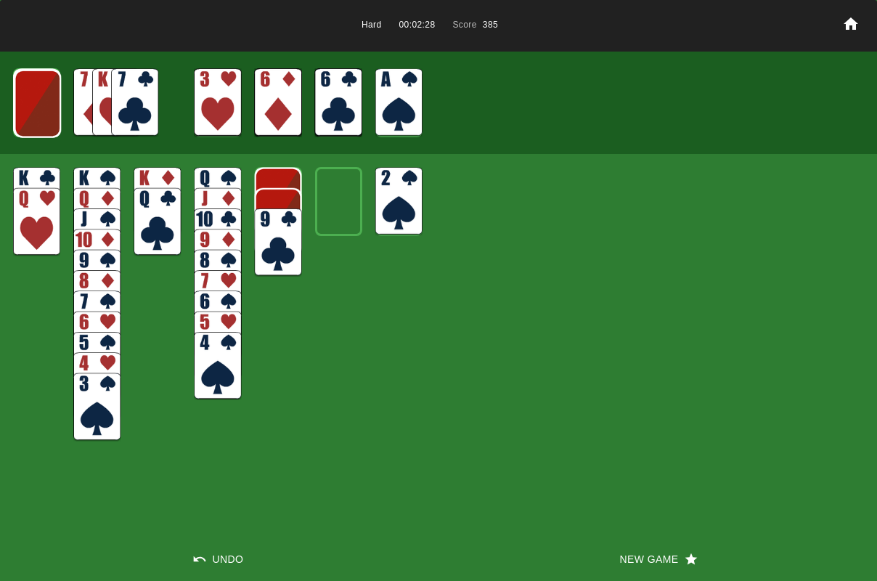
click at [381, 205] on img at bounding box center [398, 201] width 47 height 68
click at [83, 415] on img at bounding box center [96, 407] width 47 height 68
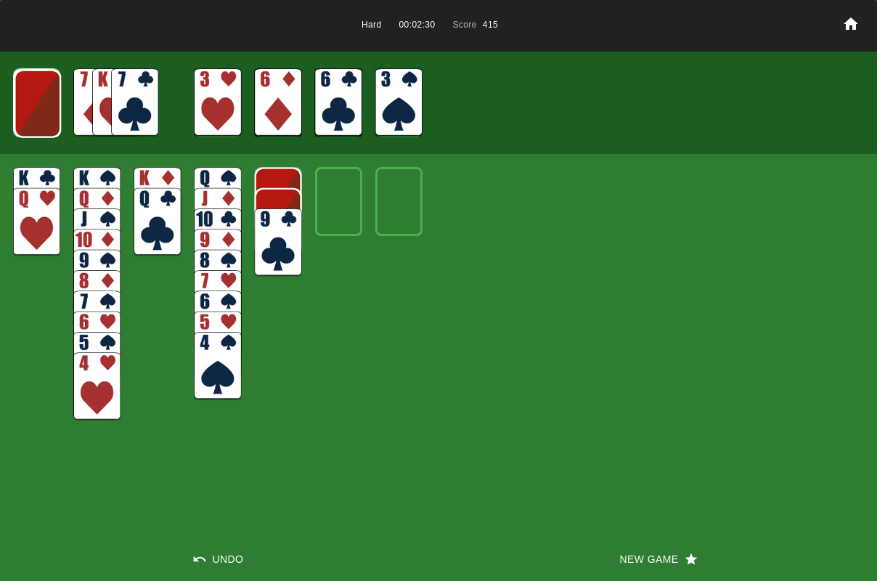
click at [216, 356] on img at bounding box center [217, 366] width 47 height 68
click at [91, 409] on img at bounding box center [96, 386] width 47 height 68
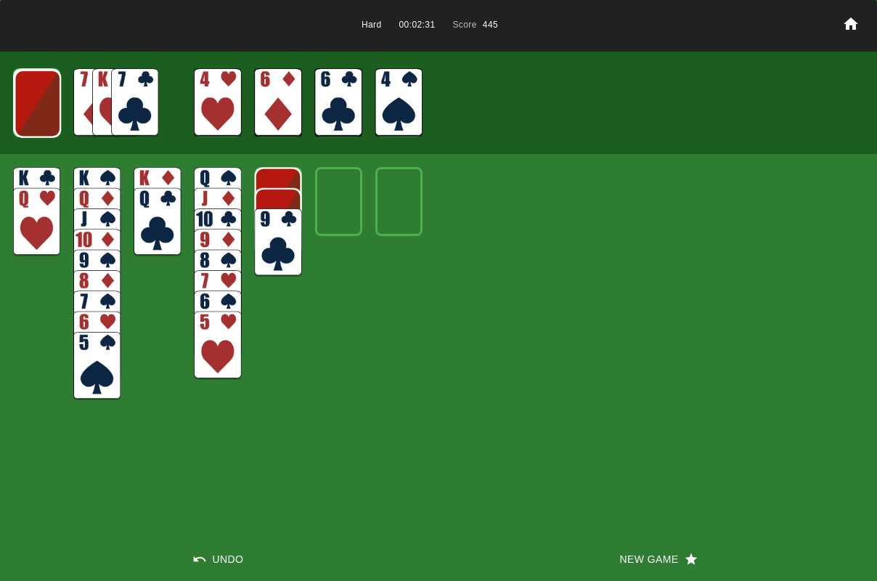
click at [204, 356] on img at bounding box center [217, 345] width 47 height 68
drag, startPoint x: 85, startPoint y: 393, endPoint x: 165, endPoint y: 353, distance: 89.9
click at [85, 393] on img at bounding box center [96, 366] width 47 height 68
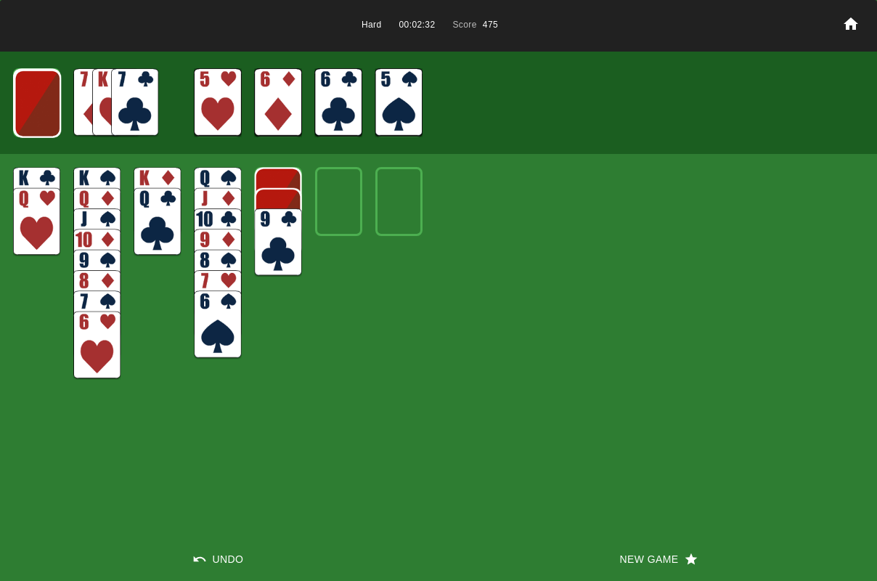
click at [210, 332] on img at bounding box center [217, 324] width 47 height 68
click at [110, 353] on img at bounding box center [96, 345] width 47 height 68
click at [221, 303] on img at bounding box center [217, 304] width 47 height 68
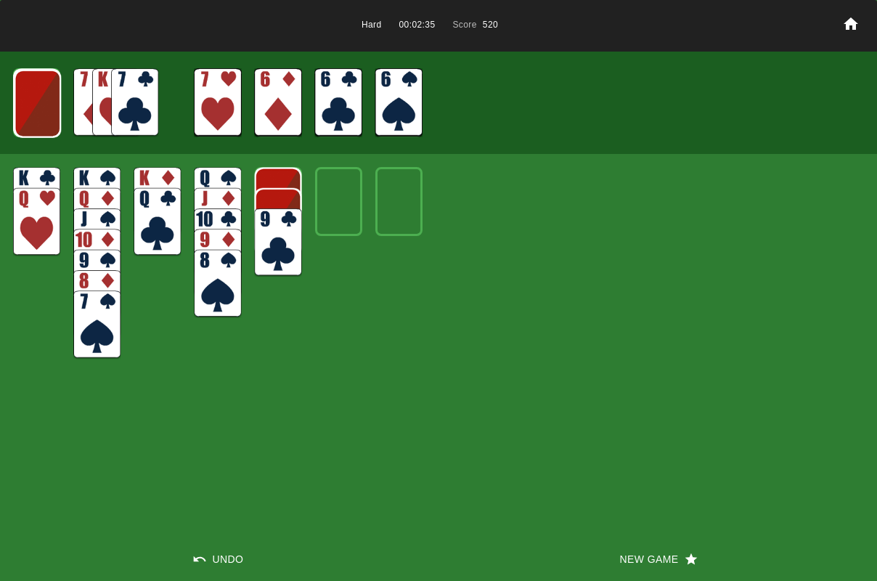
click at [99, 328] on img at bounding box center [96, 324] width 47 height 68
click at [126, 128] on img at bounding box center [134, 102] width 47 height 68
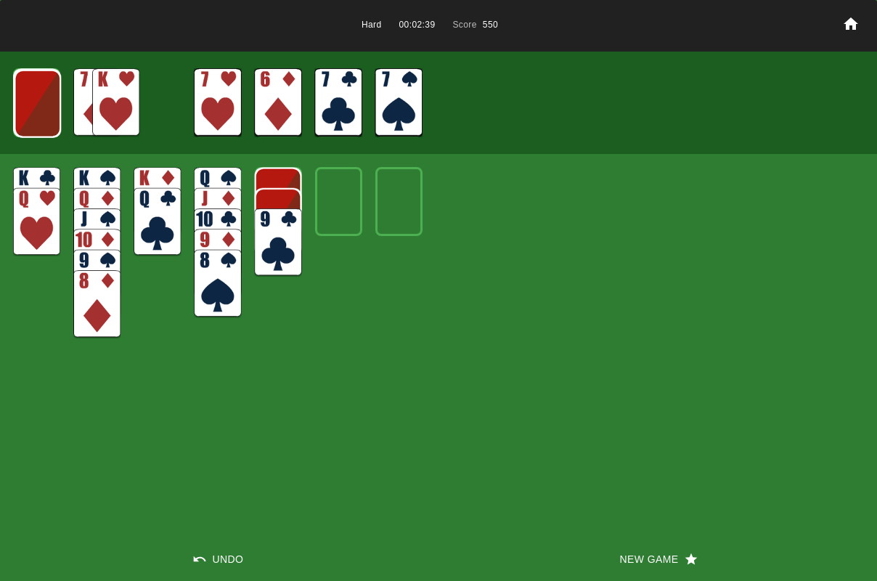
click at [112, 108] on img at bounding box center [115, 102] width 47 height 68
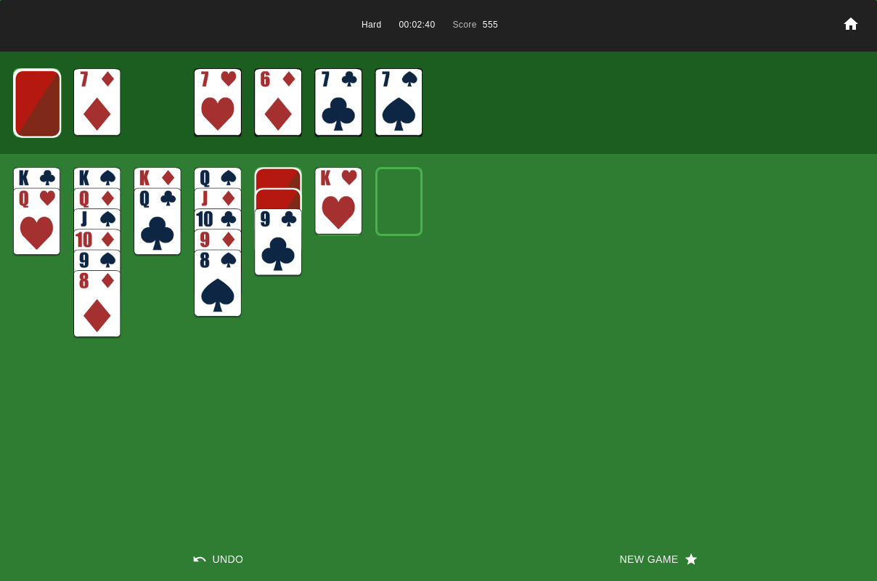
click at [109, 113] on img at bounding box center [96, 102] width 47 height 68
click at [61, 115] on div at bounding box center [438, 103] width 877 height 103
click at [20, 124] on img at bounding box center [37, 104] width 47 height 68
click at [128, 103] on img at bounding box center [134, 102] width 47 height 68
click at [275, 225] on img at bounding box center [278, 242] width 47 height 68
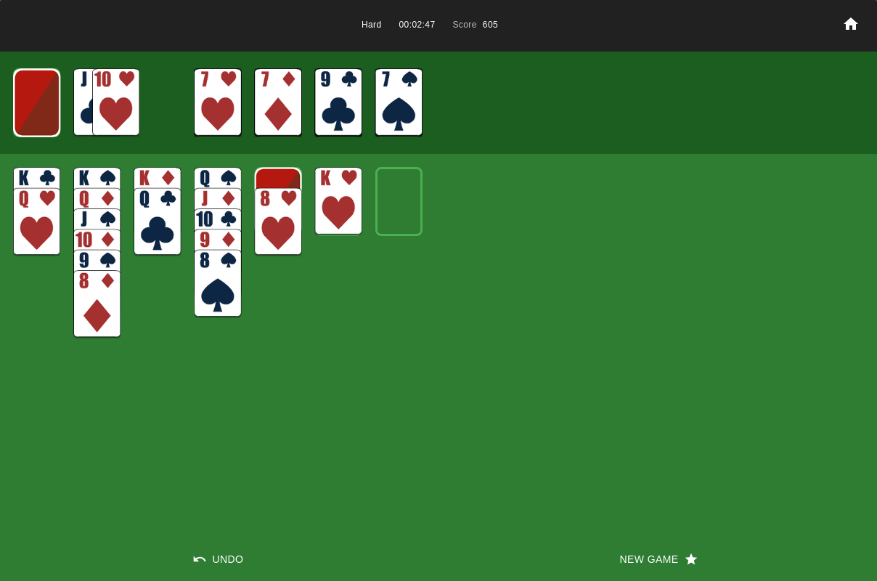
click at [276, 237] on img at bounding box center [278, 222] width 47 height 68
click at [43, 126] on img at bounding box center [36, 103] width 47 height 68
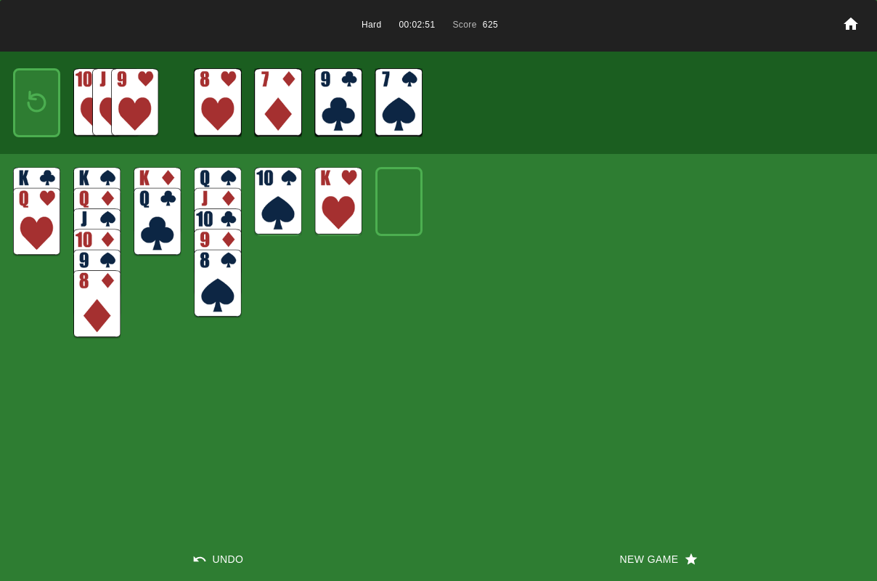
click at [126, 113] on img at bounding box center [134, 102] width 47 height 68
click at [123, 114] on img at bounding box center [134, 102] width 47 height 68
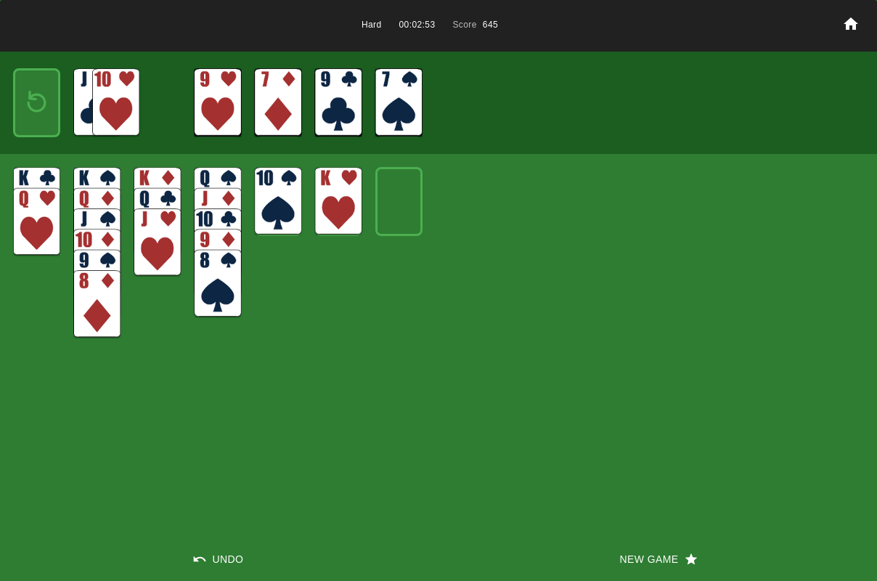
click at [121, 113] on img at bounding box center [115, 102] width 47 height 68
click at [118, 110] on img at bounding box center [96, 102] width 47 height 68
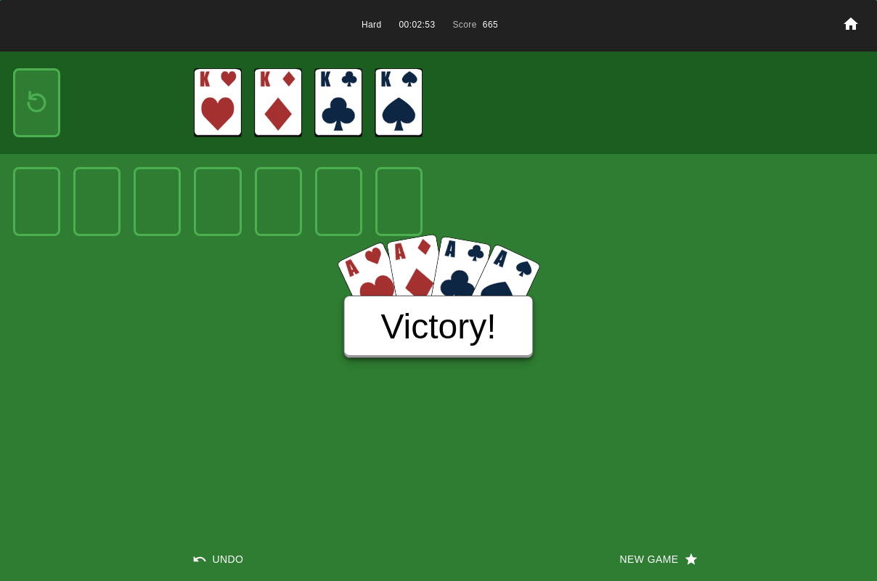
click at [627, 554] on button "New Game" at bounding box center [657, 559] width 438 height 44
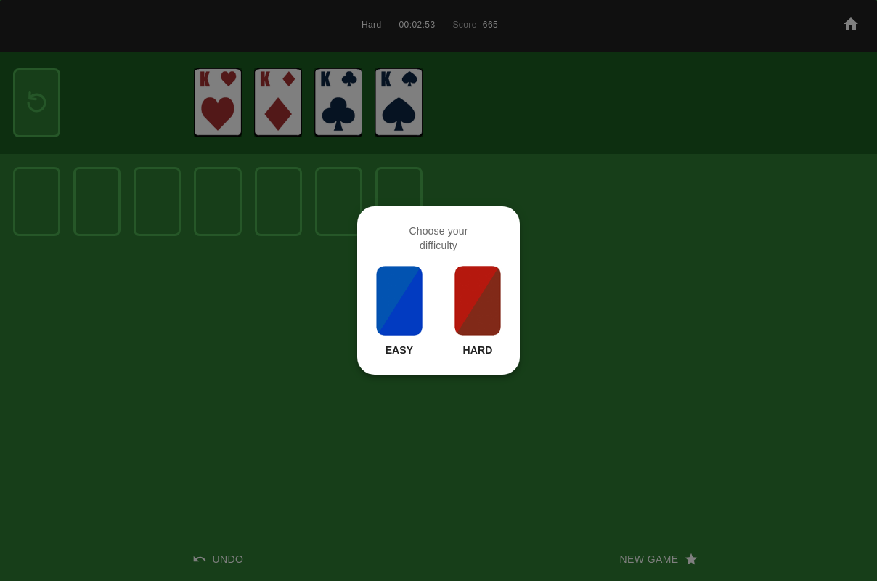
click at [486, 309] on img at bounding box center [477, 300] width 49 height 73
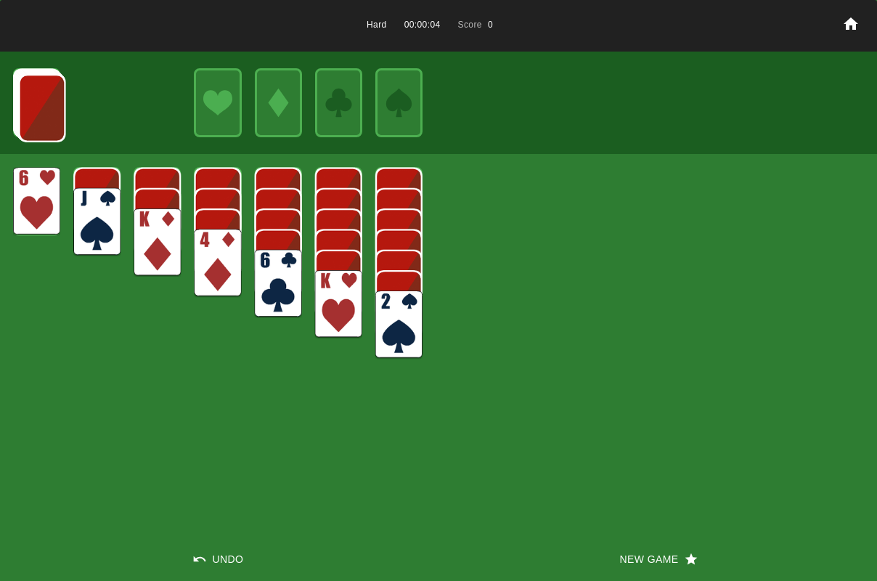
click at [25, 102] on img at bounding box center [41, 108] width 47 height 68
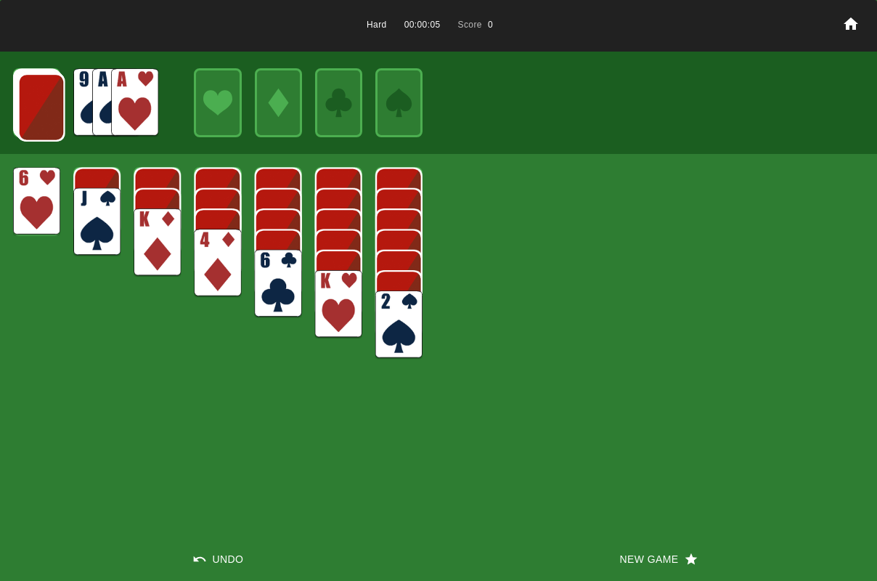
click at [128, 107] on img at bounding box center [134, 102] width 47 height 68
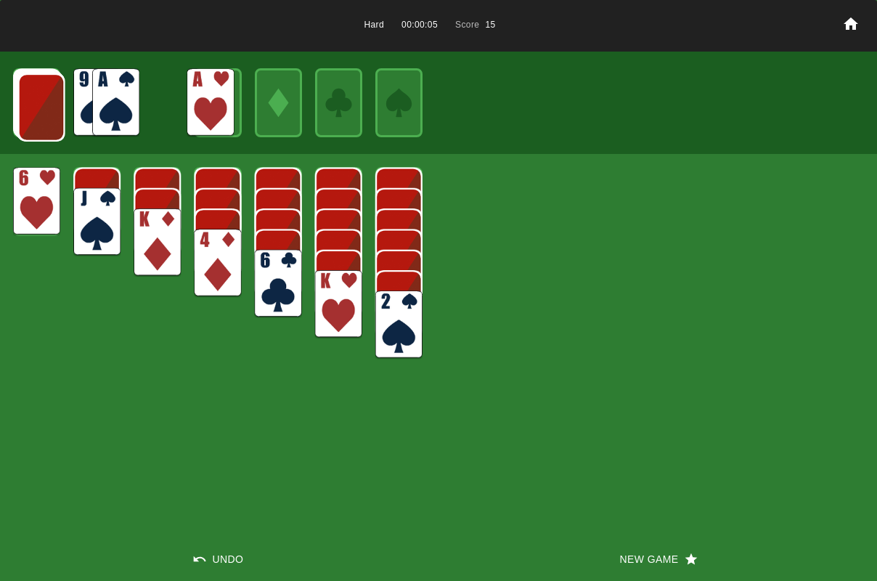
click at [126, 104] on img at bounding box center [115, 102] width 47 height 68
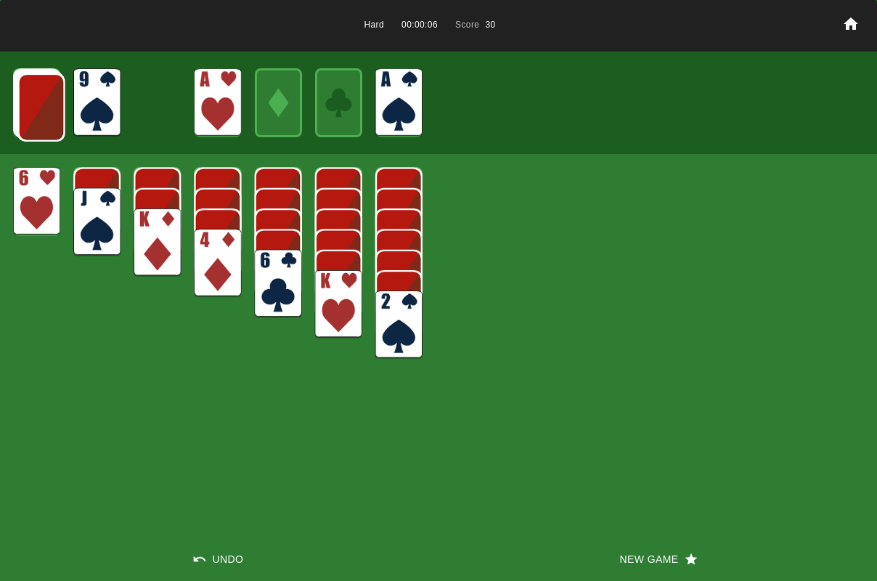
click at [51, 98] on img at bounding box center [41, 107] width 47 height 68
click at [129, 95] on img at bounding box center [134, 102] width 47 height 68
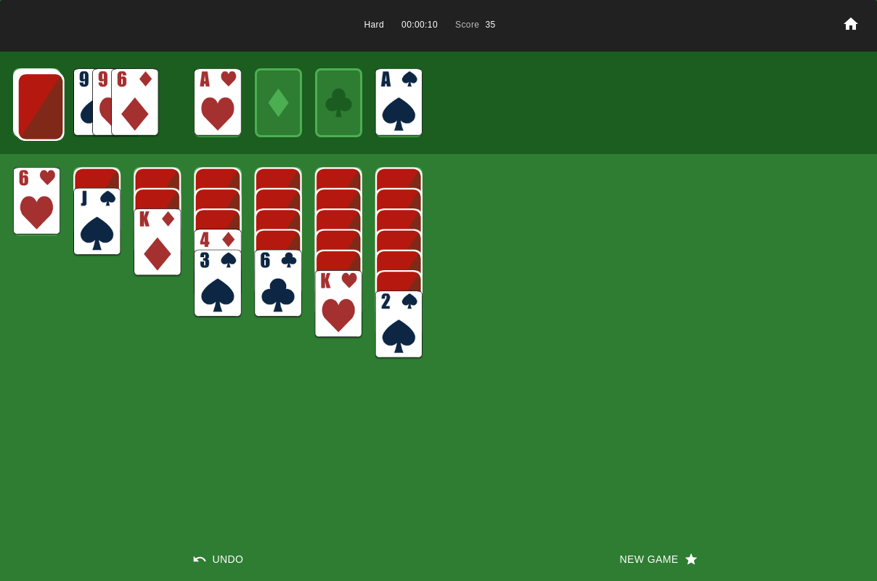
click at [46, 114] on img at bounding box center [40, 107] width 47 height 68
click at [128, 112] on img at bounding box center [134, 102] width 47 height 68
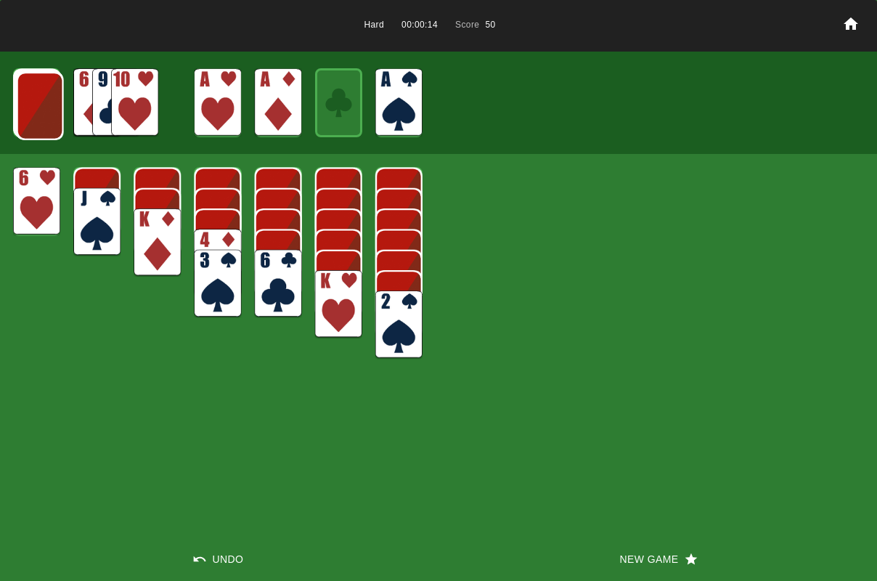
click at [127, 101] on img at bounding box center [134, 102] width 47 height 68
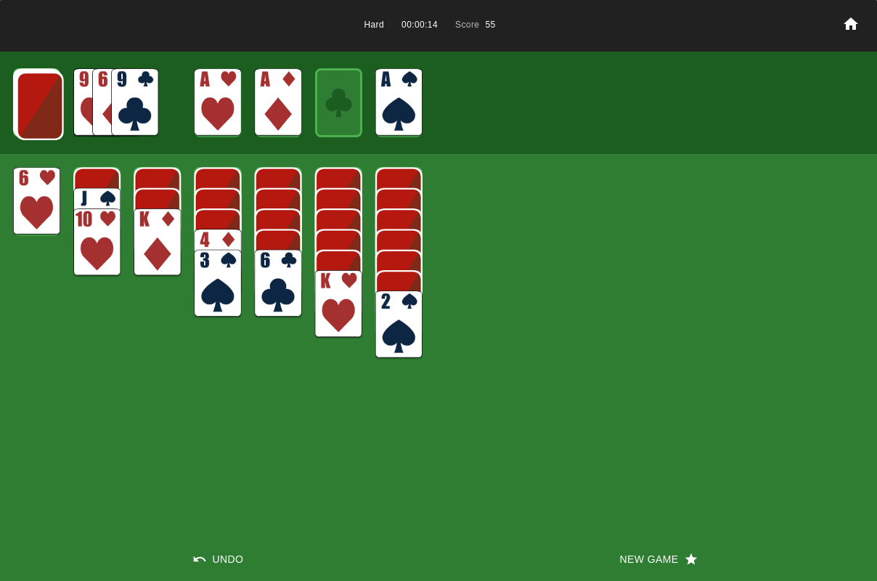
click at [124, 104] on img at bounding box center [134, 102] width 47 height 68
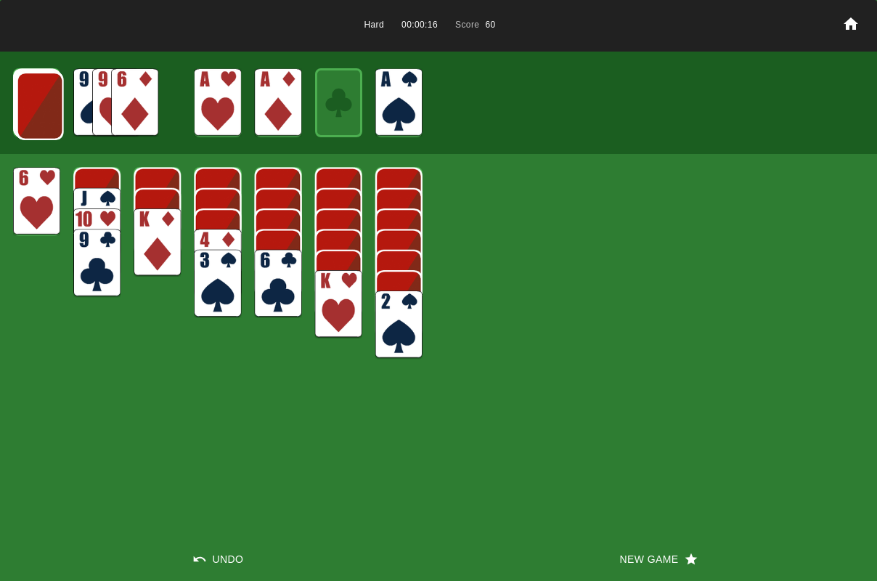
click at [33, 111] on img at bounding box center [40, 106] width 47 height 68
click at [33, 111] on img at bounding box center [39, 105] width 47 height 68
click at [125, 112] on img at bounding box center [134, 102] width 47 height 68
click at [45, 107] on img at bounding box center [38, 104] width 47 height 68
click at [44, 108] on img at bounding box center [38, 104] width 47 height 68
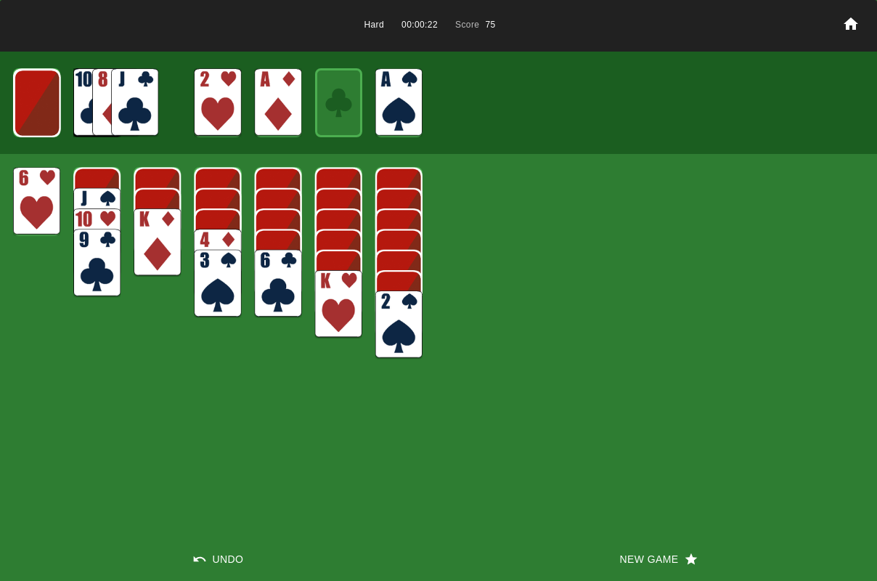
click at [44, 108] on img at bounding box center [37, 103] width 47 height 68
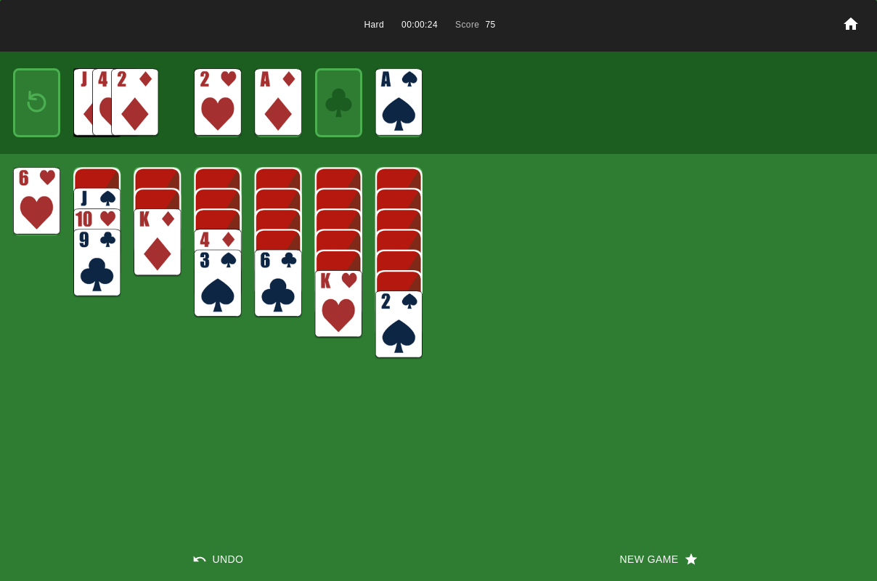
click at [119, 115] on img at bounding box center [134, 102] width 47 height 68
click at [428, 343] on div "Hard 00:00:25 Score 90 Undo New Game" at bounding box center [438, 290] width 877 height 581
click at [404, 323] on img at bounding box center [398, 324] width 47 height 68
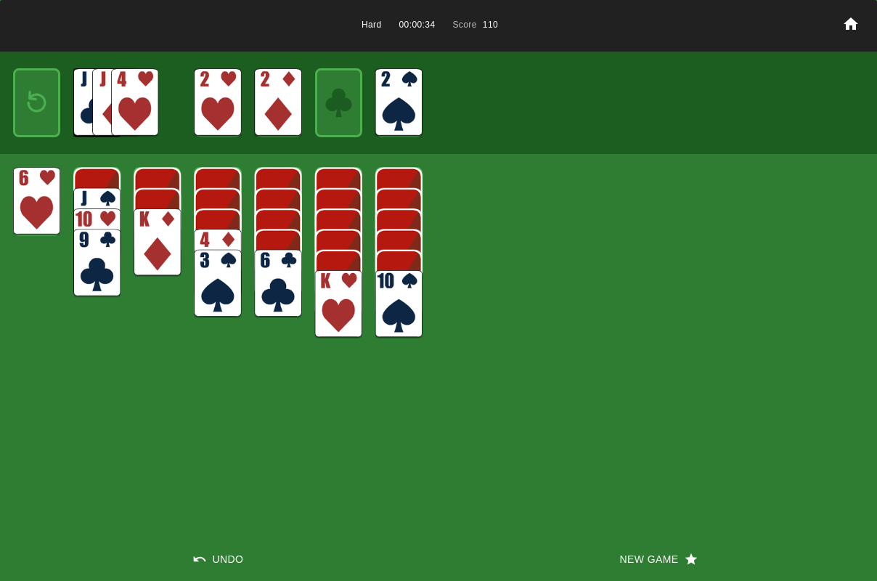
click at [211, 286] on img at bounding box center [217, 284] width 47 height 68
click at [42, 105] on img at bounding box center [37, 102] width 28 height 41
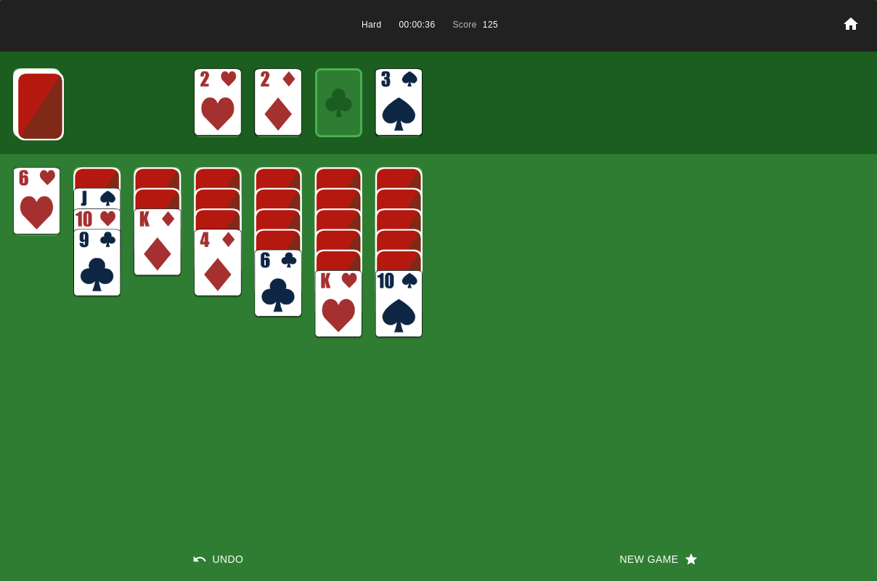
click at [39, 105] on img at bounding box center [40, 106] width 47 height 68
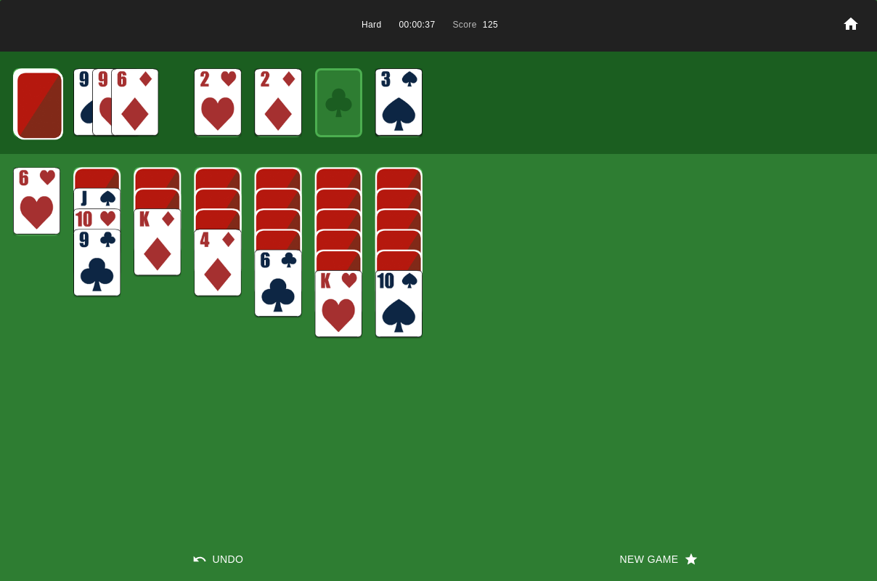
click at [36, 105] on img at bounding box center [39, 105] width 47 height 68
click at [36, 105] on img at bounding box center [38, 104] width 47 height 68
click at [150, 106] on img at bounding box center [134, 102] width 47 height 68
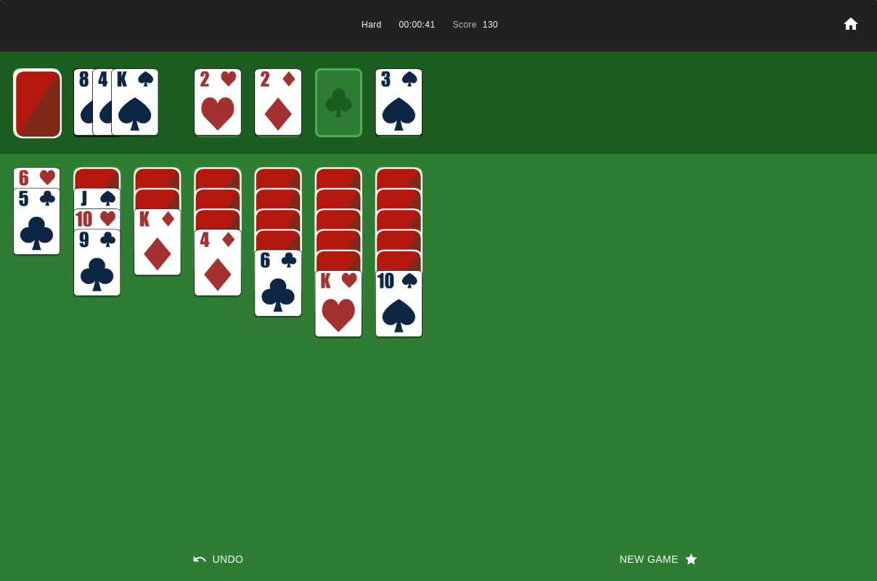
click at [228, 260] on img at bounding box center [217, 263] width 47 height 68
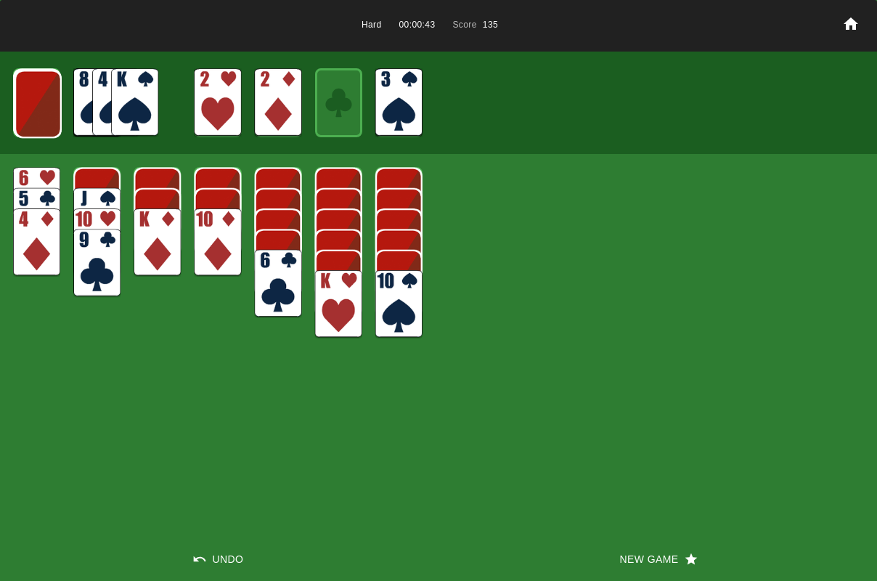
click at [38, 111] on img at bounding box center [38, 104] width 47 height 68
click at [38, 114] on img at bounding box center [37, 103] width 47 height 68
click at [38, 114] on img at bounding box center [36, 102] width 47 height 68
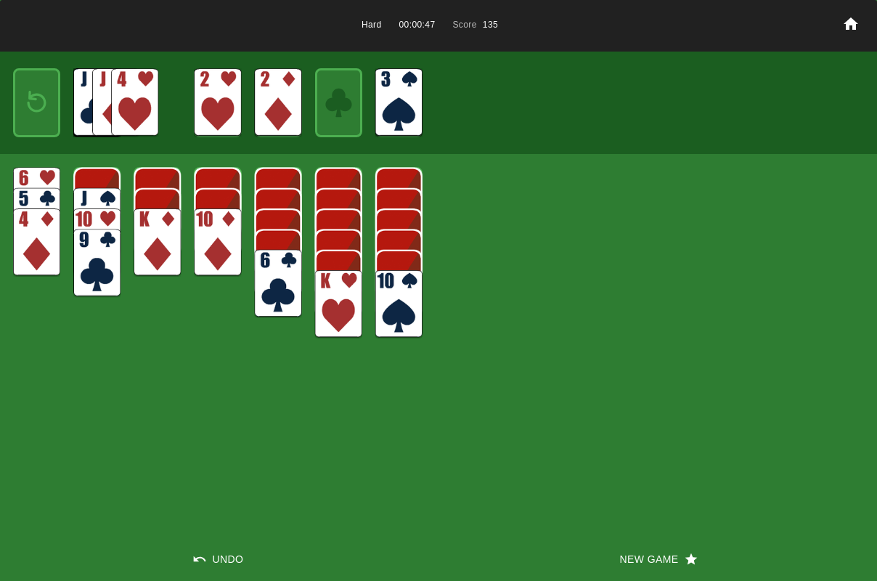
click at [38, 114] on img at bounding box center [37, 102] width 28 height 41
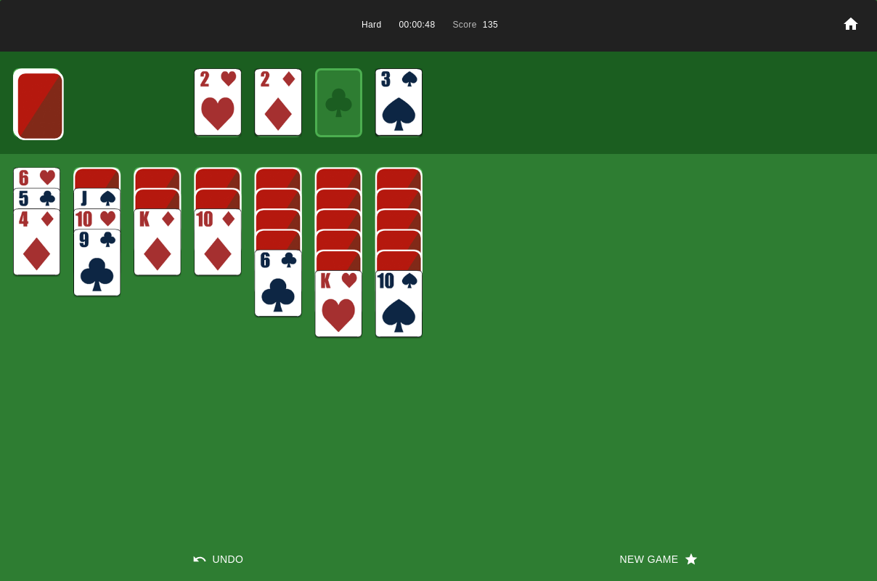
click at [38, 114] on img at bounding box center [40, 106] width 47 height 68
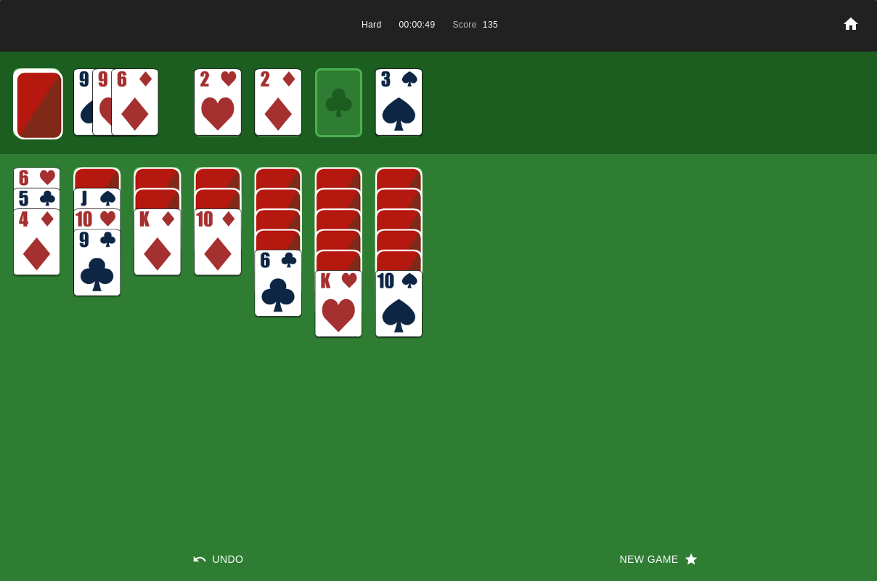
click at [38, 114] on img at bounding box center [39, 105] width 47 height 68
click at [38, 114] on img at bounding box center [38, 104] width 47 height 68
click at [624, 559] on button "New Game" at bounding box center [657, 559] width 438 height 44
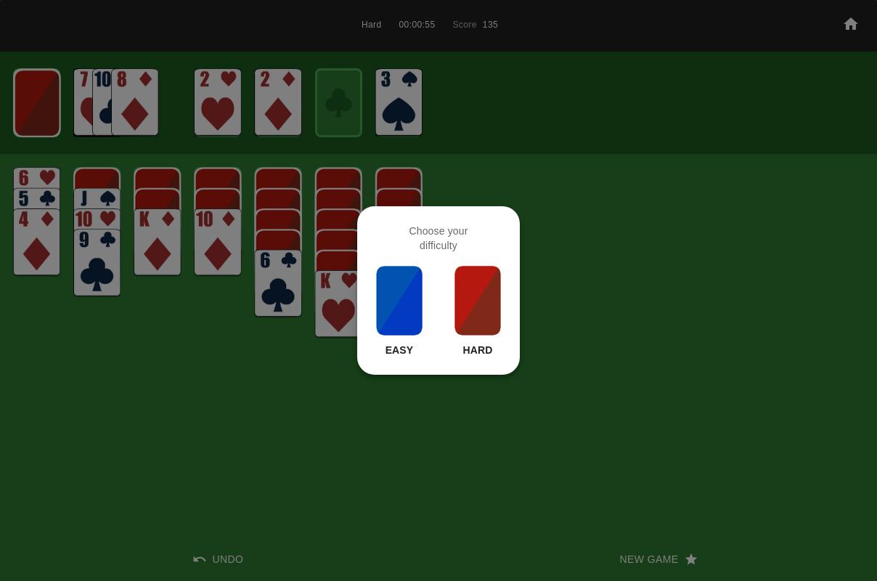
click at [457, 316] on img at bounding box center [477, 300] width 49 height 73
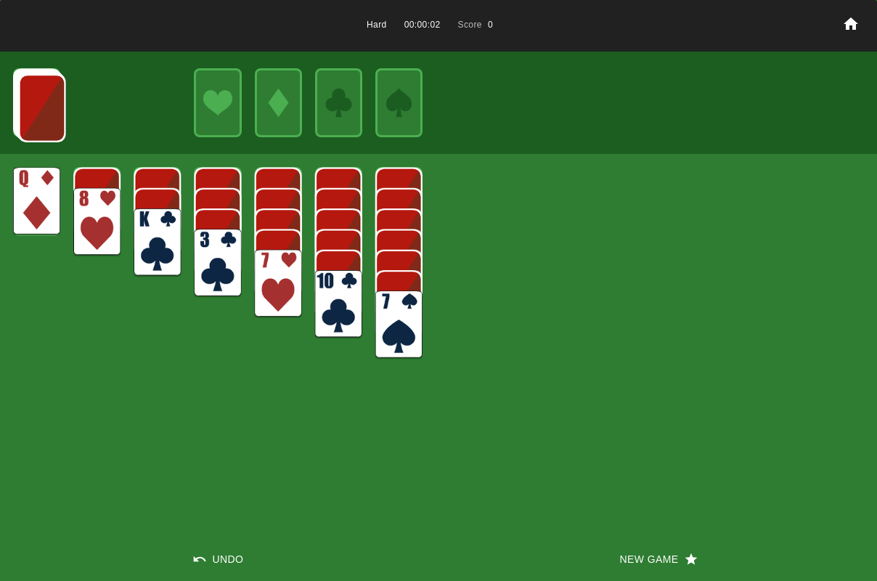
click at [398, 319] on img at bounding box center [398, 324] width 47 height 68
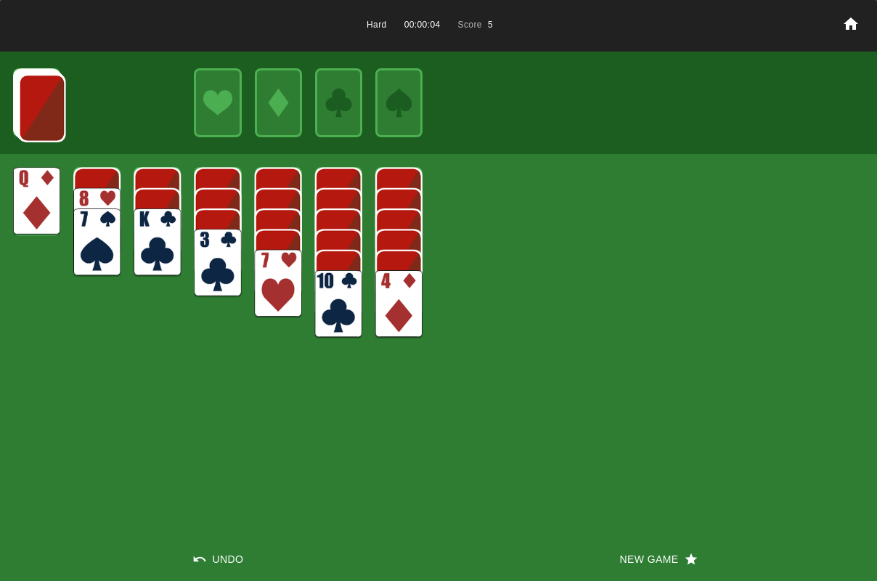
click at [36, 200] on img at bounding box center [36, 201] width 47 height 68
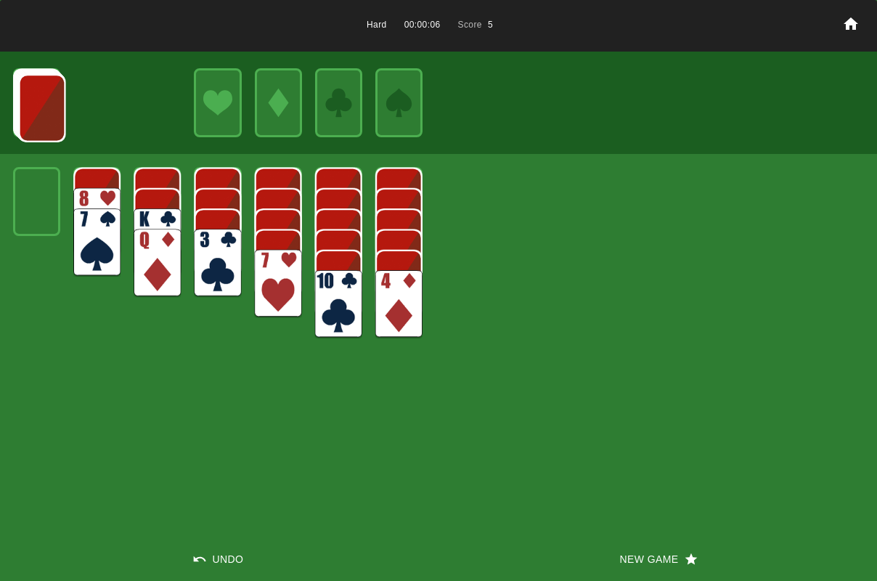
click at [160, 222] on img at bounding box center [157, 242] width 47 height 68
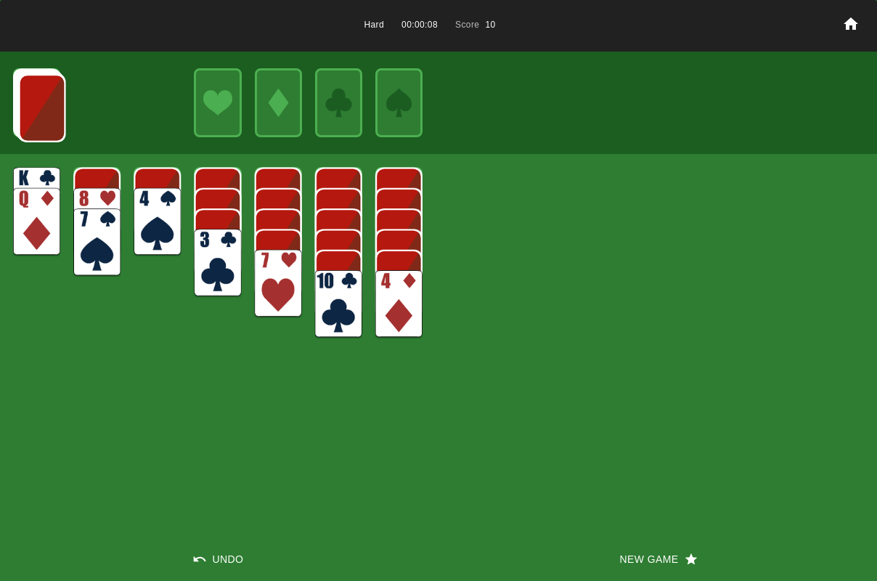
click at [222, 252] on img at bounding box center [217, 263] width 47 height 68
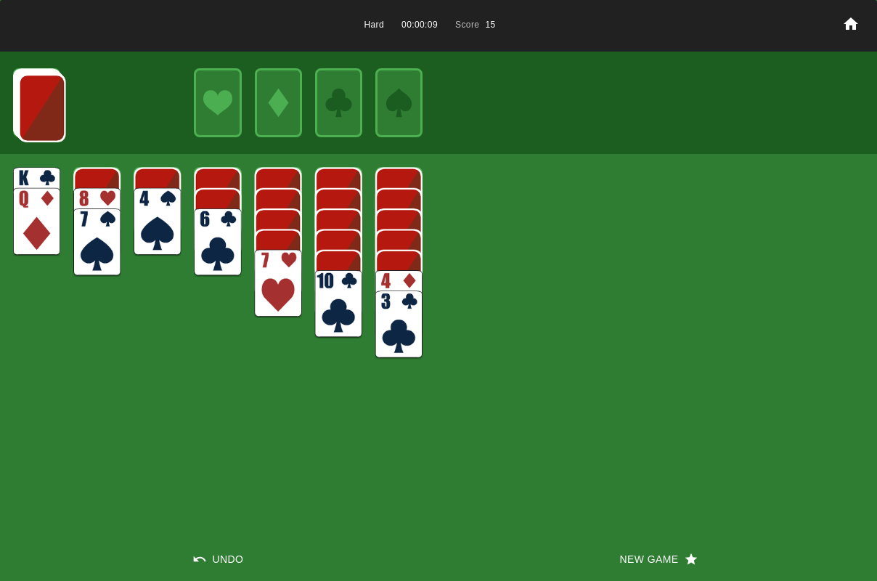
click at [223, 255] on img at bounding box center [217, 242] width 47 height 68
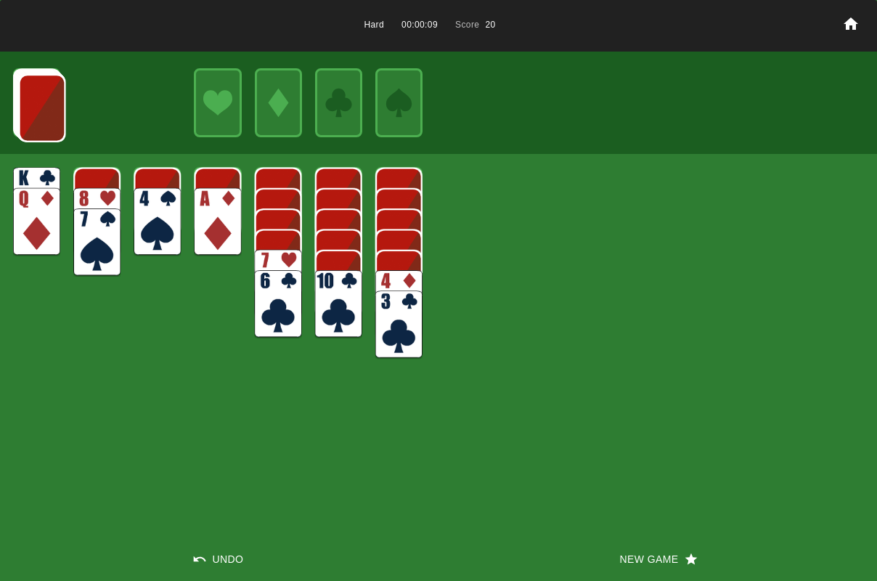
click at [221, 245] on img at bounding box center [217, 222] width 47 height 68
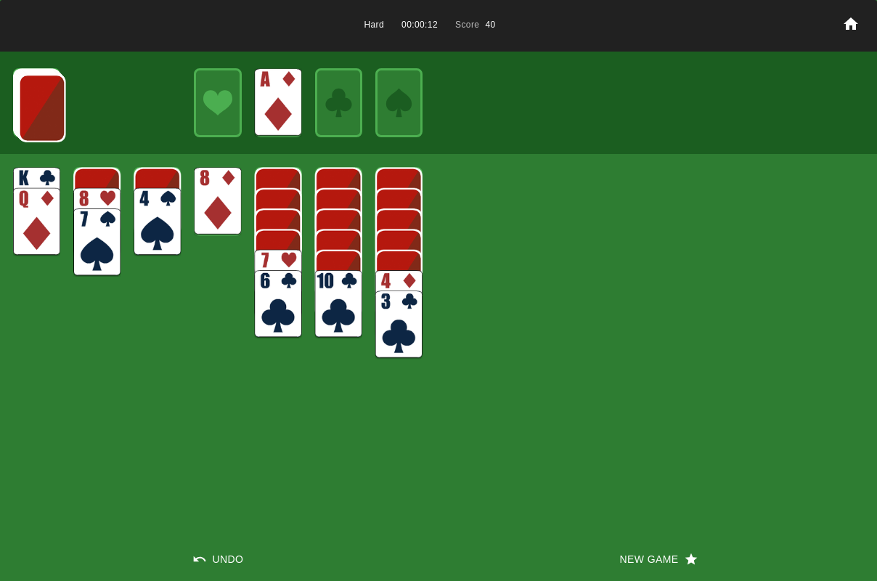
click at [58, 120] on img at bounding box center [41, 108] width 47 height 68
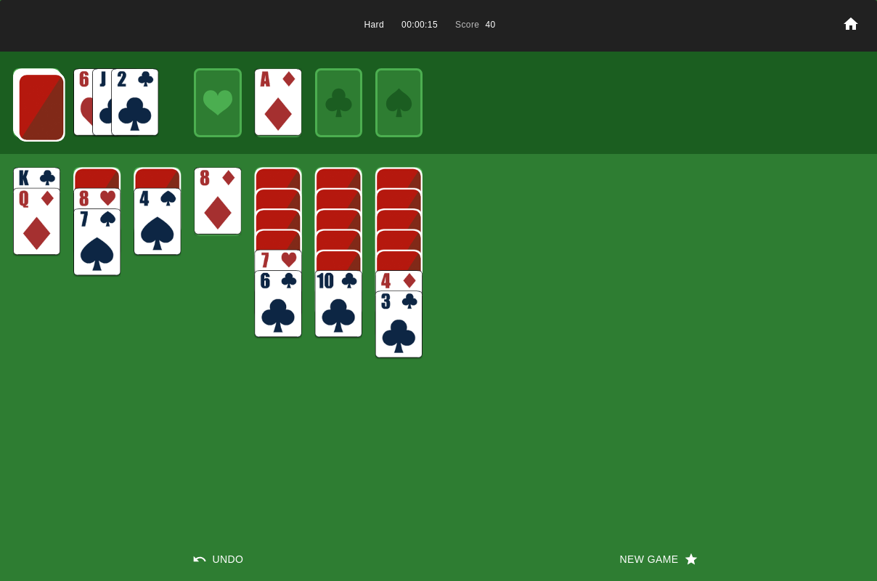
click at [38, 120] on img at bounding box center [41, 107] width 47 height 68
drag, startPoint x: 118, startPoint y: 109, endPoint x: 126, endPoint y: 114, distance: 8.9
click at [118, 108] on img at bounding box center [134, 102] width 47 height 68
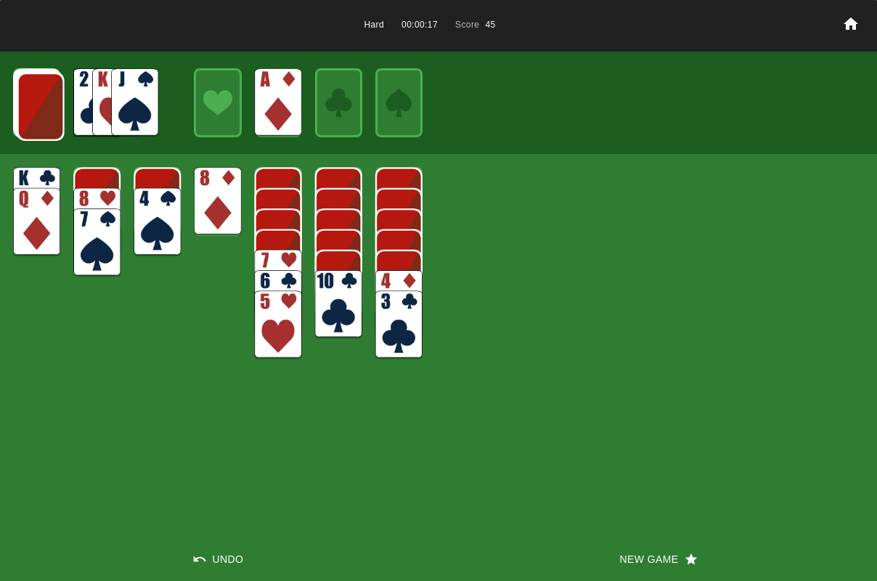
click at [166, 202] on img at bounding box center [157, 222] width 47 height 68
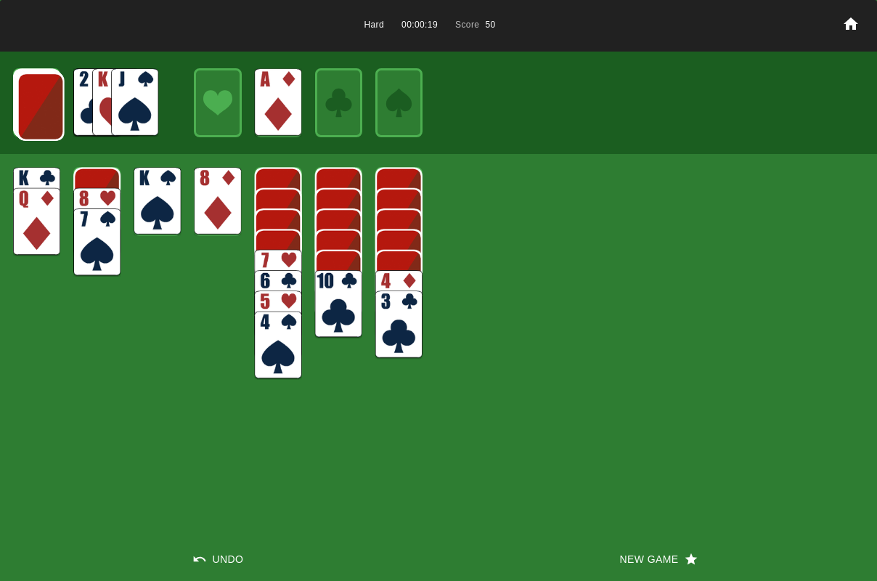
click at [132, 97] on img at bounding box center [134, 102] width 47 height 68
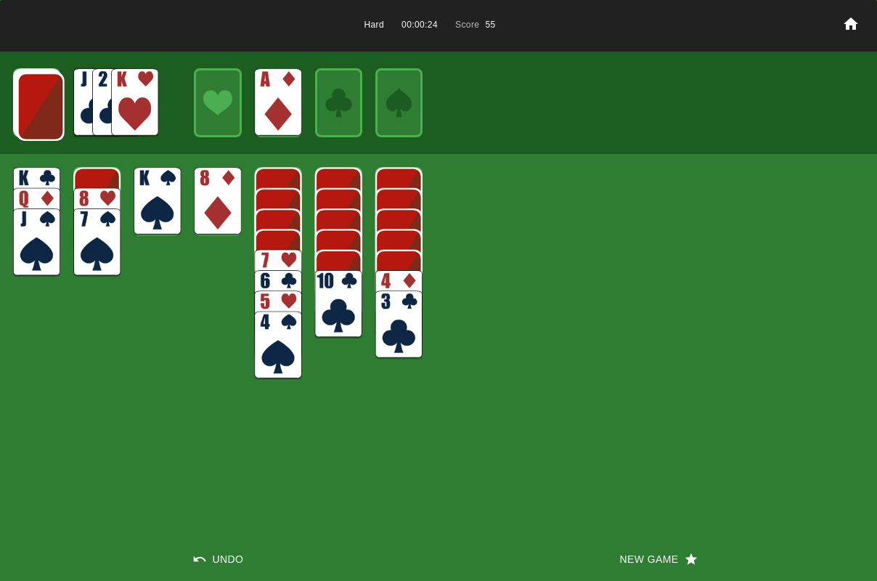
click at [54, 107] on img at bounding box center [40, 107] width 47 height 68
click at [53, 108] on img at bounding box center [40, 106] width 47 height 68
click at [132, 104] on img at bounding box center [134, 102] width 47 height 68
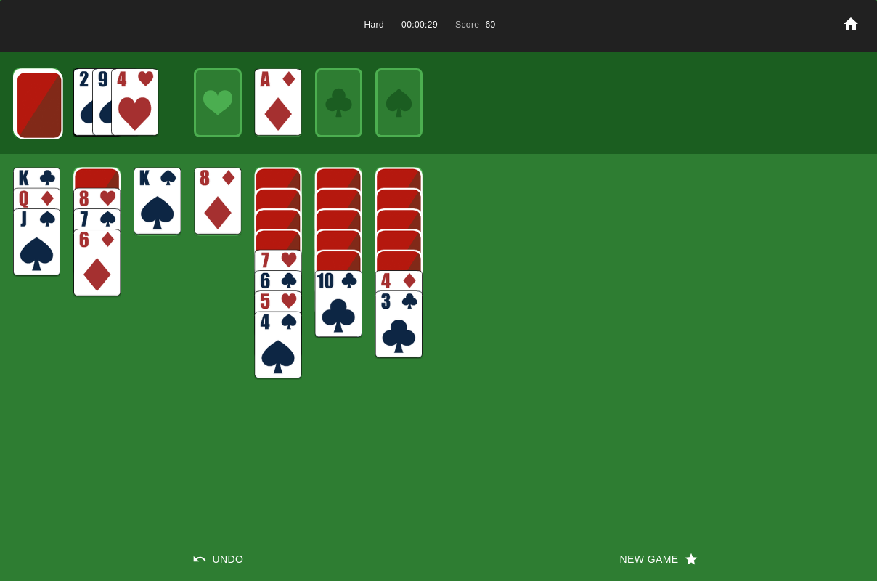
click at [41, 113] on img at bounding box center [39, 105] width 47 height 68
click at [134, 119] on img at bounding box center [134, 102] width 47 height 68
click at [49, 108] on img at bounding box center [38, 104] width 47 height 68
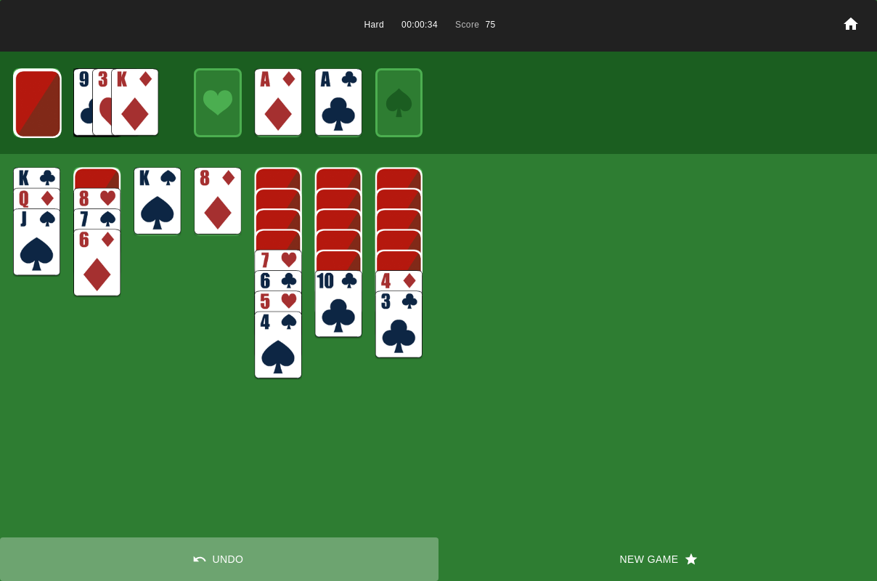
drag, startPoint x: 216, startPoint y: 560, endPoint x: 192, endPoint y: 432, distance: 130.6
click at [216, 560] on button "Undo" at bounding box center [219, 559] width 438 height 44
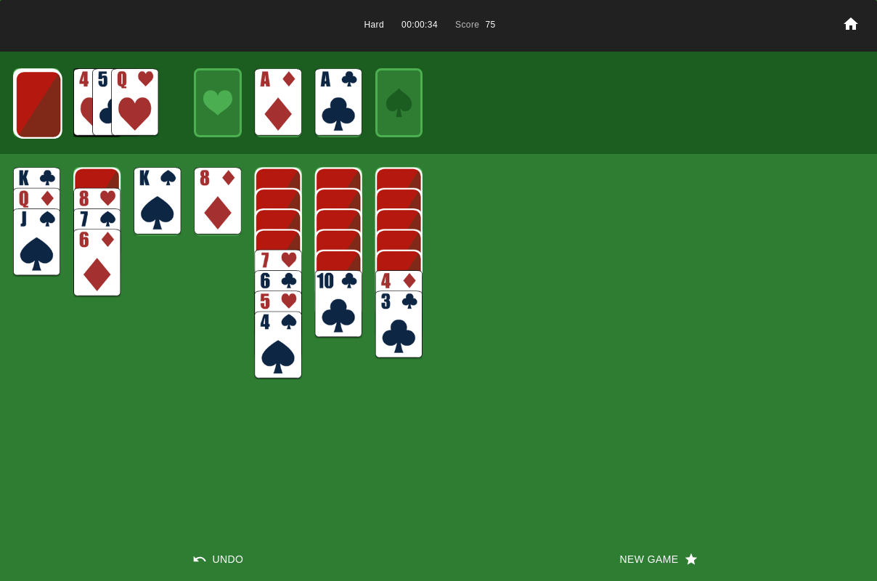
click at [134, 83] on img at bounding box center [134, 102] width 47 height 68
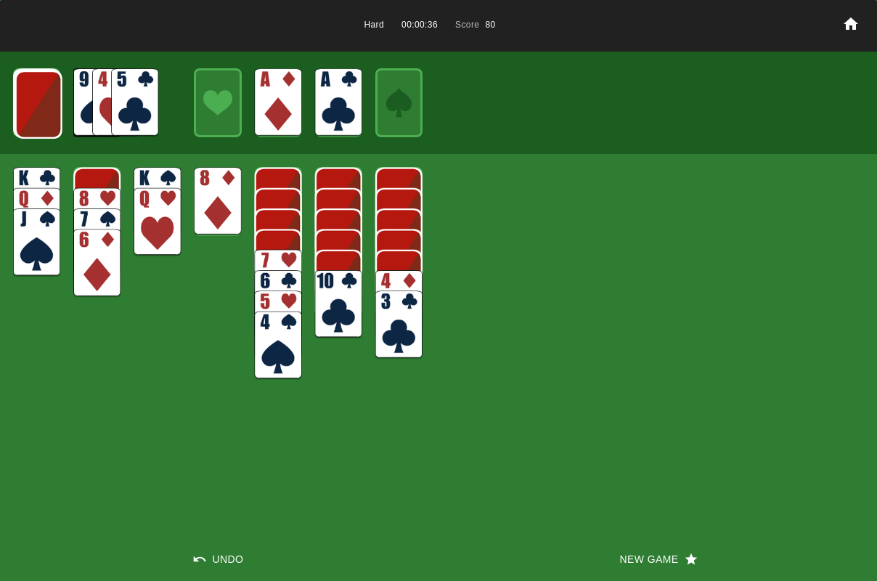
click at [124, 103] on img at bounding box center [134, 102] width 47 height 68
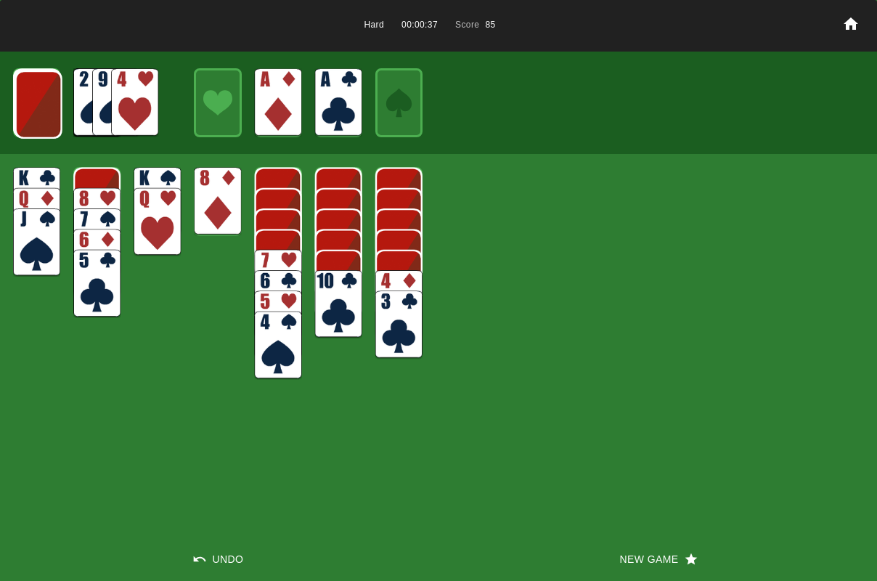
click at [393, 279] on img at bounding box center [398, 304] width 47 height 68
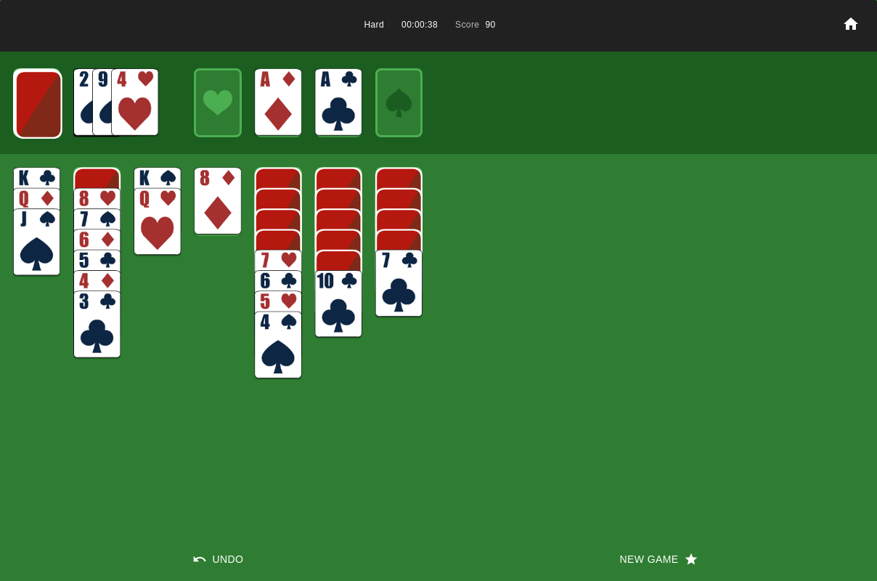
click at [409, 274] on img at bounding box center [398, 284] width 47 height 68
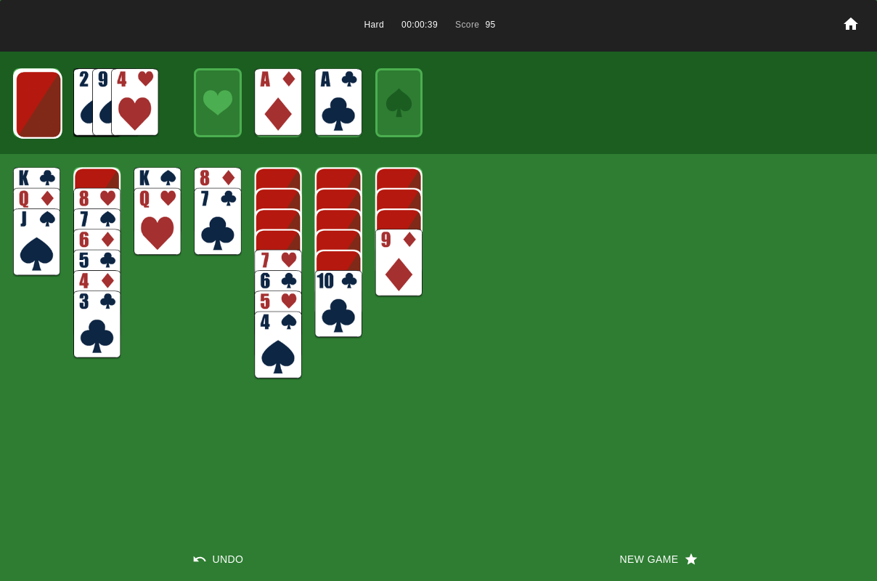
click at [406, 272] on img at bounding box center [398, 263] width 47 height 68
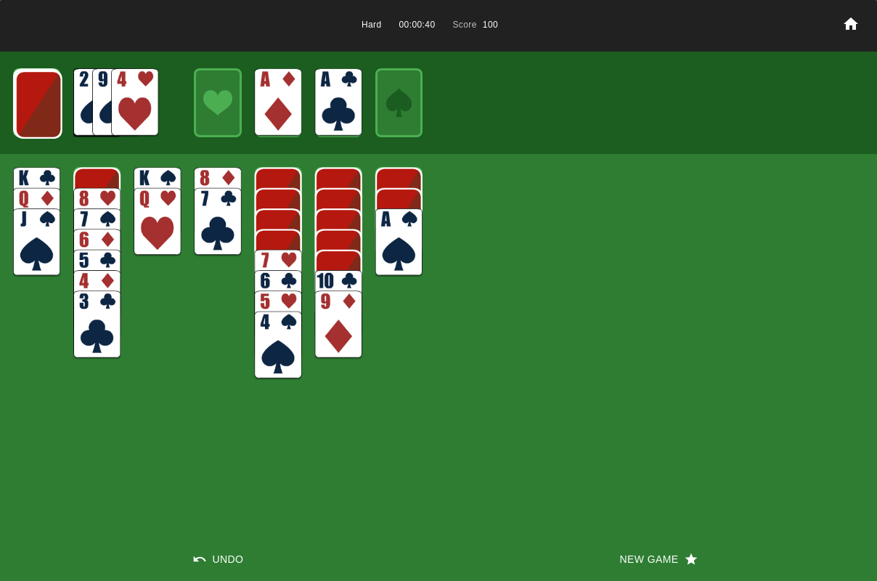
click at [394, 245] on img at bounding box center [398, 242] width 47 height 68
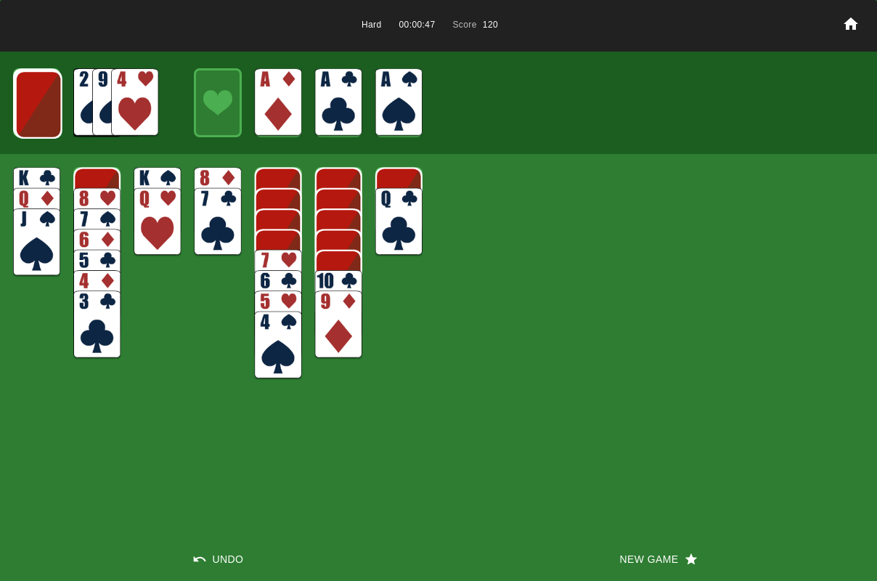
click at [46, 102] on img at bounding box center [38, 104] width 47 height 68
click at [42, 107] on img at bounding box center [38, 104] width 47 height 68
click at [42, 107] on img at bounding box center [37, 103] width 47 height 68
click at [120, 102] on img at bounding box center [134, 102] width 47 height 68
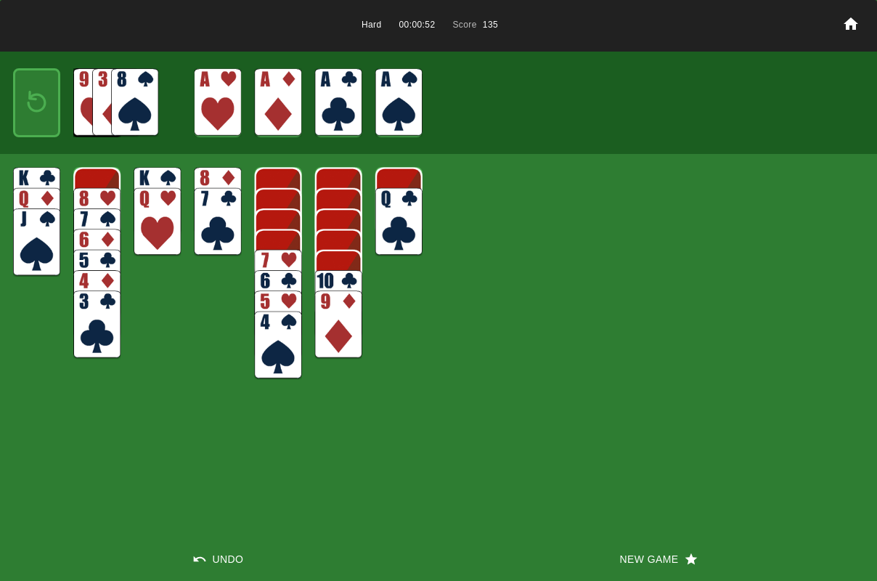
click at [121, 102] on img at bounding box center [134, 102] width 47 height 68
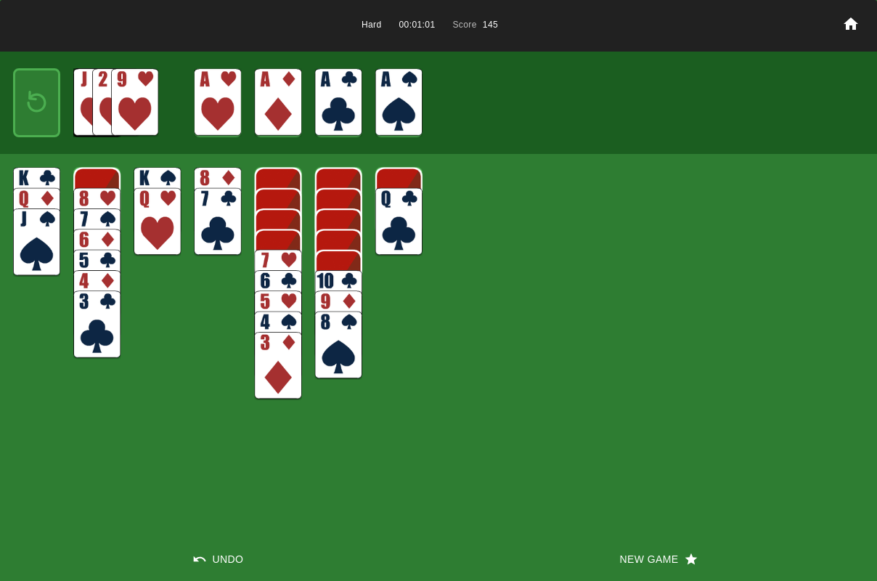
click at [46, 102] on img at bounding box center [37, 102] width 28 height 41
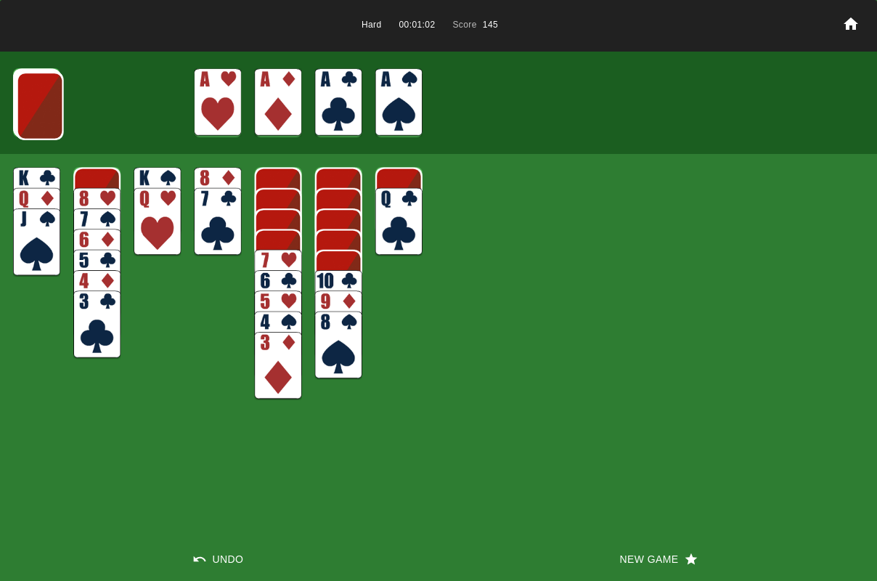
click at [46, 102] on img at bounding box center [40, 106] width 47 height 68
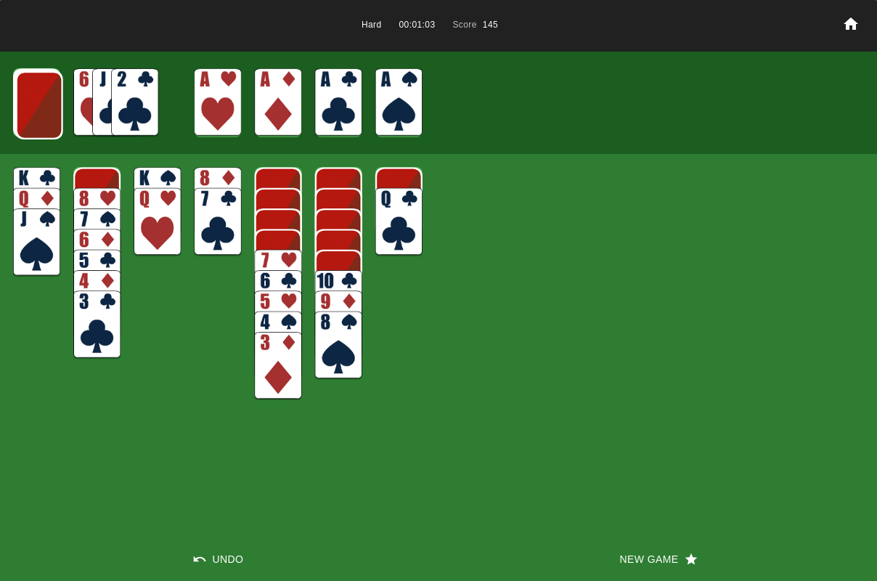
click at [131, 102] on img at bounding box center [134, 102] width 47 height 68
click at [131, 103] on img at bounding box center [115, 102] width 47 height 68
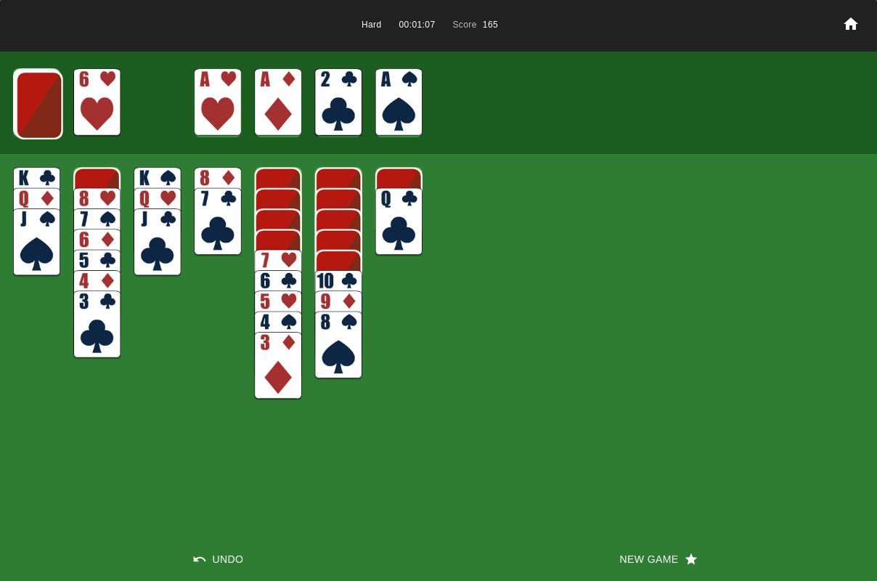
click at [111, 103] on img at bounding box center [96, 102] width 47 height 68
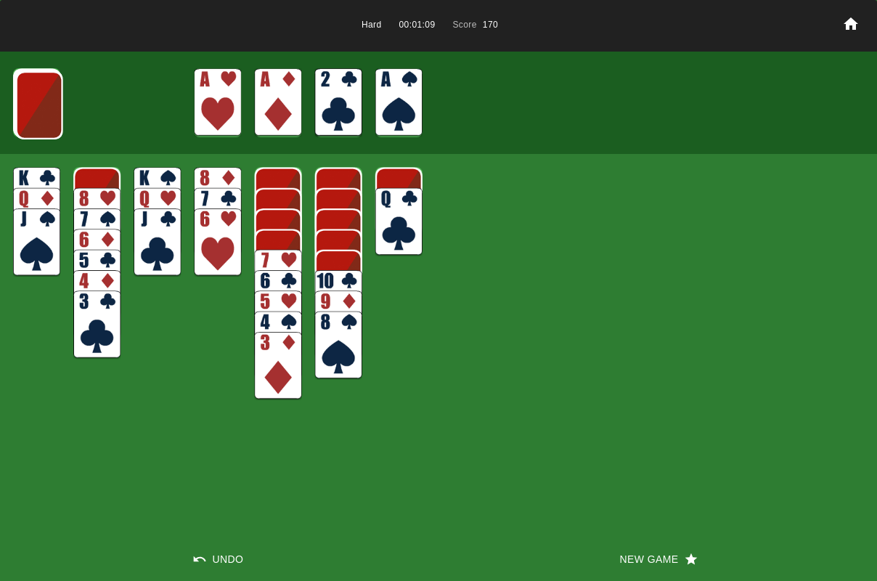
click at [56, 105] on img at bounding box center [39, 105] width 47 height 68
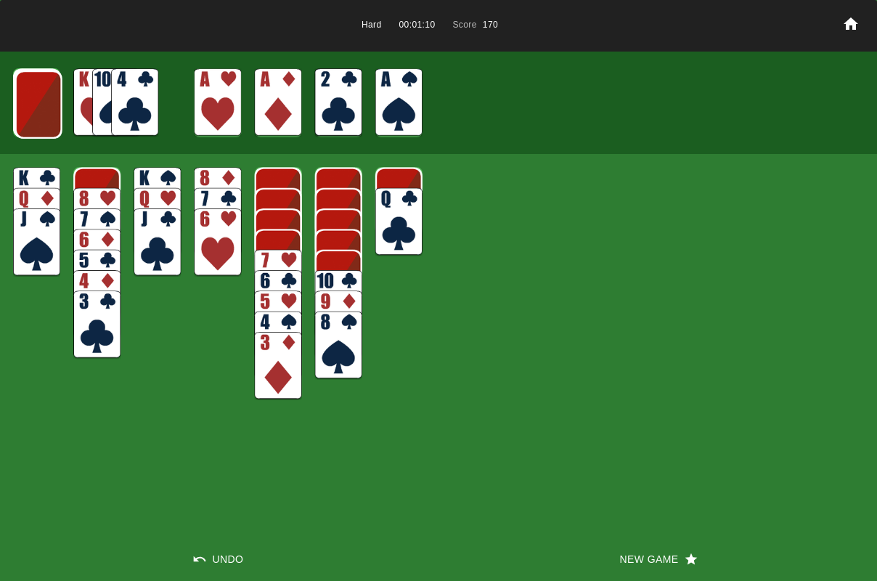
click at [56, 105] on img at bounding box center [38, 104] width 47 height 68
click at [55, 110] on img at bounding box center [38, 104] width 47 height 68
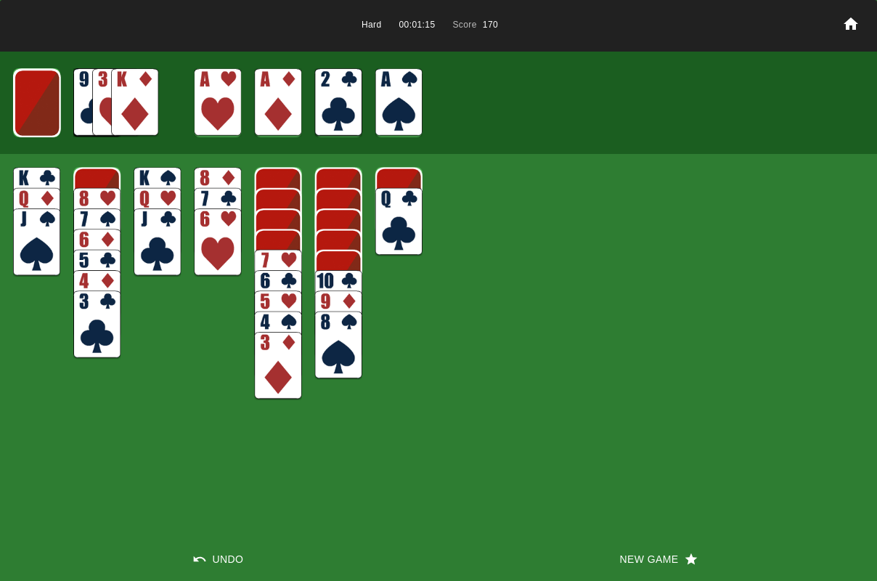
click at [54, 111] on img at bounding box center [37, 103] width 47 height 68
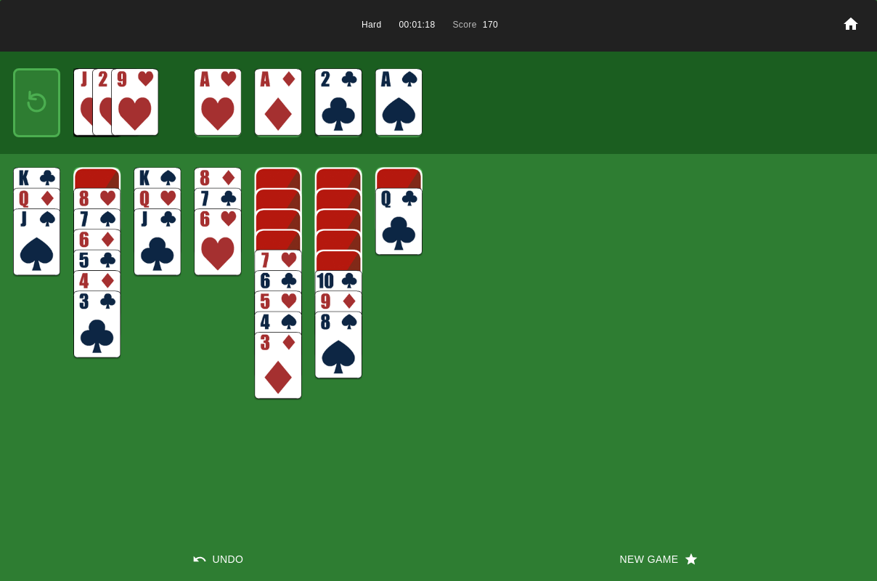
click at [295, 263] on img at bounding box center [278, 284] width 47 height 68
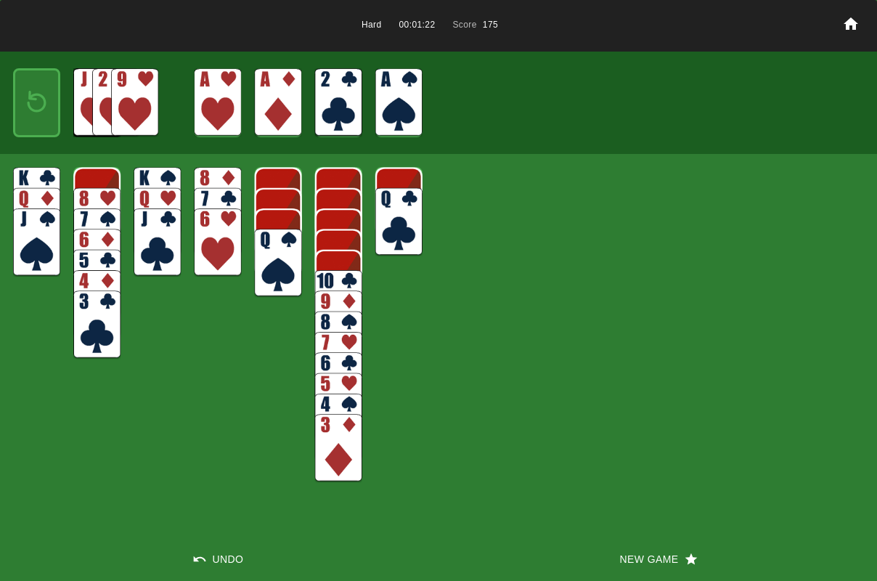
click at [20, 97] on div at bounding box center [36, 102] width 47 height 68
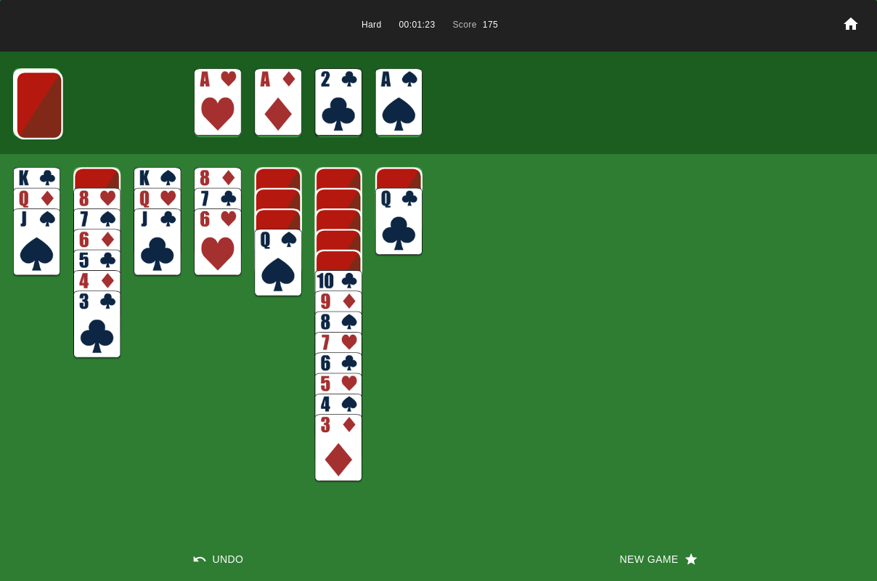
click at [20, 97] on img at bounding box center [39, 105] width 47 height 68
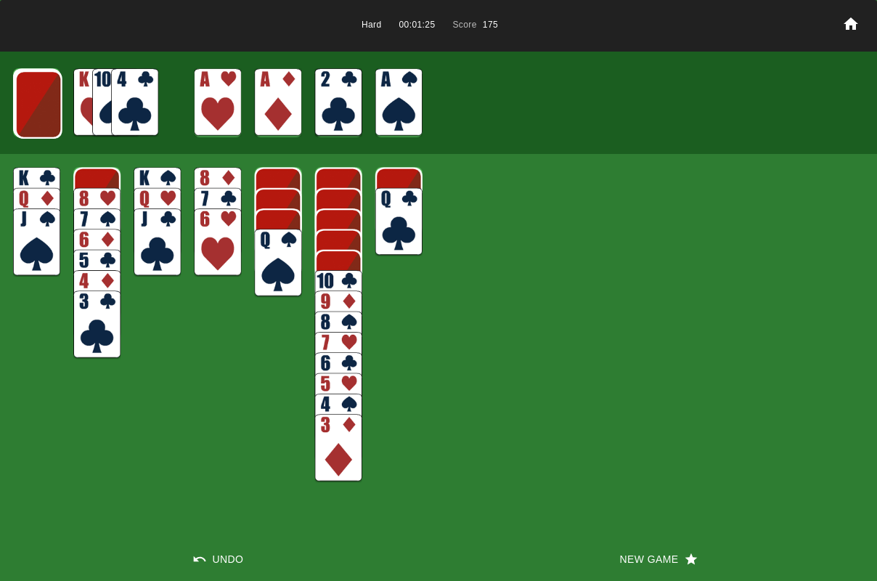
click at [20, 97] on img at bounding box center [38, 104] width 47 height 68
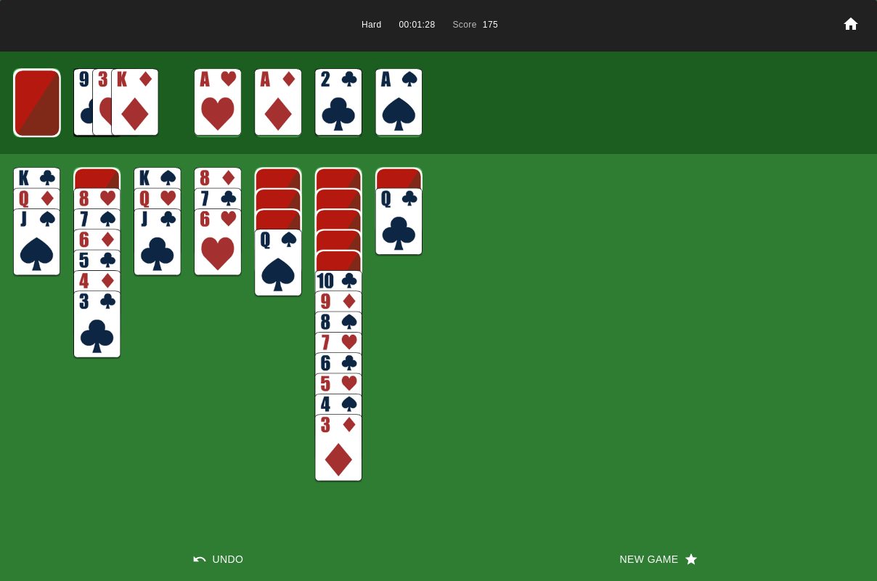
click at [20, 97] on img at bounding box center [37, 103] width 47 height 68
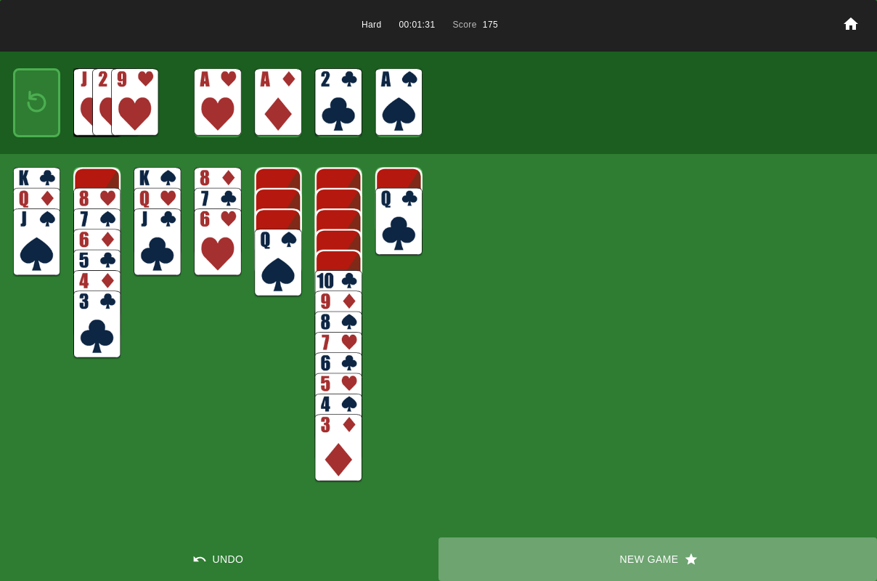
click at [637, 557] on button "New Game" at bounding box center [657, 559] width 438 height 44
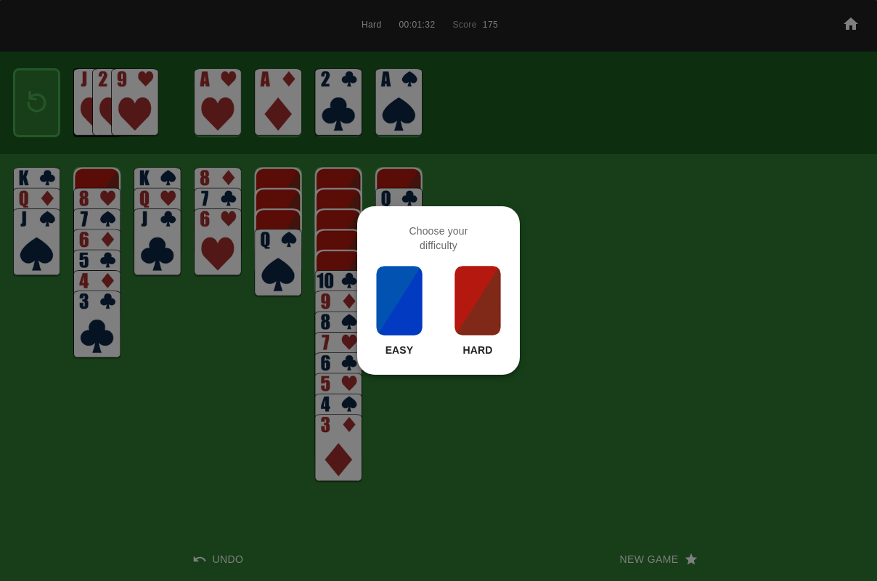
click at [455, 303] on img at bounding box center [477, 300] width 49 height 73
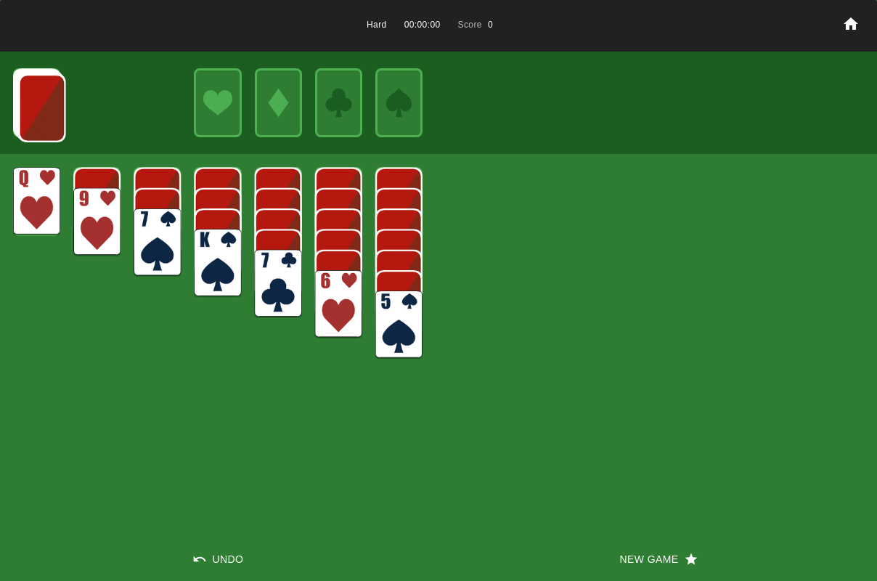
click at [346, 287] on img at bounding box center [338, 304] width 47 height 68
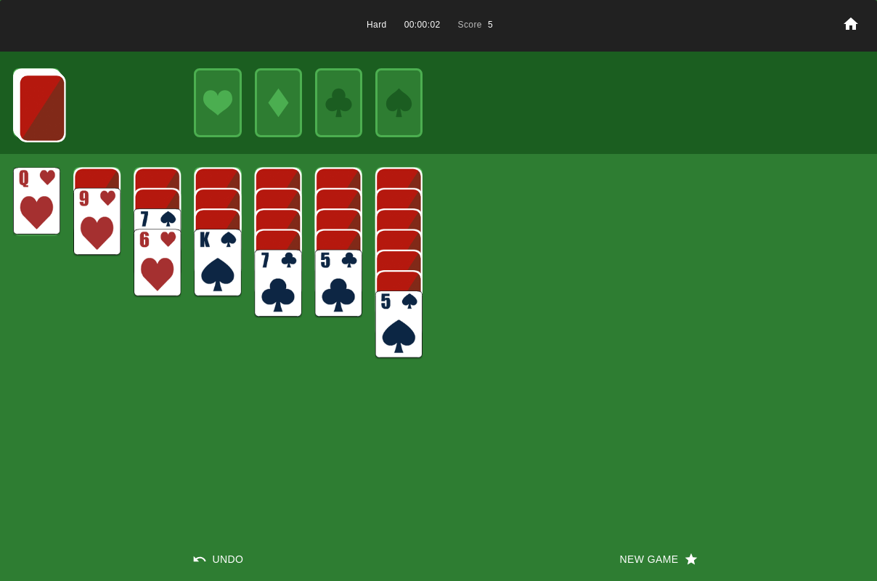
click at [392, 310] on img at bounding box center [398, 324] width 47 height 68
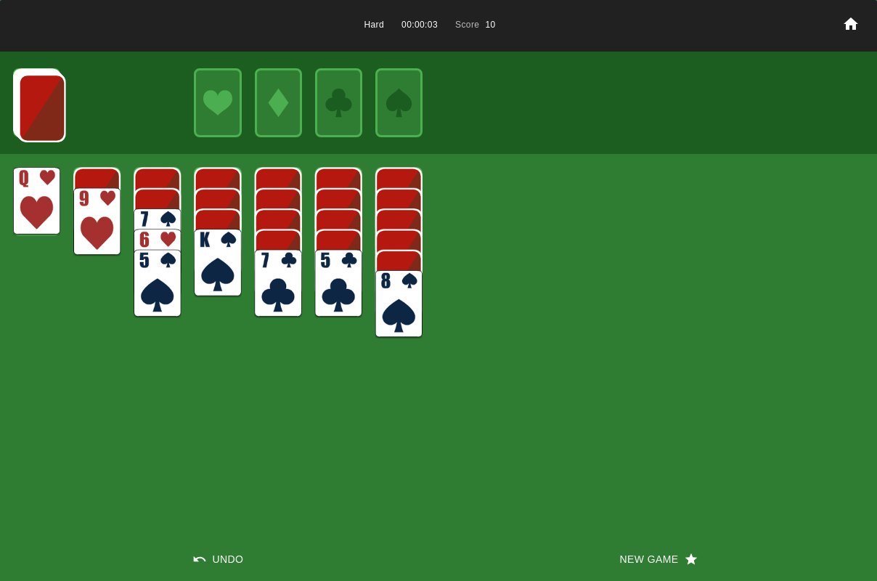
click at [381, 295] on img at bounding box center [398, 304] width 47 height 68
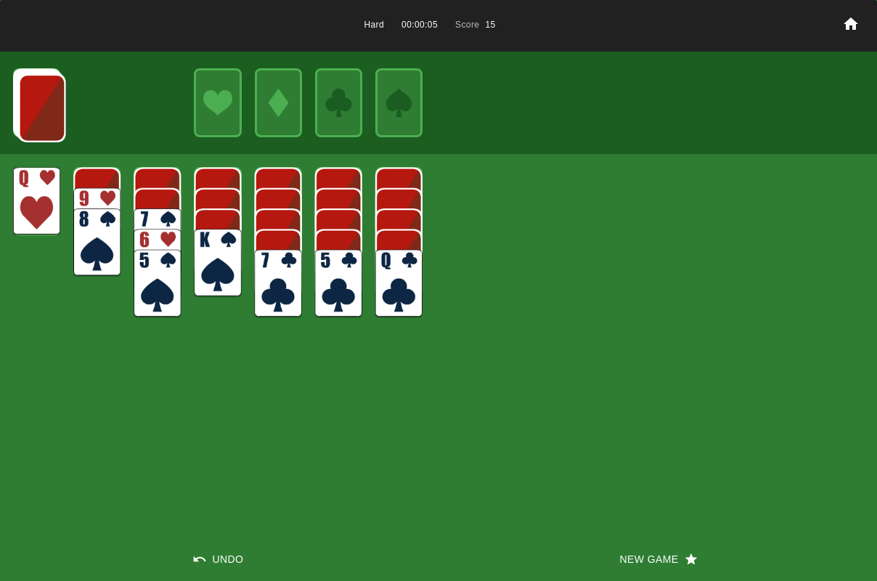
click at [39, 118] on img at bounding box center [41, 108] width 47 height 68
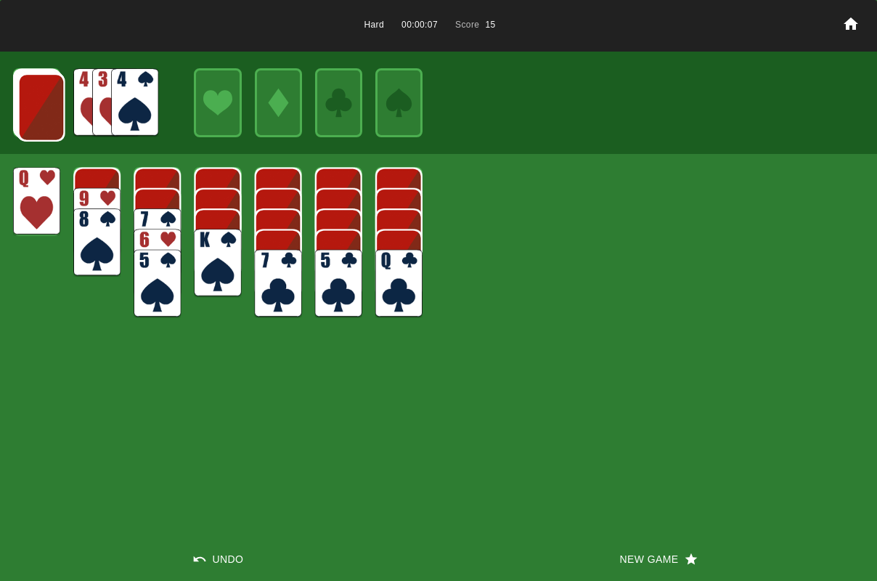
click at [39, 118] on img at bounding box center [41, 107] width 47 height 68
click at [39, 118] on img at bounding box center [40, 107] width 47 height 68
click at [39, 118] on img at bounding box center [40, 106] width 47 height 68
click at [40, 192] on img at bounding box center [36, 201] width 47 height 68
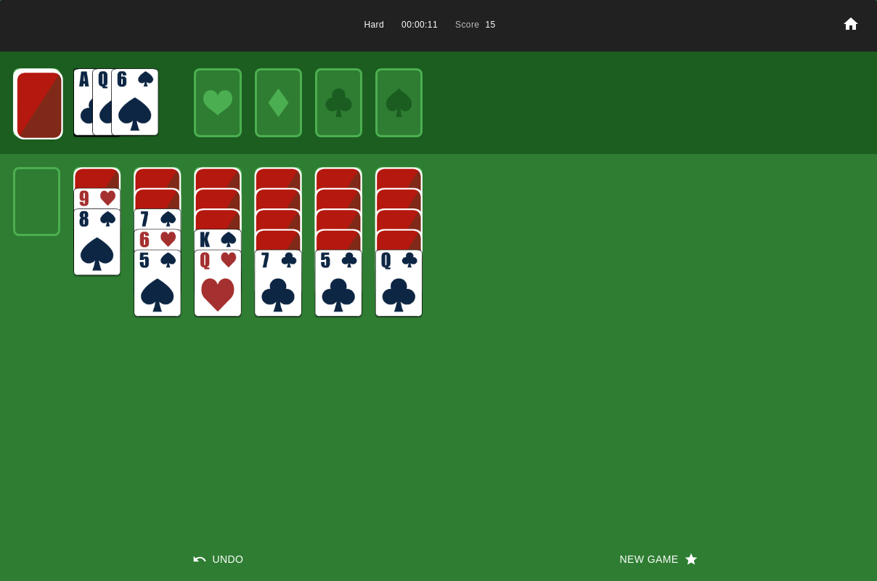
click at [208, 235] on img at bounding box center [217, 263] width 47 height 68
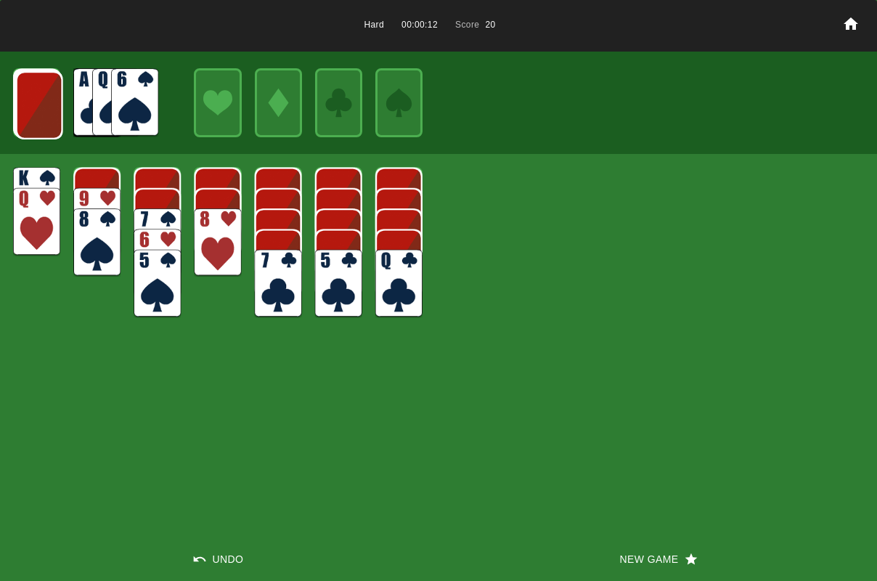
click at [270, 277] on img at bounding box center [278, 284] width 47 height 68
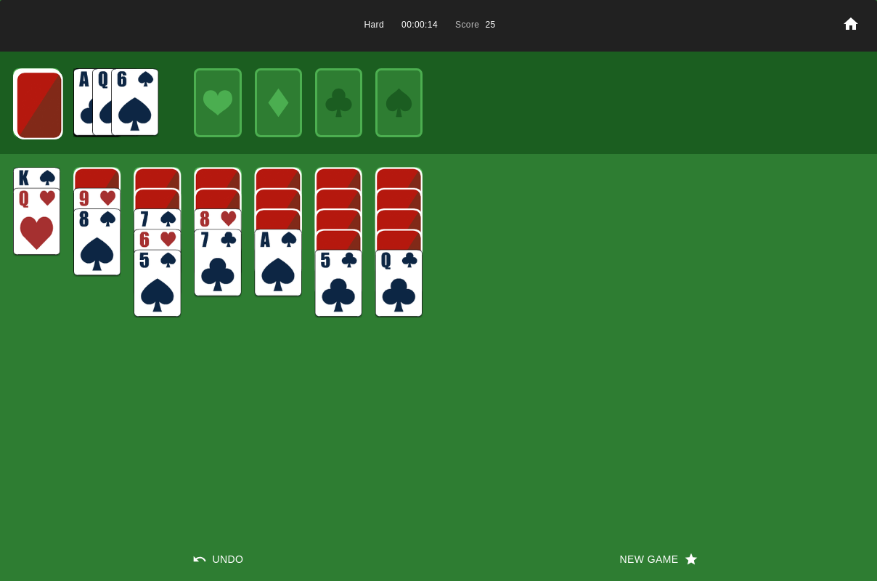
click at [271, 277] on img at bounding box center [278, 263] width 47 height 68
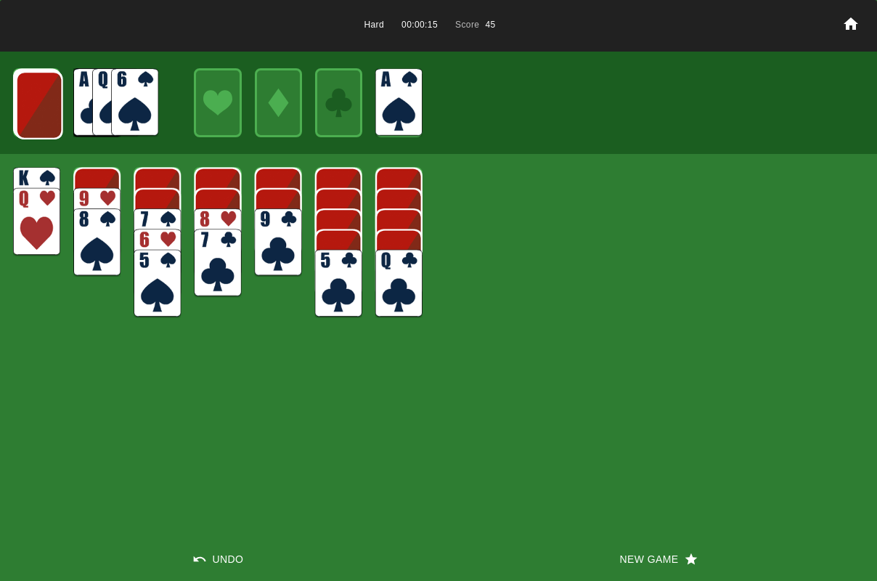
click at [235, 217] on img at bounding box center [217, 242] width 47 height 68
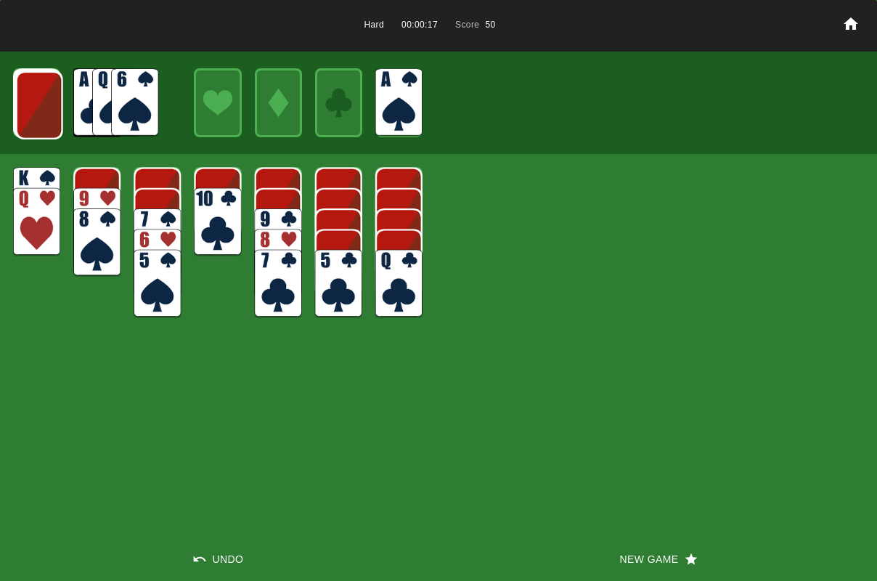
click at [85, 201] on img at bounding box center [96, 222] width 47 height 68
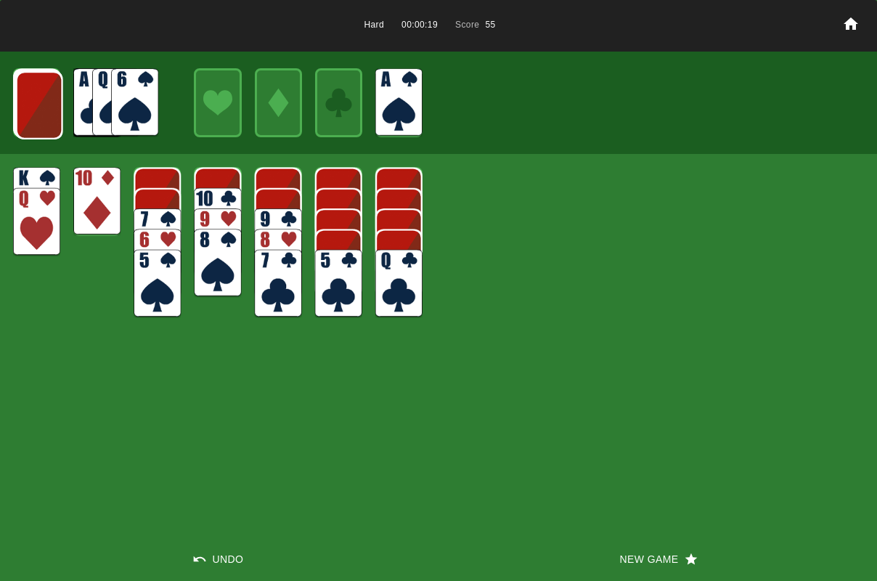
click at [282, 222] on img at bounding box center [278, 242] width 47 height 68
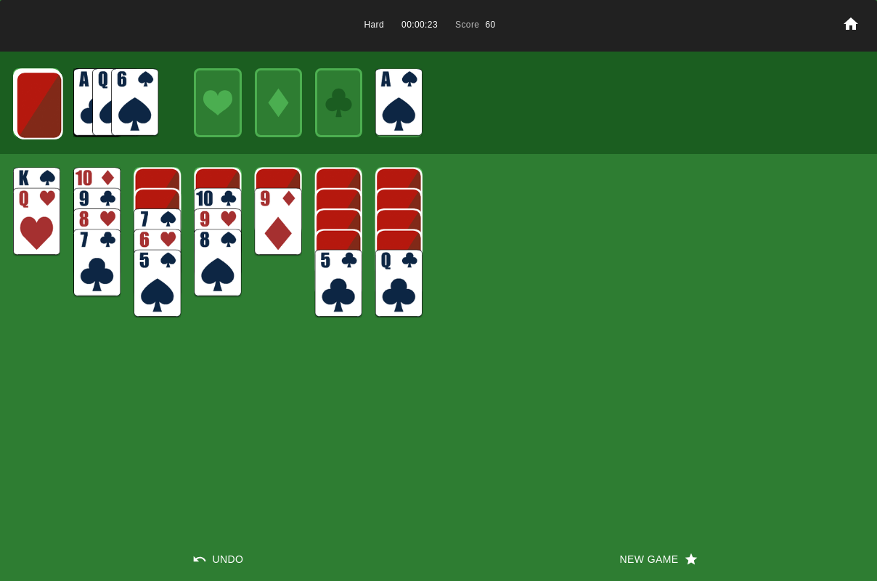
click at [38, 96] on img at bounding box center [39, 105] width 47 height 68
click at [122, 106] on img at bounding box center [134, 102] width 47 height 68
click at [356, 278] on img at bounding box center [338, 284] width 47 height 68
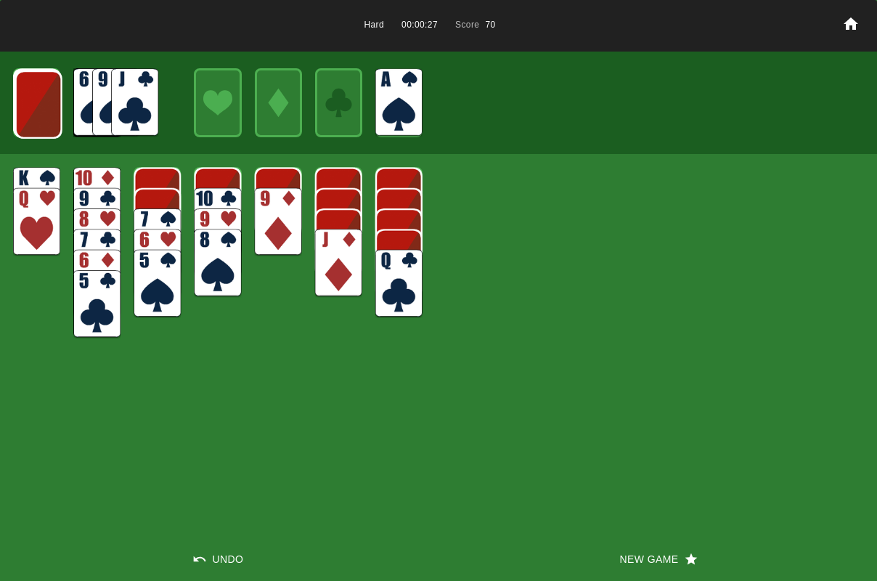
click at [136, 115] on img at bounding box center [134, 102] width 47 height 68
click at [108, 173] on img at bounding box center [96, 201] width 47 height 68
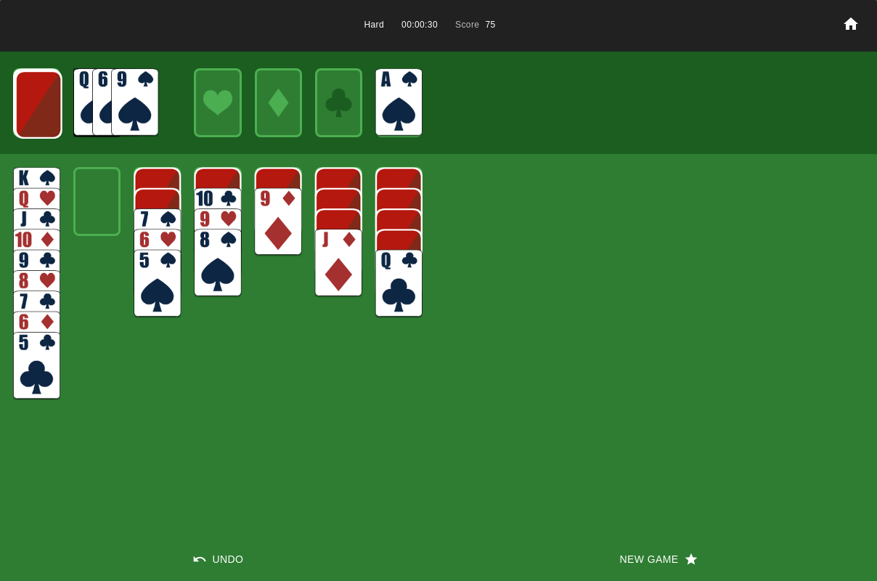
click at [229, 201] on img at bounding box center [217, 222] width 47 height 68
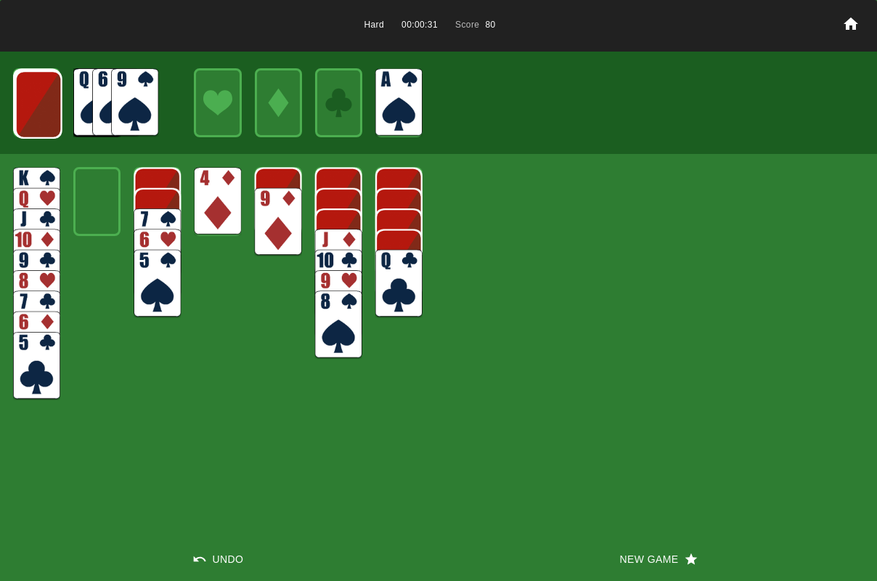
click at [226, 201] on img at bounding box center [217, 201] width 47 height 68
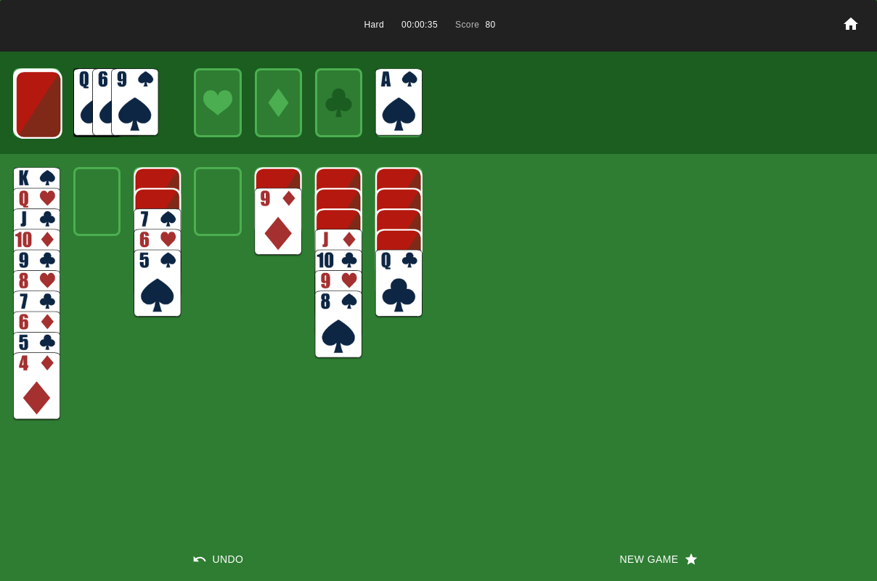
click at [332, 236] on img at bounding box center [338, 263] width 47 height 68
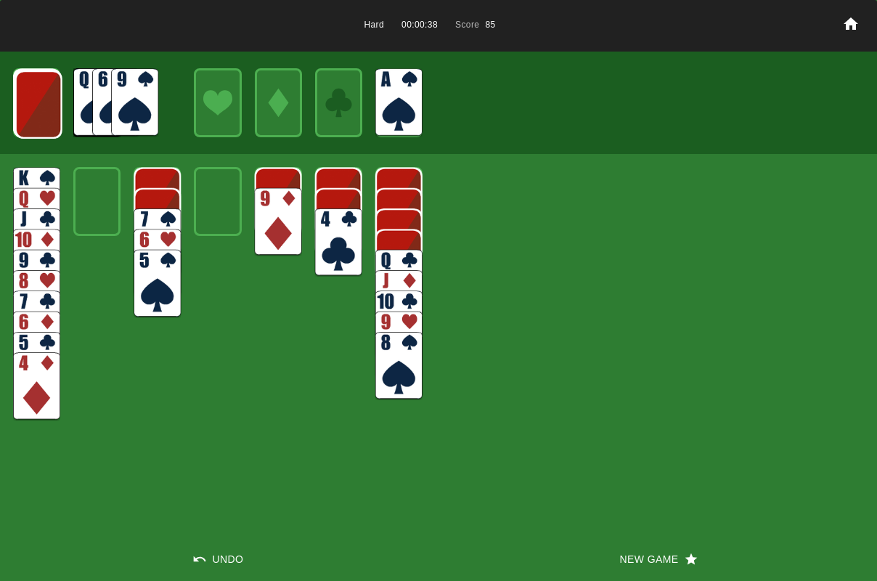
click at [36, 117] on img at bounding box center [38, 104] width 47 height 68
click at [130, 109] on img at bounding box center [134, 102] width 47 height 68
click at [127, 109] on img at bounding box center [134, 102] width 47 height 68
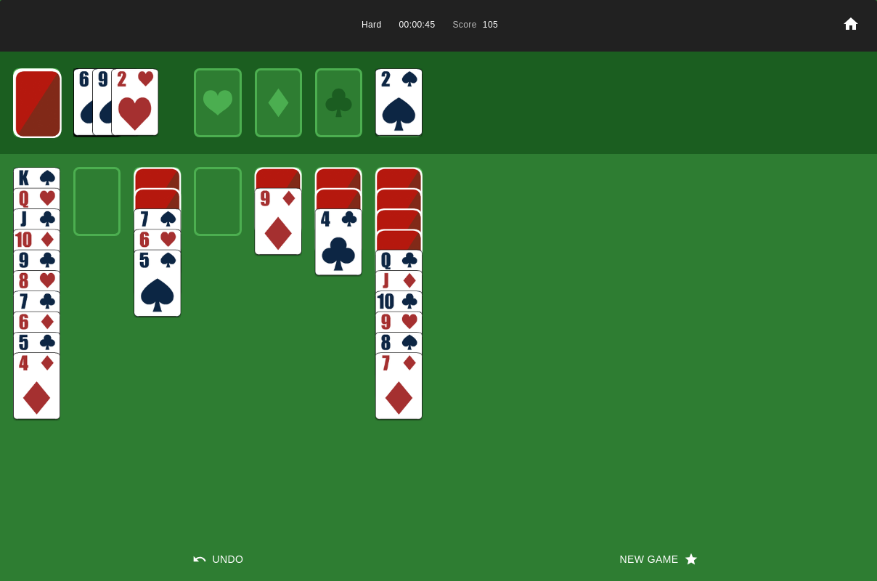
click at [45, 110] on img at bounding box center [38, 104] width 47 height 68
click at [45, 110] on img at bounding box center [37, 103] width 47 height 68
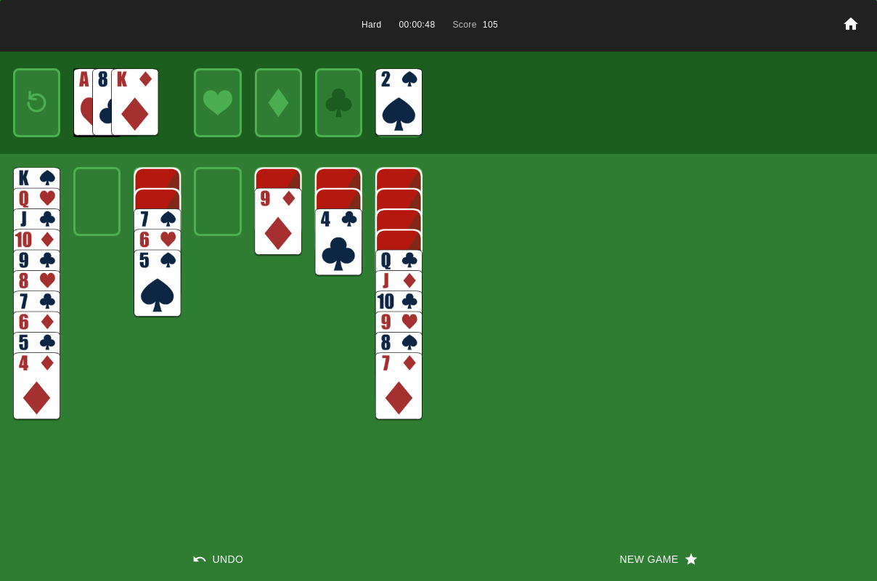
click at [119, 107] on img at bounding box center [134, 102] width 47 height 68
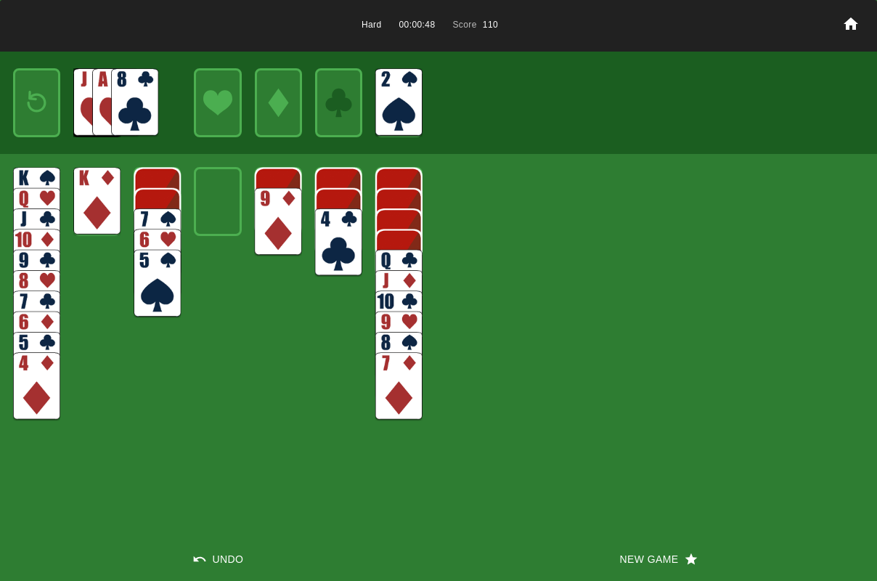
click at [390, 261] on img at bounding box center [398, 284] width 47 height 68
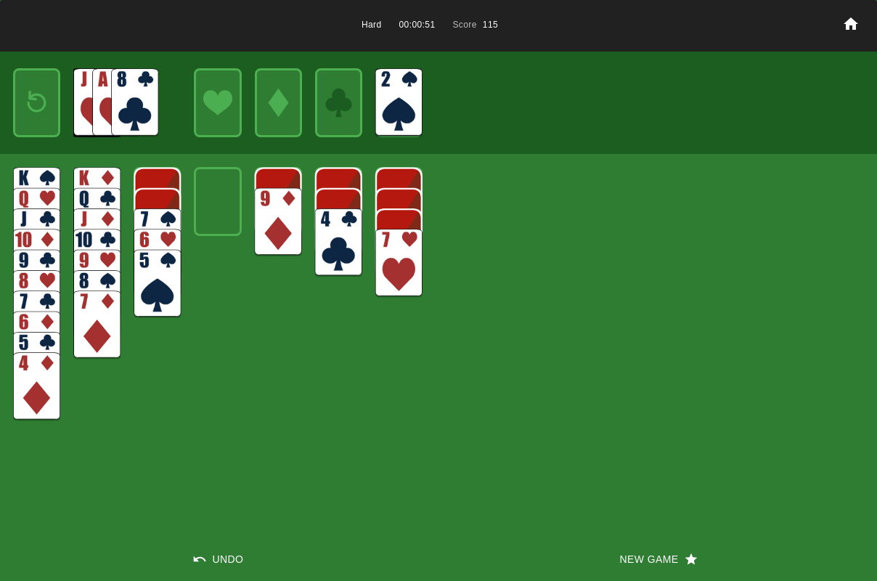
drag, startPoint x: 121, startPoint y: 97, endPoint x: 179, endPoint y: 123, distance: 63.4
click at [123, 98] on img at bounding box center [134, 102] width 47 height 68
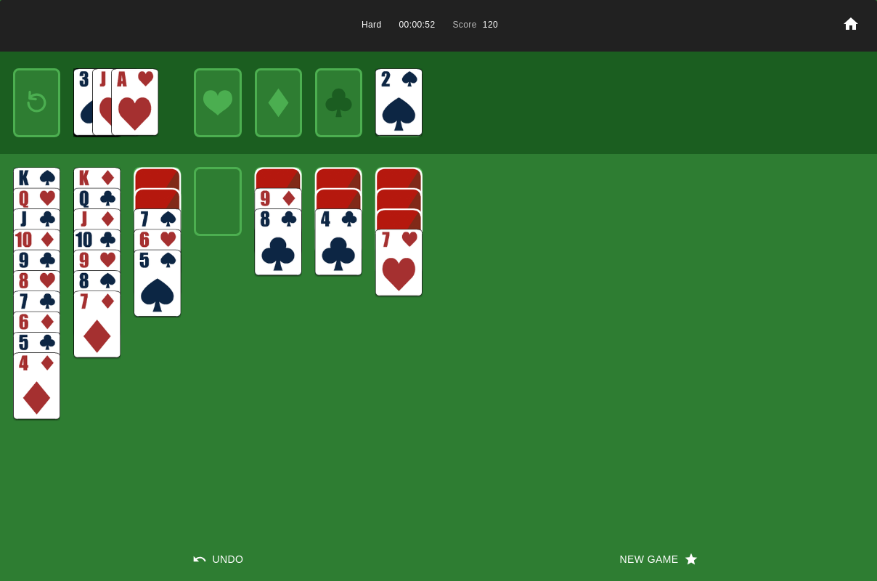
drag, startPoint x: 143, startPoint y: 113, endPoint x: 201, endPoint y: 150, distance: 68.5
click at [142, 113] on img at bounding box center [134, 102] width 47 height 68
click at [404, 240] on img at bounding box center [398, 263] width 47 height 68
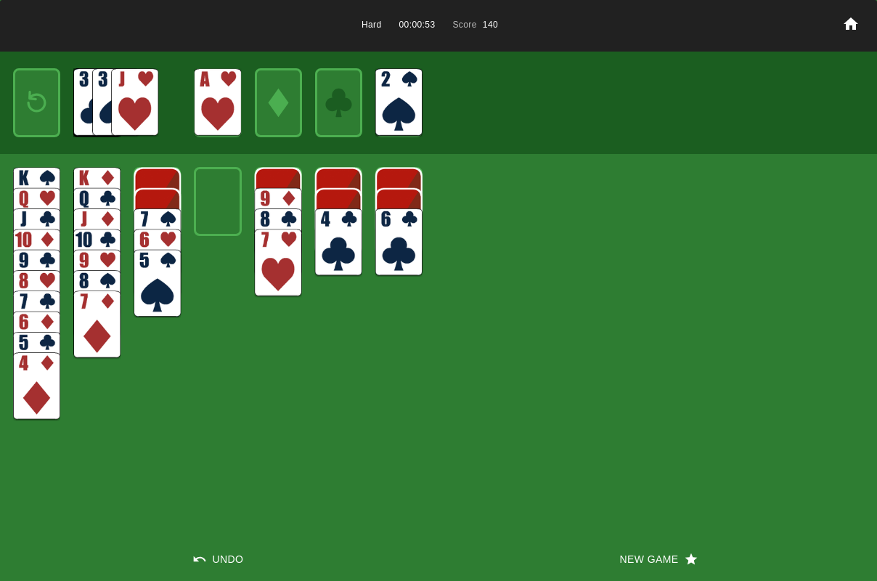
click at [398, 250] on img at bounding box center [398, 242] width 47 height 68
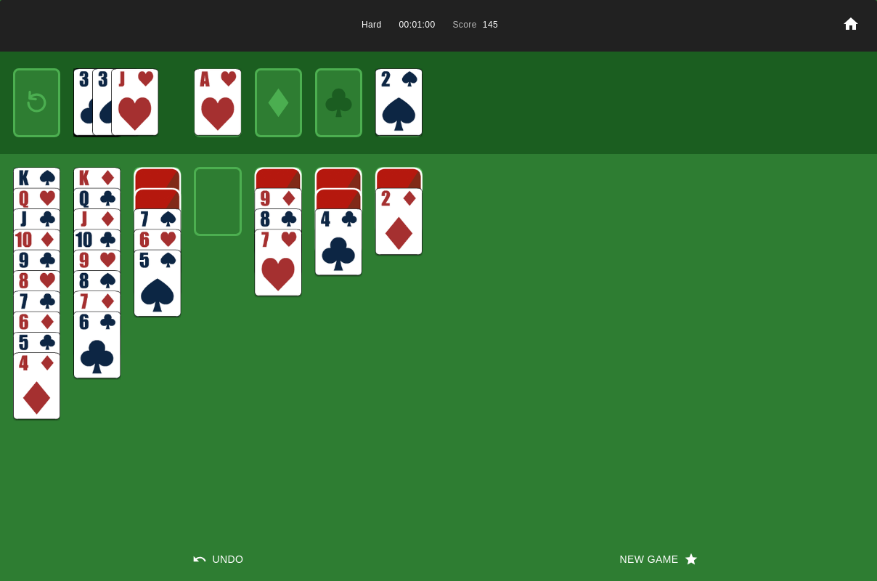
click at [35, 104] on img at bounding box center [37, 102] width 28 height 41
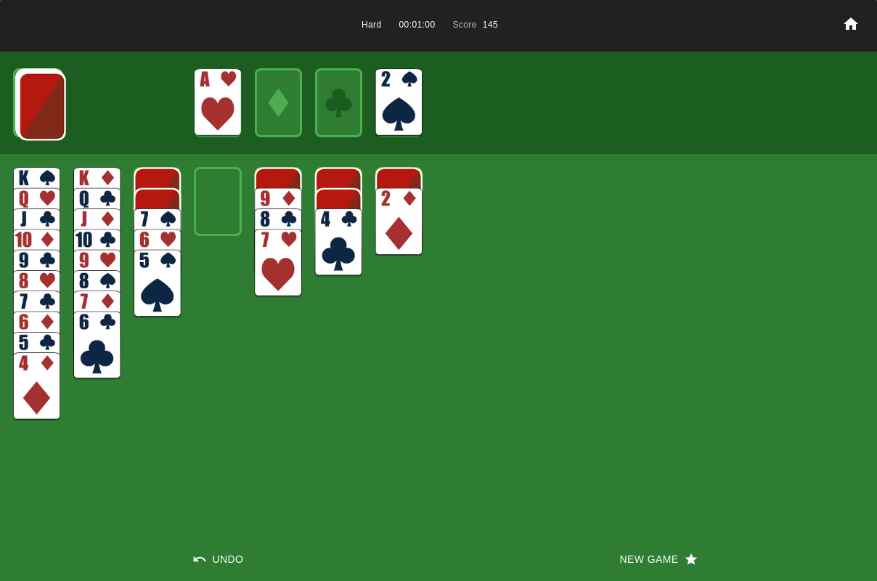
click at [35, 104] on img at bounding box center [42, 106] width 47 height 68
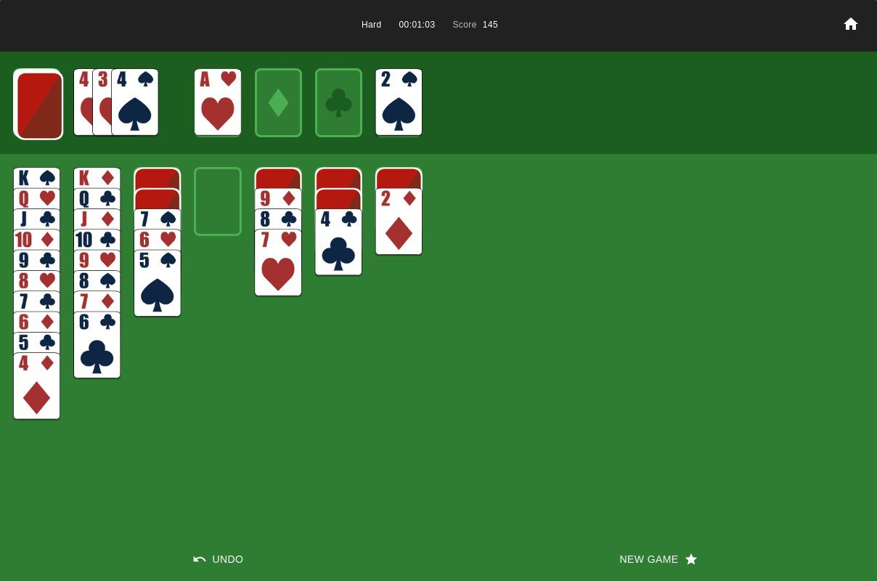
click at [35, 104] on img at bounding box center [39, 106] width 47 height 68
click at [35, 104] on img at bounding box center [38, 105] width 47 height 68
click at [36, 114] on img at bounding box center [38, 104] width 47 height 68
click at [119, 107] on img at bounding box center [134, 102] width 47 height 68
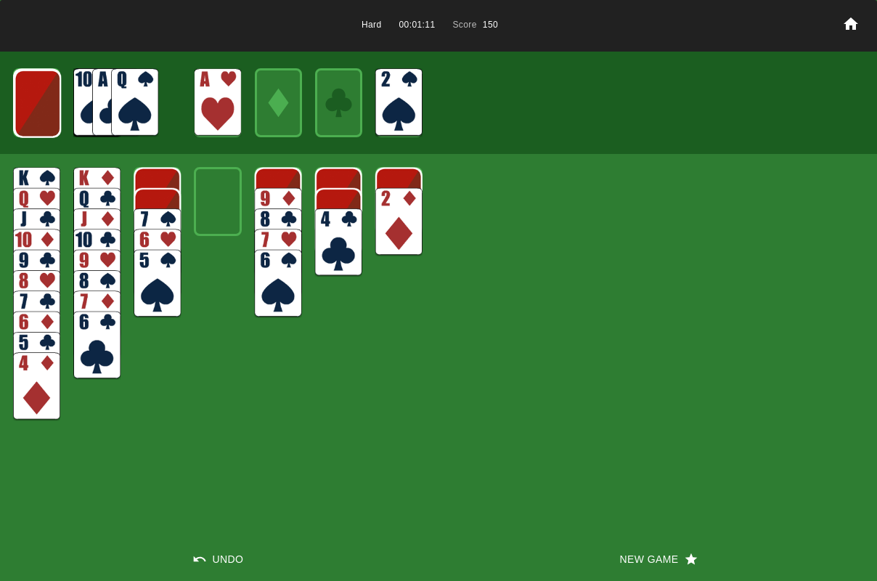
click at [48, 113] on img at bounding box center [37, 104] width 47 height 68
click at [134, 100] on img at bounding box center [134, 102] width 47 height 68
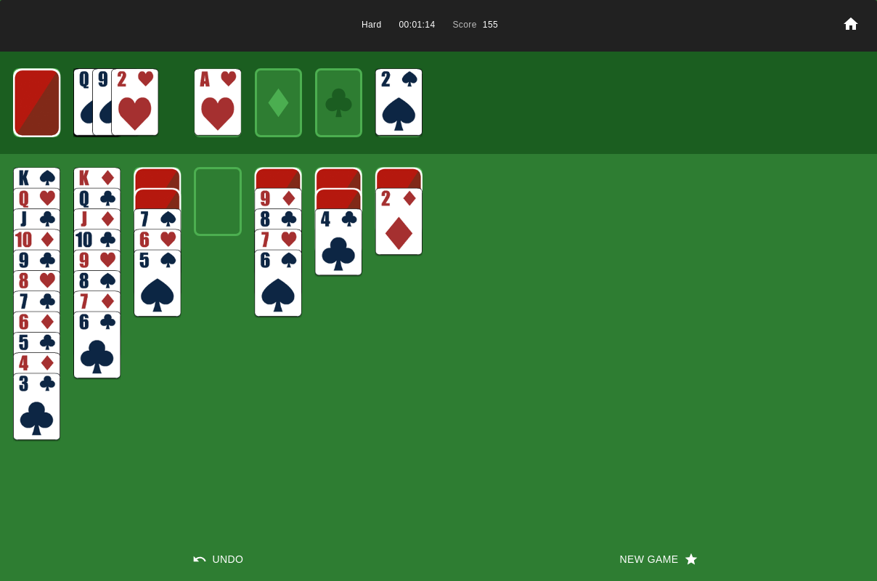
click at [393, 226] on img at bounding box center [398, 222] width 47 height 68
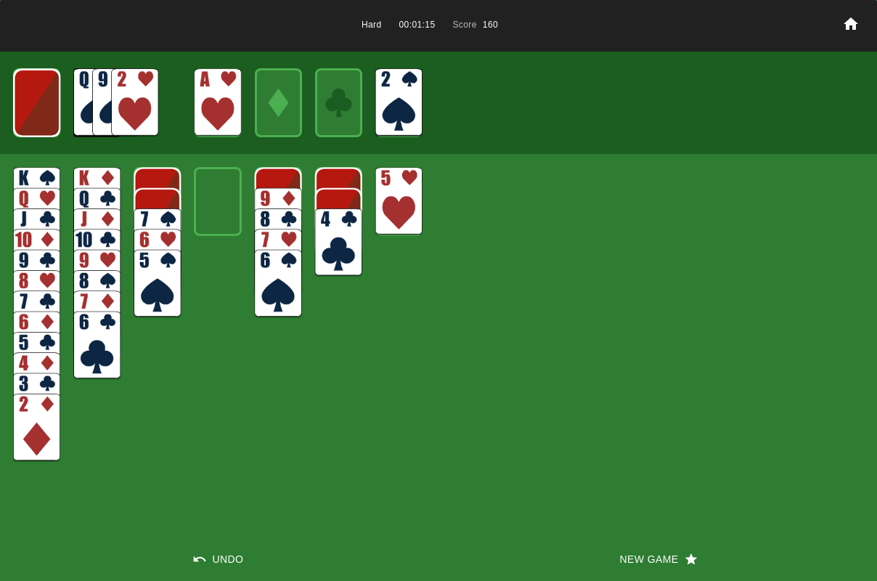
click at [144, 94] on img at bounding box center [134, 102] width 47 height 68
click at [388, 188] on img at bounding box center [398, 201] width 47 height 68
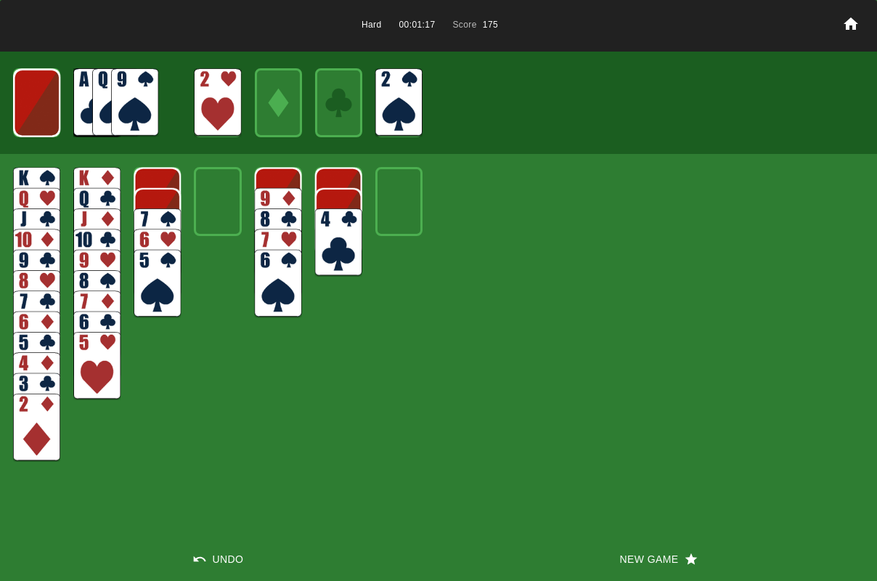
click at [343, 228] on img at bounding box center [338, 242] width 47 height 68
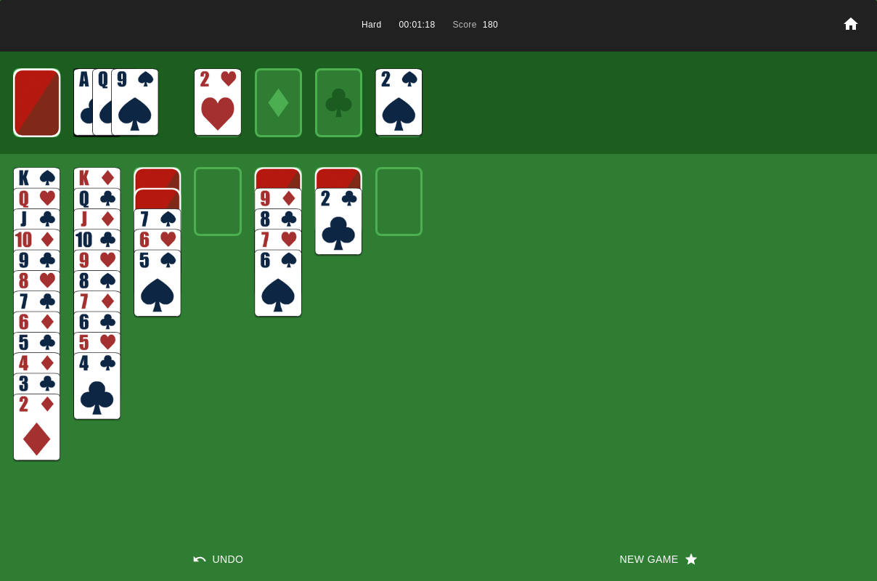
click at [340, 228] on img at bounding box center [338, 222] width 47 height 68
click at [48, 105] on img at bounding box center [36, 103] width 47 height 68
click at [46, 105] on img at bounding box center [37, 102] width 28 height 41
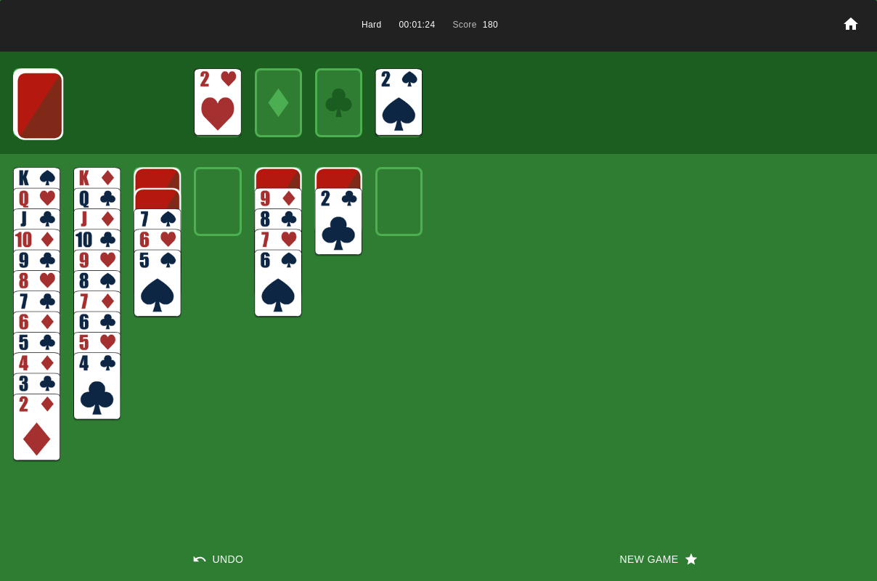
click at [46, 105] on img at bounding box center [39, 106] width 47 height 68
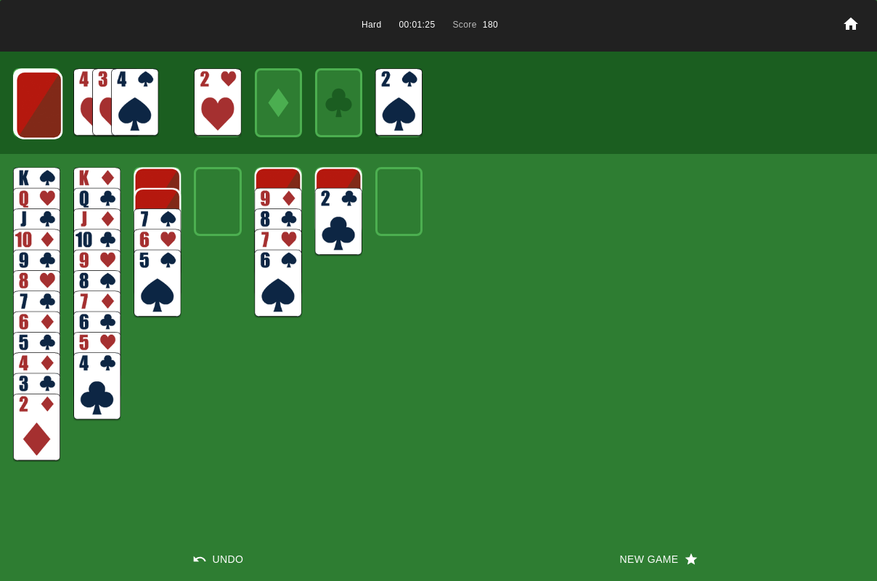
click at [46, 105] on img at bounding box center [38, 105] width 47 height 68
click at [46, 105] on img at bounding box center [38, 104] width 47 height 68
click at [46, 105] on img at bounding box center [37, 104] width 47 height 68
click at [46, 105] on img at bounding box center [36, 103] width 47 height 68
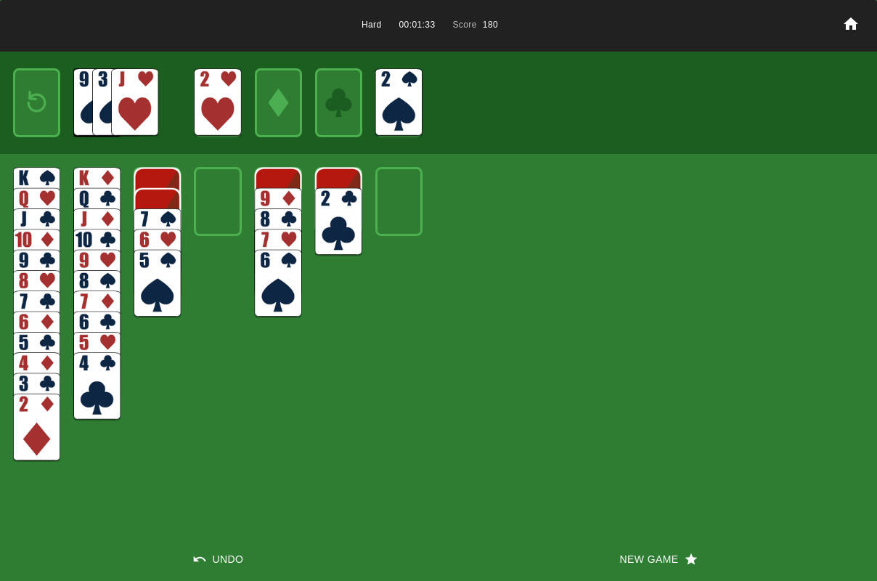
click at [649, 561] on button "New Game" at bounding box center [657, 559] width 438 height 44
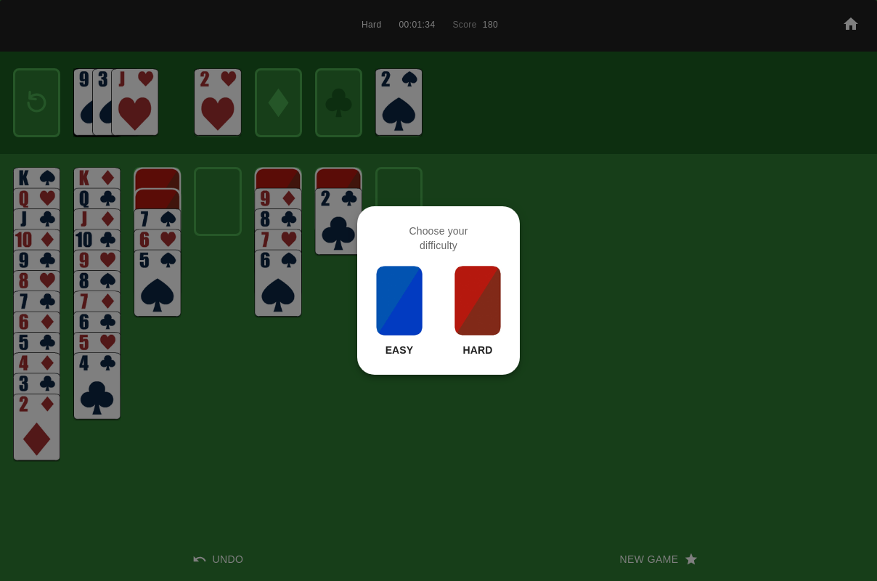
click at [462, 316] on img at bounding box center [477, 300] width 49 height 73
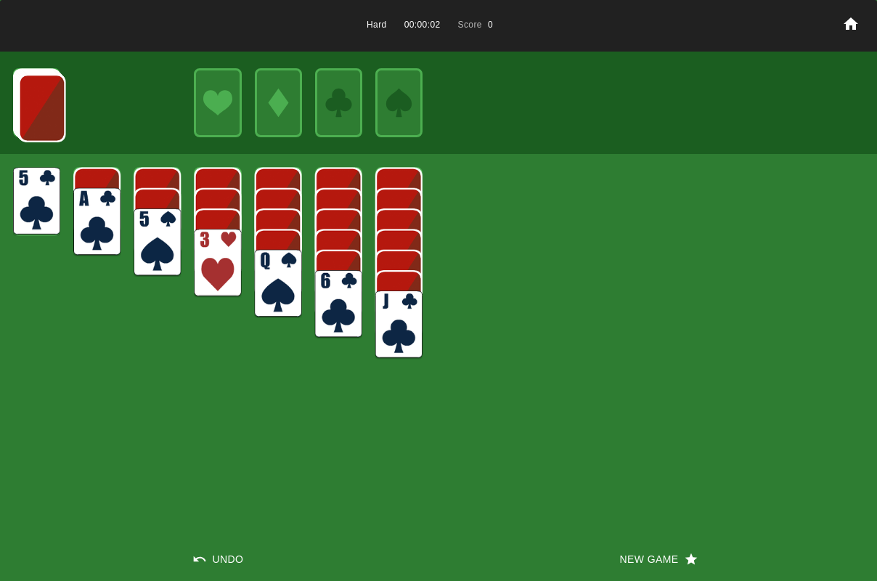
click at [105, 217] on img at bounding box center [96, 222] width 47 height 68
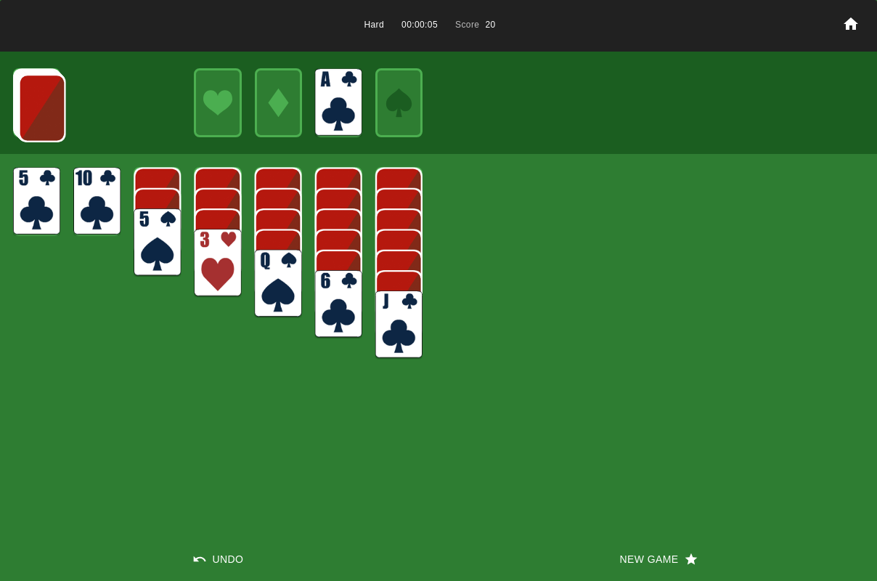
click at [35, 110] on img at bounding box center [41, 108] width 47 height 68
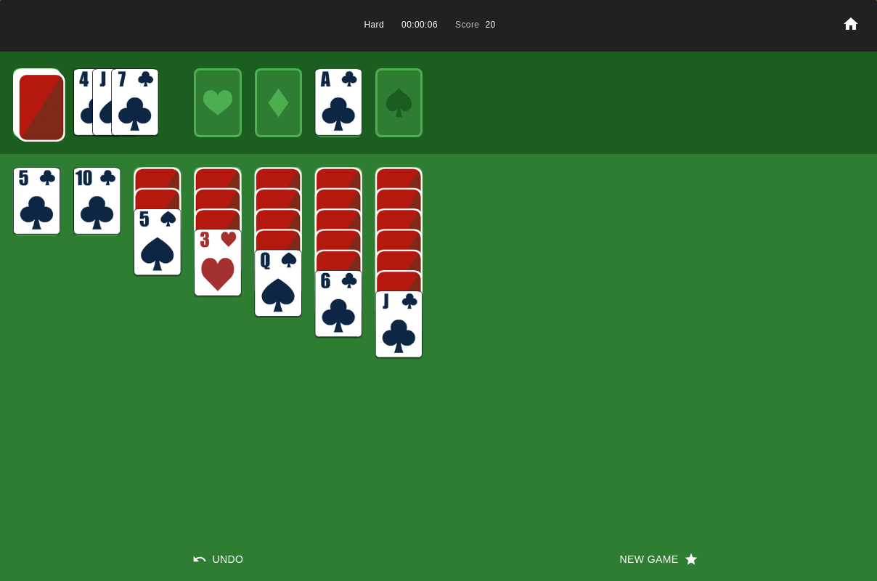
click at [35, 109] on img at bounding box center [41, 107] width 47 height 68
click at [35, 109] on img at bounding box center [40, 107] width 47 height 68
click at [35, 109] on img at bounding box center [40, 106] width 47 height 68
click at [127, 123] on img at bounding box center [134, 102] width 47 height 68
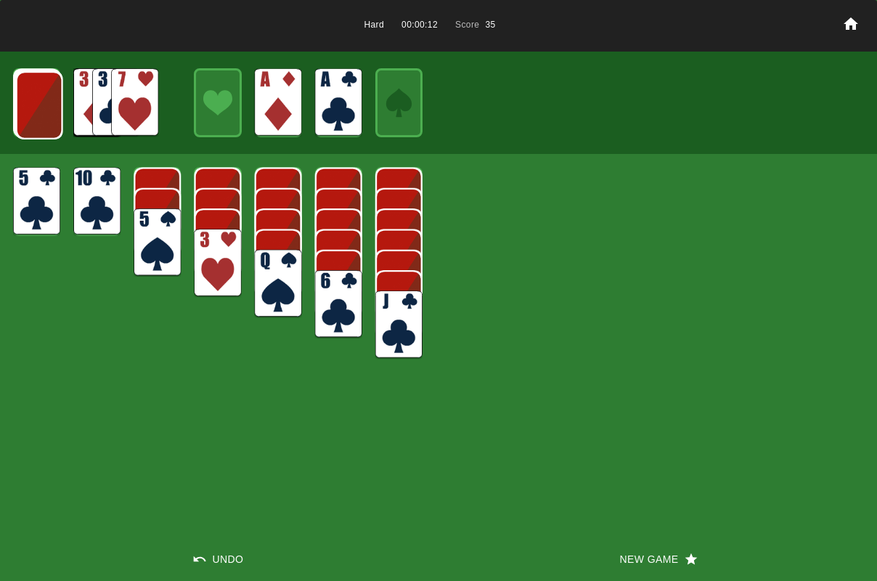
click at [30, 104] on img at bounding box center [39, 105] width 47 height 68
click at [38, 116] on img at bounding box center [38, 104] width 47 height 68
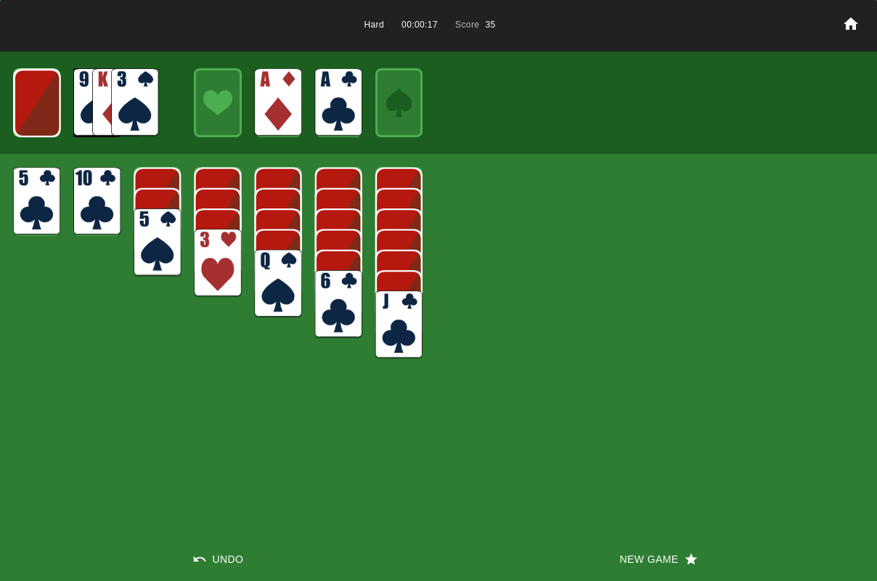
click at [38, 116] on img at bounding box center [37, 103] width 47 height 68
click at [38, 116] on img at bounding box center [37, 102] width 28 height 41
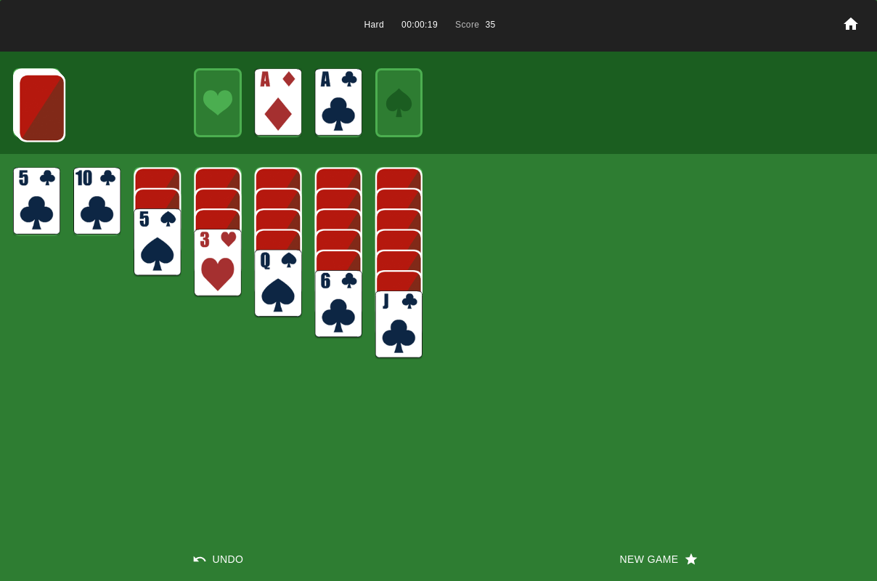
click at [38, 116] on img at bounding box center [41, 108] width 47 height 68
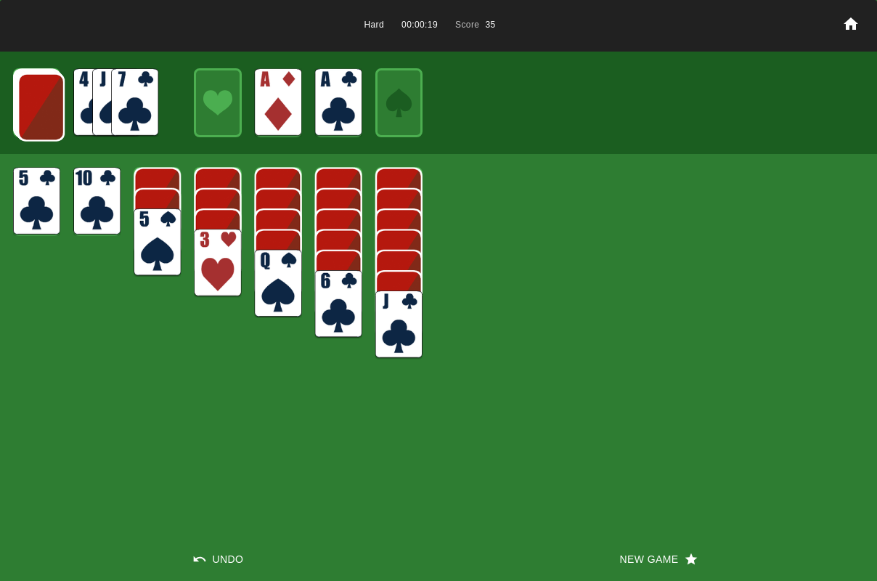
click at [38, 116] on img at bounding box center [40, 107] width 47 height 68
click at [39, 116] on img at bounding box center [39, 106] width 47 height 68
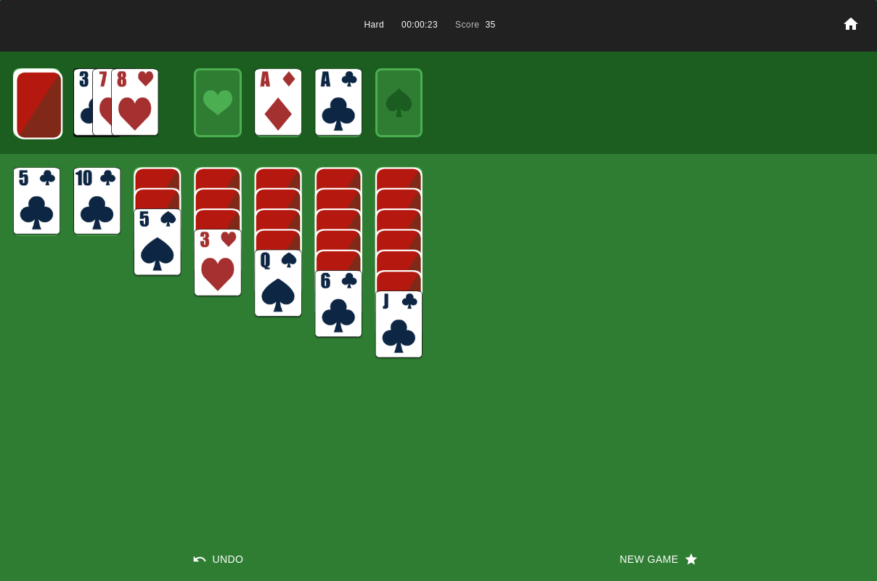
click at [653, 559] on button "New Game" at bounding box center [657, 559] width 438 height 44
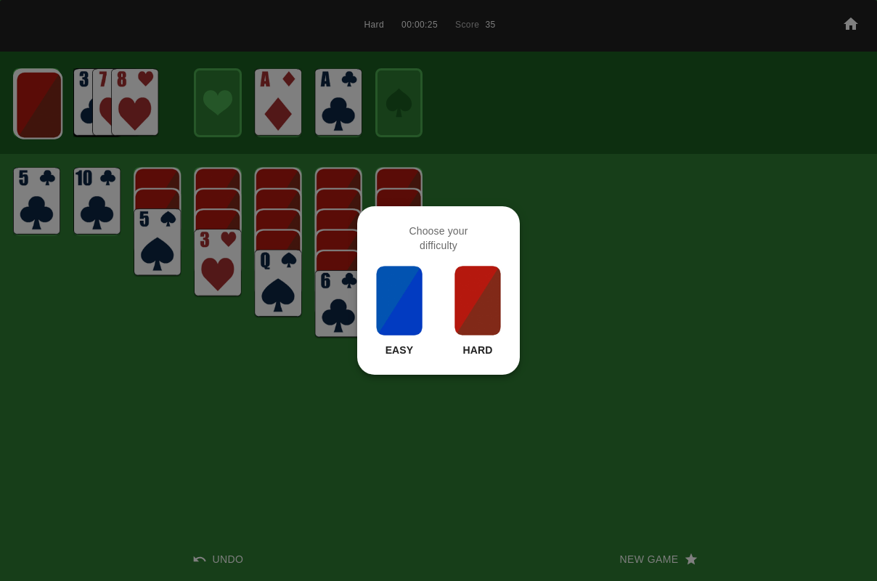
click at [453, 302] on img at bounding box center [477, 300] width 49 height 73
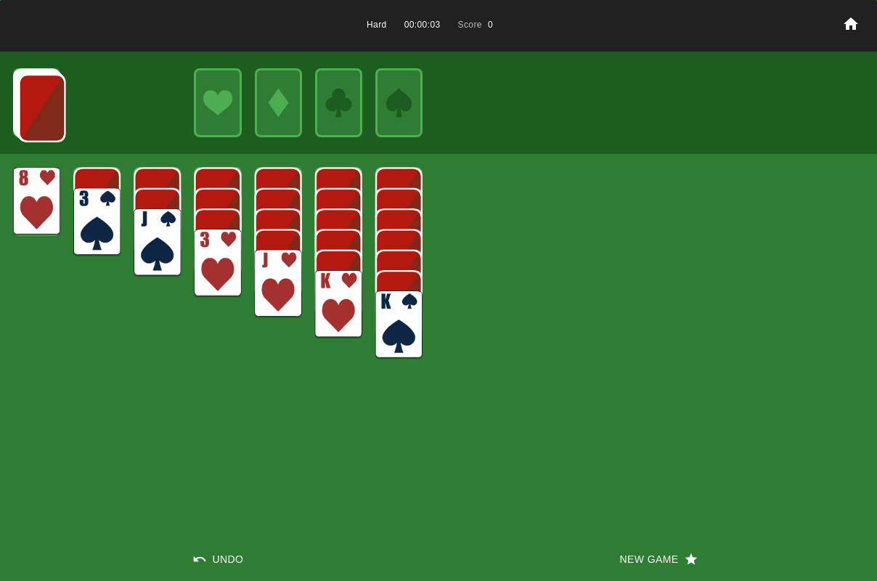
click at [27, 124] on img at bounding box center [41, 108] width 47 height 68
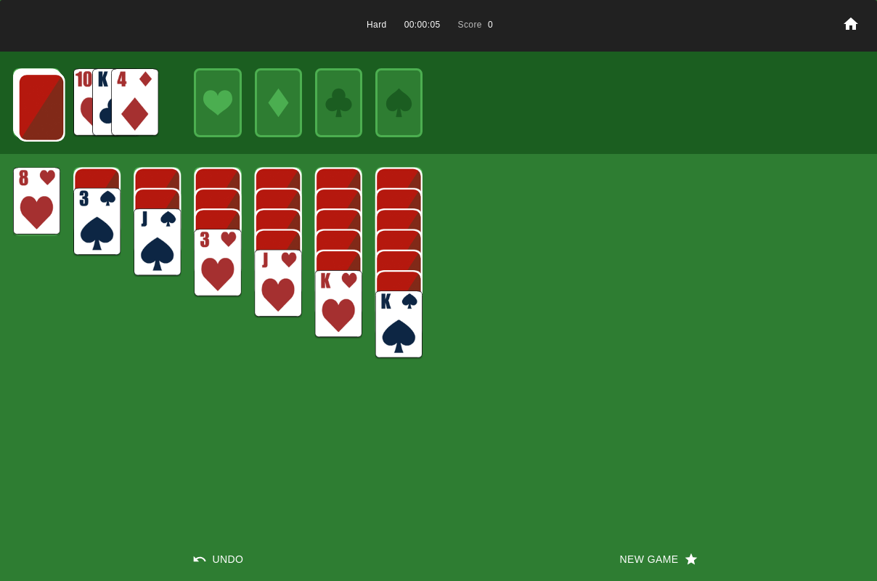
click at [29, 124] on img at bounding box center [41, 107] width 47 height 68
click at [131, 102] on img at bounding box center [134, 102] width 47 height 68
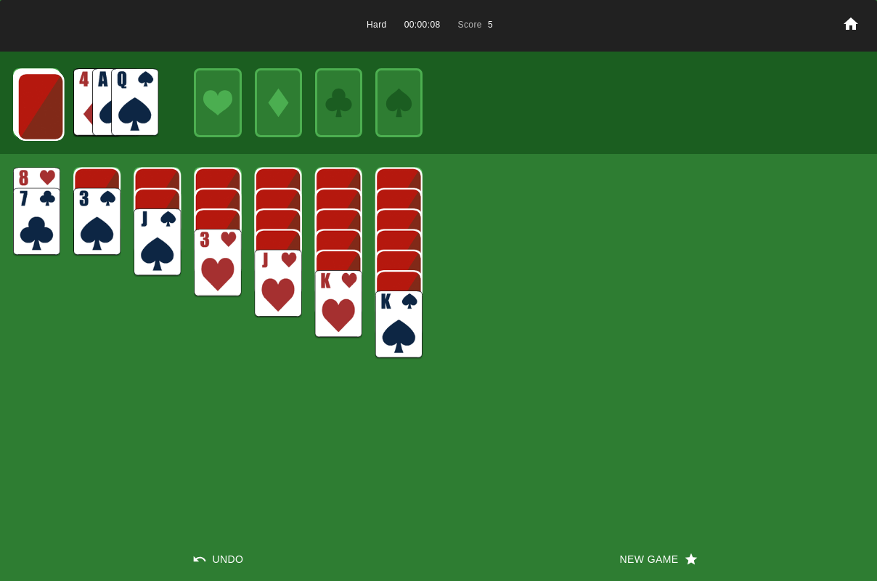
click at [129, 102] on img at bounding box center [134, 102] width 47 height 68
click at [274, 274] on img at bounding box center [278, 284] width 47 height 68
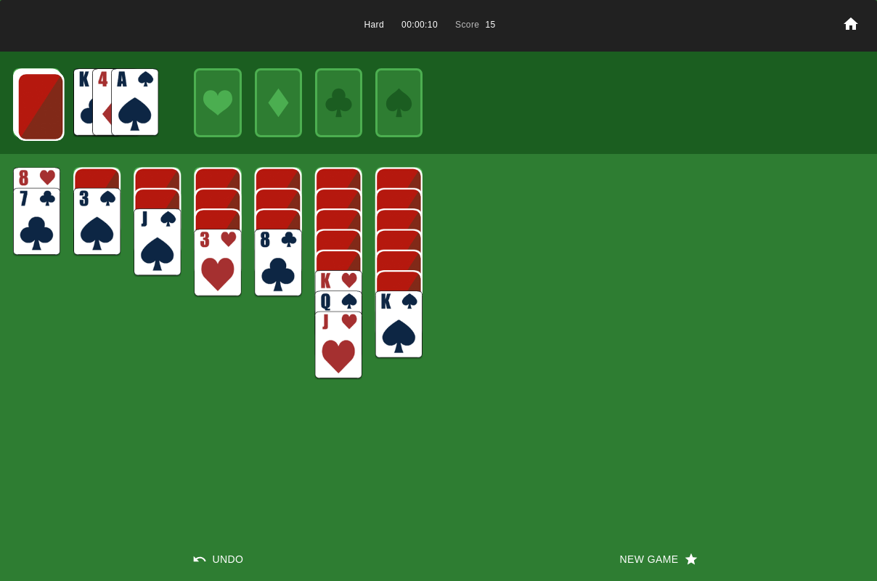
click at [129, 106] on img at bounding box center [134, 102] width 47 height 68
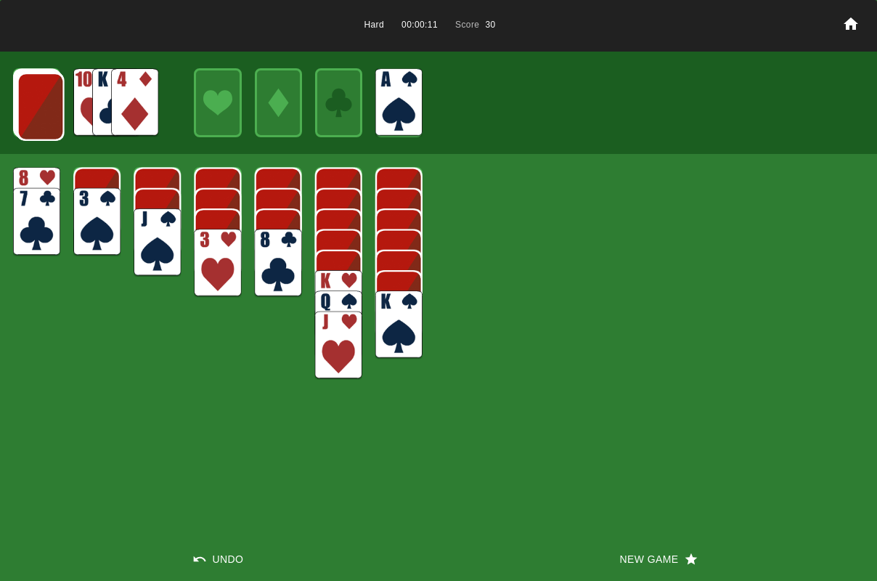
click at [125, 106] on img at bounding box center [134, 102] width 47 height 68
click at [50, 107] on img at bounding box center [40, 107] width 47 height 68
click at [50, 113] on img at bounding box center [40, 106] width 47 height 68
click at [49, 113] on img at bounding box center [39, 105] width 47 height 68
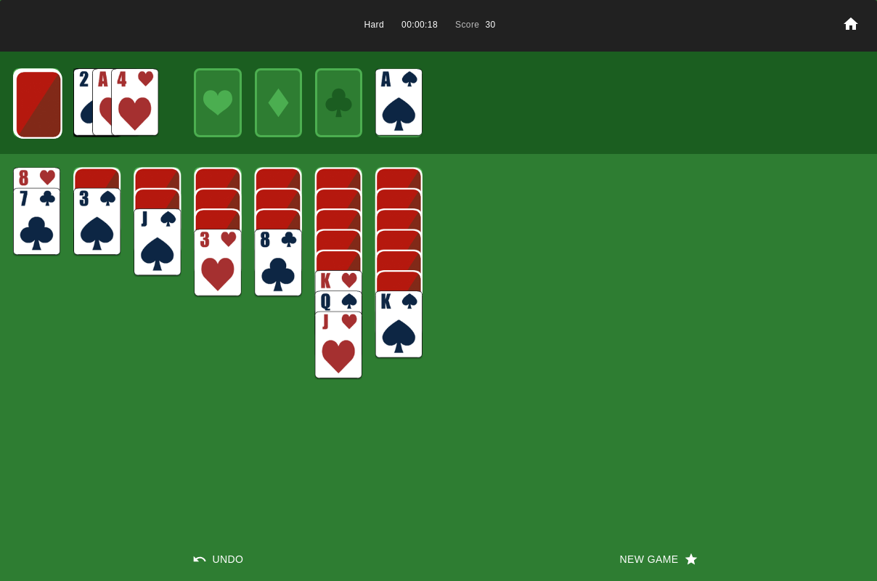
click at [54, 114] on img at bounding box center [38, 104] width 47 height 68
click at [54, 114] on img at bounding box center [37, 103] width 47 height 68
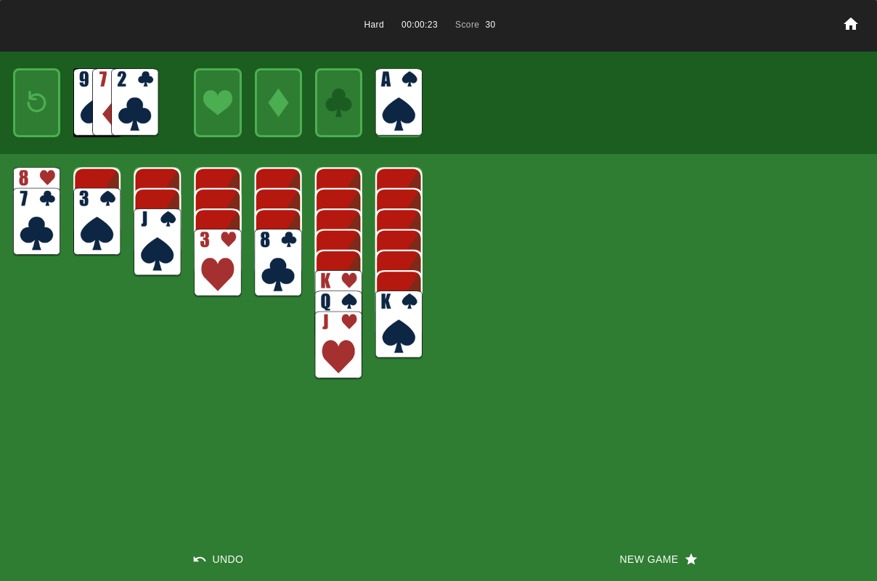
click at [144, 97] on img at bounding box center [134, 102] width 47 height 68
click at [136, 95] on img at bounding box center [134, 102] width 47 height 68
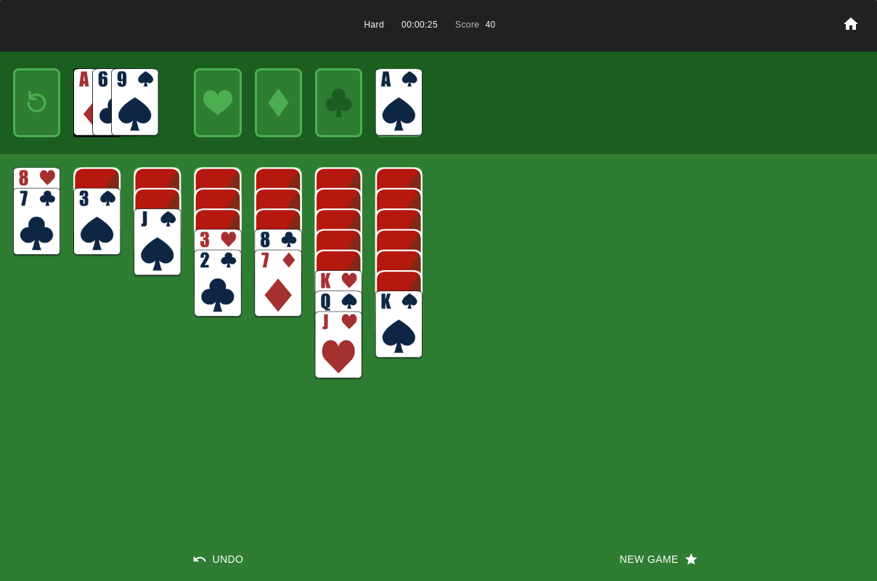
click at [50, 104] on img at bounding box center [37, 102] width 28 height 41
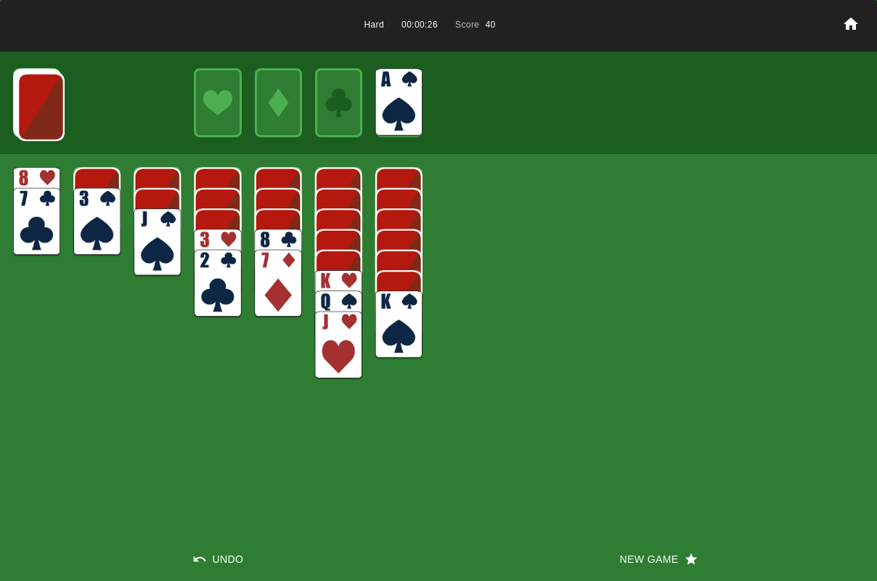
click at [50, 105] on img at bounding box center [40, 107] width 47 height 68
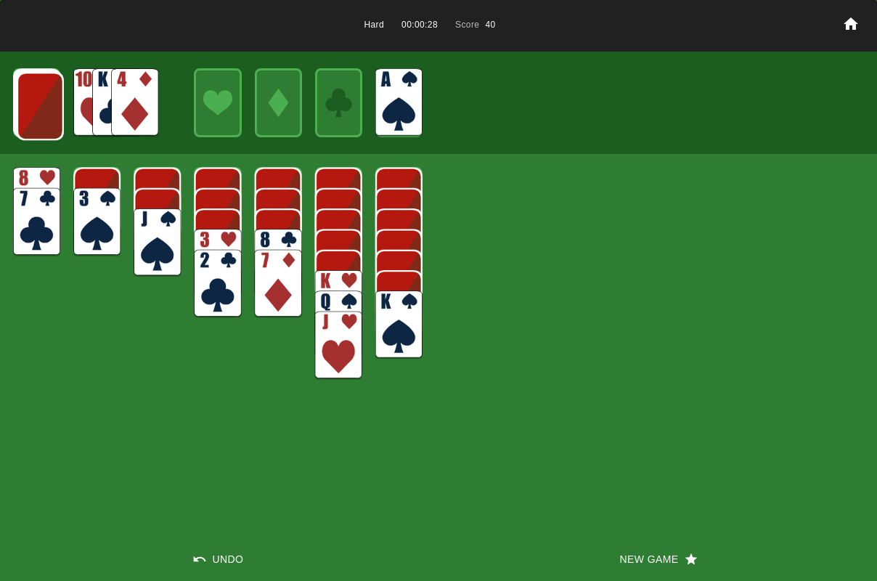
click at [50, 107] on img at bounding box center [40, 106] width 47 height 68
click at [50, 107] on img at bounding box center [39, 105] width 47 height 68
click at [50, 107] on img at bounding box center [38, 104] width 47 height 68
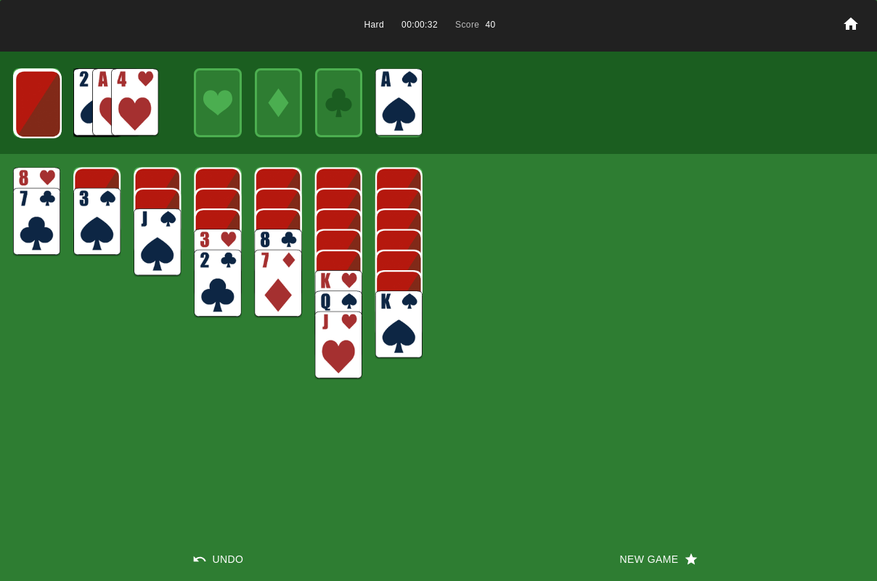
click at [50, 107] on img at bounding box center [38, 104] width 47 height 68
click at [50, 107] on img at bounding box center [37, 103] width 47 height 68
click at [155, 102] on img at bounding box center [134, 102] width 47 height 68
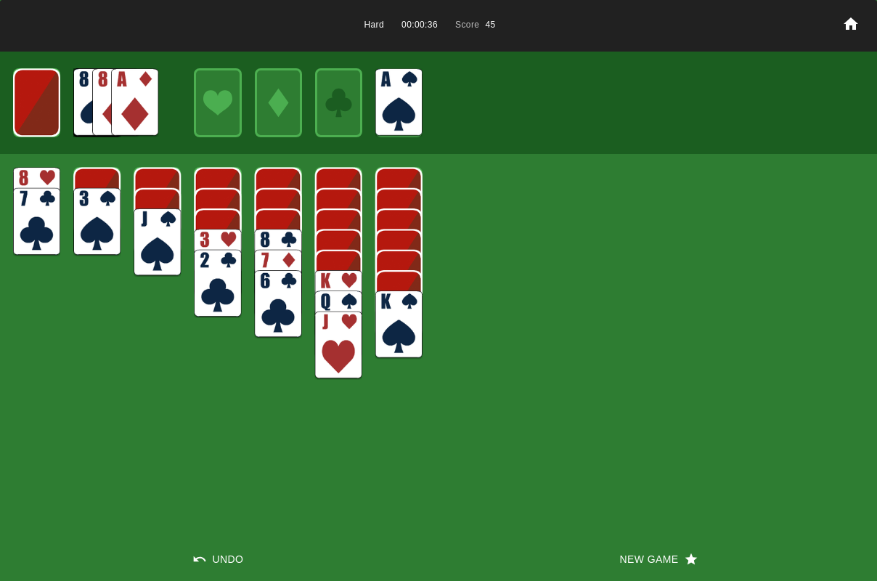
click at [127, 100] on img at bounding box center [134, 102] width 47 height 68
click at [38, 112] on img at bounding box center [36, 102] width 47 height 68
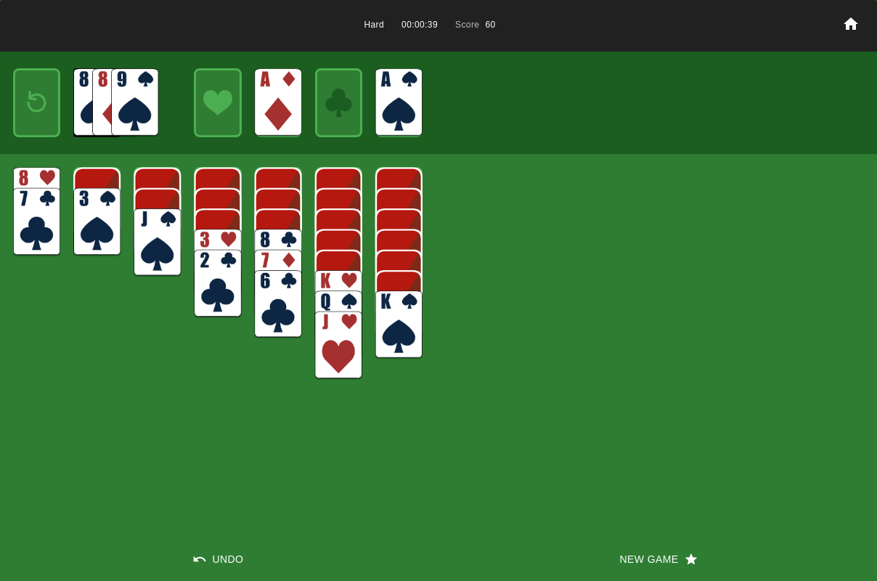
click at [38, 112] on img at bounding box center [37, 102] width 28 height 41
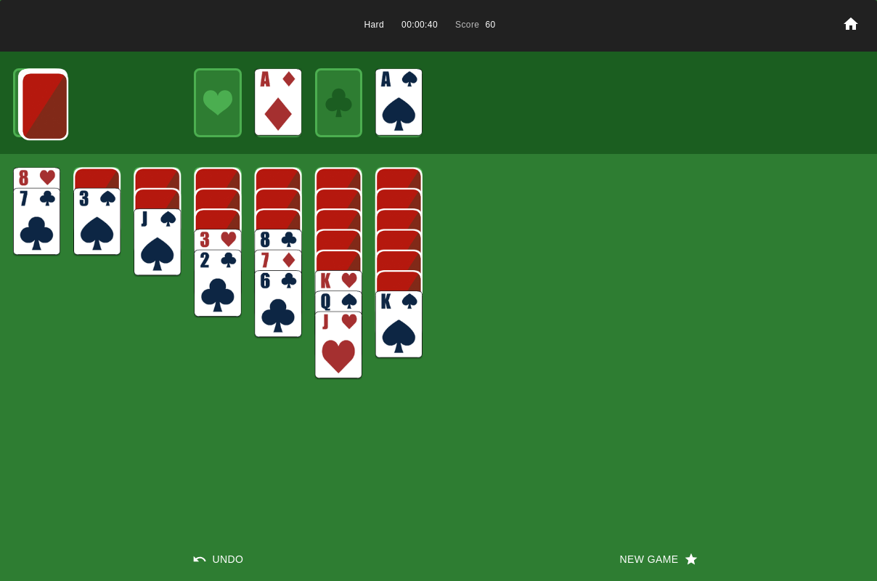
click at [38, 112] on img at bounding box center [44, 106] width 47 height 68
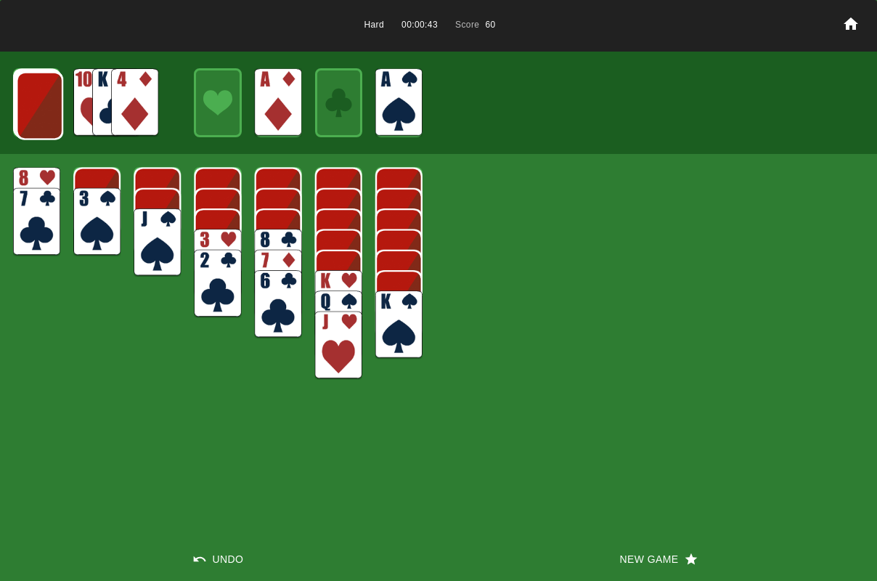
click at [38, 112] on img at bounding box center [39, 106] width 47 height 68
click at [38, 112] on img at bounding box center [38, 105] width 47 height 68
click at [38, 112] on img at bounding box center [38, 104] width 47 height 68
click at [38, 112] on img at bounding box center [37, 104] width 47 height 68
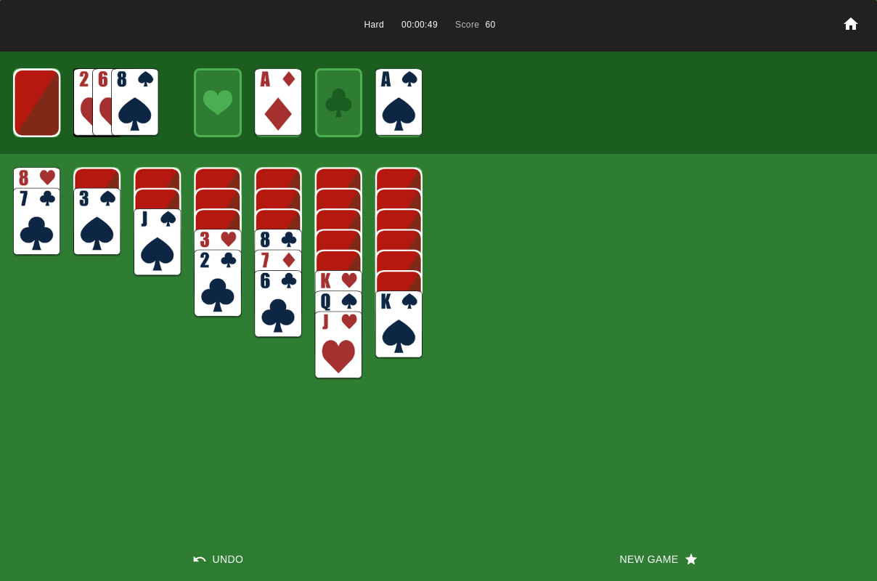
click at [38, 112] on img at bounding box center [36, 103] width 47 height 68
